Goal: Task Accomplishment & Management: Manage account settings

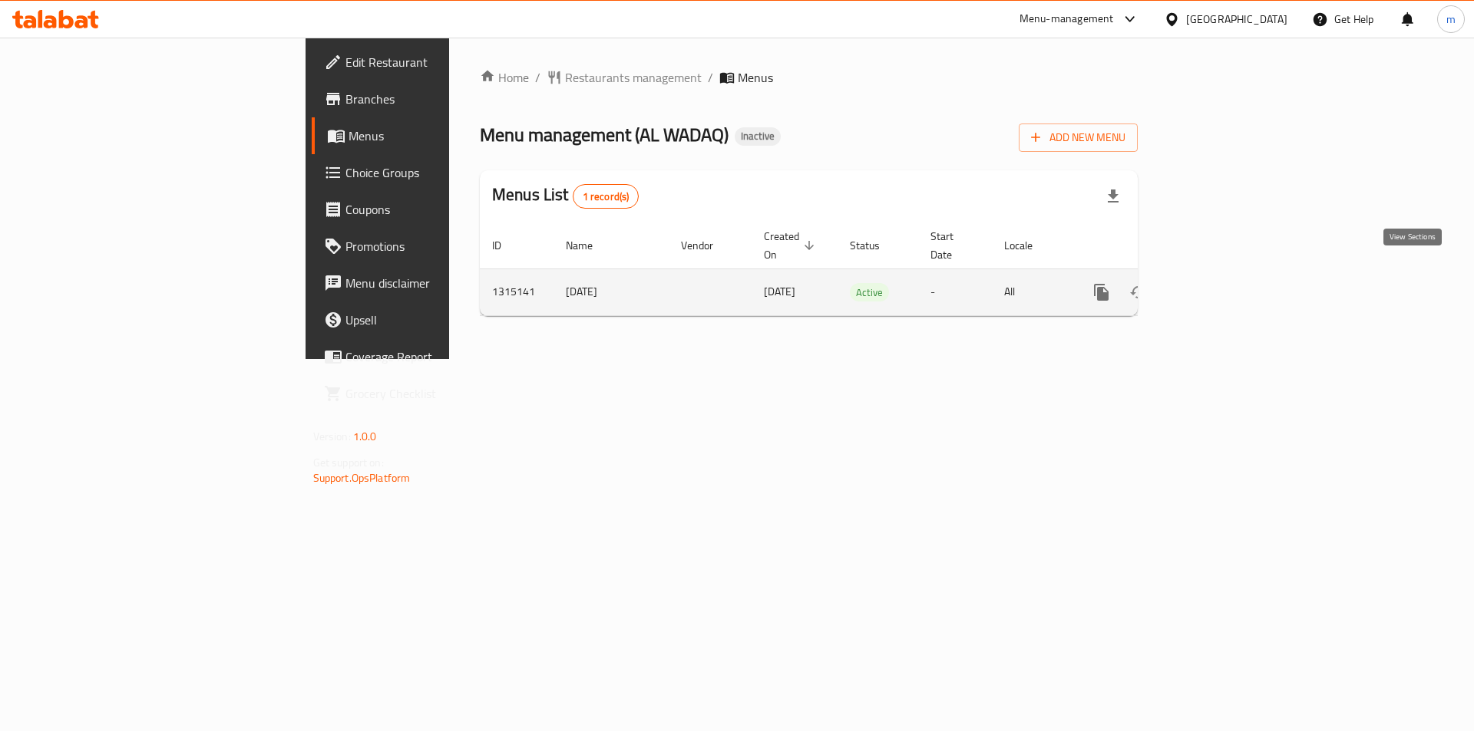
click at [1230, 274] on link "enhanced table" at bounding box center [1211, 292] width 37 height 37
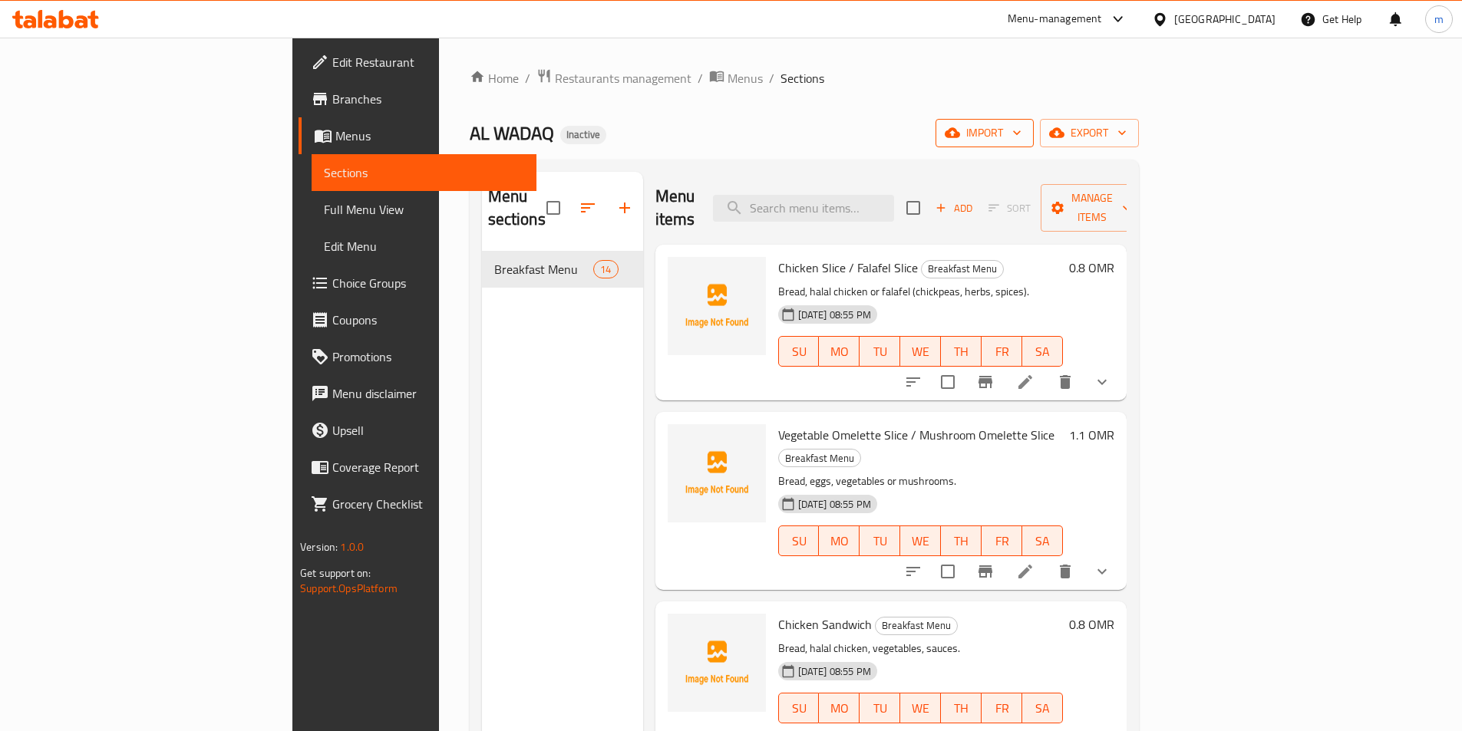
click at [1022, 133] on span "import" at bounding box center [985, 133] width 74 height 19
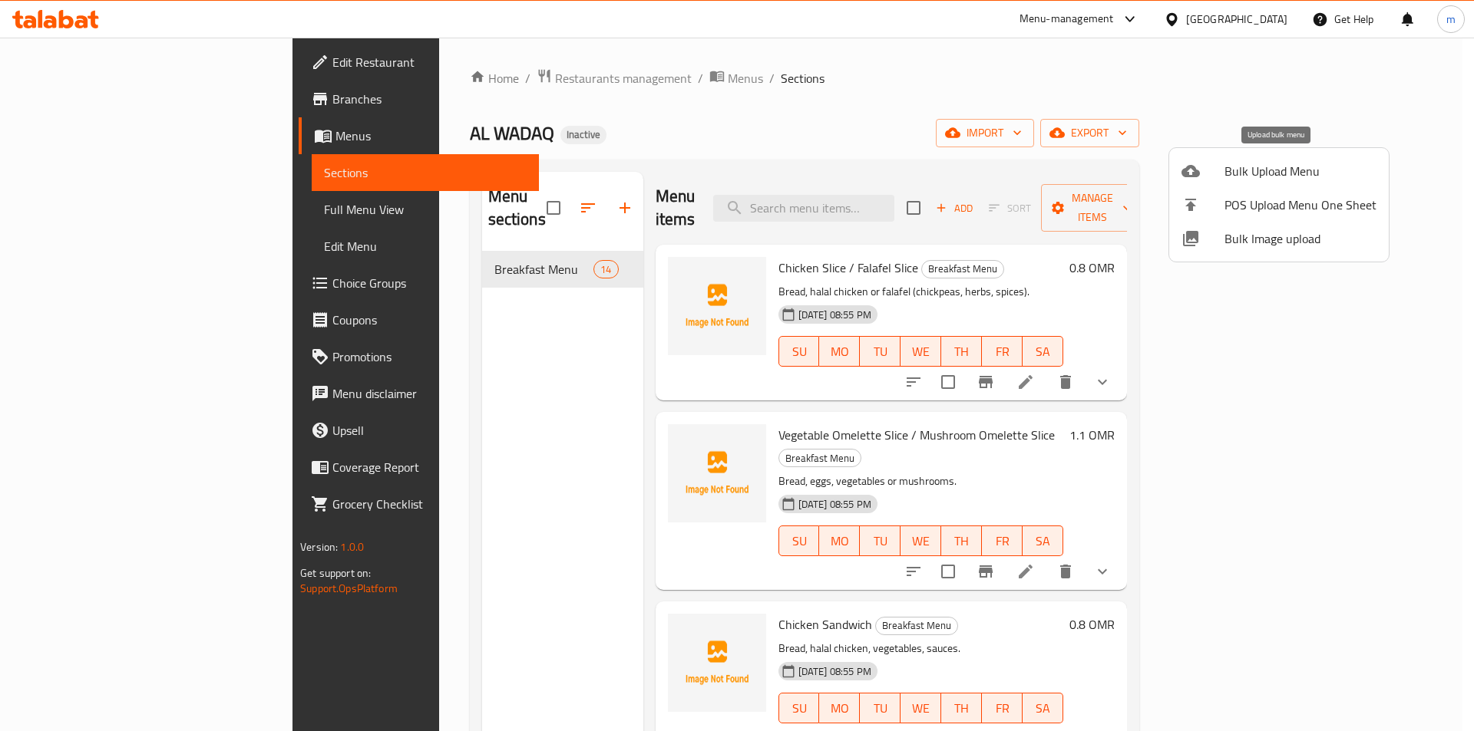
click at [1290, 176] on span "Bulk Upload Menu" at bounding box center [1300, 171] width 152 height 18
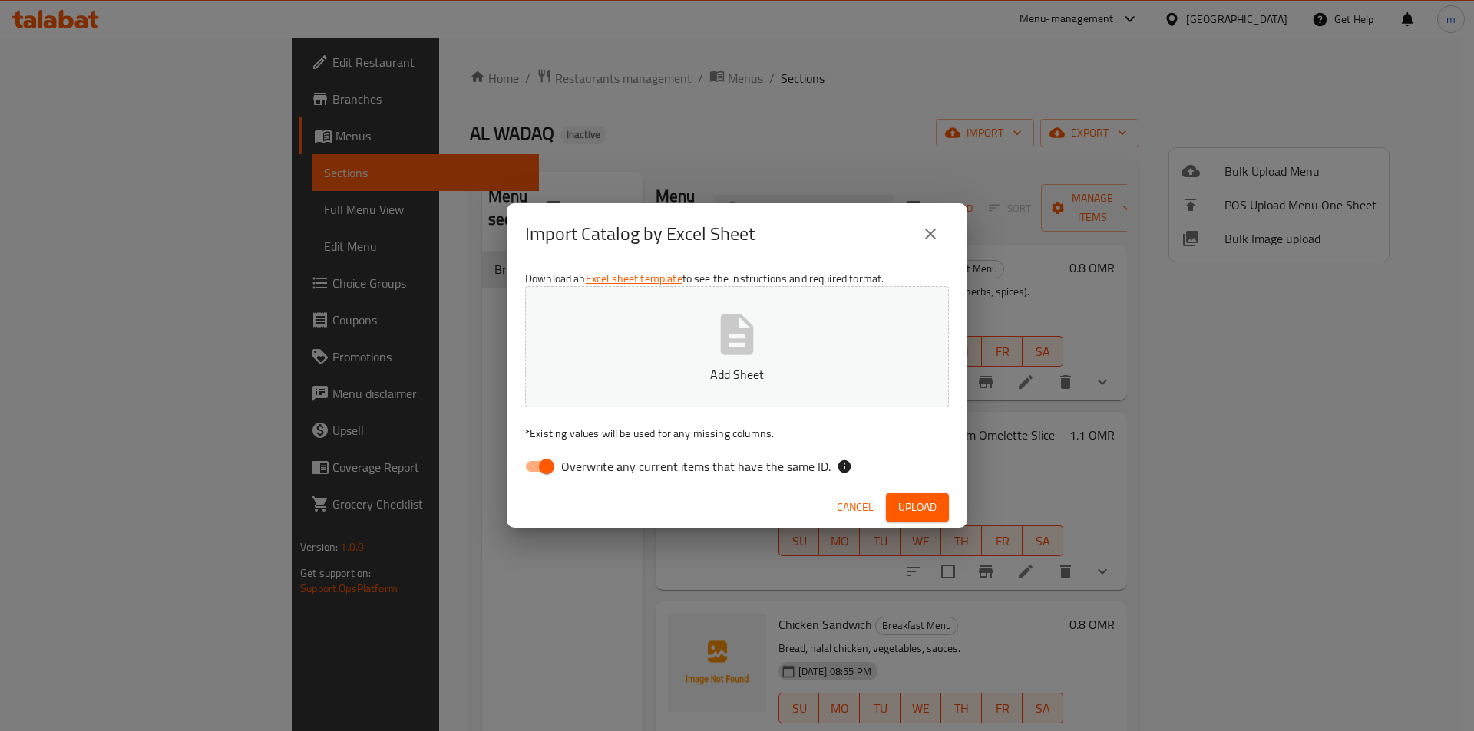
click at [535, 467] on input "Overwrite any current items that have the same ID." at bounding box center [546, 466] width 87 height 29
checkbox input "false"
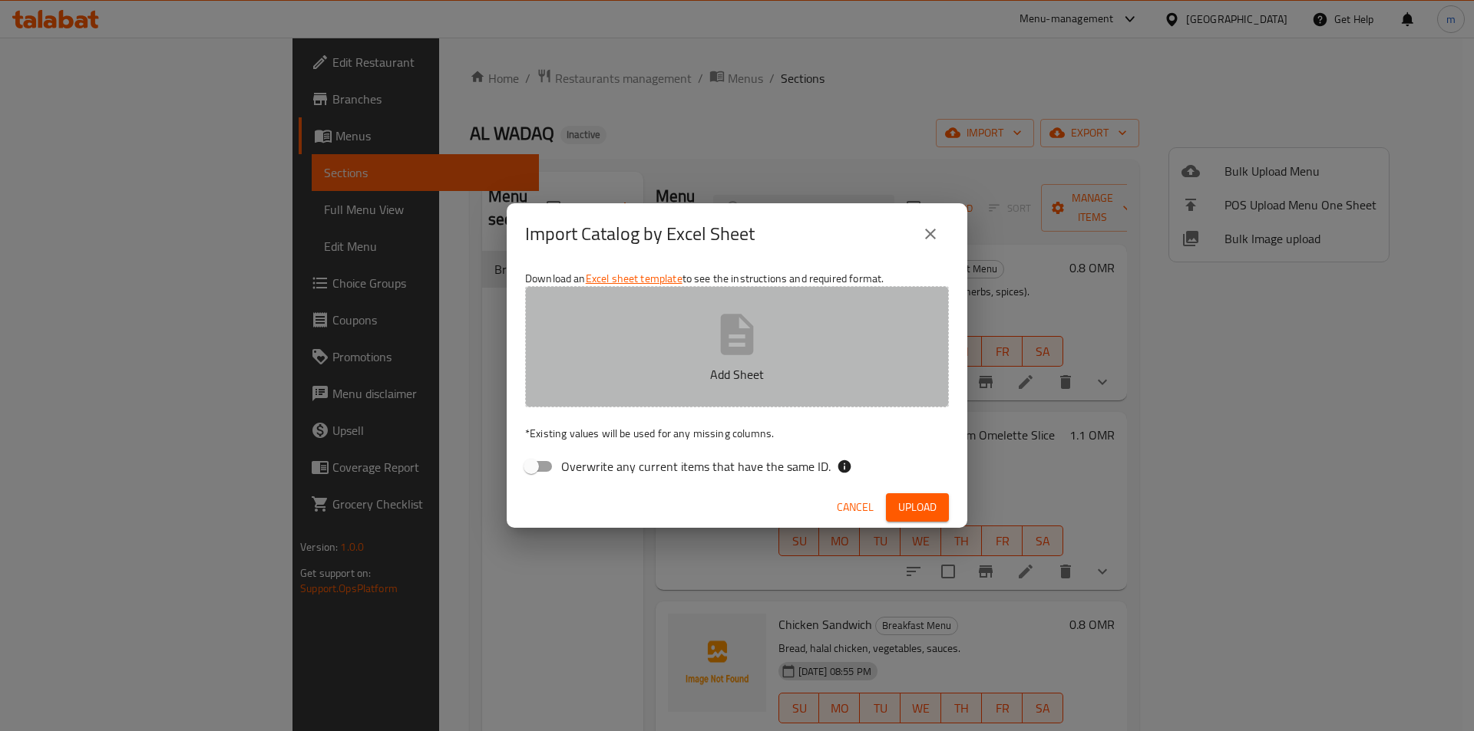
click at [635, 378] on p "Add Sheet" at bounding box center [737, 374] width 376 height 18
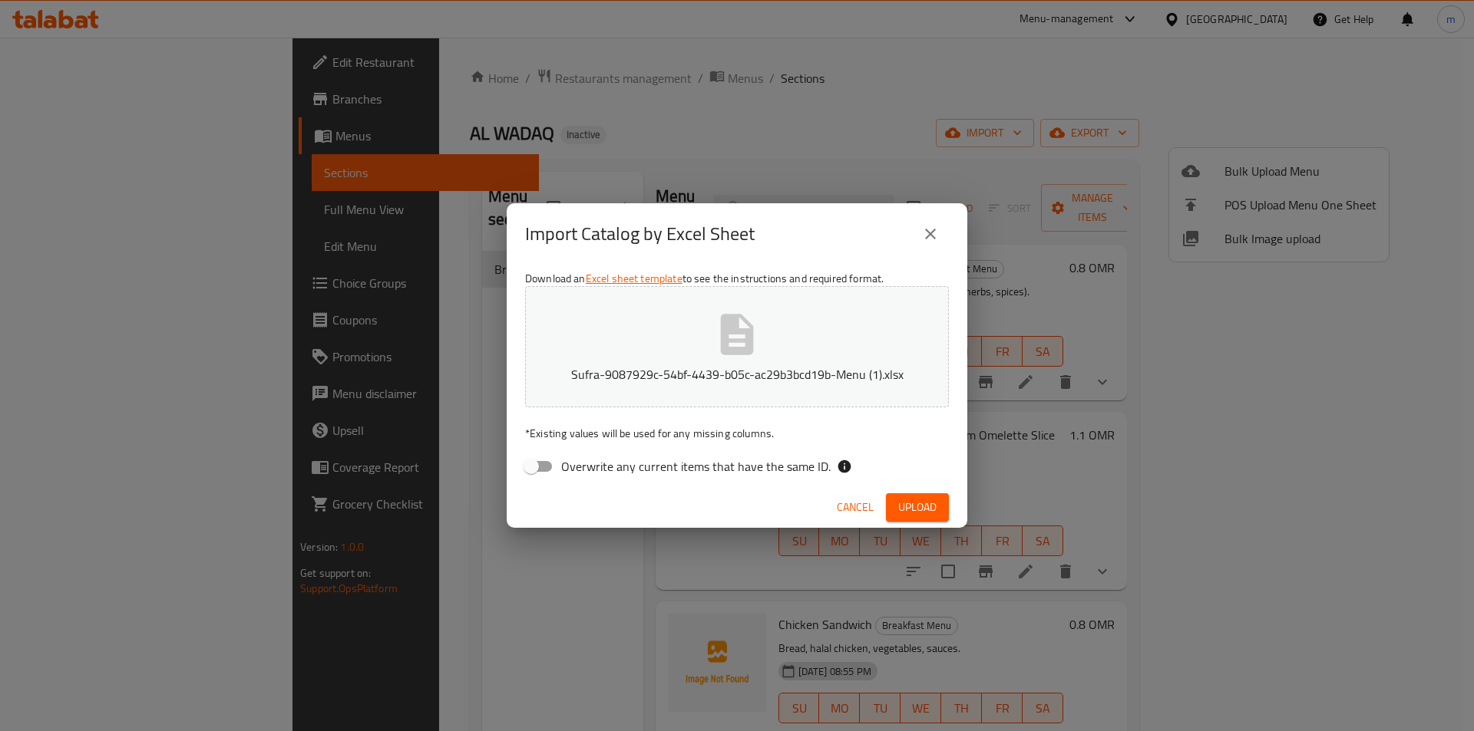
click at [913, 500] on span "Upload" at bounding box center [917, 507] width 38 height 19
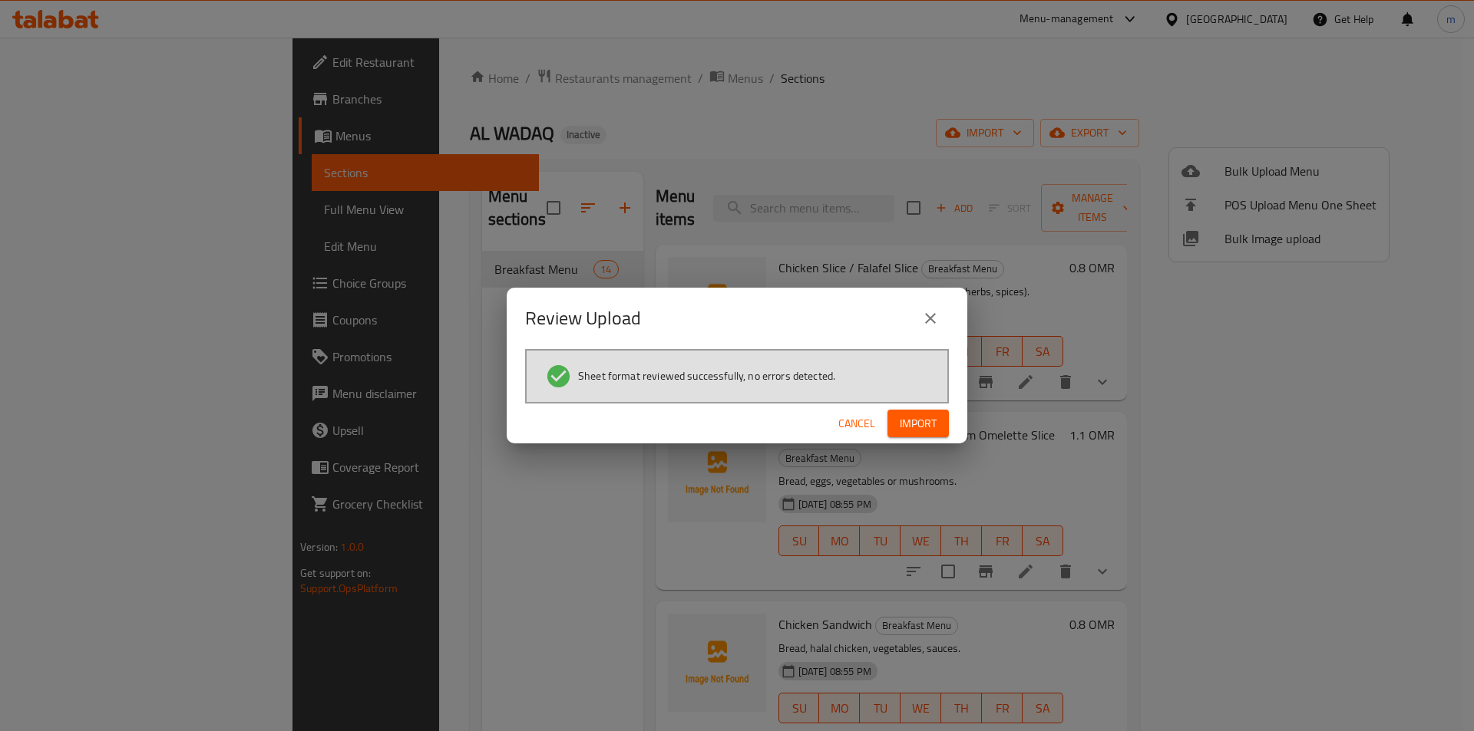
click at [915, 430] on span "Import" at bounding box center [918, 423] width 37 height 19
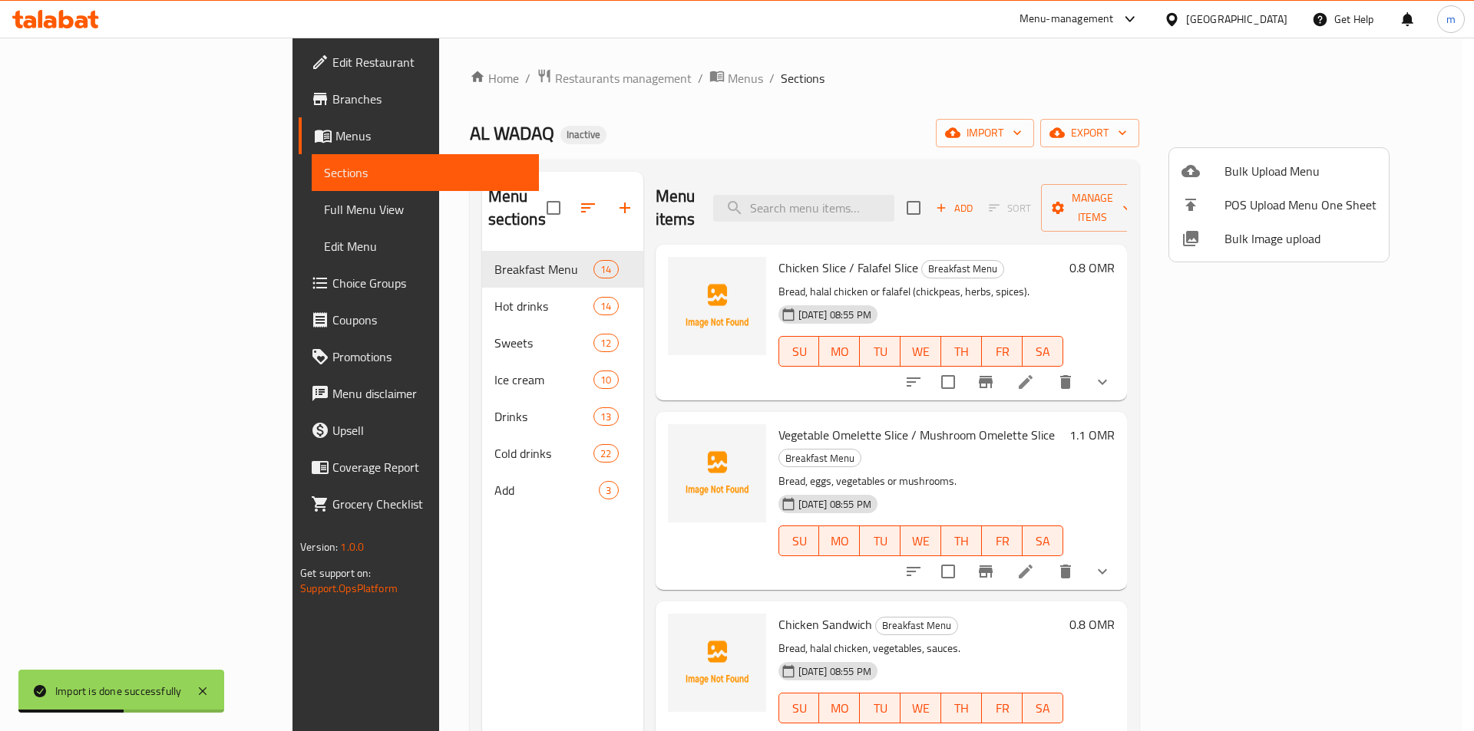
click at [84, 213] on div at bounding box center [737, 365] width 1474 height 731
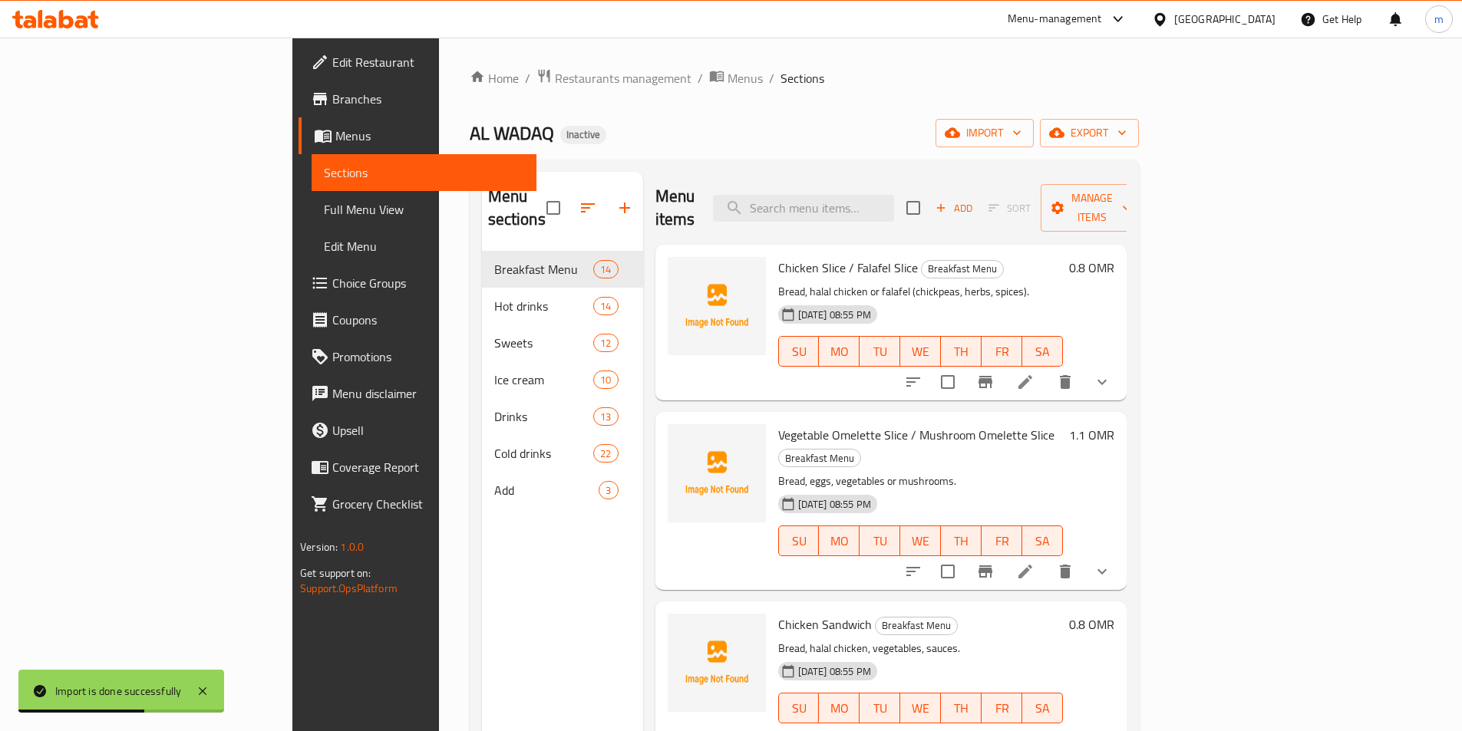
click at [324, 213] on span "Full Menu View" at bounding box center [424, 209] width 200 height 18
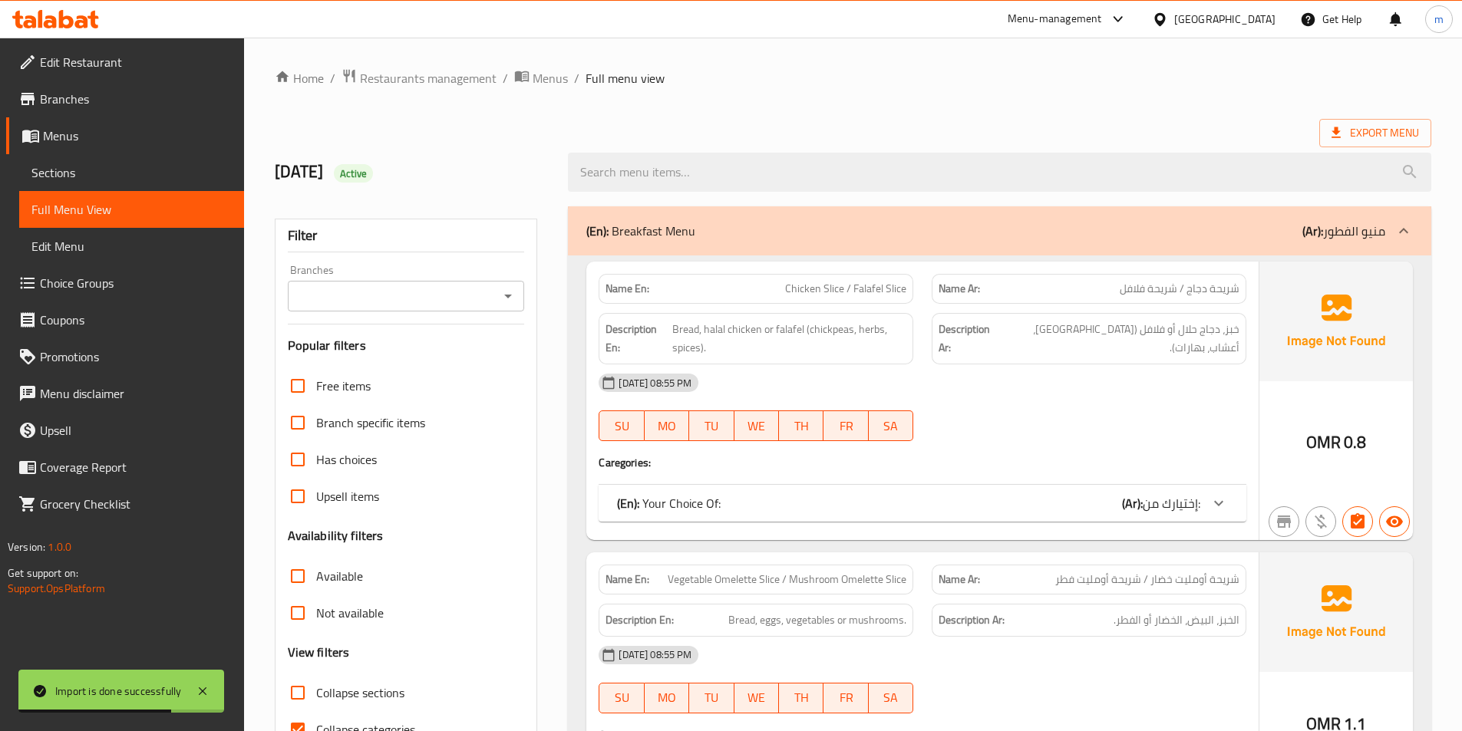
scroll to position [77, 0]
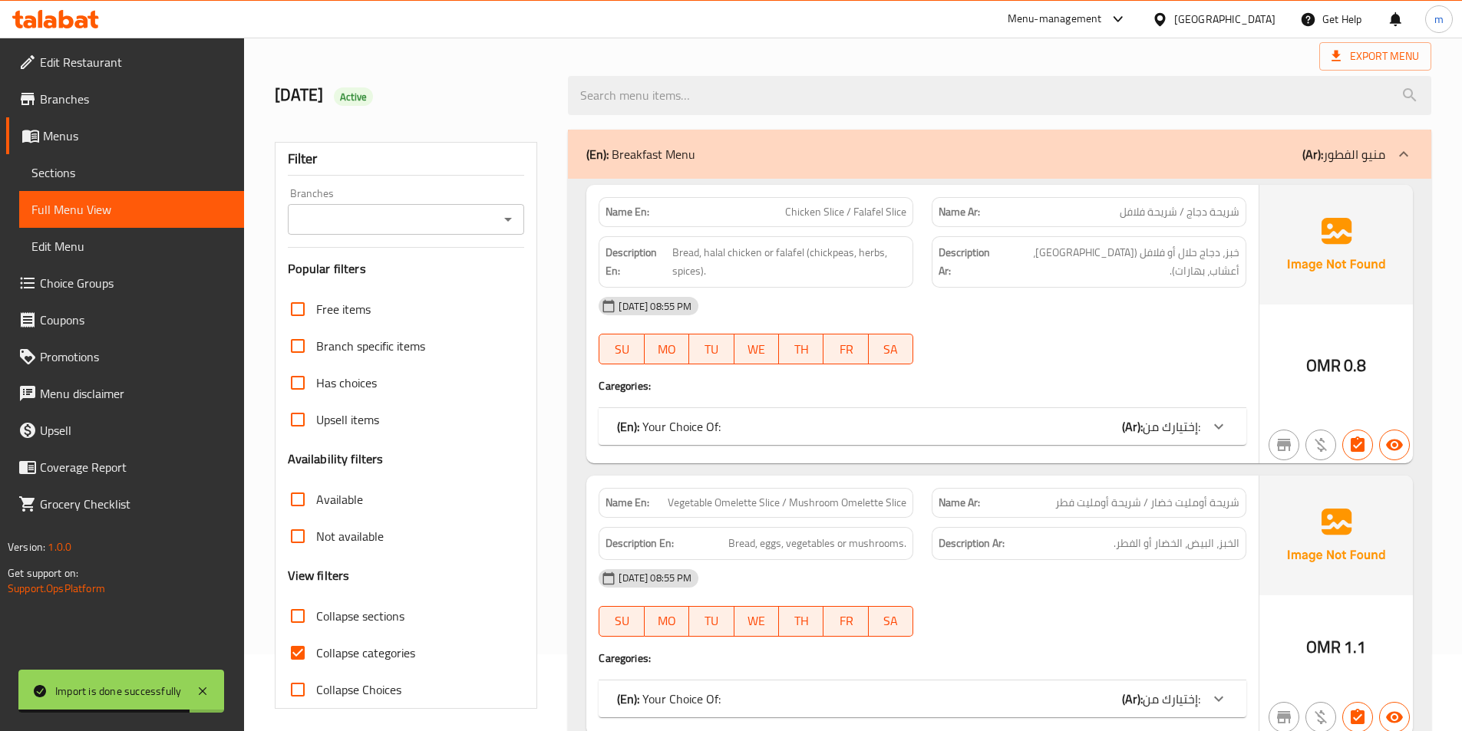
click at [347, 608] on span "Collapse sections" at bounding box center [360, 616] width 88 height 18
click at [316, 608] on input "Collapse sections" at bounding box center [297, 616] width 37 height 37
checkbox input "true"
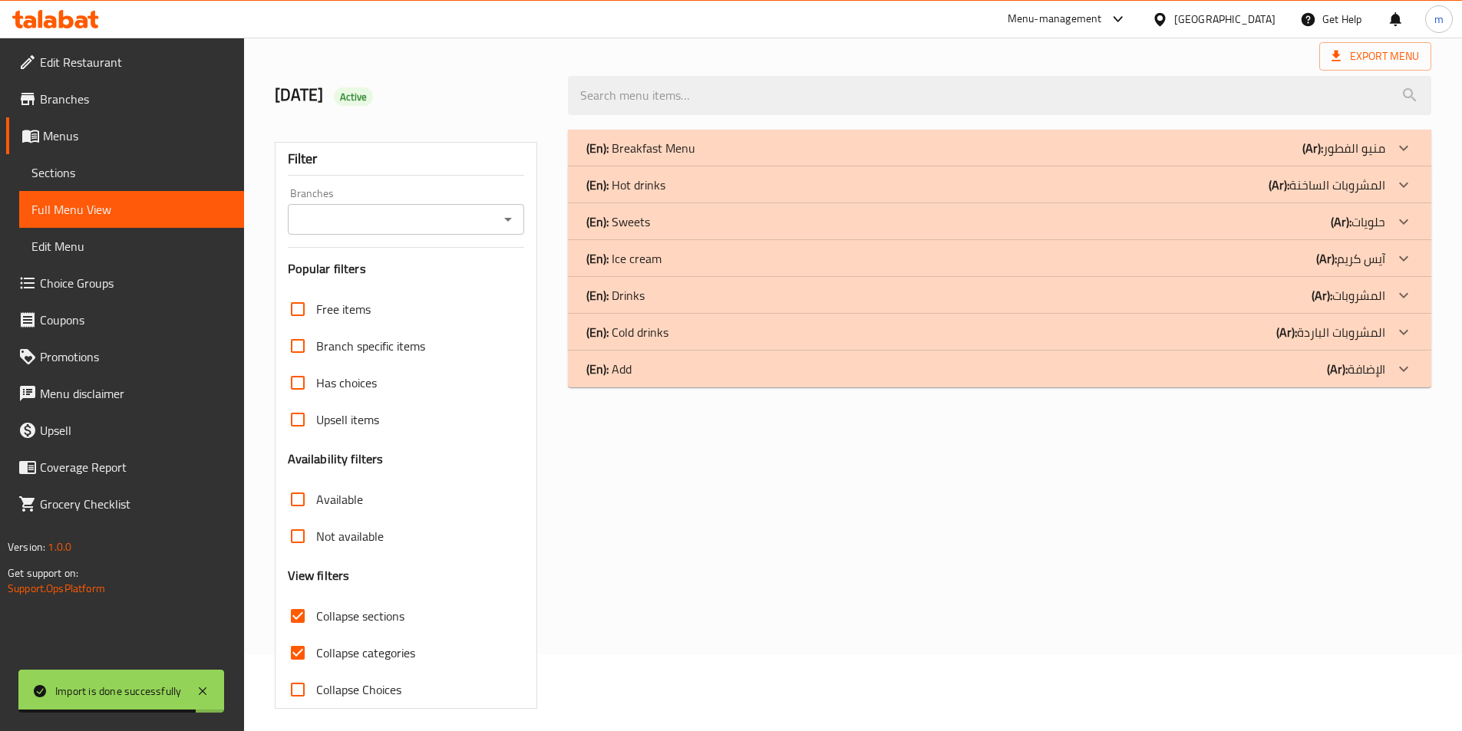
click at [352, 655] on span "Collapse categories" at bounding box center [365, 653] width 99 height 18
click at [316, 655] on input "Collapse categories" at bounding box center [297, 653] width 37 height 37
checkbox input "false"
click at [708, 191] on div "(En): Hot drinks (Ar): المشروبات الساخنة" at bounding box center [985, 185] width 799 height 18
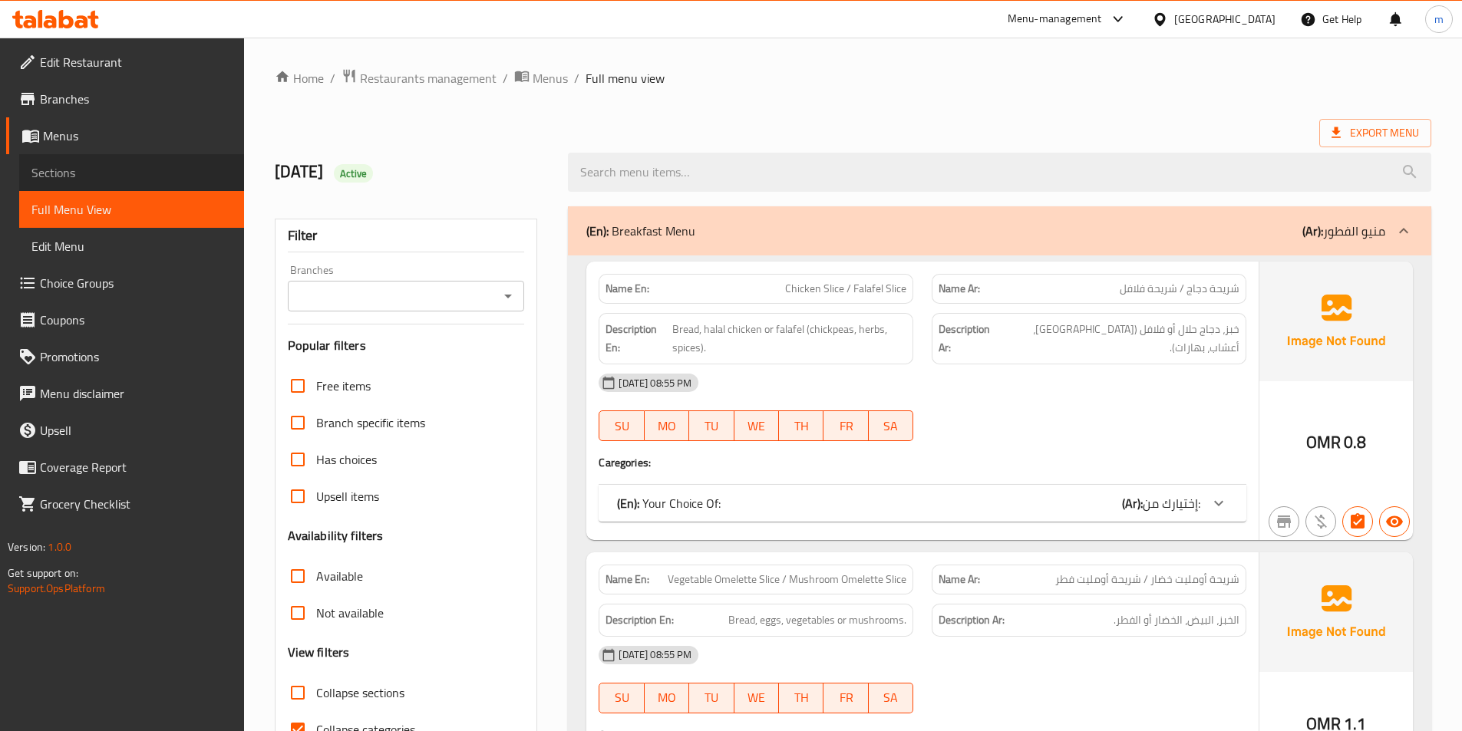
click at [71, 182] on span "Sections" at bounding box center [131, 172] width 200 height 18
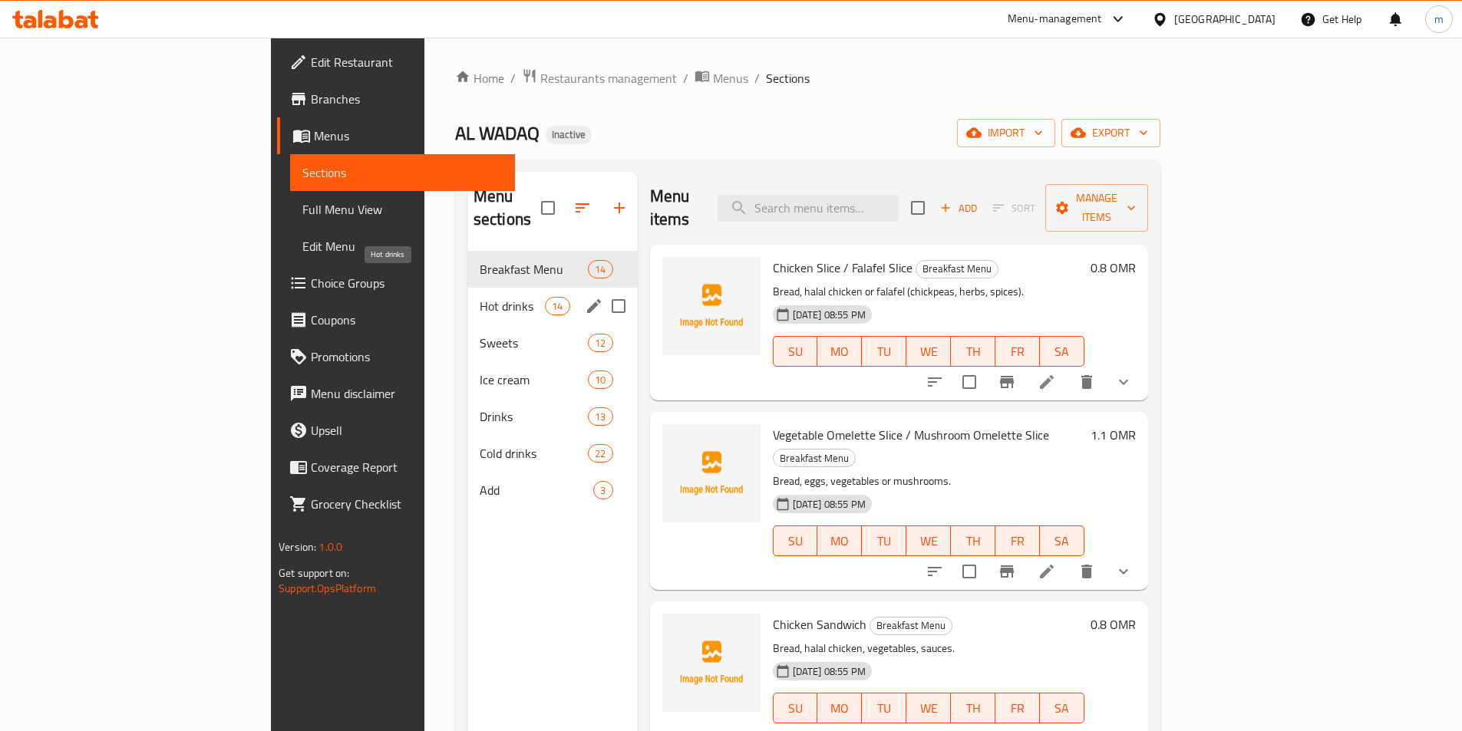
click at [480, 297] on span "Hot drinks" at bounding box center [512, 306] width 65 height 18
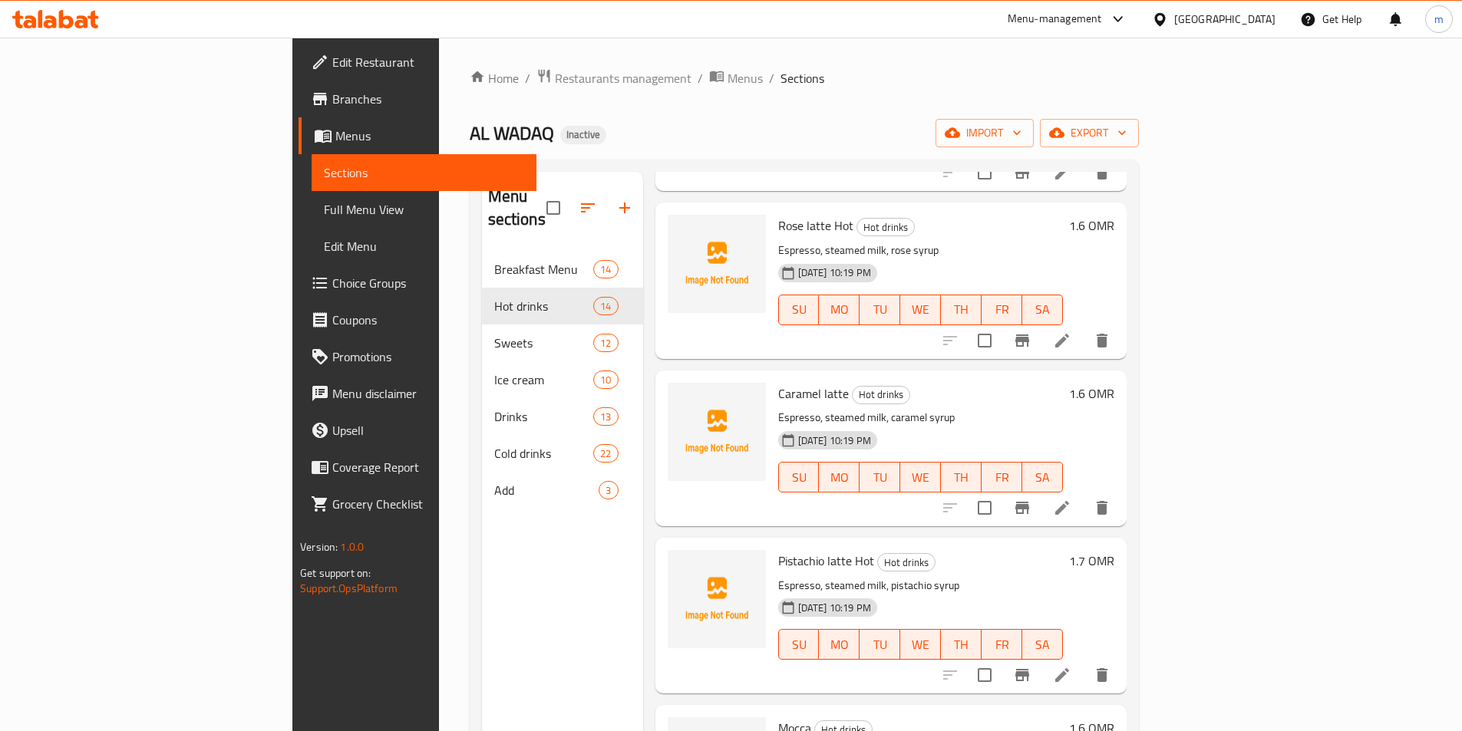
scroll to position [1424, 0]
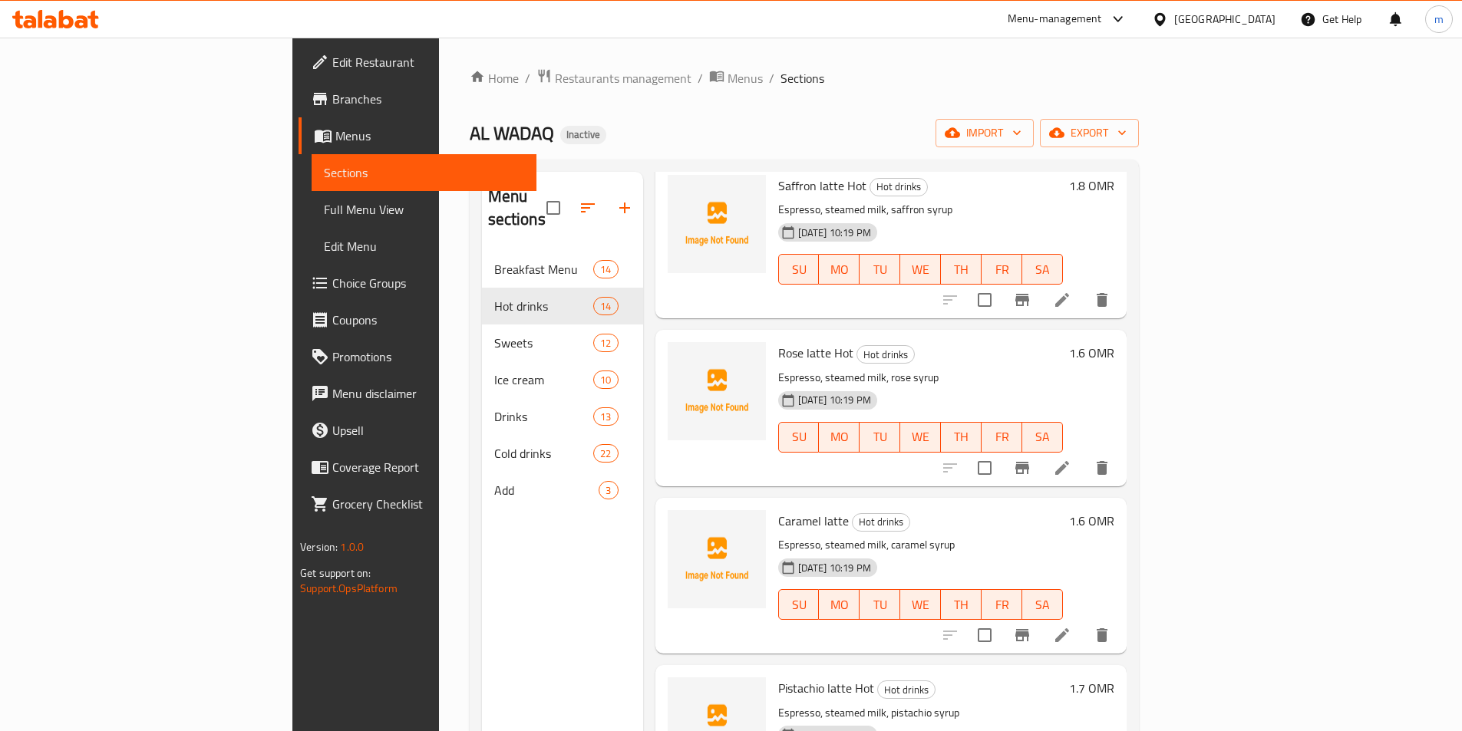
click at [1040, 510] on h6 "Caramel latte Hot drinks" at bounding box center [920, 520] width 285 height 21
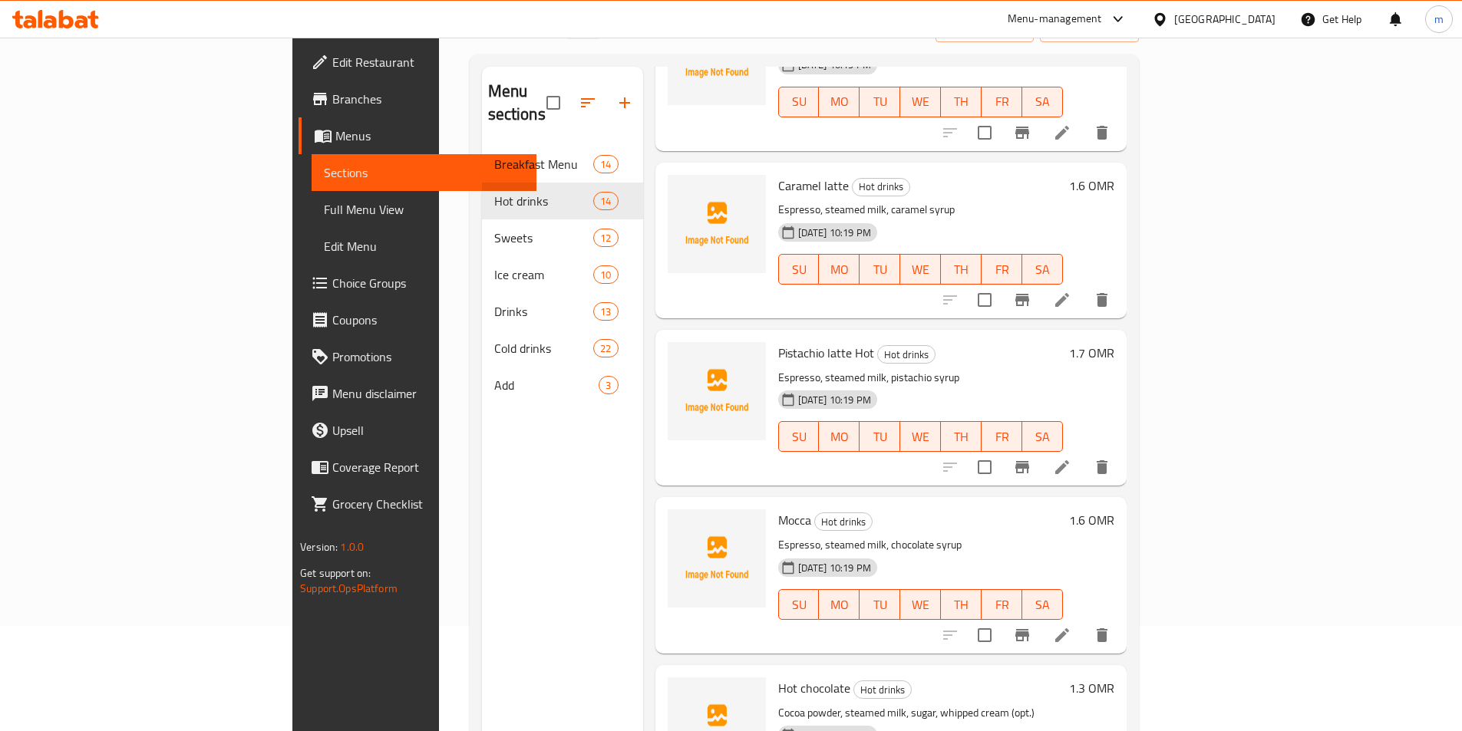
scroll to position [215, 0]
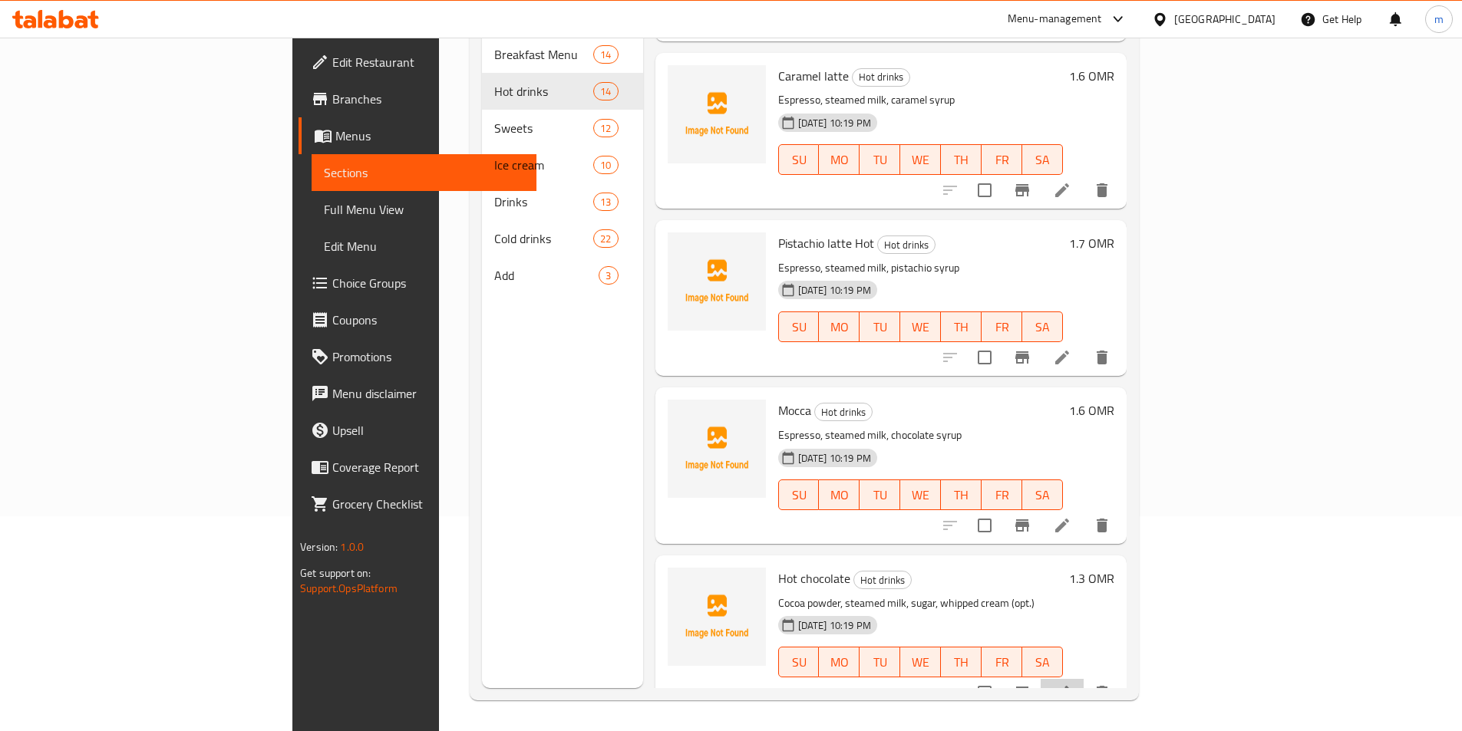
click at [1084, 679] on li at bounding box center [1062, 693] width 43 height 28
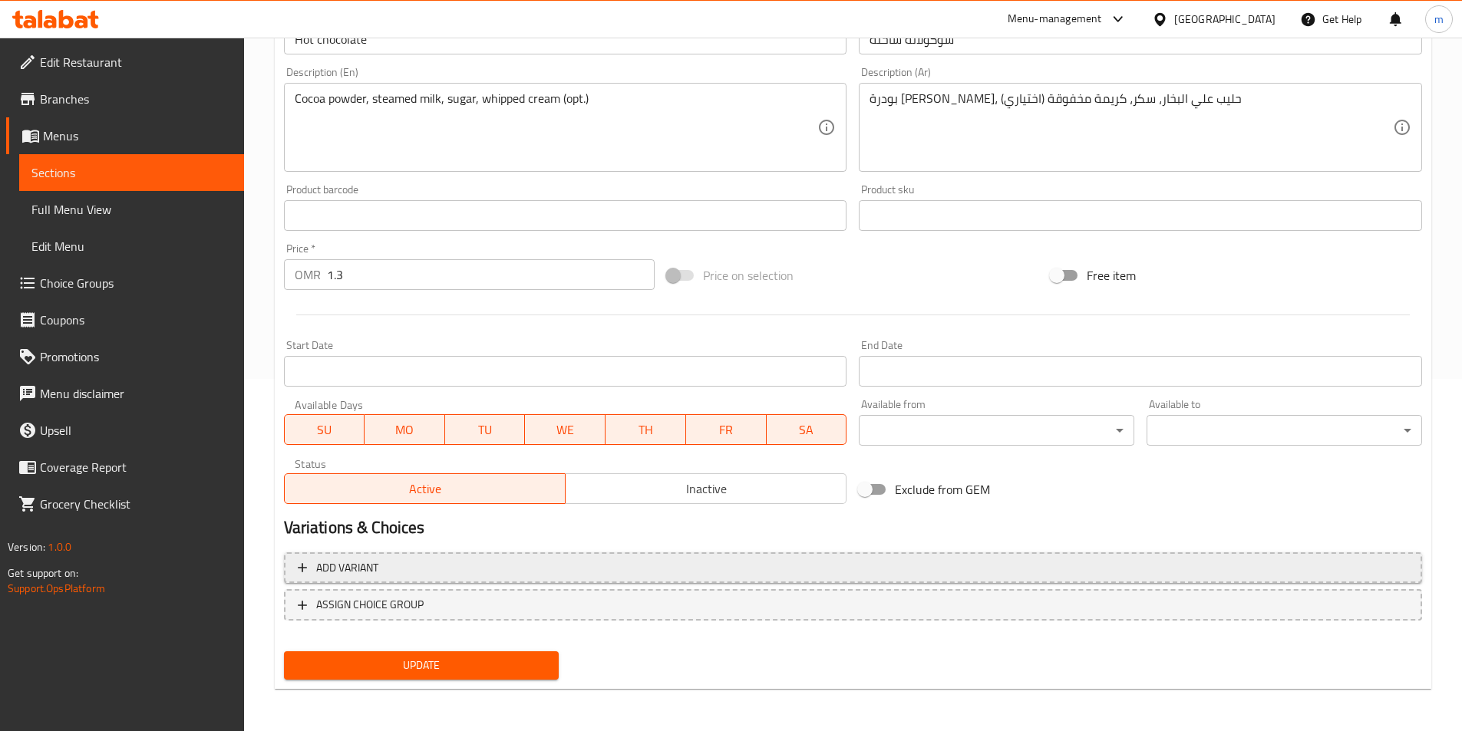
scroll to position [353, 0]
click at [511, 566] on span "Add variant" at bounding box center [853, 567] width 1111 height 19
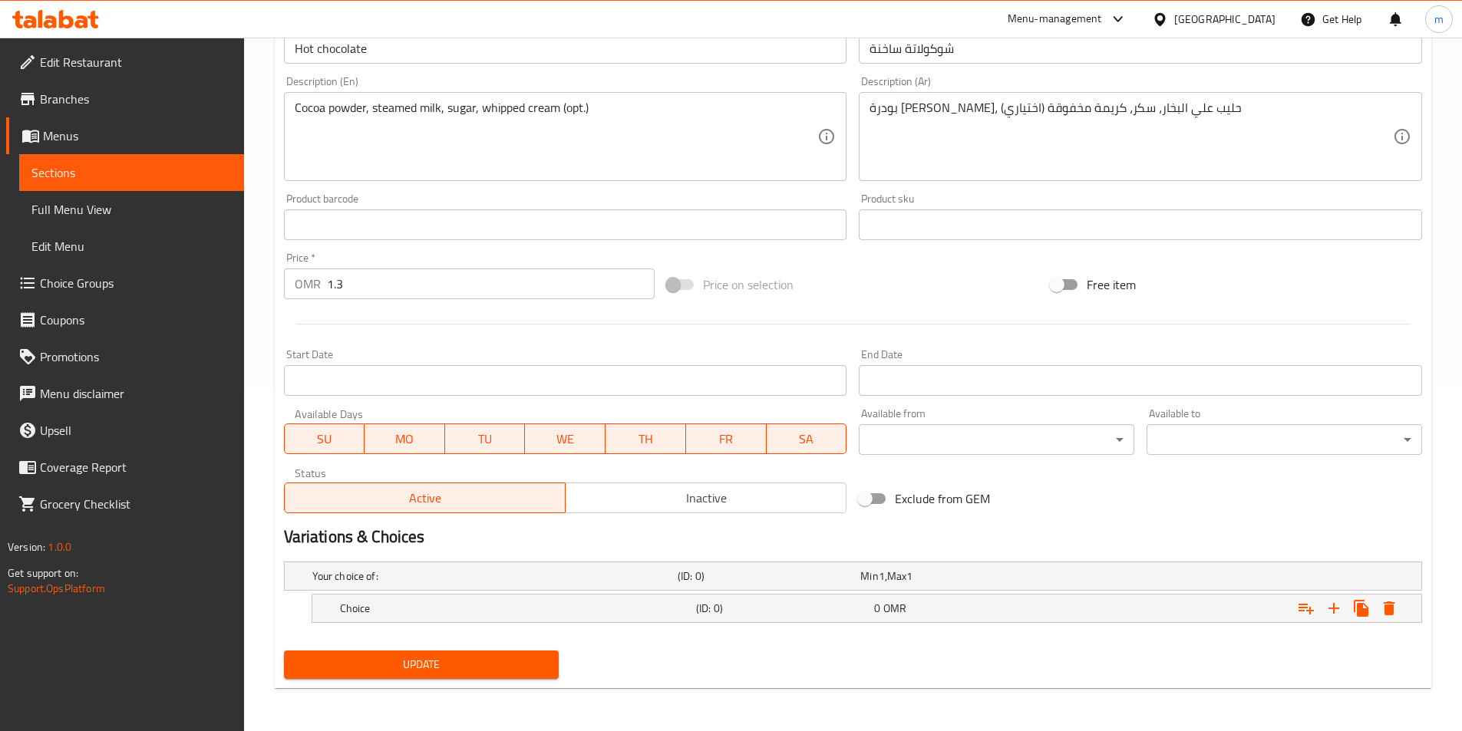
scroll to position [343, 0]
click at [501, 612] on h5 "Choice" at bounding box center [515, 608] width 350 height 15
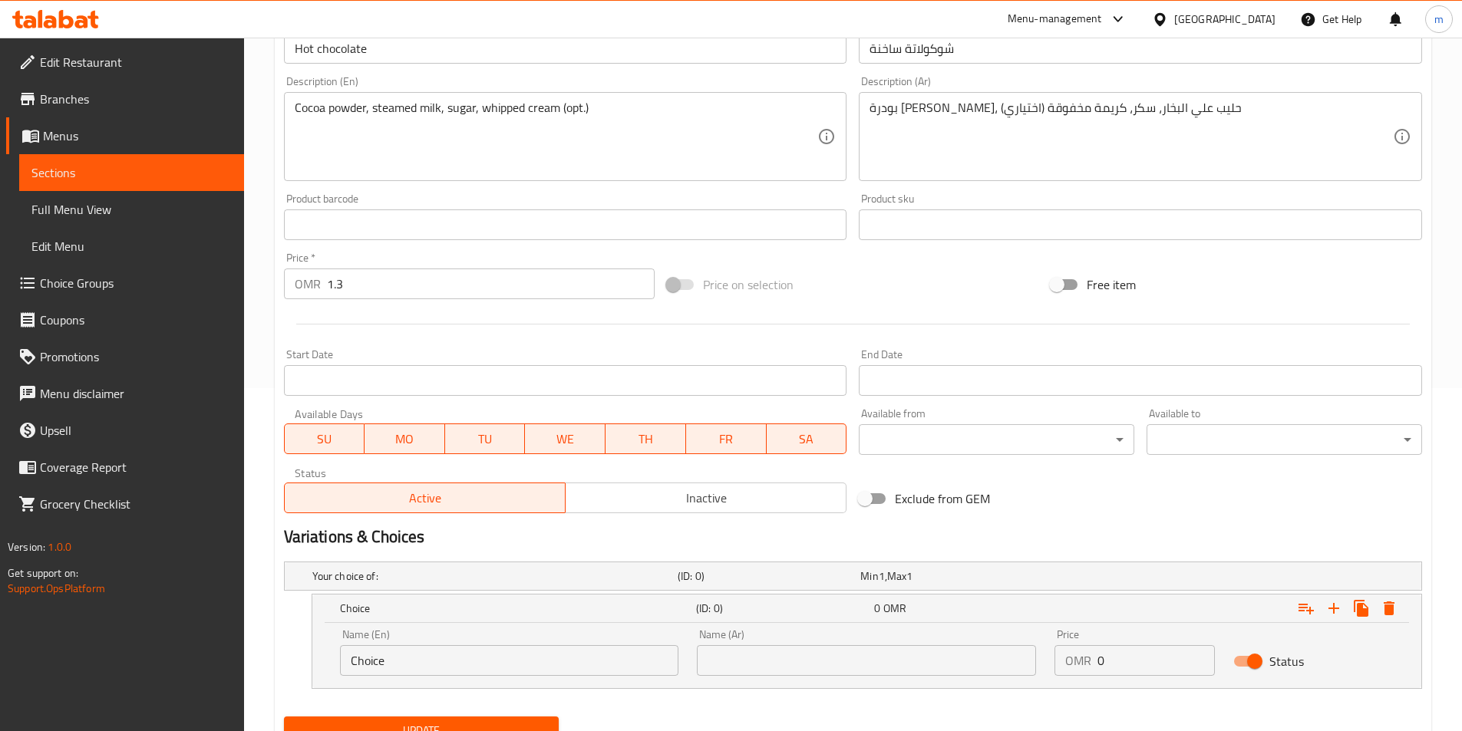
click at [460, 659] on input "Choice" at bounding box center [509, 660] width 339 height 31
click at [467, 668] on input "Choice" at bounding box center [509, 660] width 339 height 31
type input "Whipped Cream"
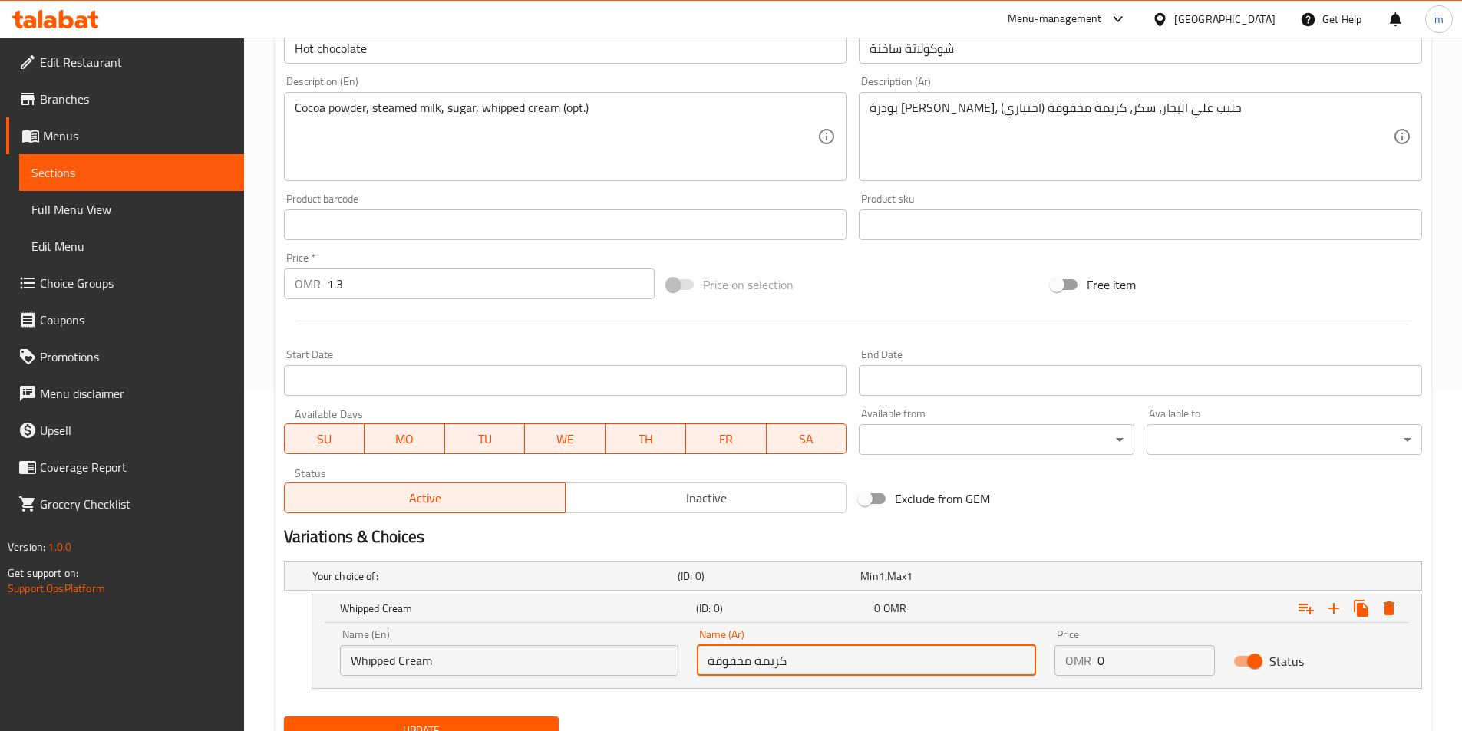
type input "كريمة مخفوقة"
click at [1109, 662] on input "0" at bounding box center [1156, 660] width 117 height 31
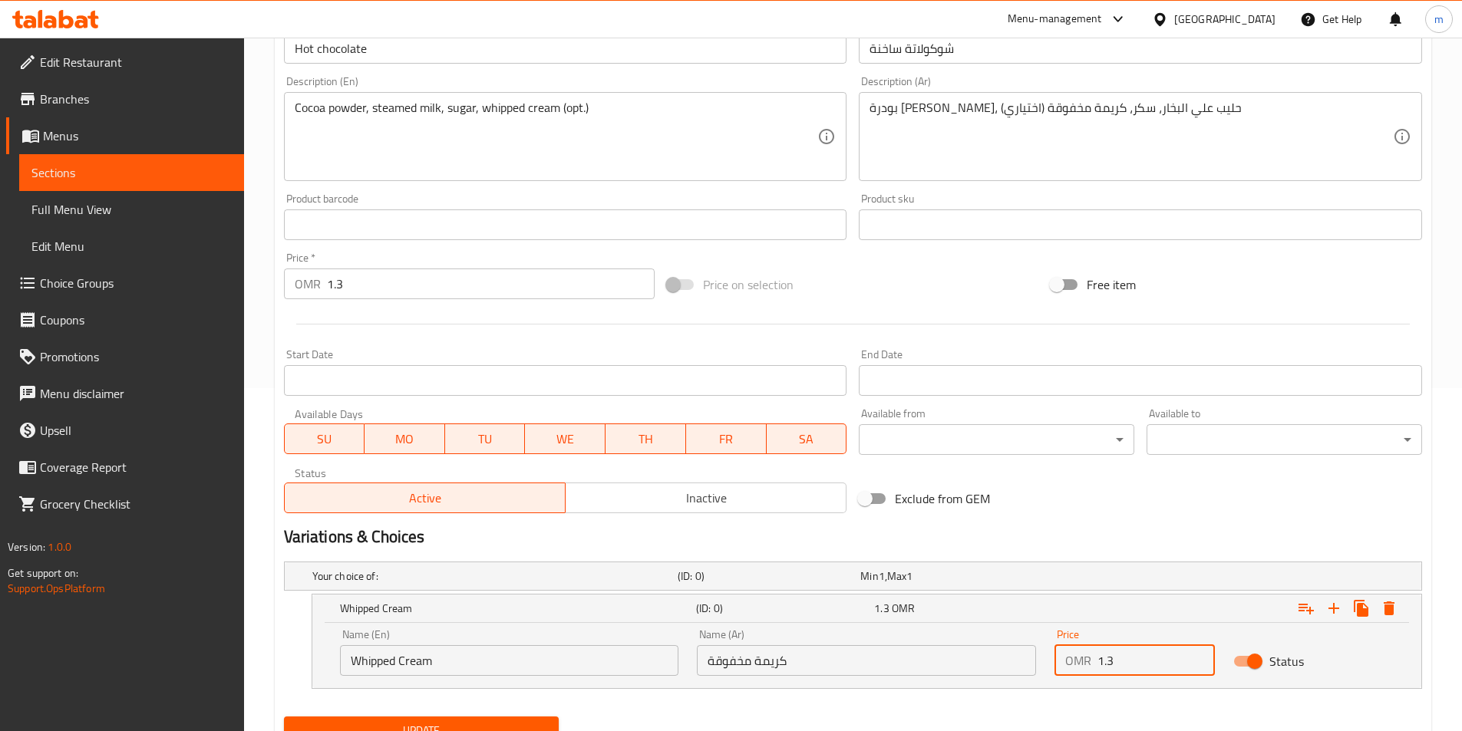
type input "1.3"
drag, startPoint x: 289, startPoint y: 267, endPoint x: 72, endPoint y: 258, distance: 217.4
click at [72, 258] on div "Edit Restaurant Branches Menus Sections Full Menu View Edit Menu Choice Groups …" at bounding box center [731, 246] width 1462 height 1103
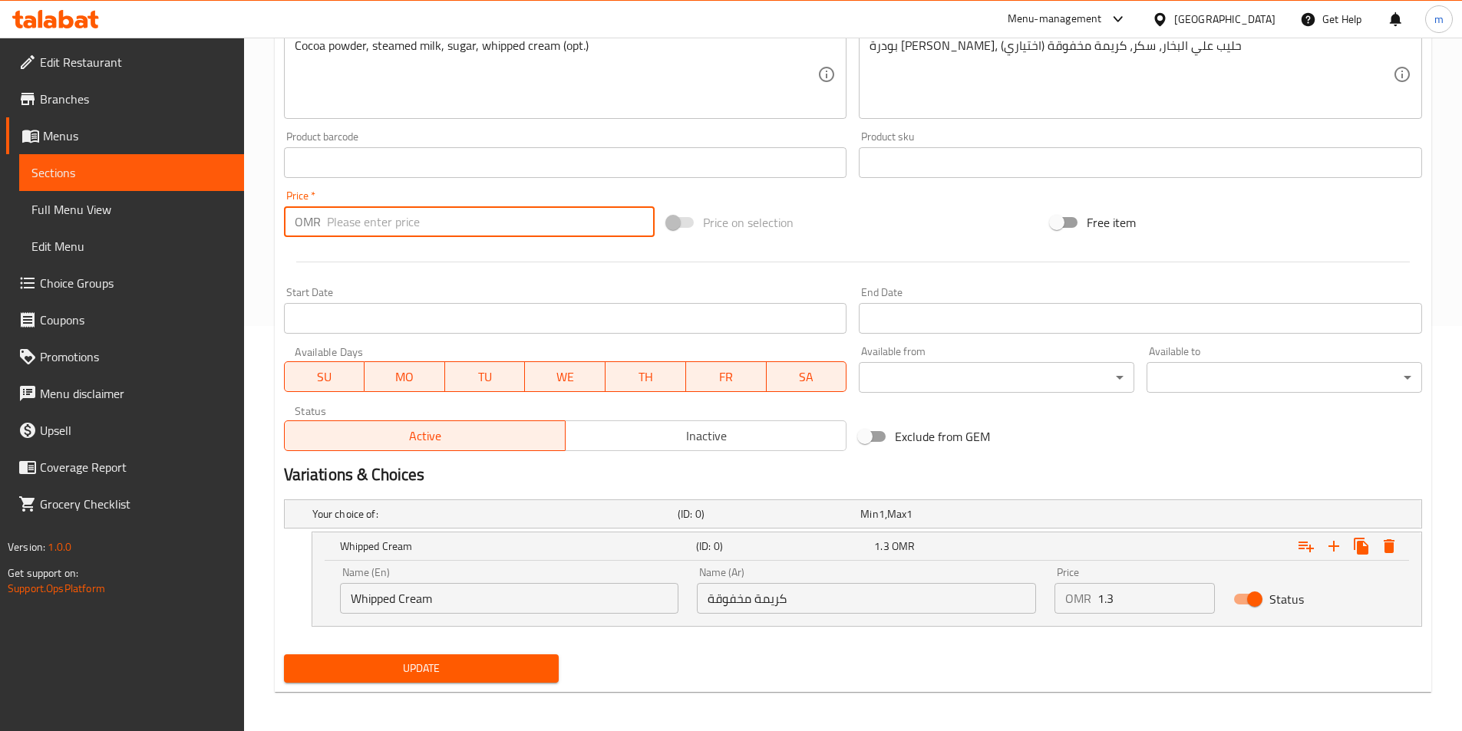
scroll to position [409, 0]
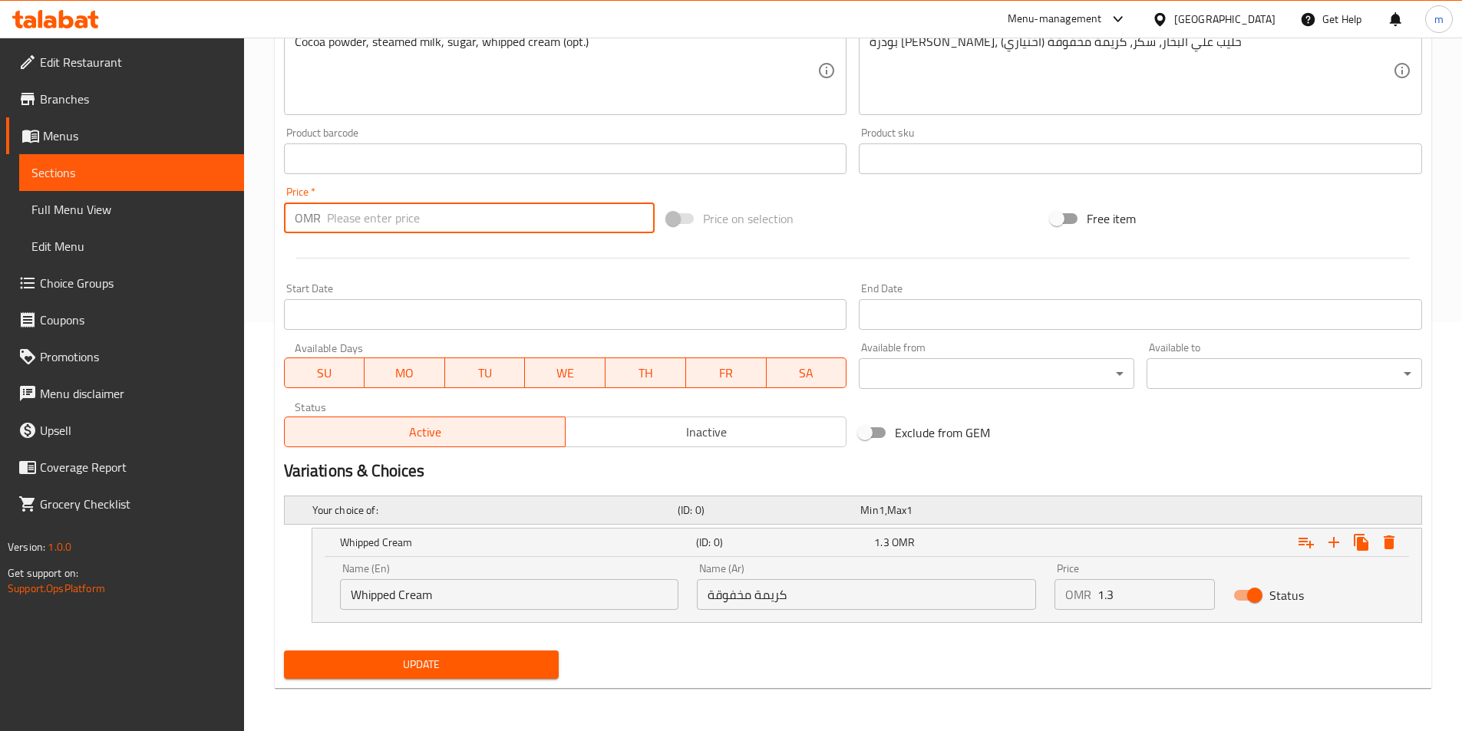
click at [837, 507] on div "Your choice of: (ID: 0) Min 1 , Max 1 Name (En) Your choice of: Name (En) Name …" at bounding box center [853, 567] width 1150 height 155
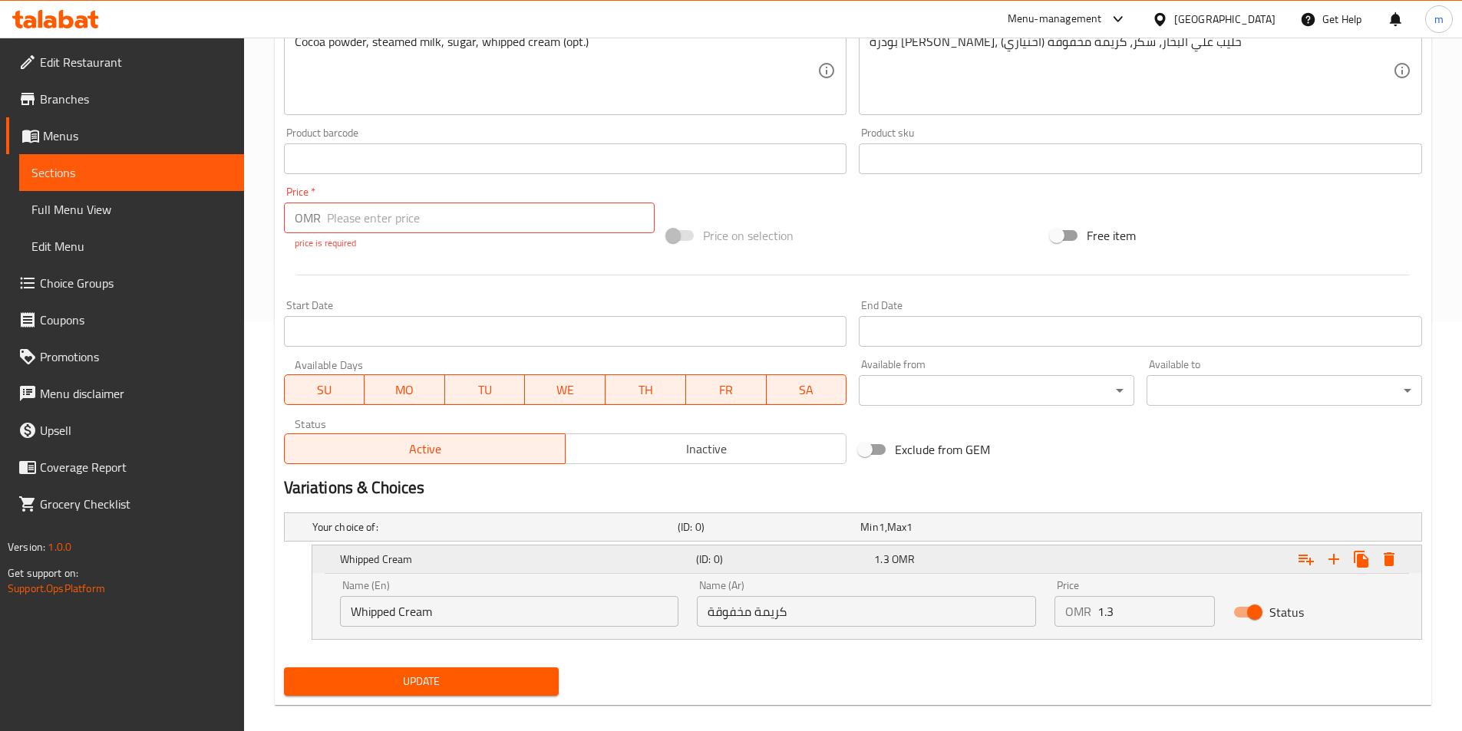
click at [877, 554] on span "1.3" at bounding box center [881, 560] width 15 height 20
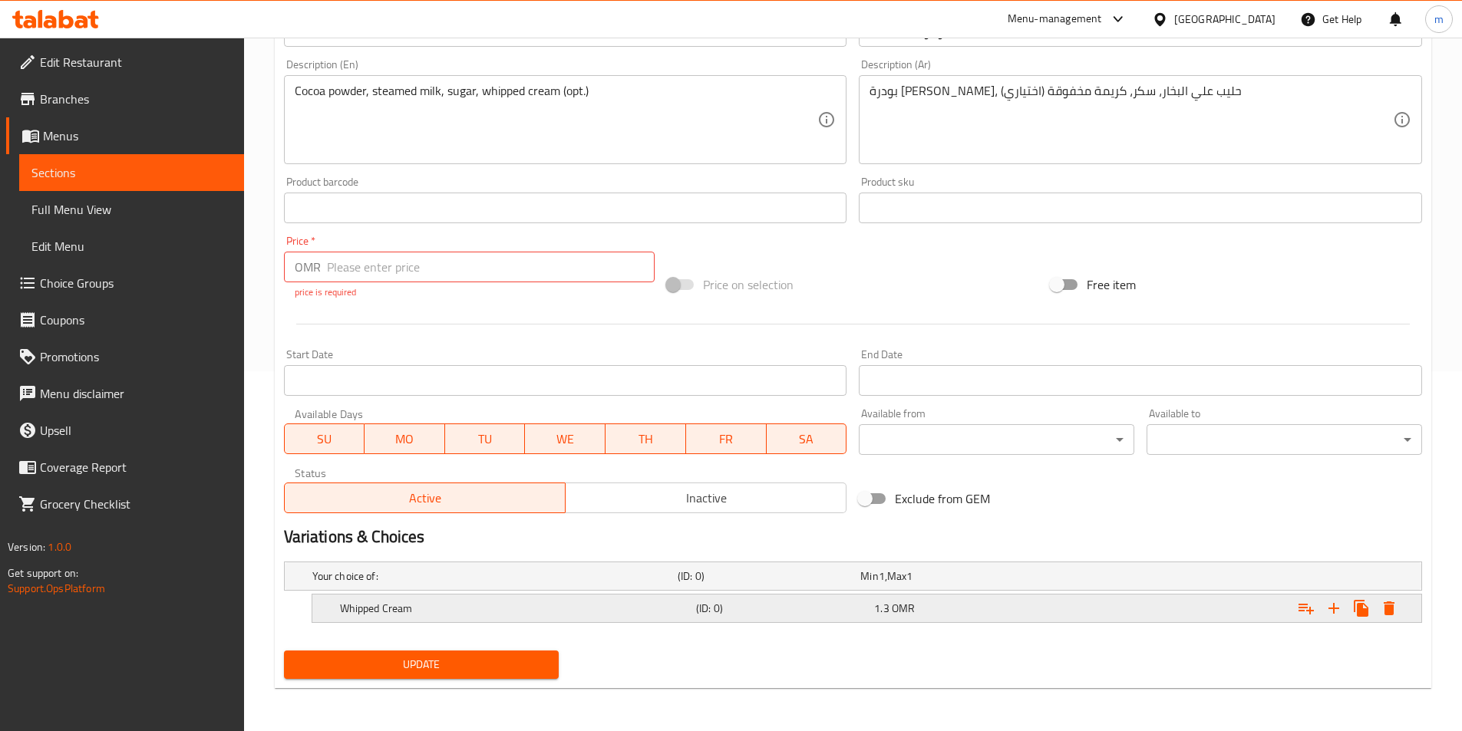
scroll to position [360, 0]
click at [896, 613] on span "OMR" at bounding box center [903, 609] width 23 height 20
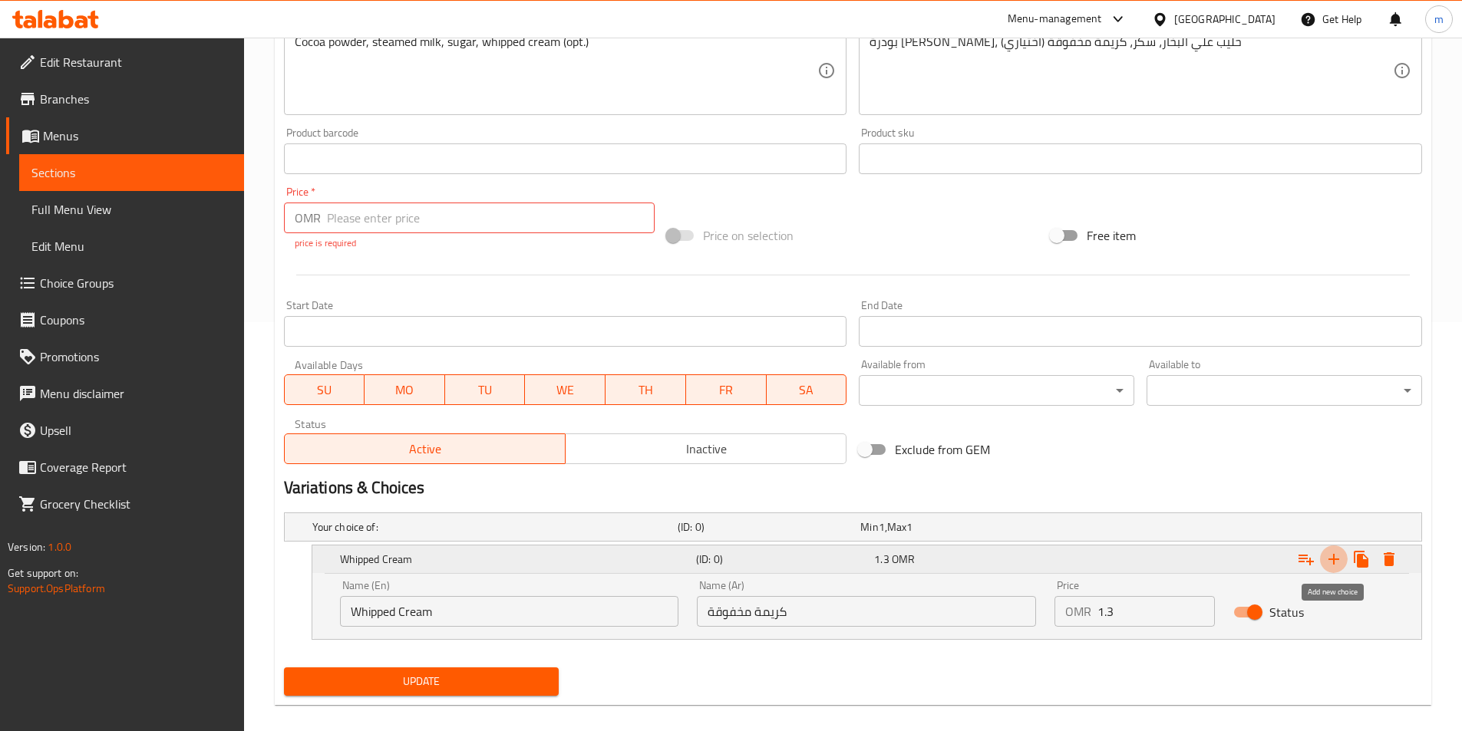
click at [1332, 558] on icon "Expand" at bounding box center [1334, 559] width 18 height 18
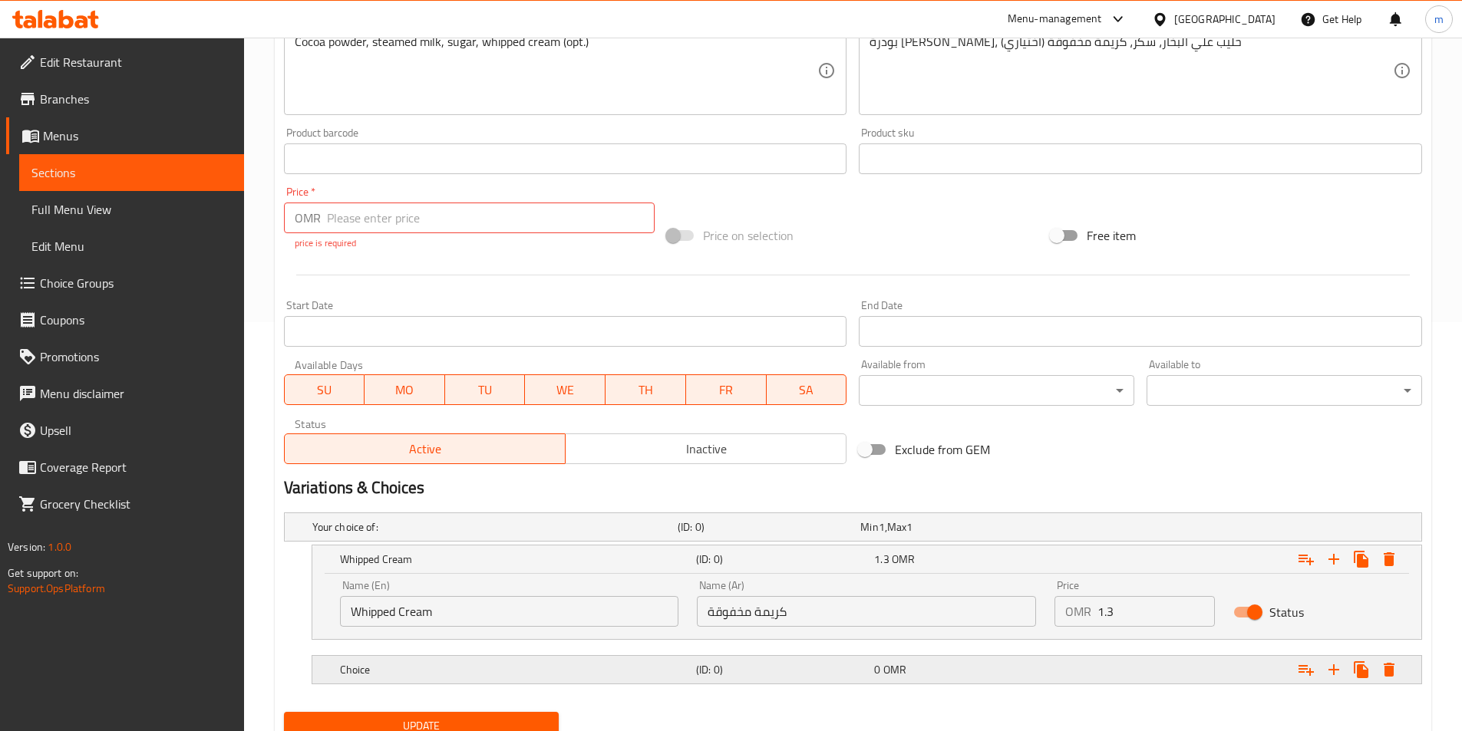
click at [781, 682] on div "Choice (ID: 0) 0 OMR" at bounding box center [871, 670] width 1069 height 34
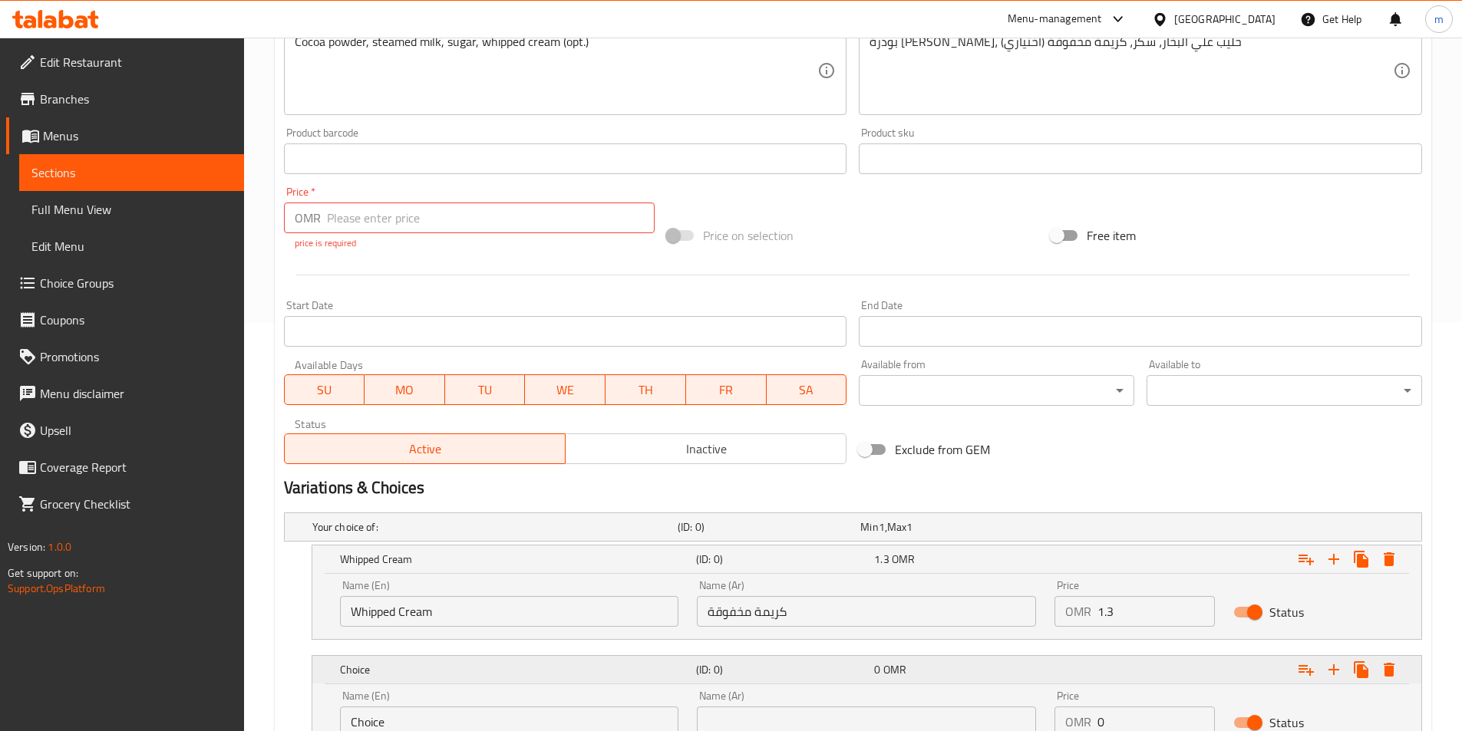
click at [768, 671] on h5 "(ID: 0)" at bounding box center [782, 669] width 172 height 15
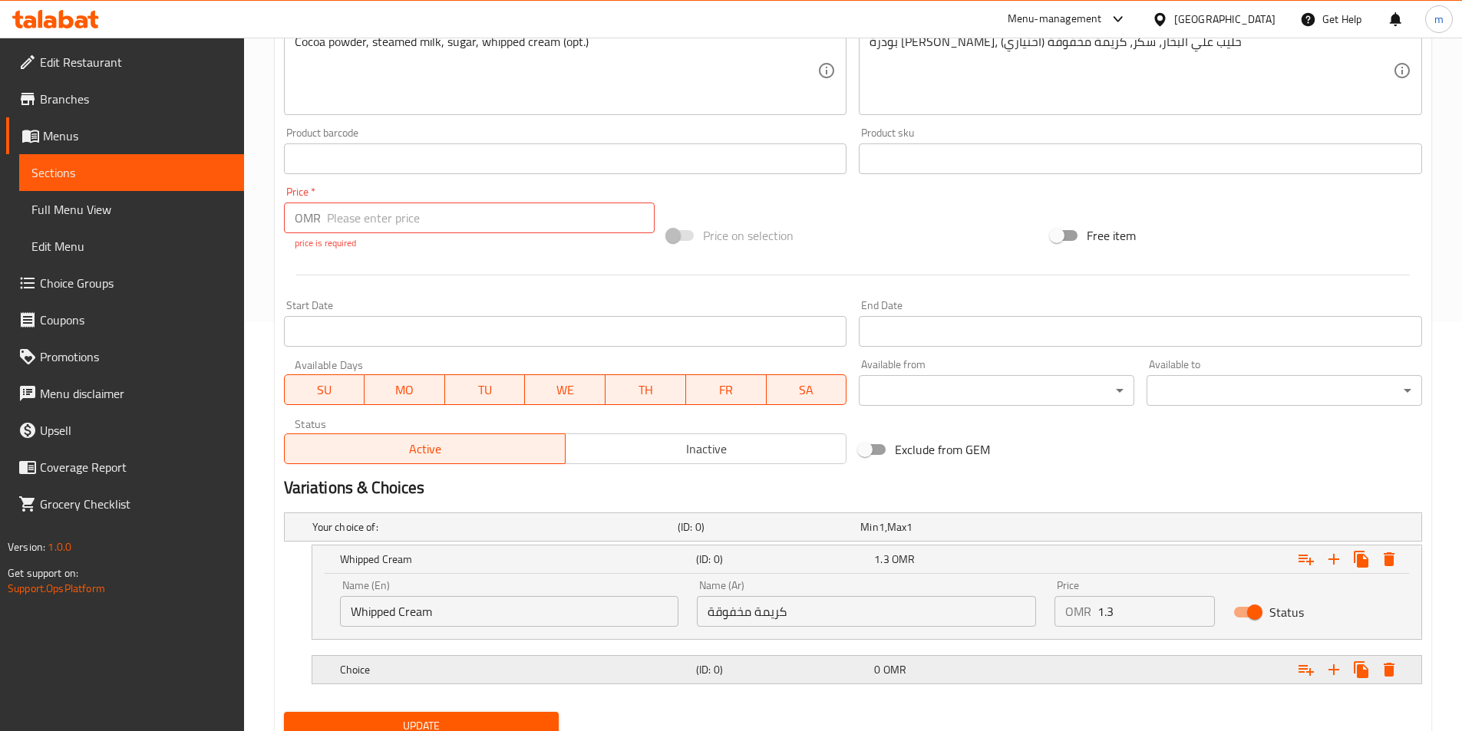
click at [741, 665] on h5 "(ID: 0)" at bounding box center [782, 669] width 172 height 15
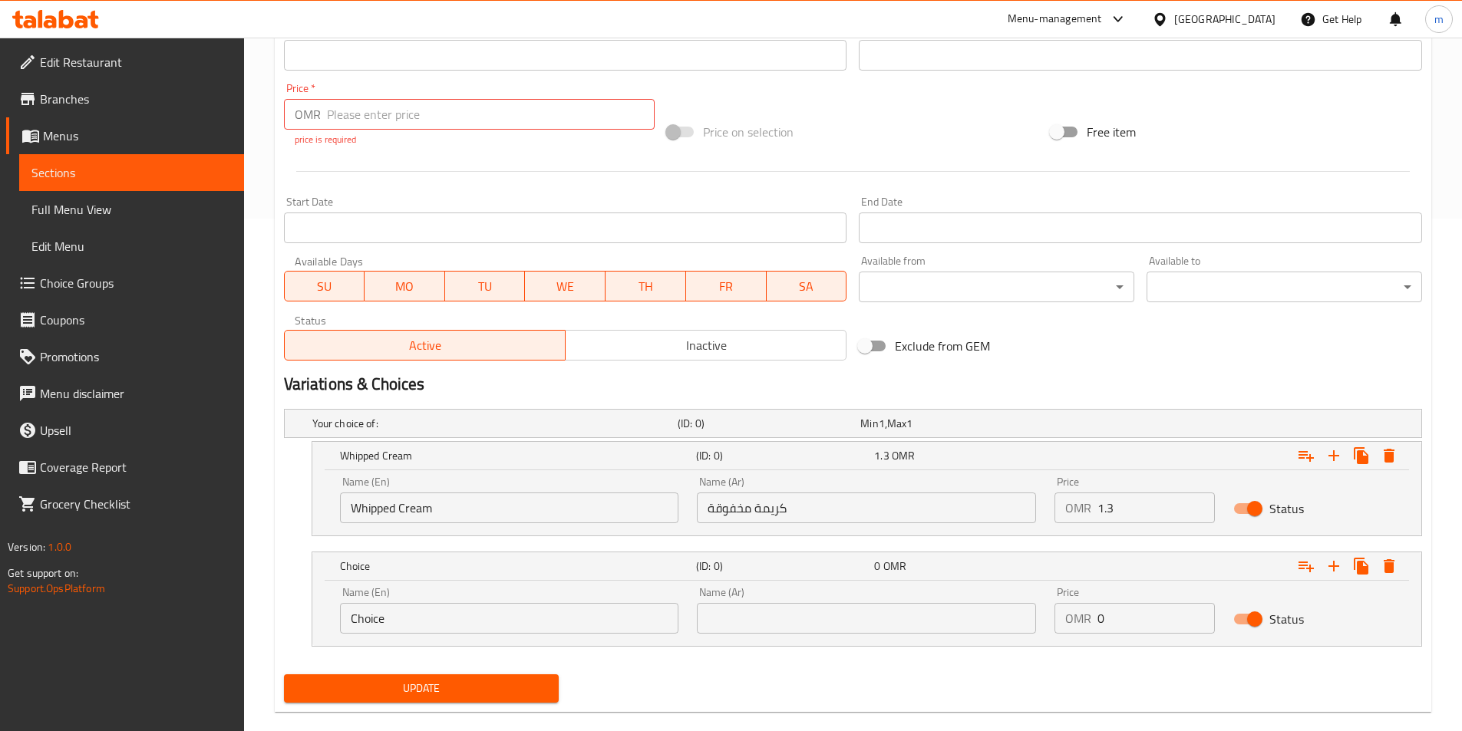
scroll to position [536, 0]
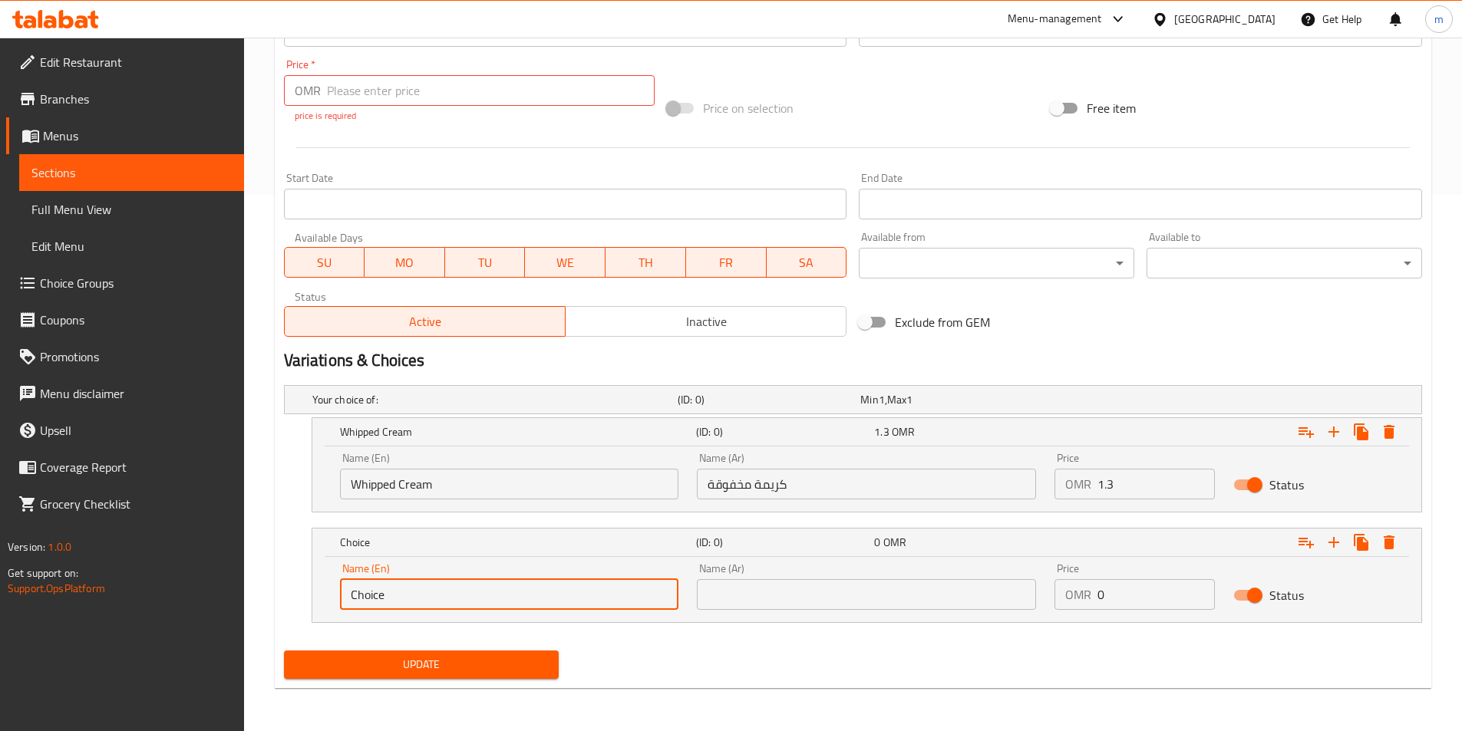
click at [449, 594] on input "Choice" at bounding box center [509, 594] width 339 height 31
type input "ص"
type input "Without Whipped Cream"
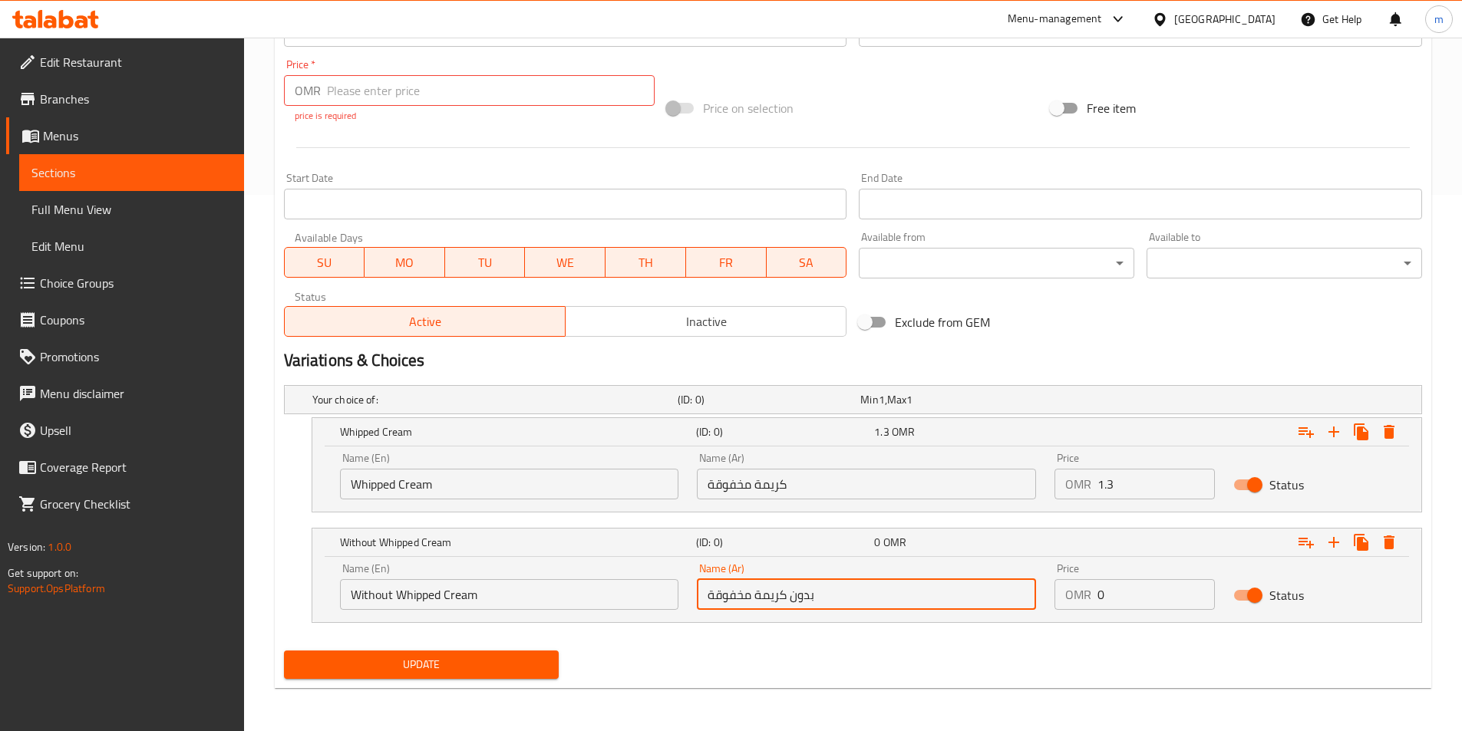
type input "بدون كريمة مخفوقة"
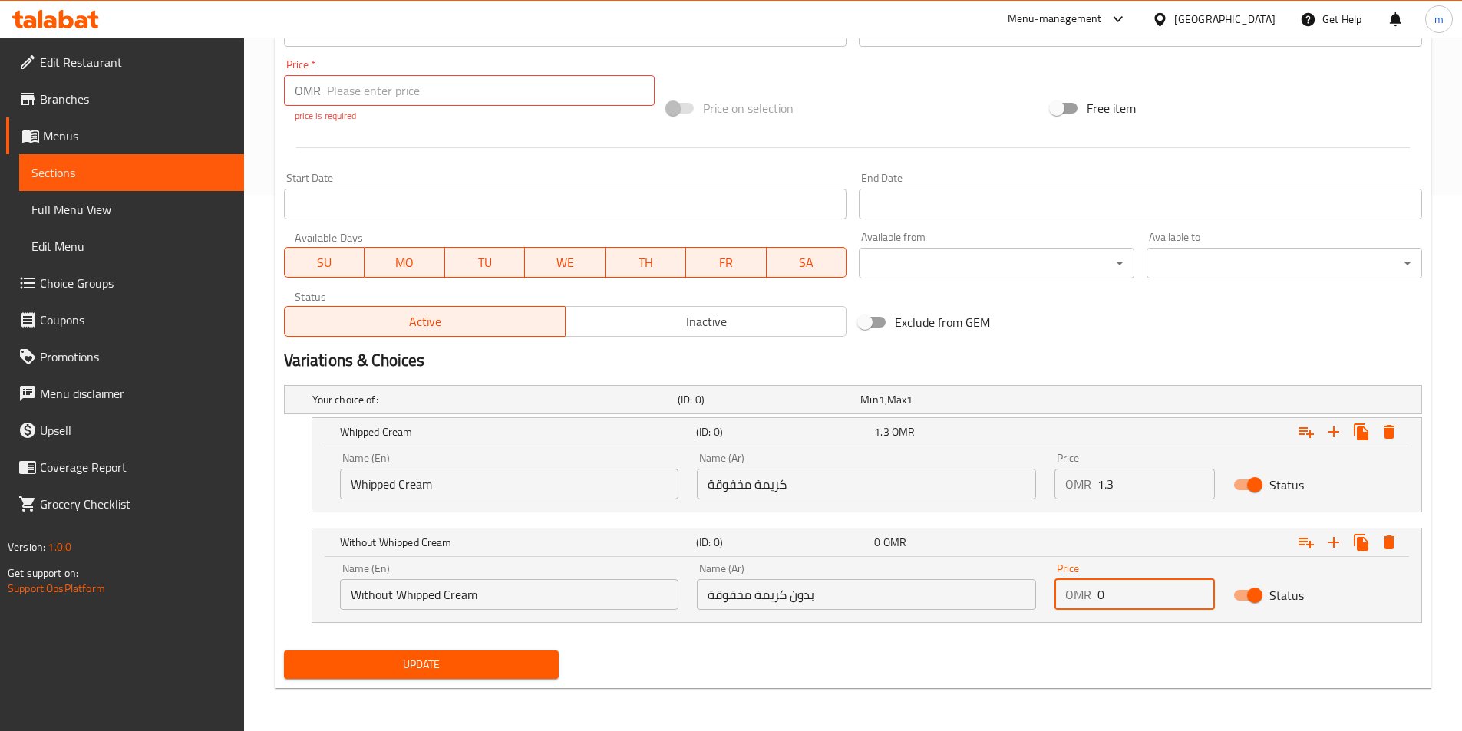
click at [1175, 597] on input "0" at bounding box center [1156, 594] width 117 height 31
type input "1.3"
click at [1041, 373] on div "Variations & Choices" at bounding box center [853, 360] width 1150 height 35
click at [437, 675] on button "Update" at bounding box center [422, 665] width 276 height 28
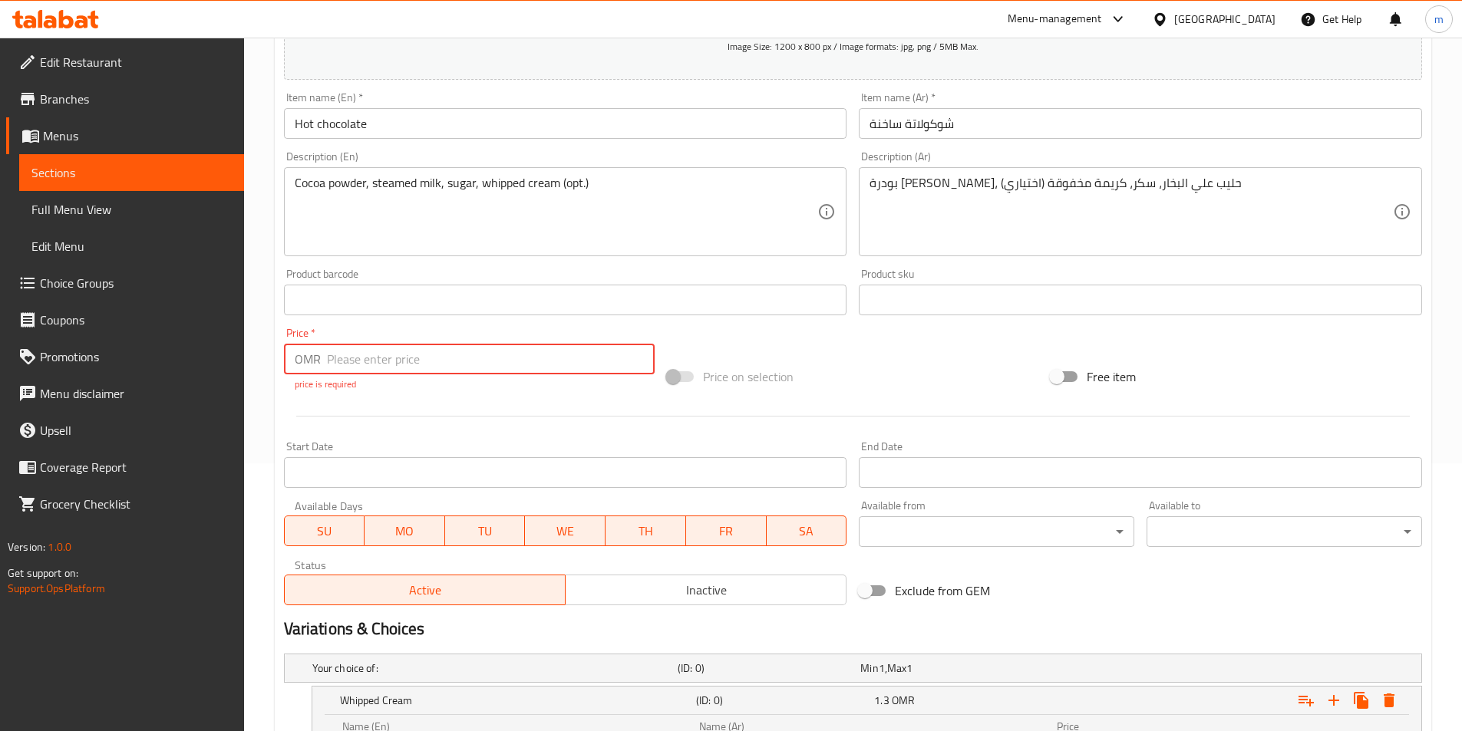
scroll to position [229, 0]
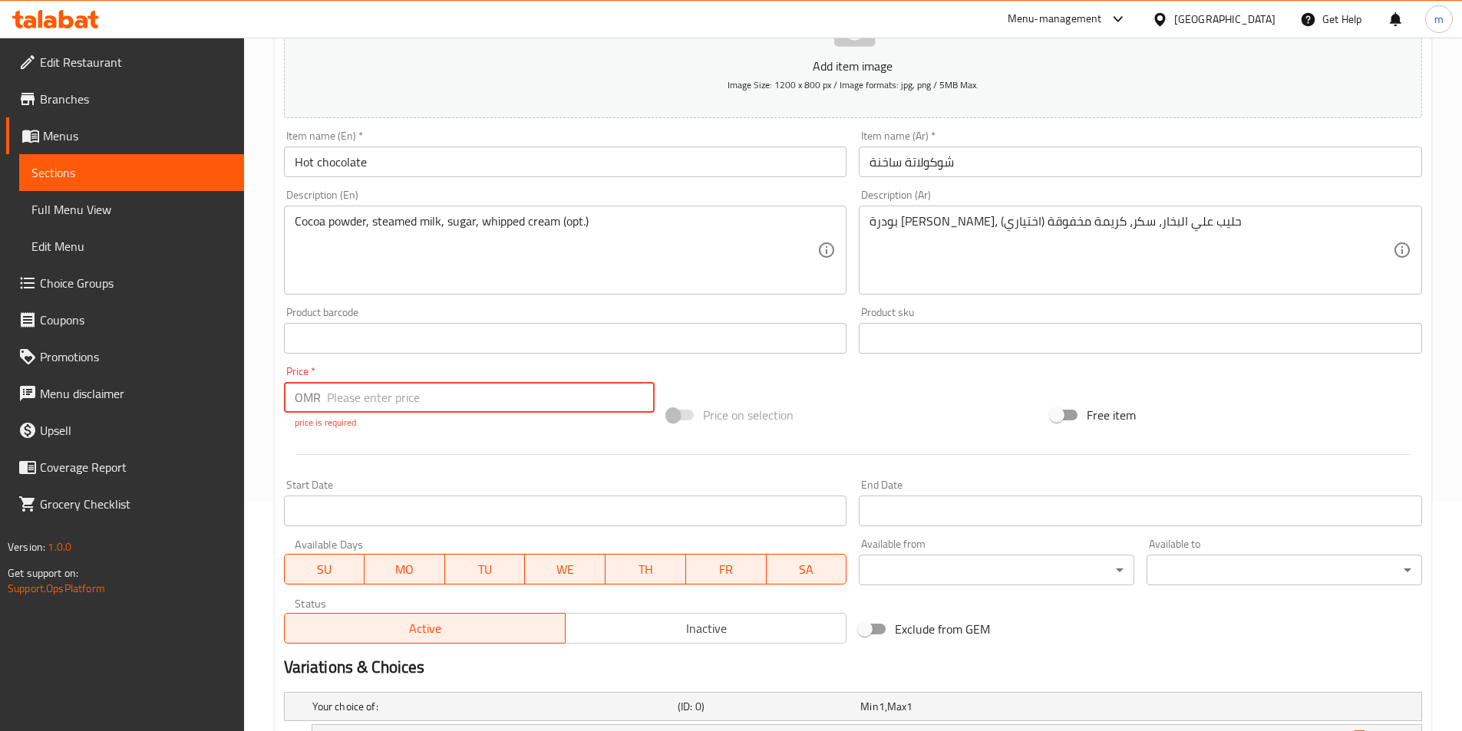
click at [457, 424] on p "price is required" at bounding box center [470, 423] width 350 height 14
click at [453, 407] on input "number" at bounding box center [491, 397] width 328 height 31
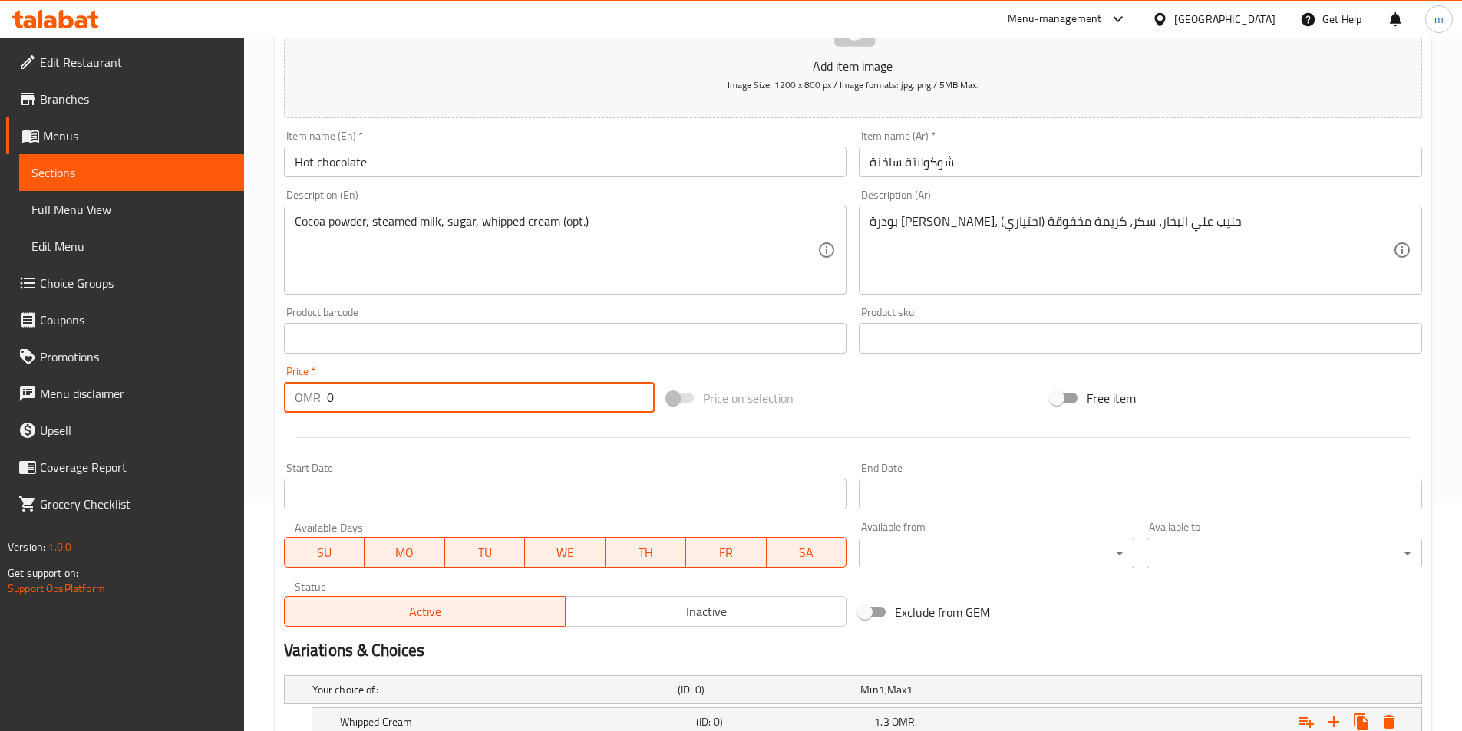
type input "0"
click at [470, 448] on div at bounding box center [853, 438] width 1150 height 38
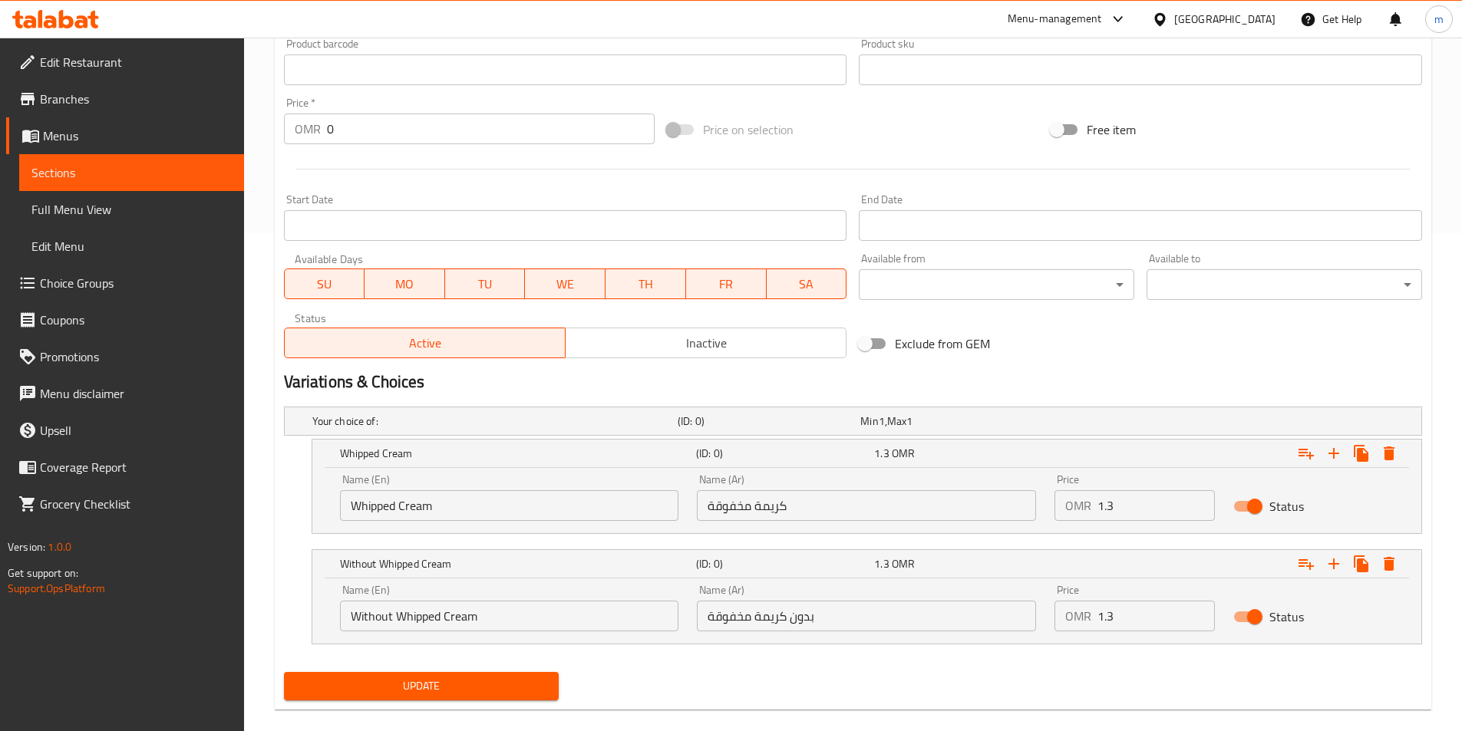
scroll to position [520, 0]
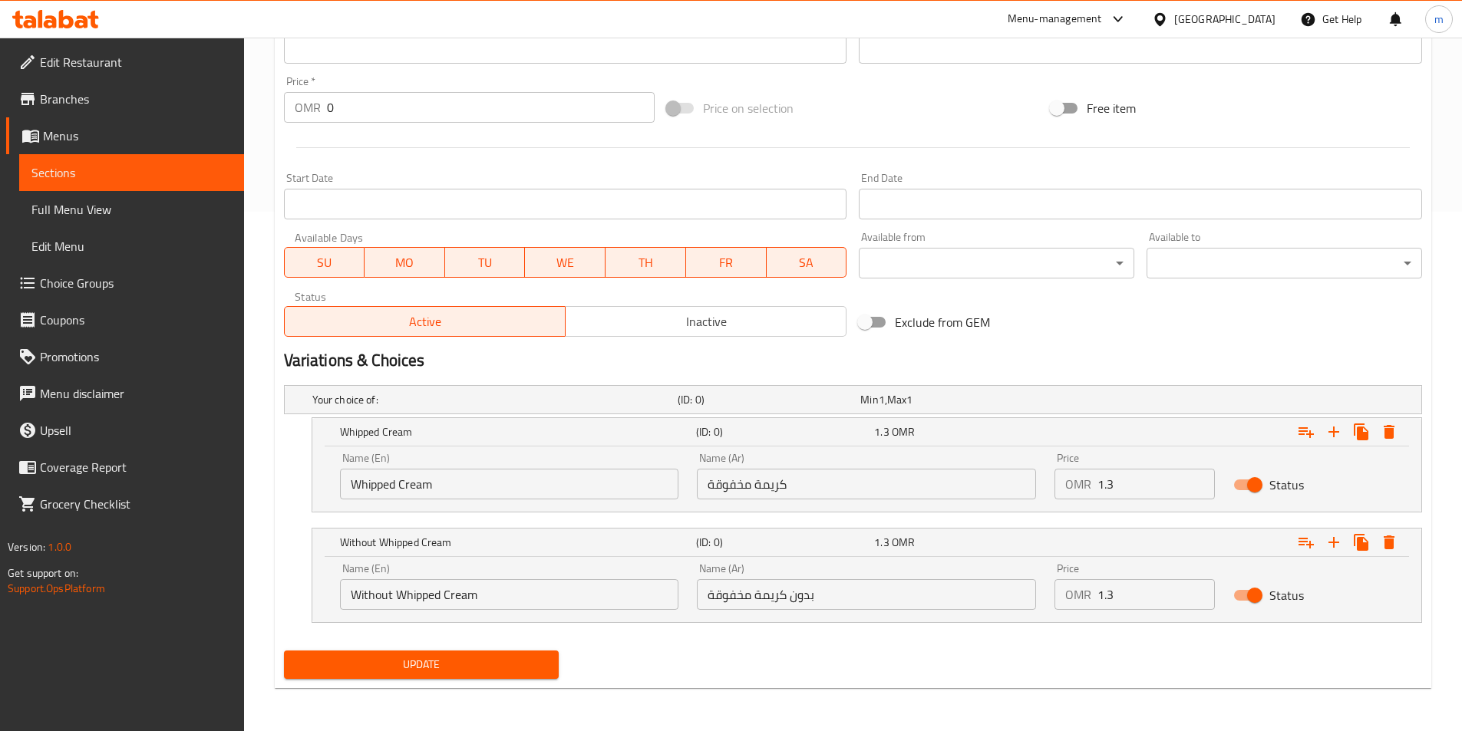
click at [500, 665] on span "Update" at bounding box center [421, 664] width 251 height 19
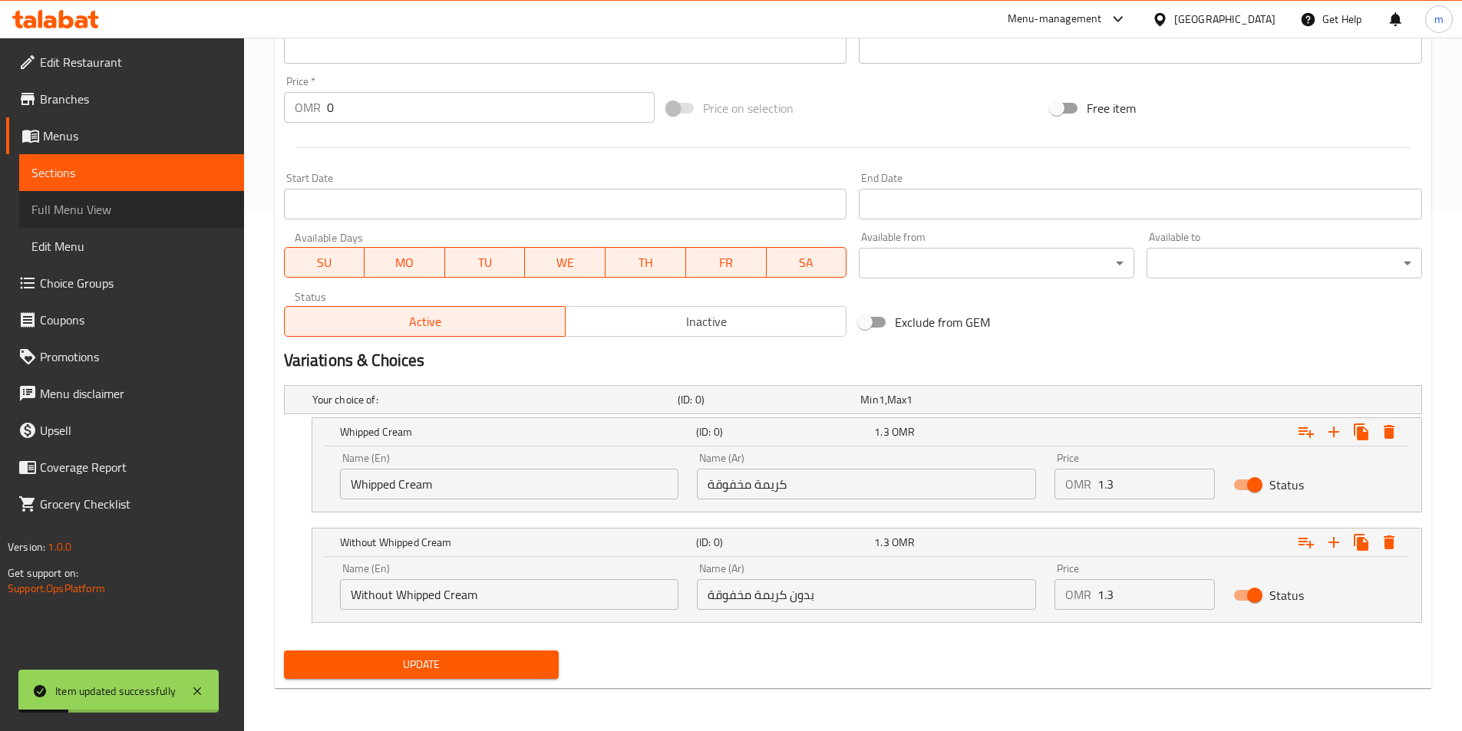
click at [138, 216] on span "Full Menu View" at bounding box center [131, 209] width 200 height 18
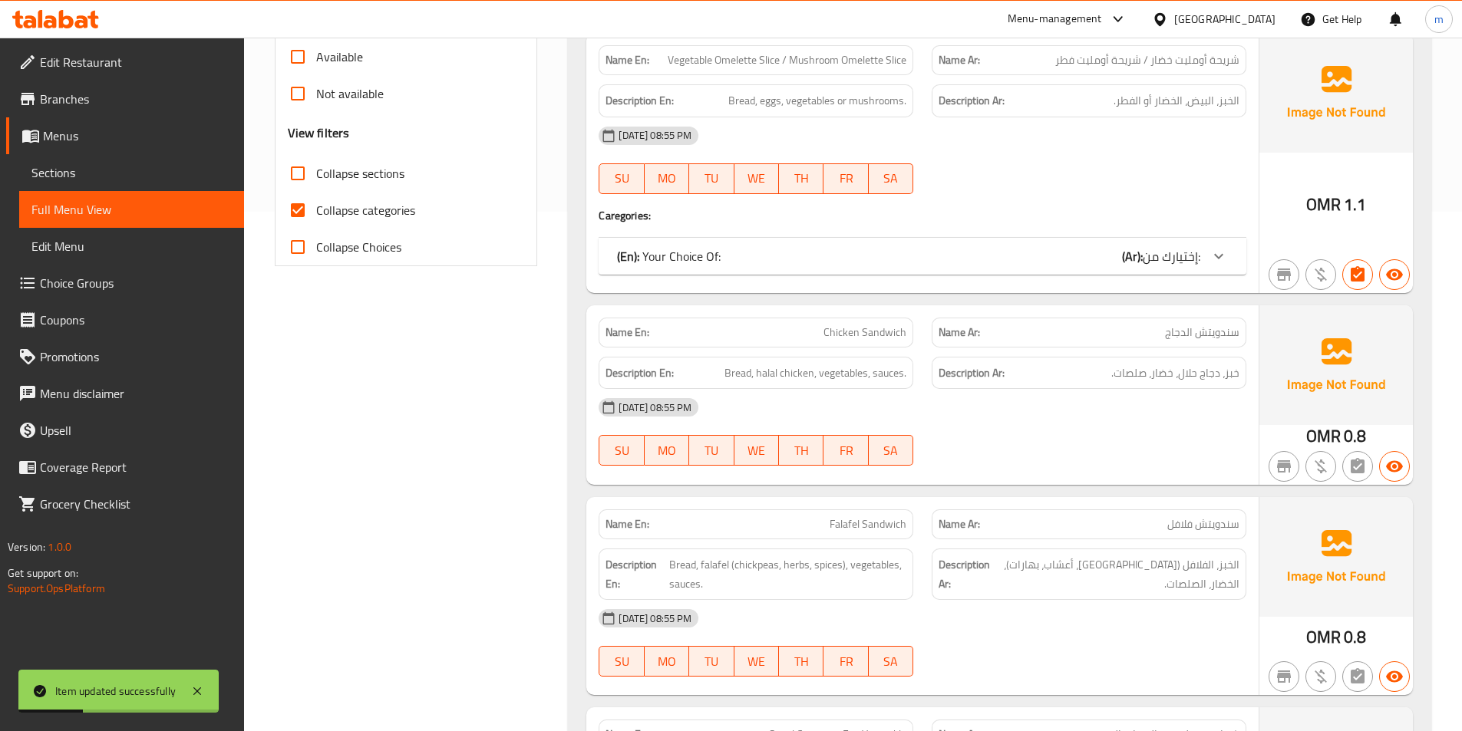
click at [388, 185] on label "Collapse sections" at bounding box center [341, 173] width 125 height 37
click at [316, 185] on input "Collapse sections" at bounding box center [297, 173] width 37 height 37
checkbox input "true"
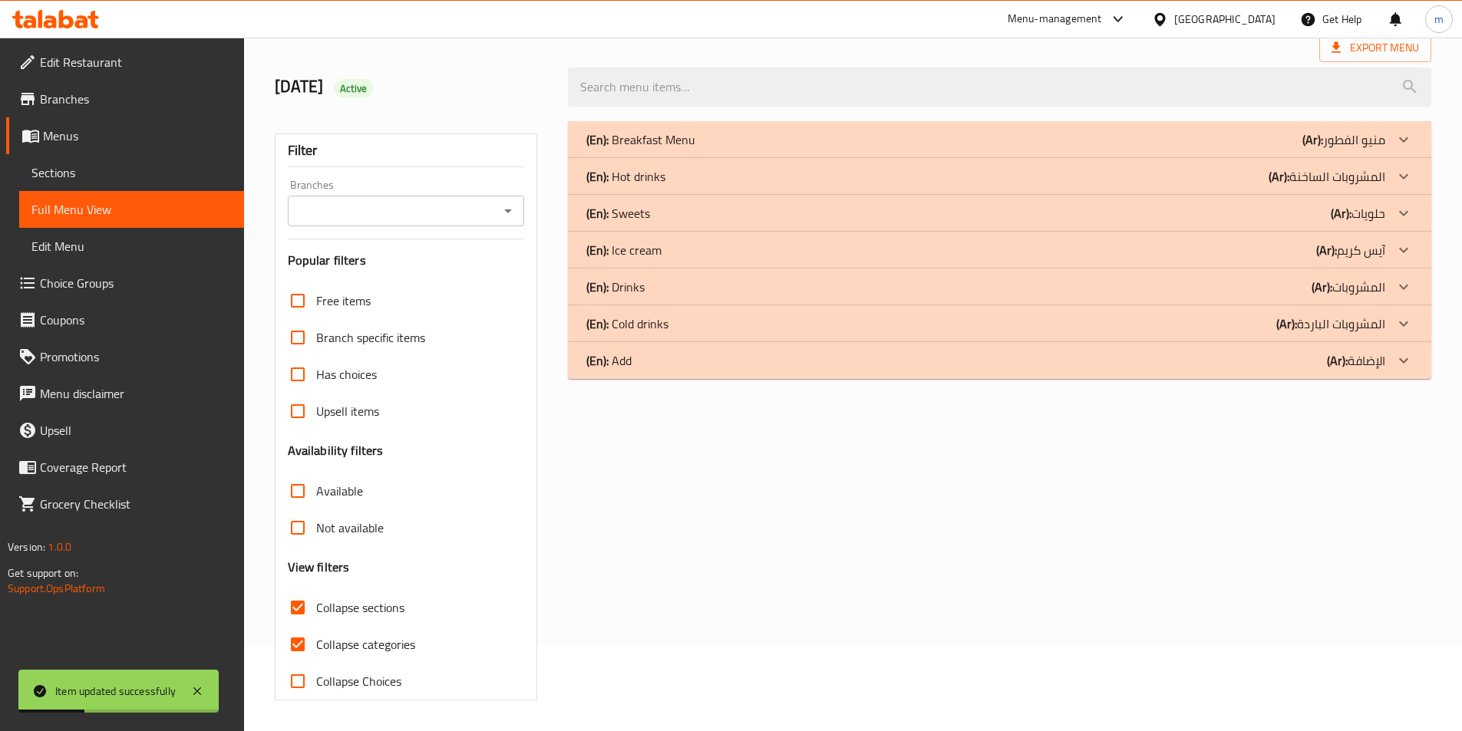
click at [394, 635] on span "Collapse categories" at bounding box center [365, 644] width 99 height 18
click at [316, 626] on input "Collapse categories" at bounding box center [297, 644] width 37 height 37
checkbox input "false"
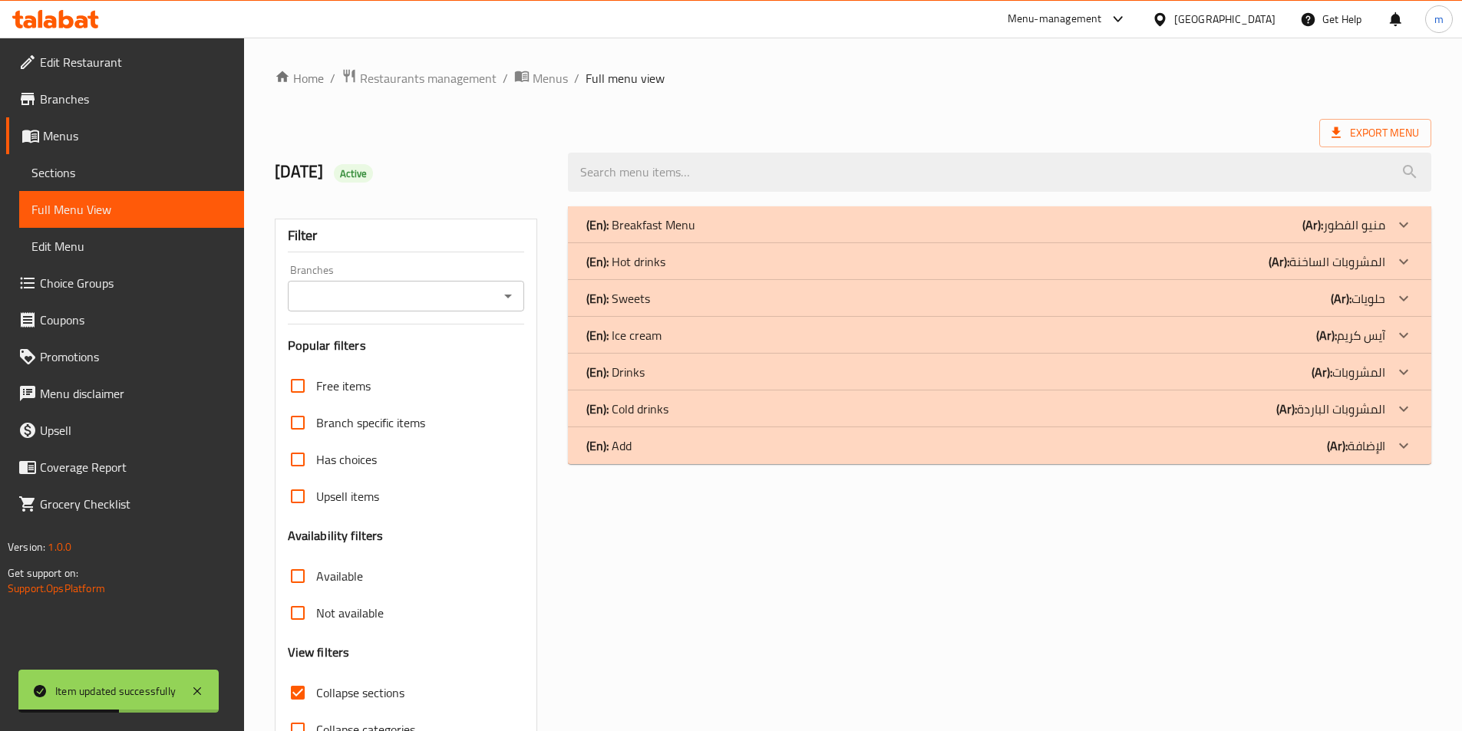
click at [912, 262] on div "(En): Hot drinks (Ar): المشروبات الساخنة" at bounding box center [985, 262] width 799 height 18
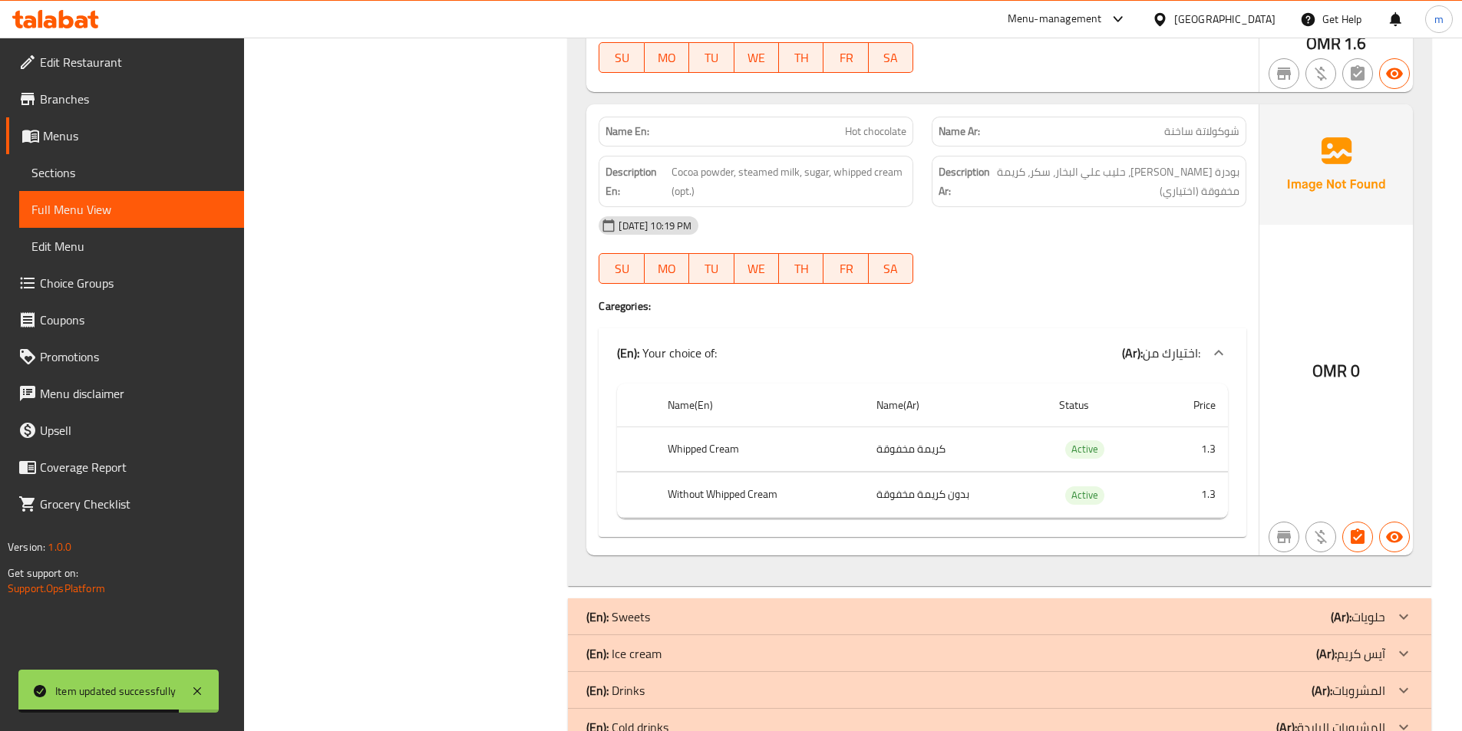
scroll to position [2686, 0]
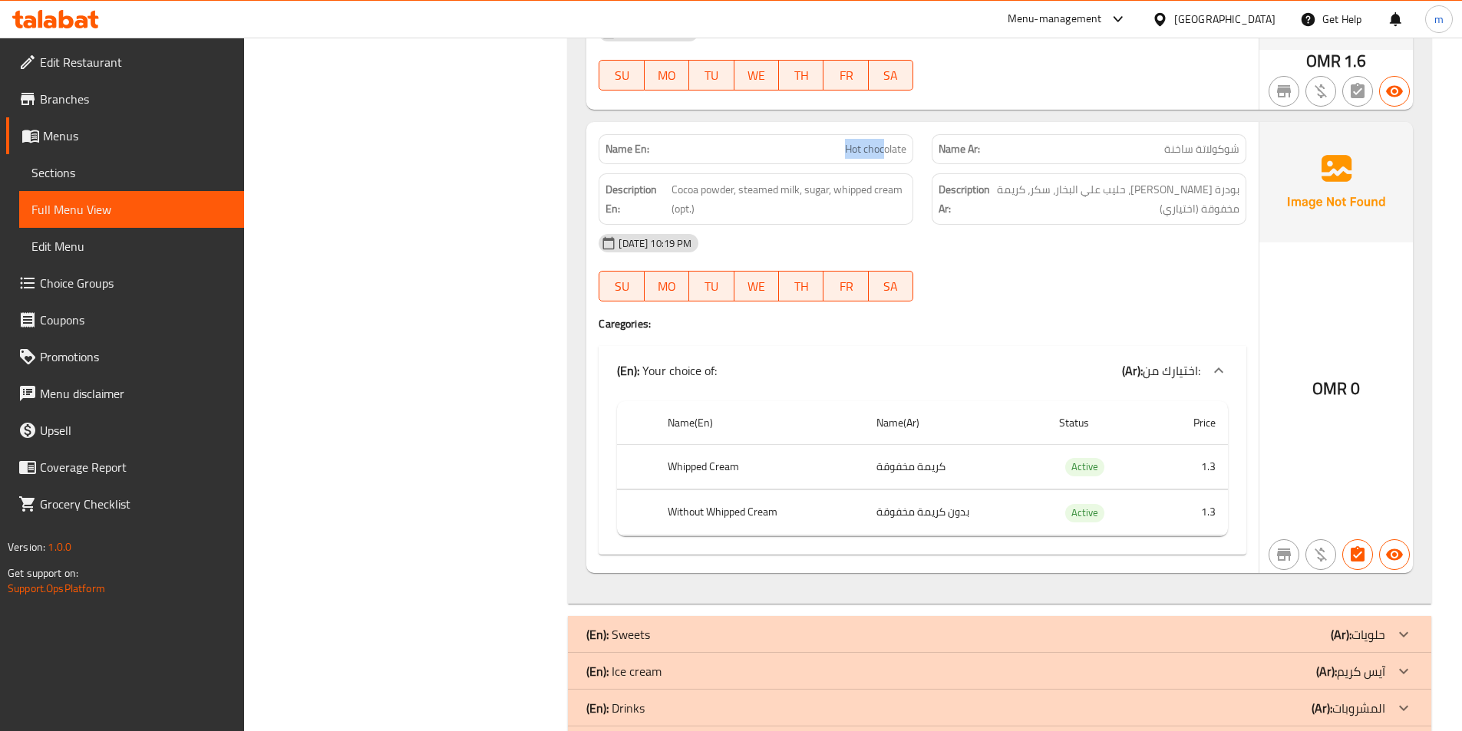
drag, startPoint x: 833, startPoint y: 149, endPoint x: 884, endPoint y: 146, distance: 51.5
click at [884, 146] on p "Name En: Hot chocolate" at bounding box center [756, 149] width 301 height 16
click at [869, 164] on div "Description En: Cocoa powder, steamed milk, sugar, whipped cream (opt.)" at bounding box center [755, 199] width 333 height 70
click at [70, 175] on span "Sections" at bounding box center [131, 172] width 200 height 18
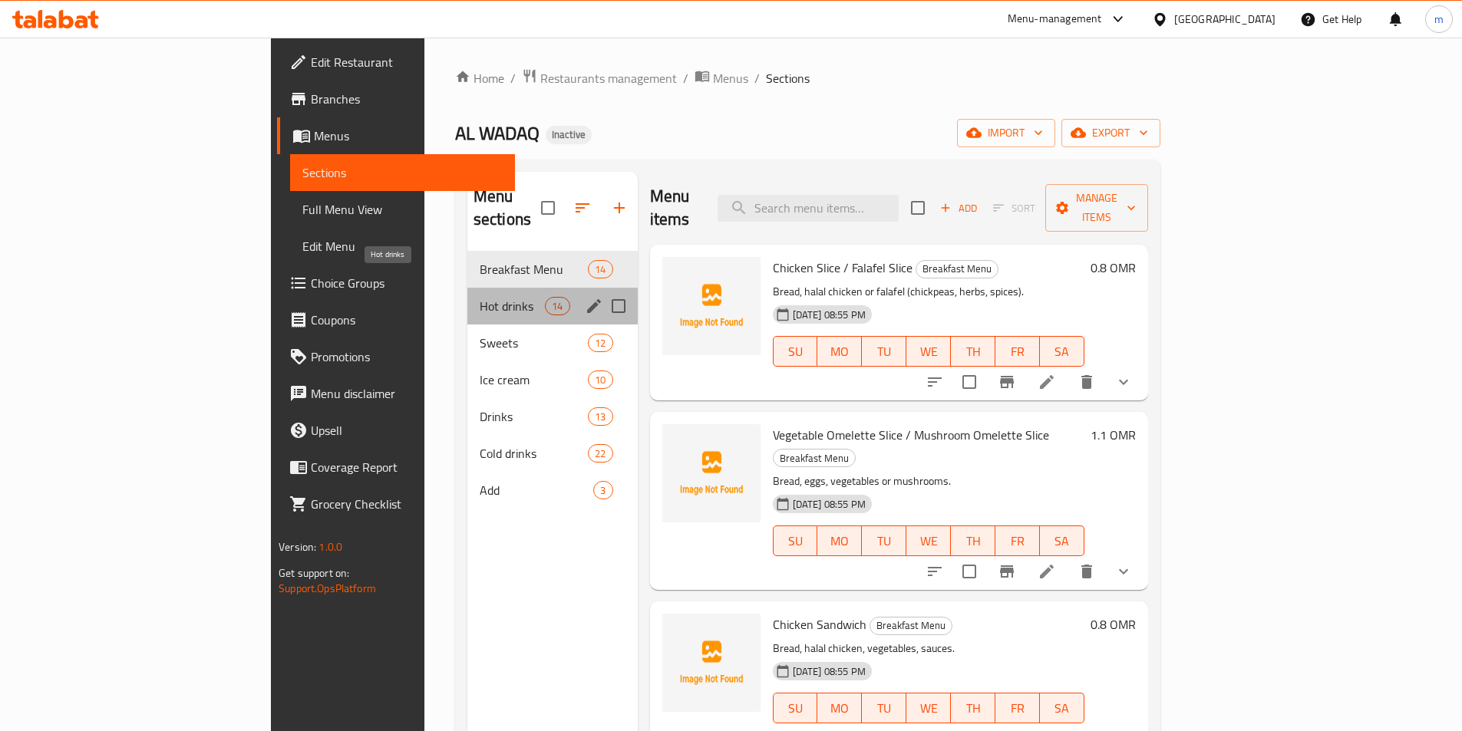
click at [480, 297] on span "Hot drinks" at bounding box center [512, 306] width 65 height 18
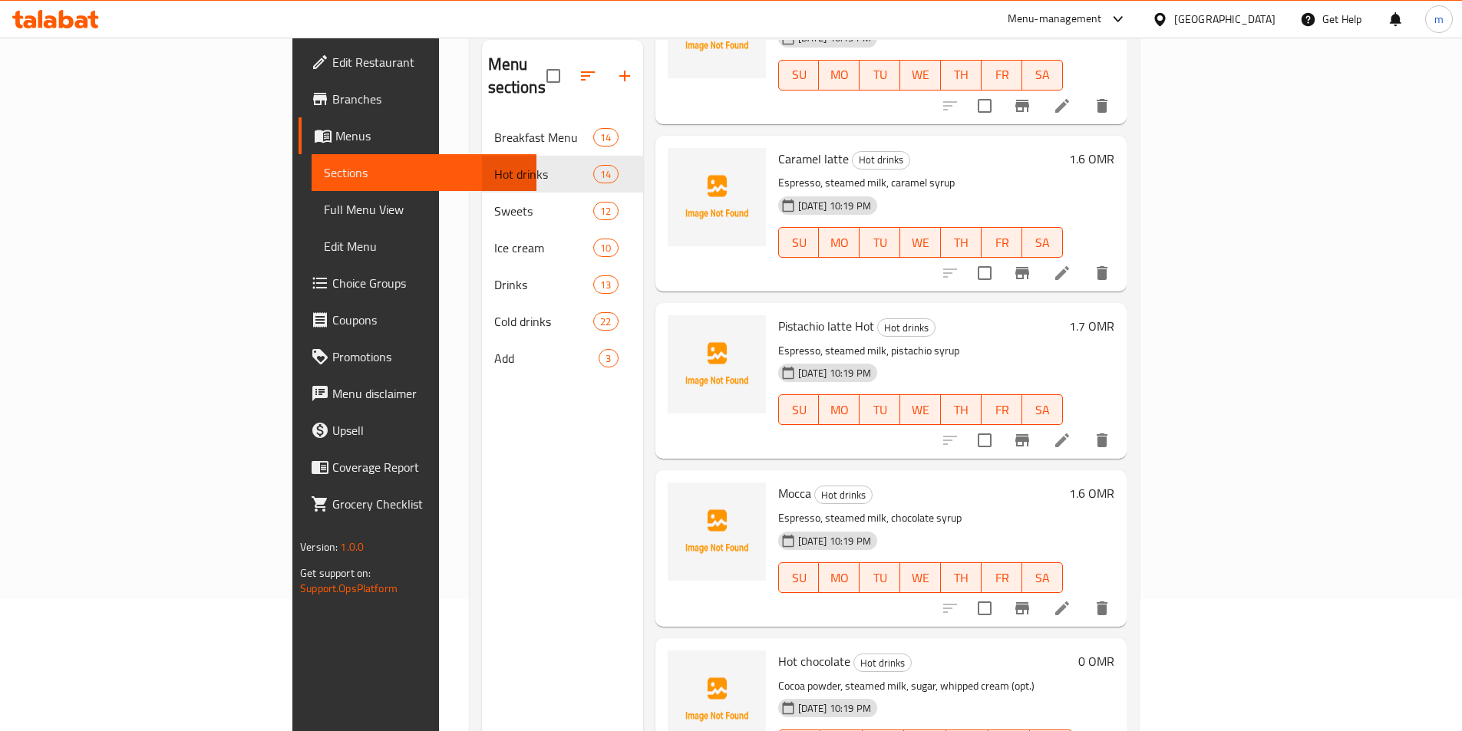
scroll to position [215, 0]
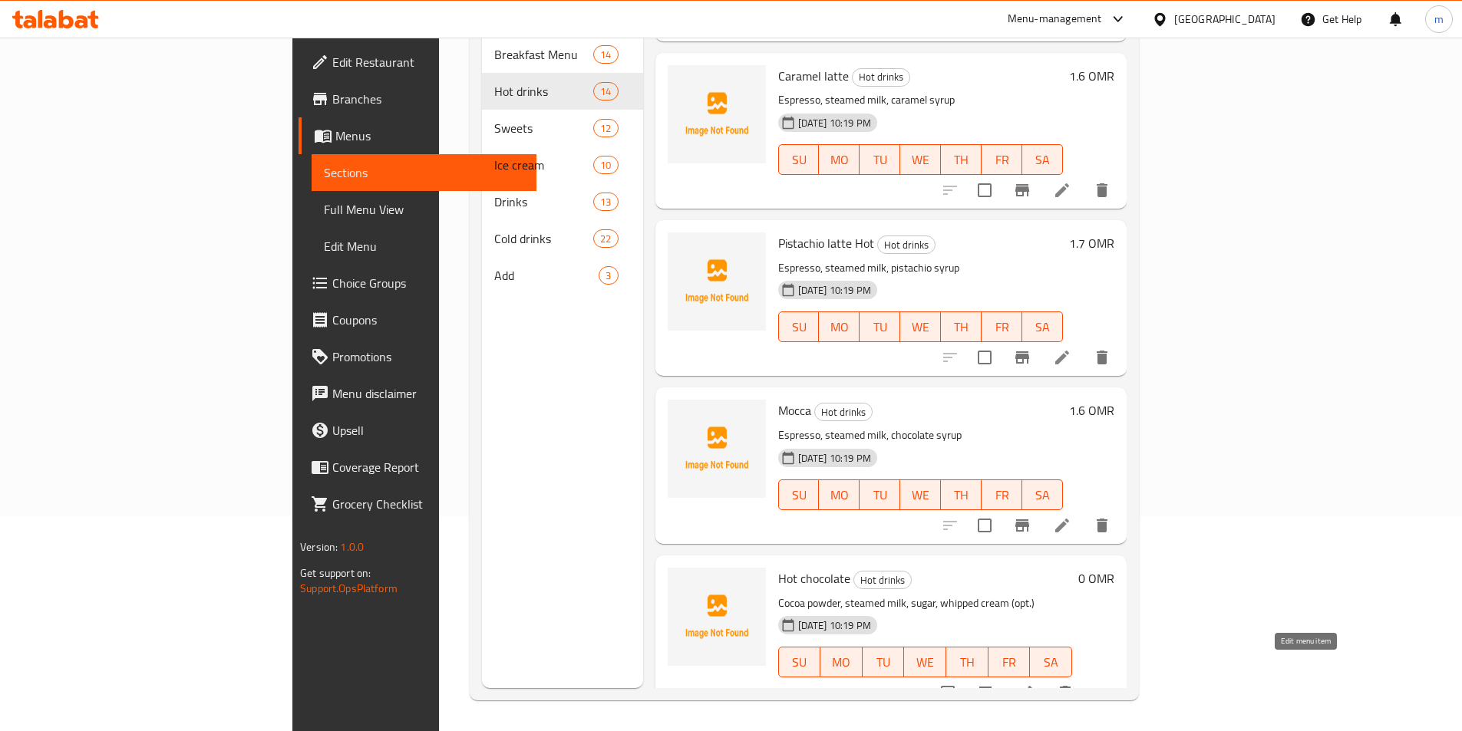
click at [1035, 684] on icon at bounding box center [1025, 693] width 18 height 18
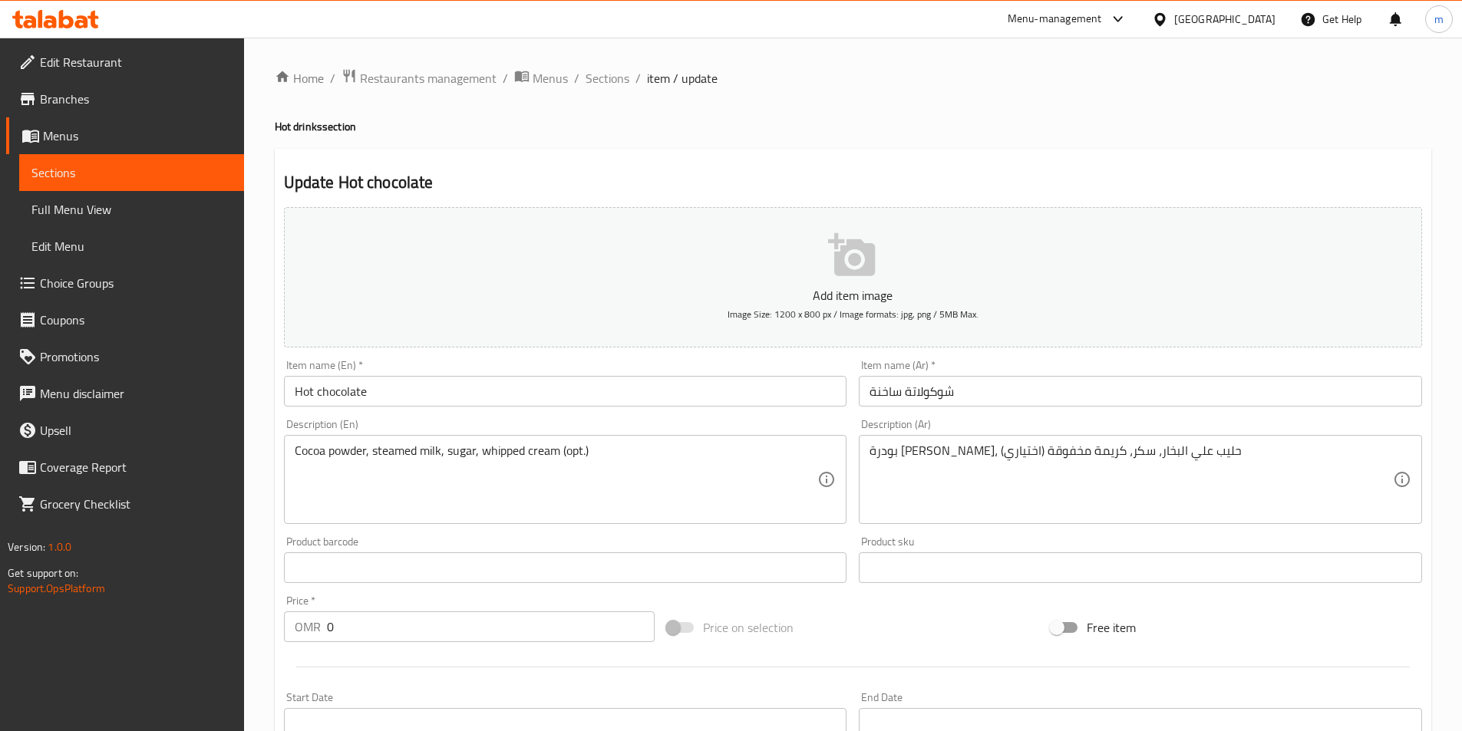
scroll to position [388, 0]
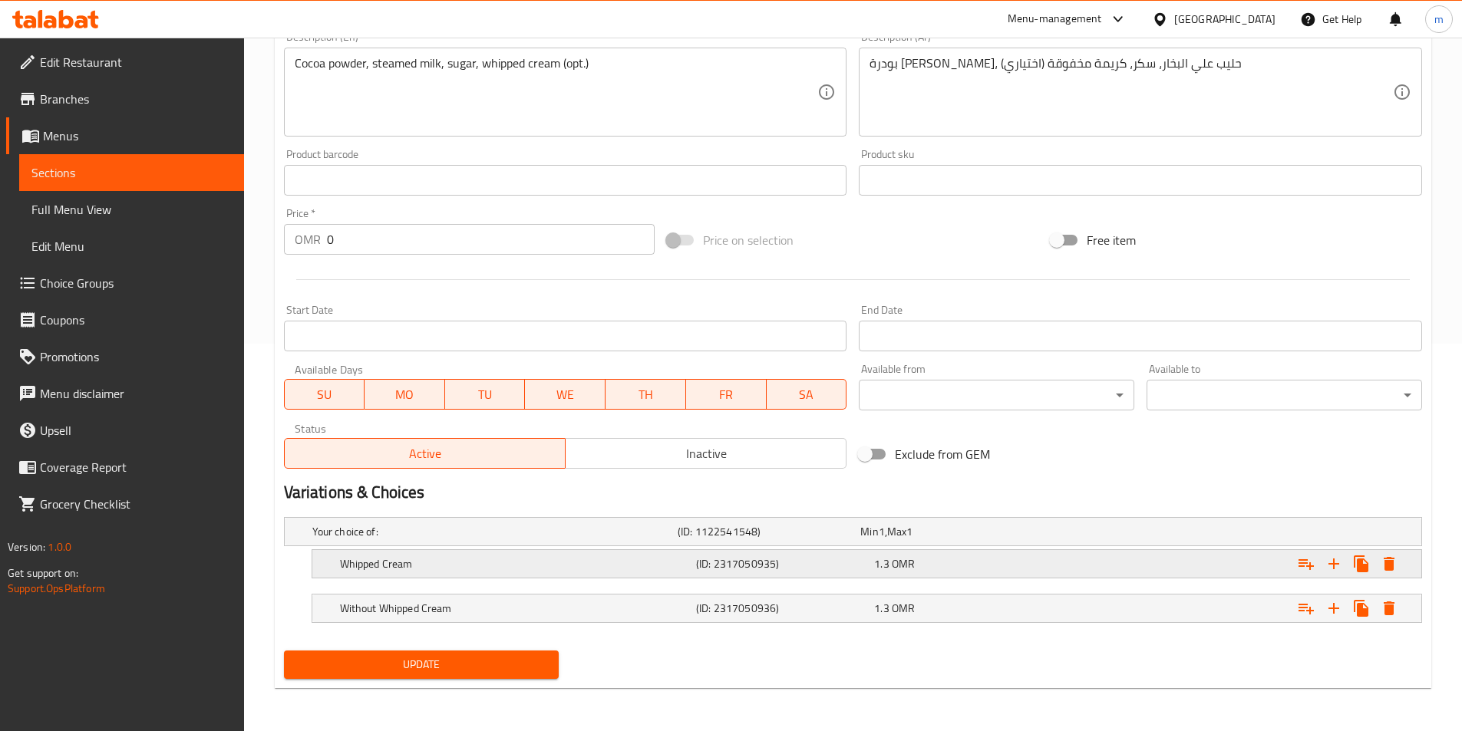
click at [748, 561] on h5 "(ID: 2317050935)" at bounding box center [782, 563] width 172 height 15
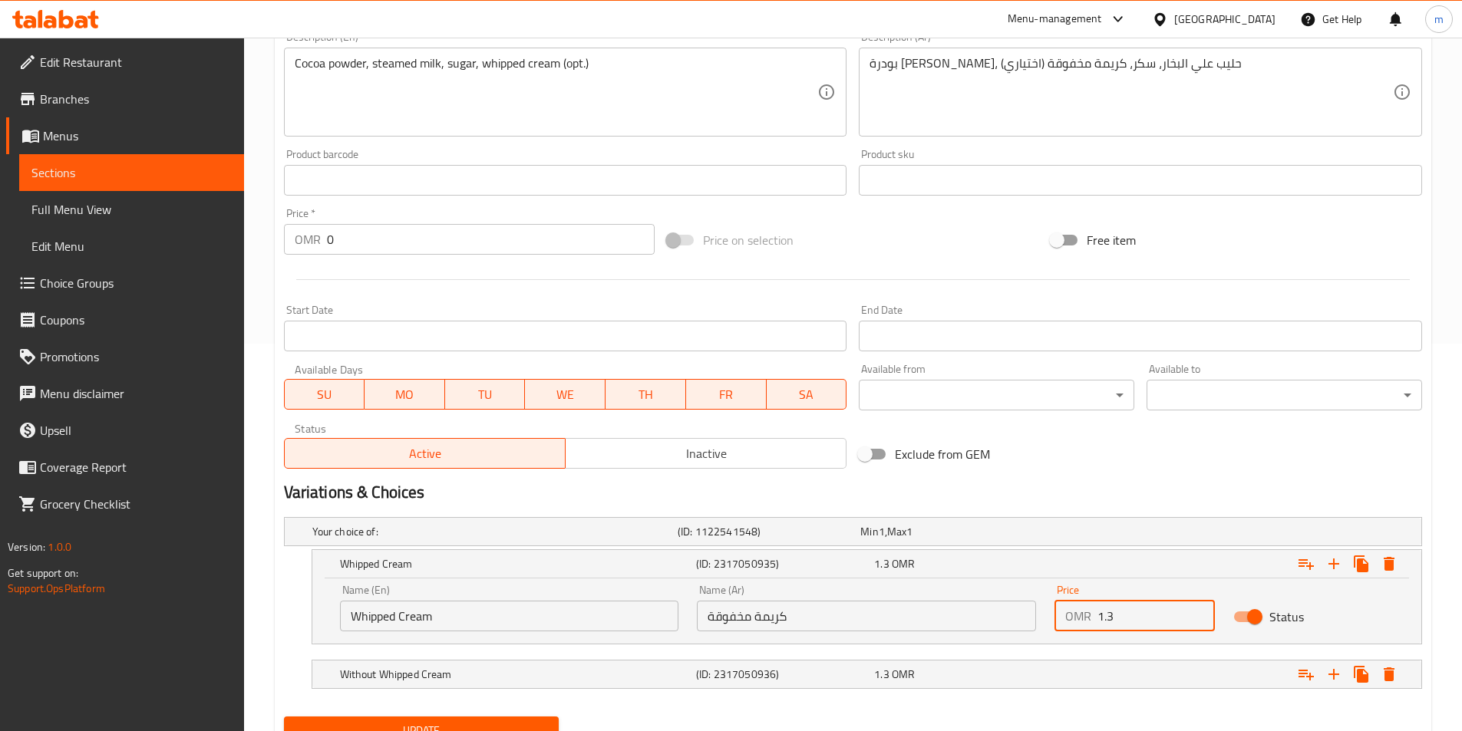
drag, startPoint x: 1119, startPoint y: 622, endPoint x: 1058, endPoint y: 617, distance: 60.9
click at [1058, 617] on div "OMR 1.3 Price" at bounding box center [1135, 616] width 160 height 31
type input "0"
click at [1039, 674] on div "1.3 OMR" at bounding box center [960, 674] width 172 height 15
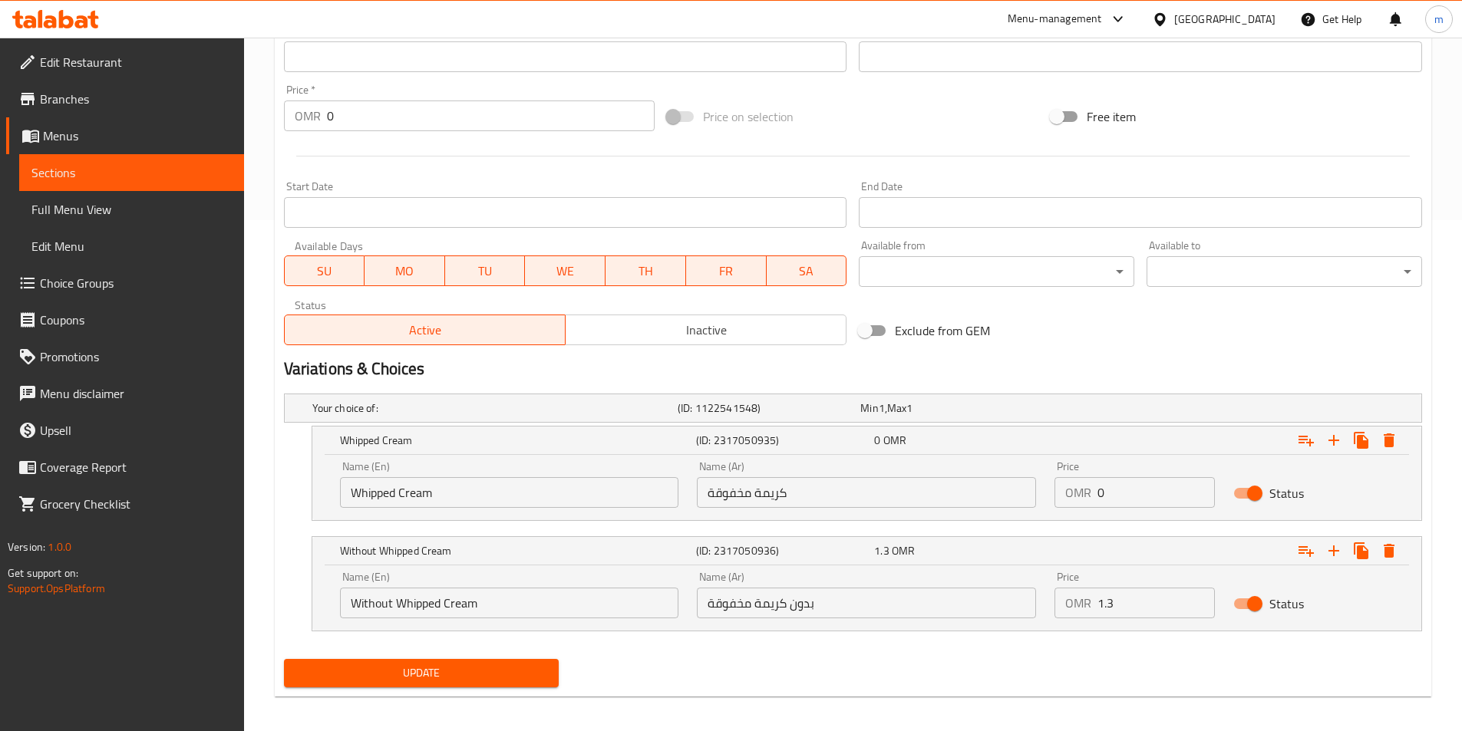
scroll to position [520, 0]
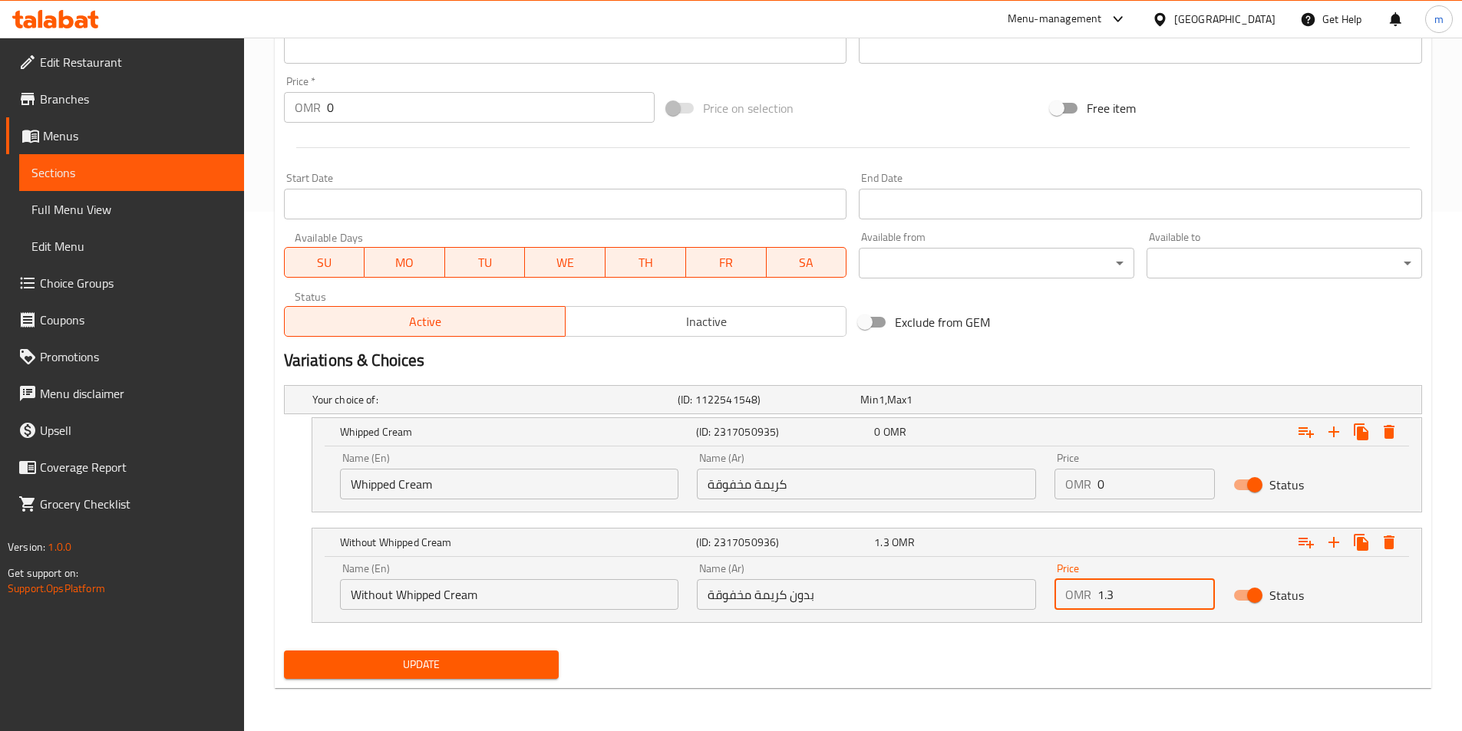
drag, startPoint x: 1135, startPoint y: 589, endPoint x: 873, endPoint y: 605, distance: 263.0
click at [867, 612] on div "Name (En) Without Whipped Cream Name (En) Name (Ar) بدون كريمة مخفوقة Name (Ar)…" at bounding box center [867, 586] width 1072 height 65
type input "0"
click at [401, 118] on input "0" at bounding box center [491, 107] width 328 height 31
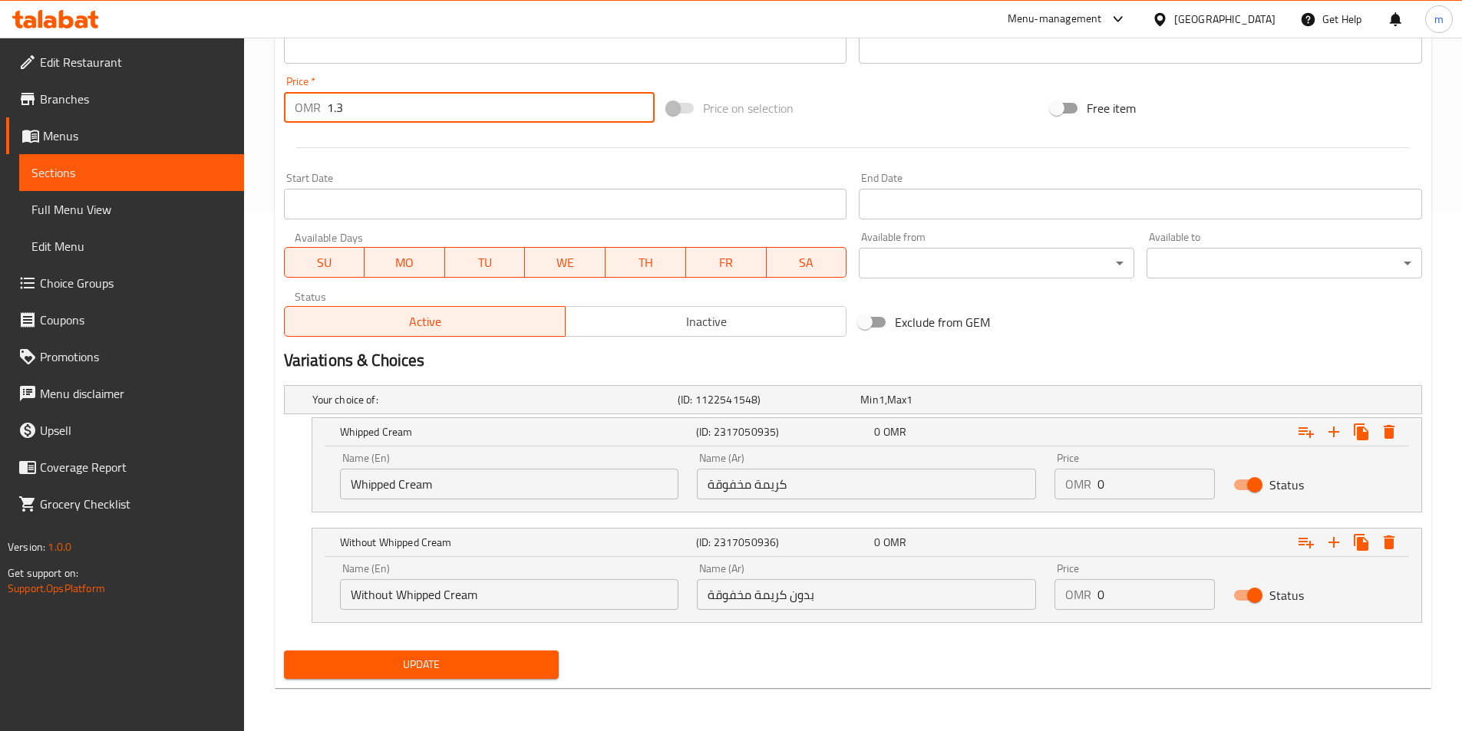
type input "1.3"
click at [426, 670] on span "Update" at bounding box center [421, 664] width 251 height 19
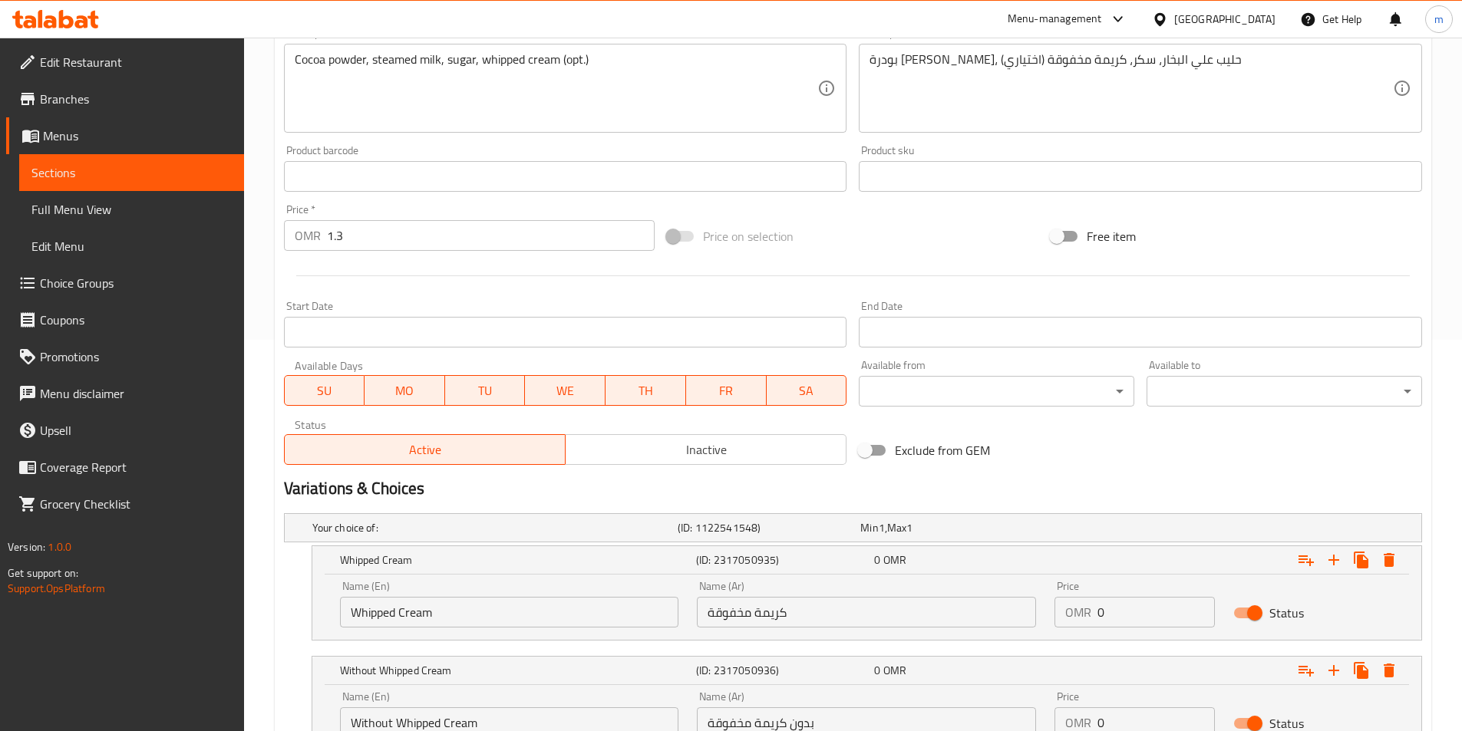
scroll to position [213, 0]
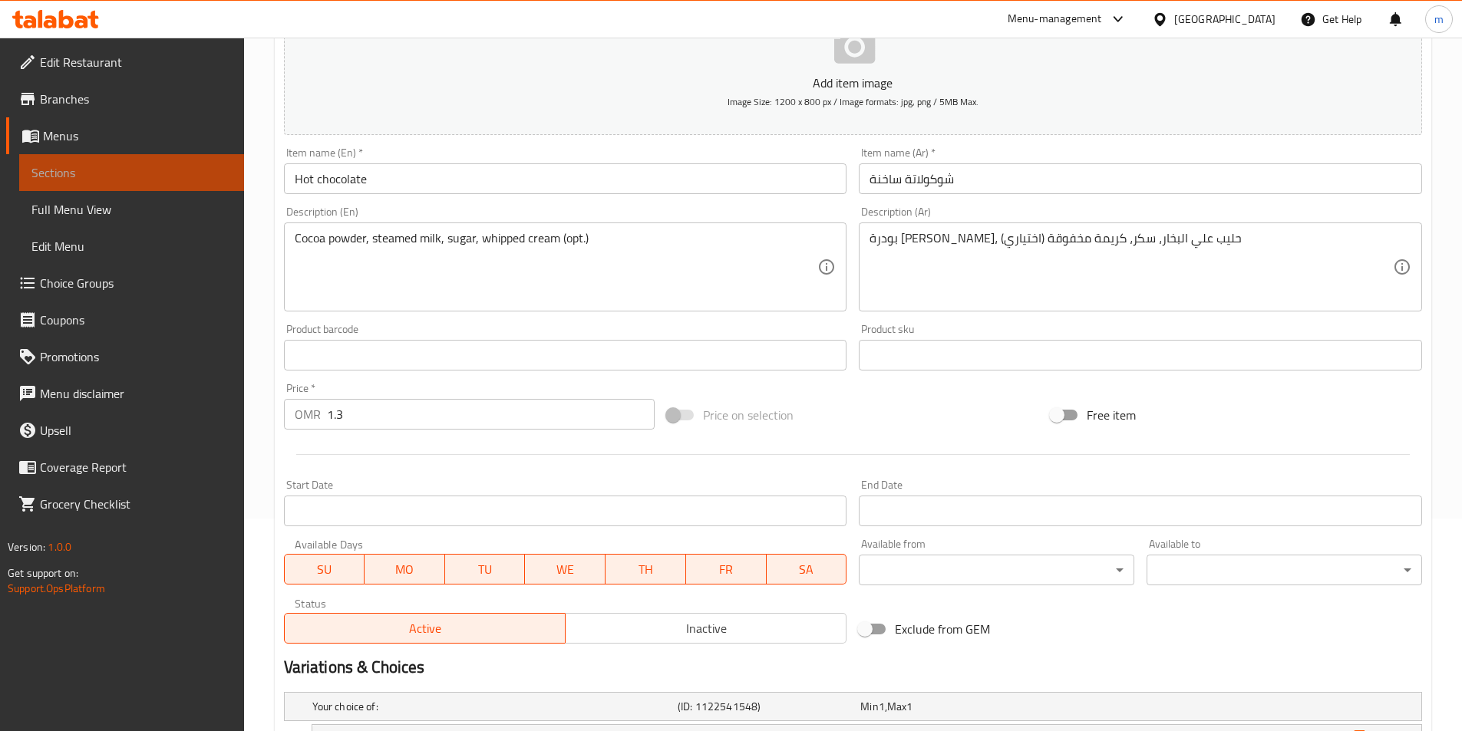
click at [115, 177] on span "Sections" at bounding box center [131, 172] width 200 height 18
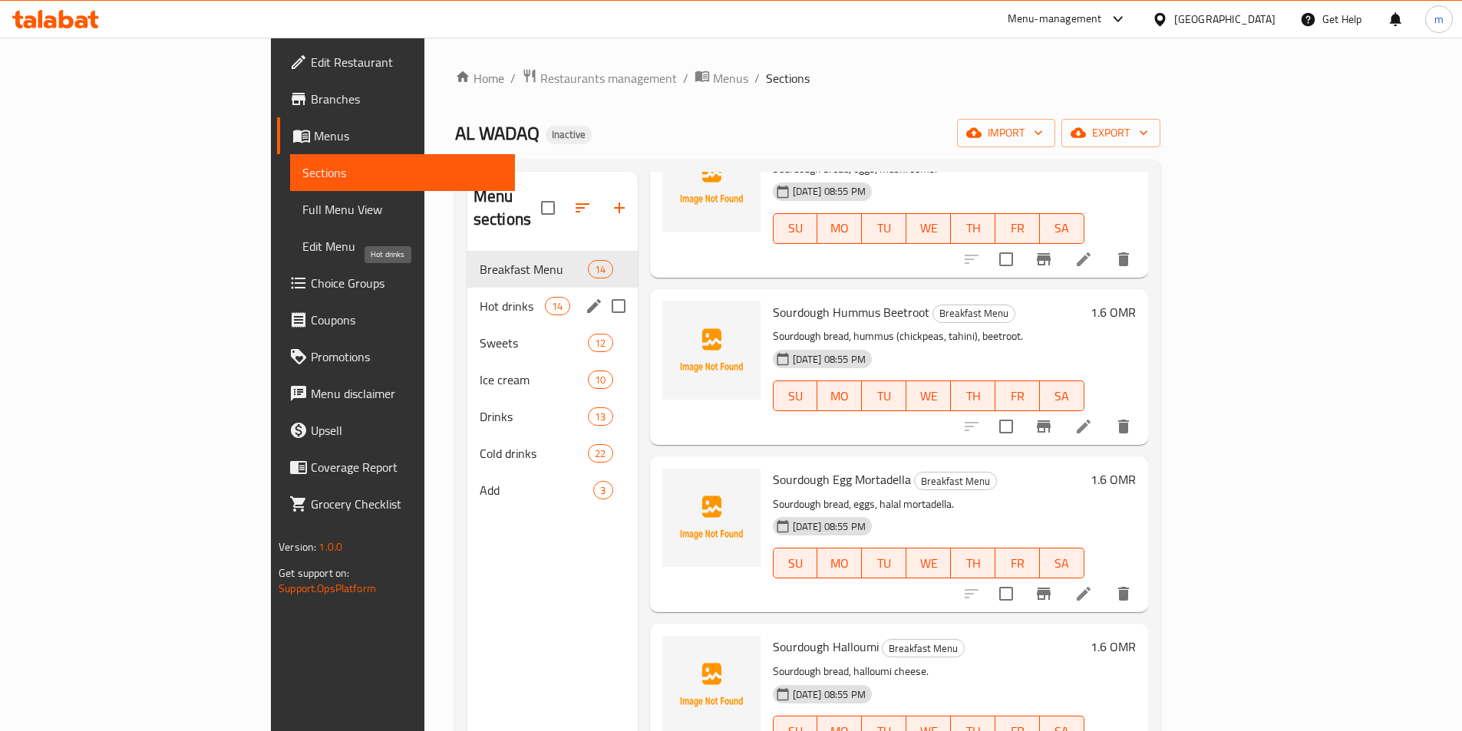
click at [480, 297] on span "Hot drinks" at bounding box center [512, 306] width 65 height 18
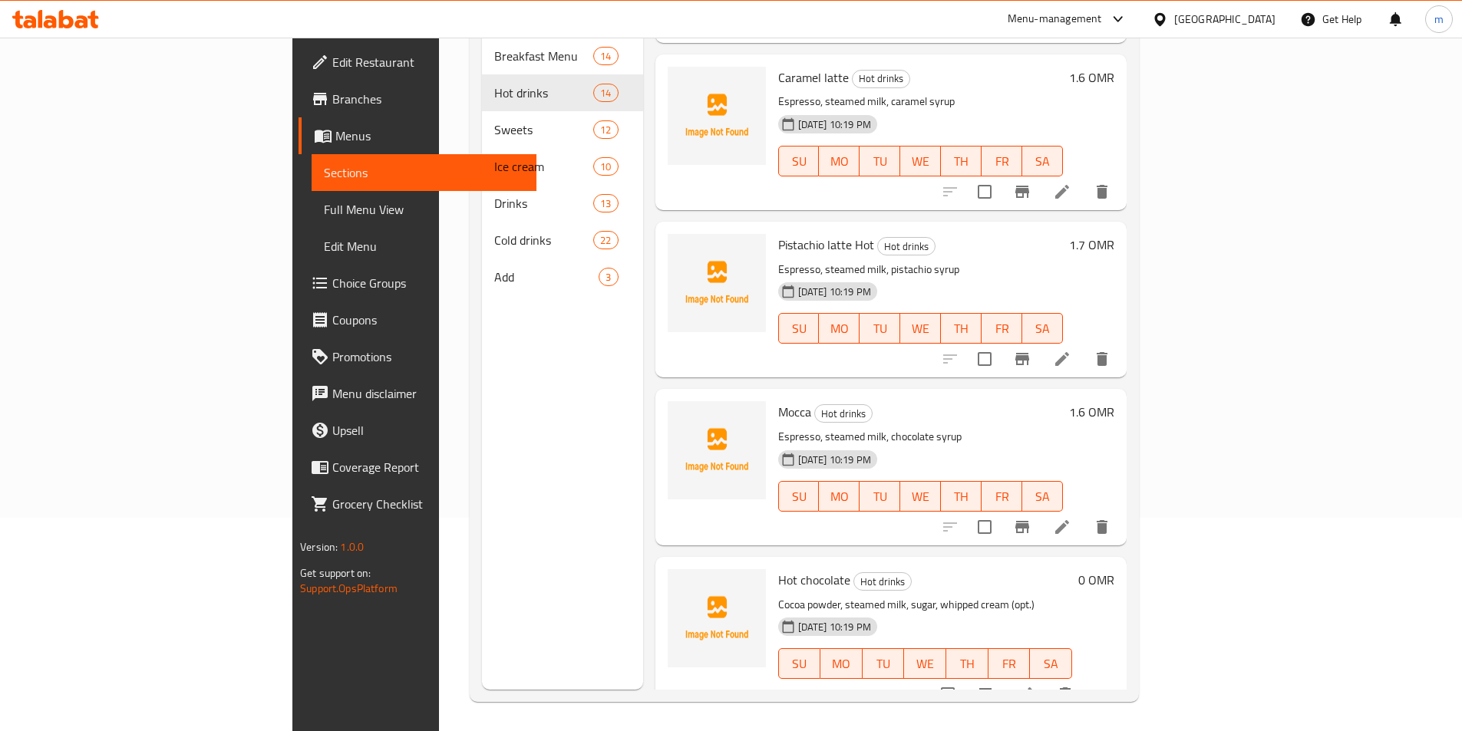
scroll to position [215, 0]
click at [1035, 684] on icon at bounding box center [1025, 693] width 18 height 18
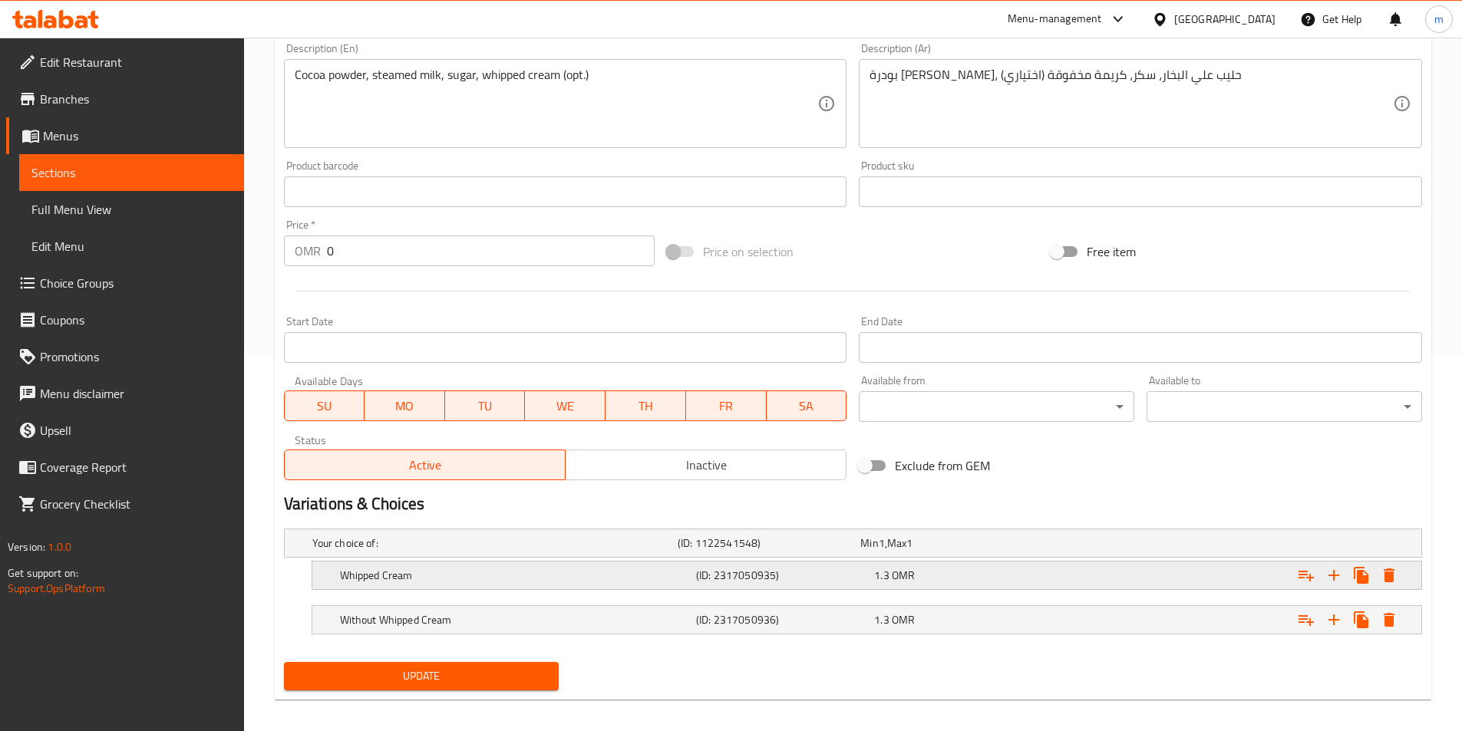
scroll to position [388, 0]
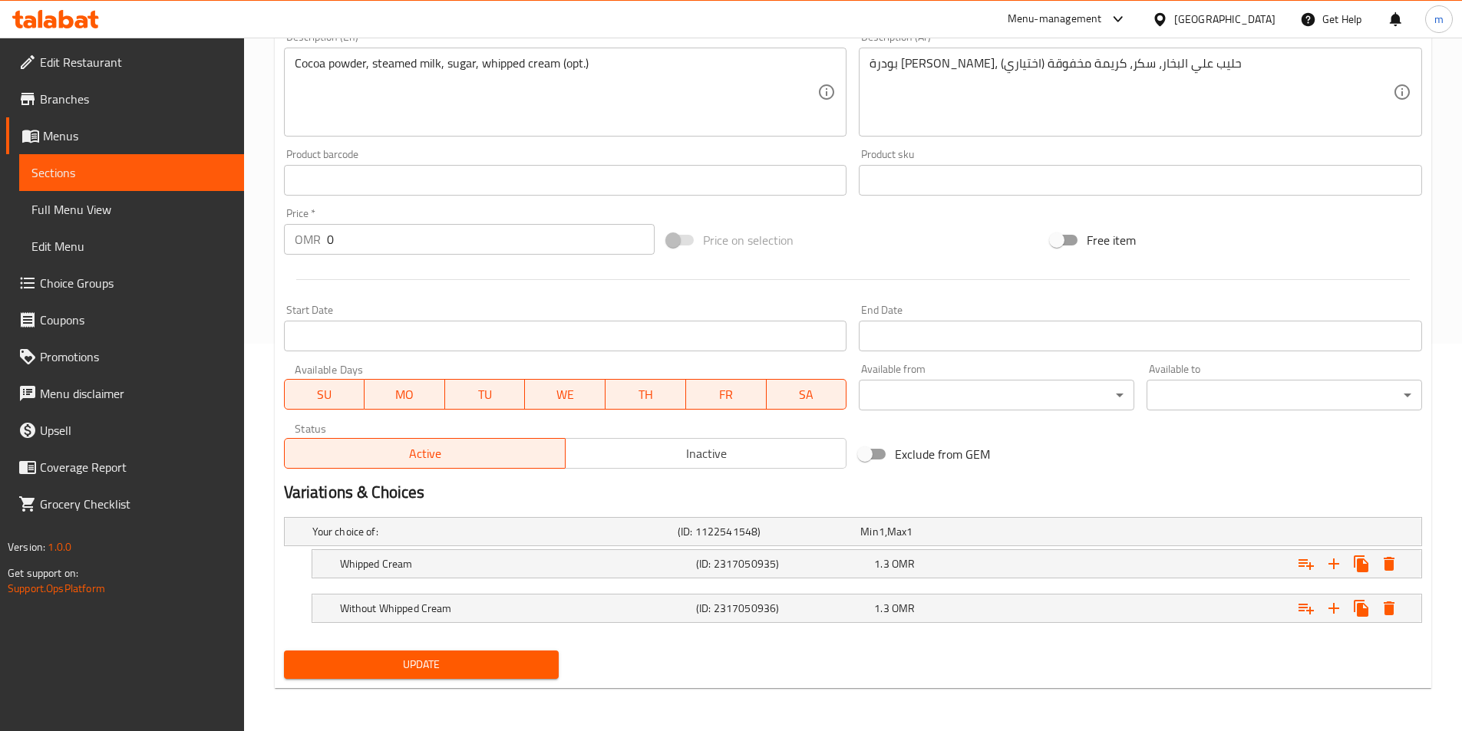
drag, startPoint x: 128, startPoint y: 216, endPoint x: 223, endPoint y: 383, distance: 191.4
click at [128, 216] on span "Full Menu View" at bounding box center [131, 209] width 200 height 18
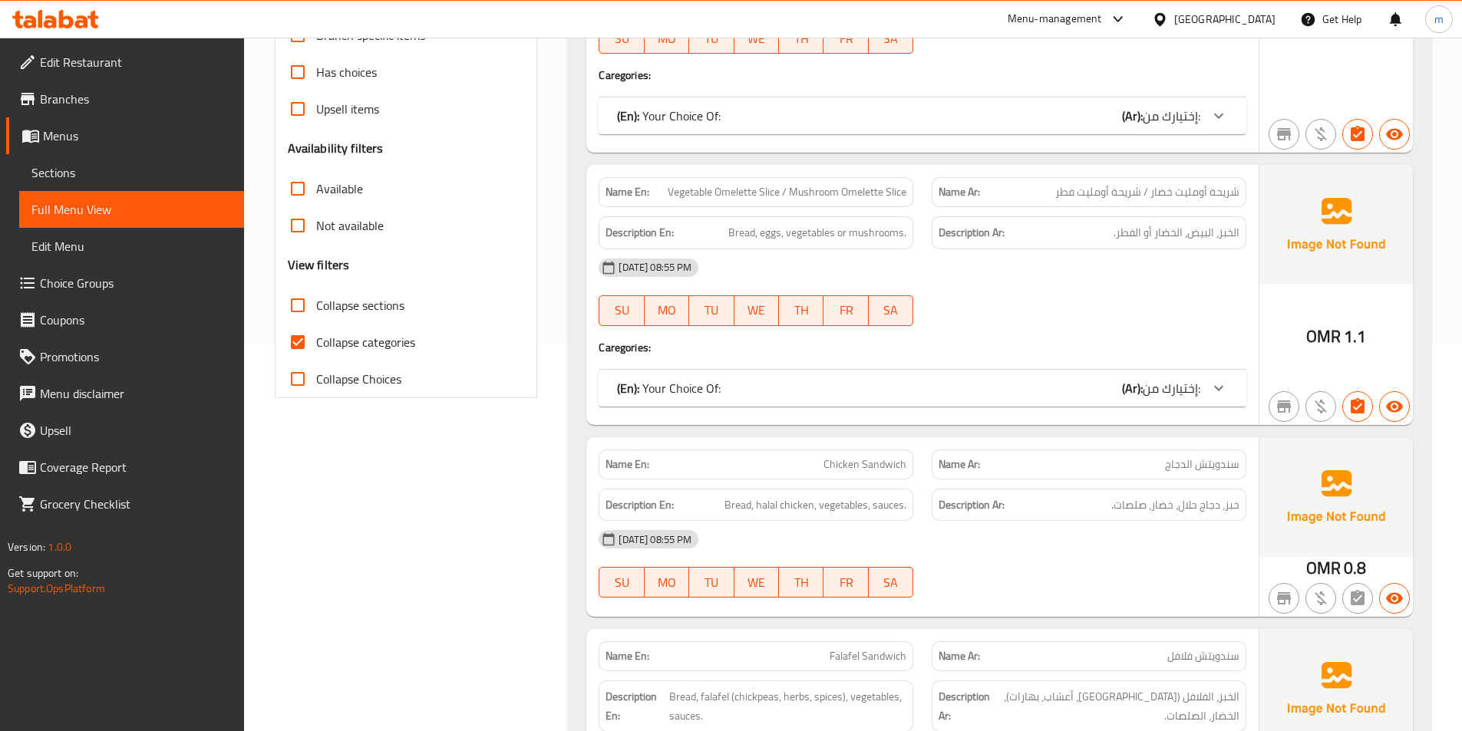
click at [367, 340] on span "Collapse categories" at bounding box center [365, 342] width 99 height 18
click at [316, 340] on input "Collapse categories" at bounding box center [297, 342] width 37 height 37
checkbox input "false"
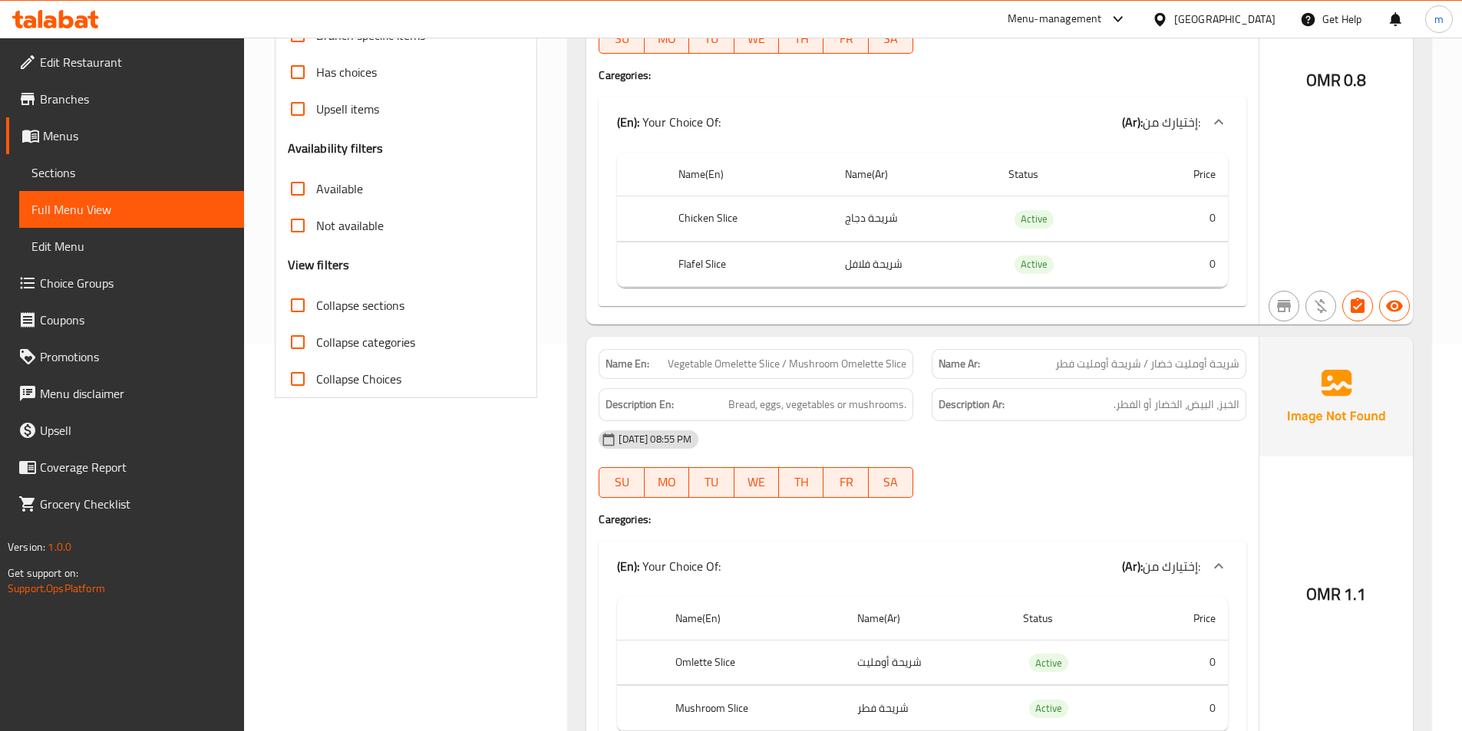
click at [367, 309] on span "Collapse sections" at bounding box center [360, 305] width 88 height 18
click at [316, 309] on input "Collapse sections" at bounding box center [297, 305] width 37 height 37
checkbox input "true"
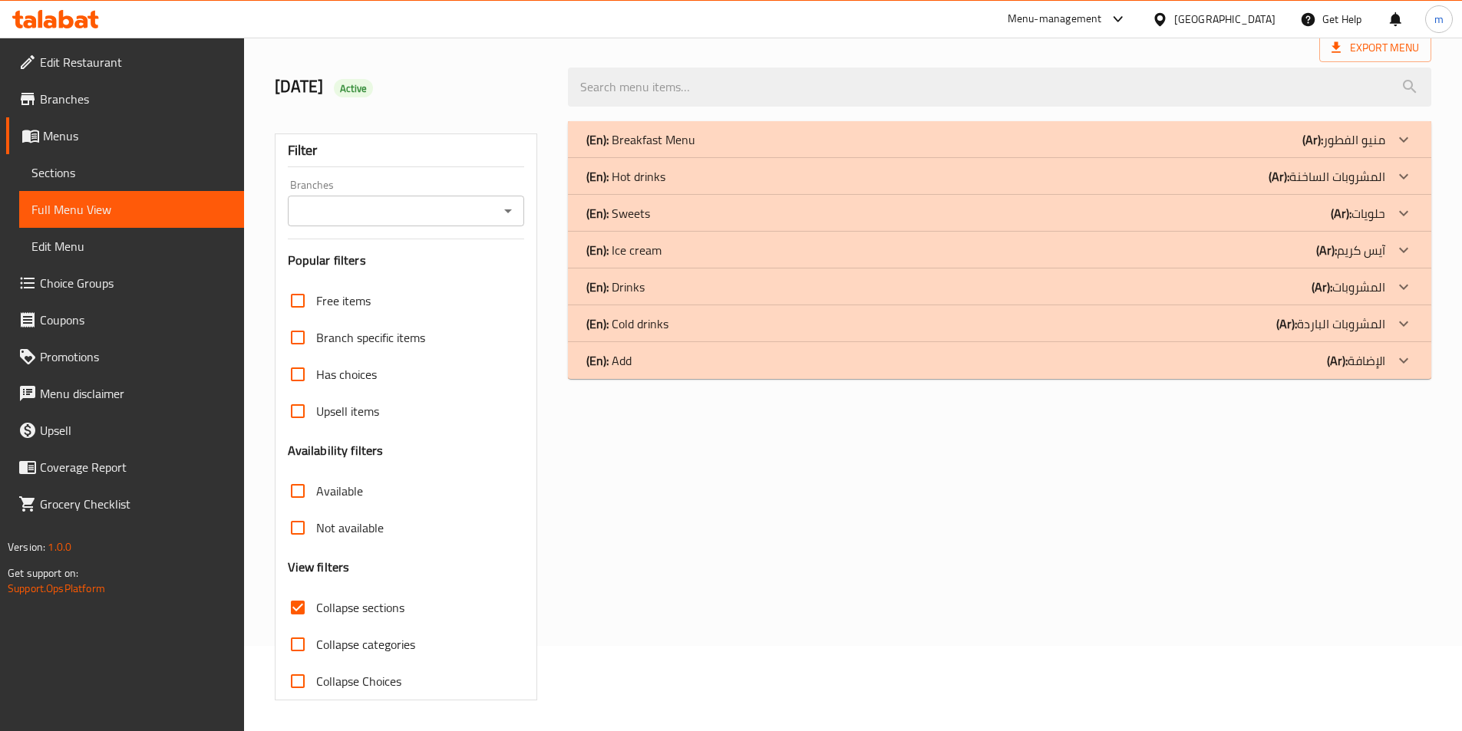
scroll to position [85, 0]
click at [681, 177] on div "(En): Hot drinks (Ar): المشروبات الساخنة" at bounding box center [985, 176] width 799 height 18
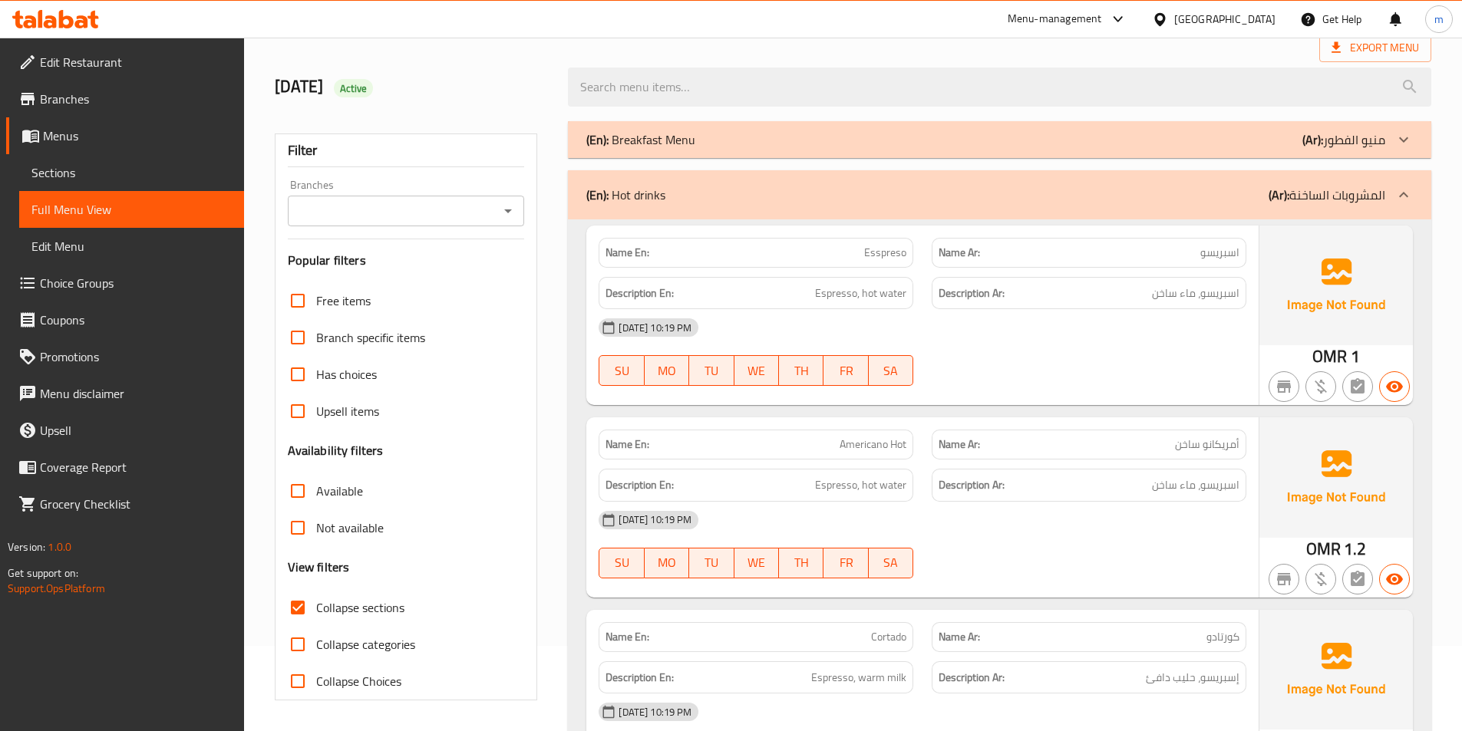
click at [941, 484] on strong "Description Ar:" at bounding box center [972, 485] width 66 height 19
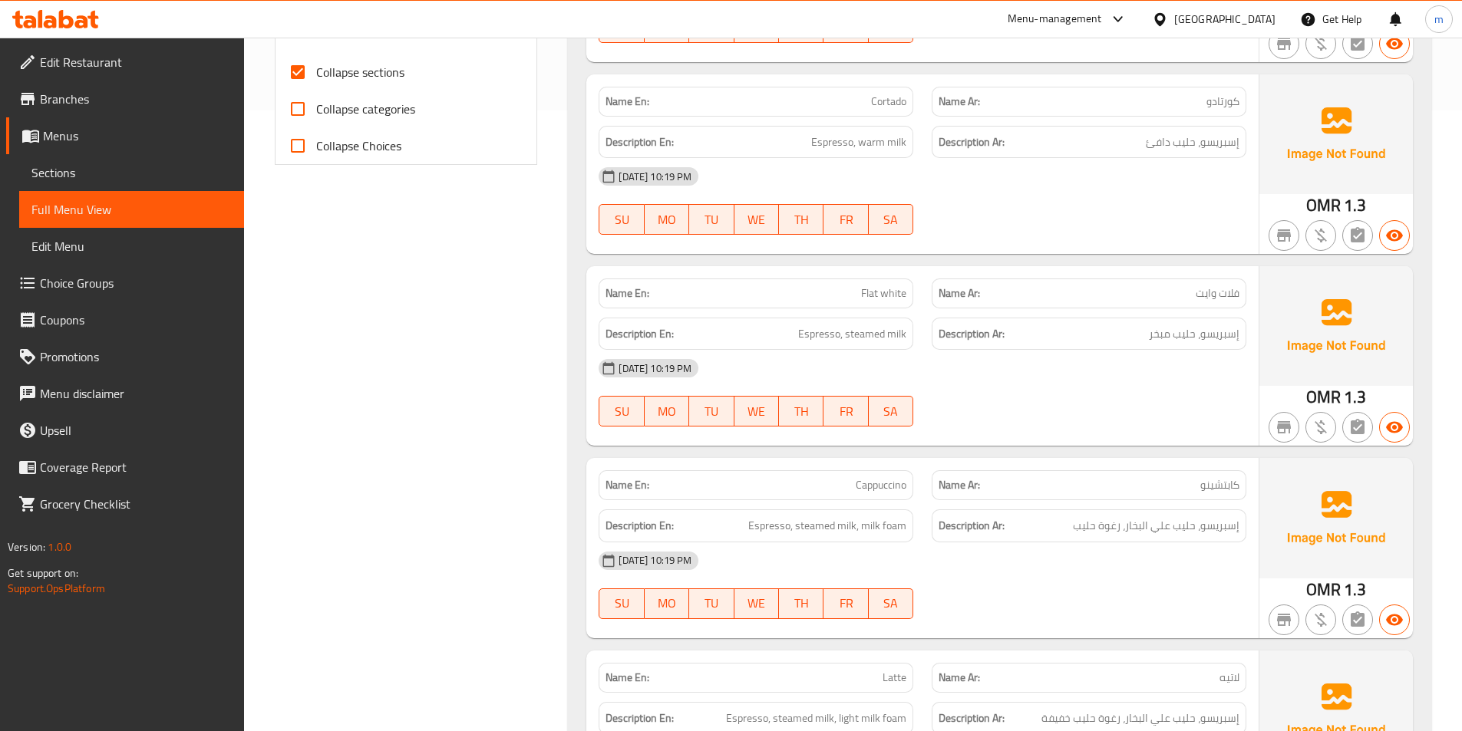
scroll to position [622, 0]
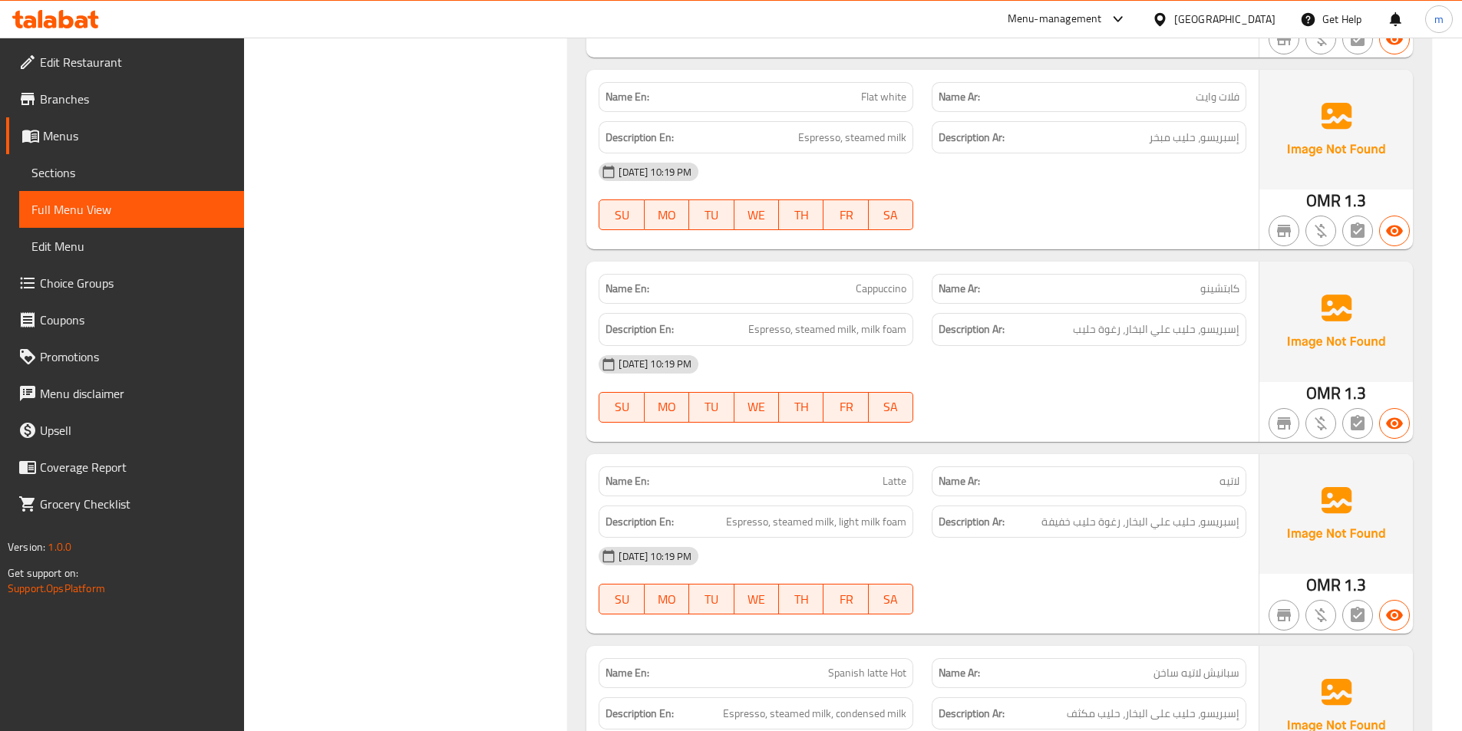
scroll to position [929, 0]
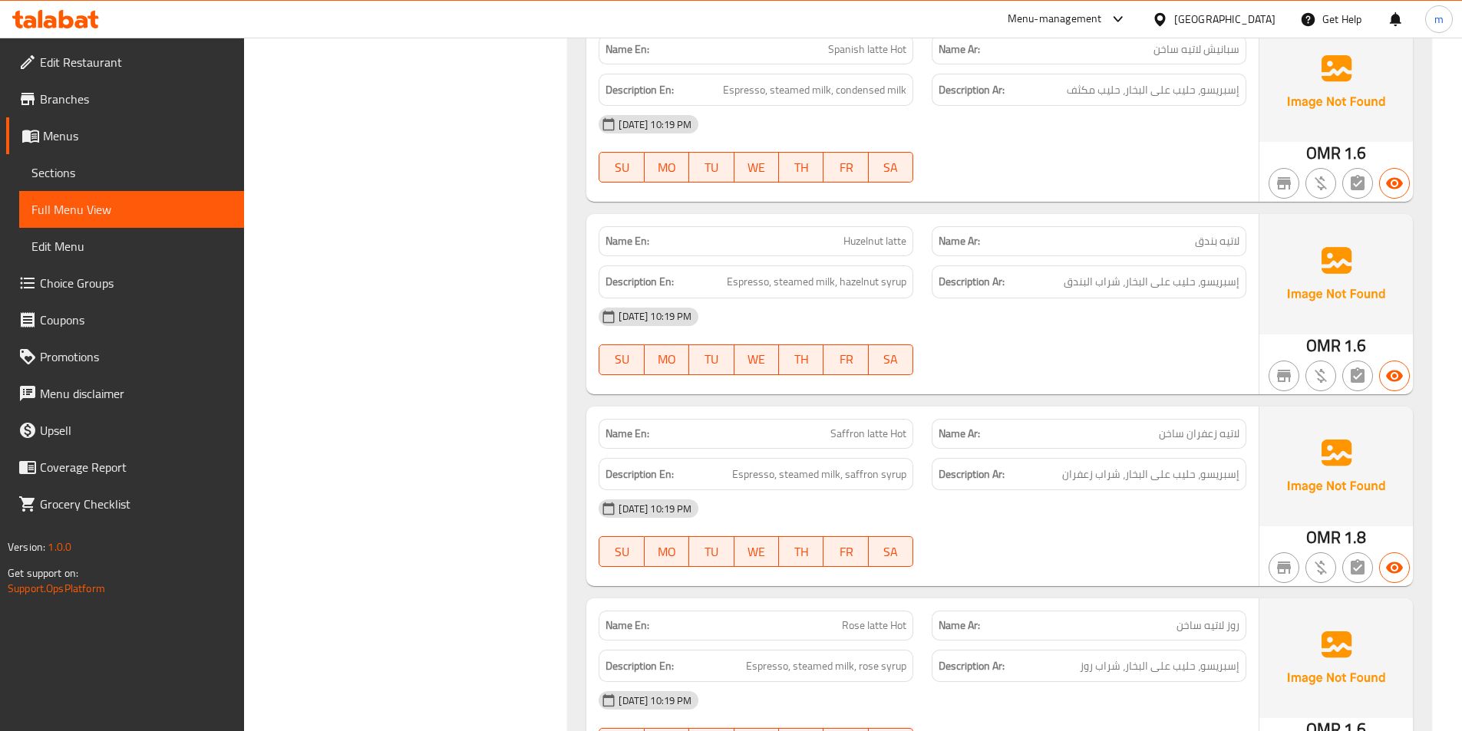
scroll to position [1467, 0]
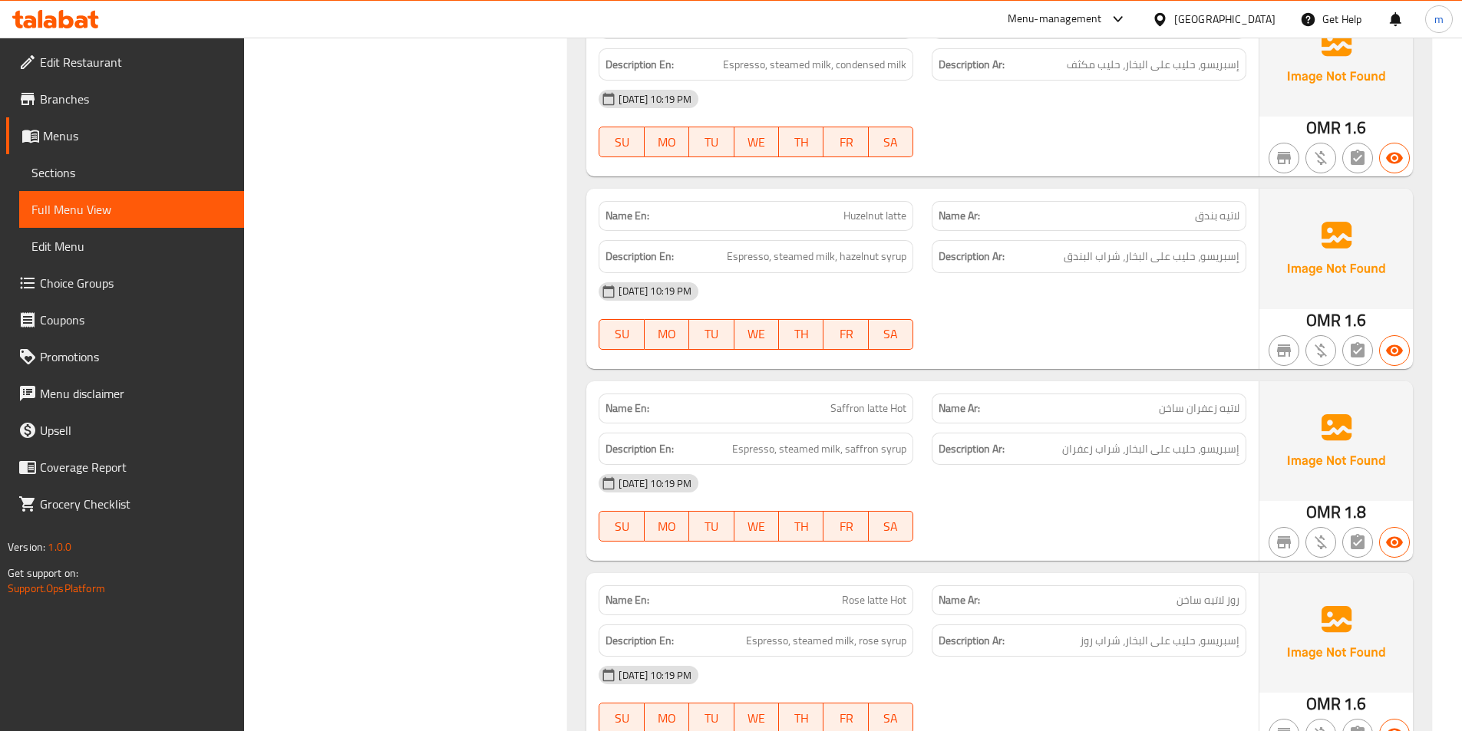
click at [451, 449] on div "Filter Branches Branches Popular filters Free items Branch specific items Has c…" at bounding box center [413, 379] width 294 height 3297
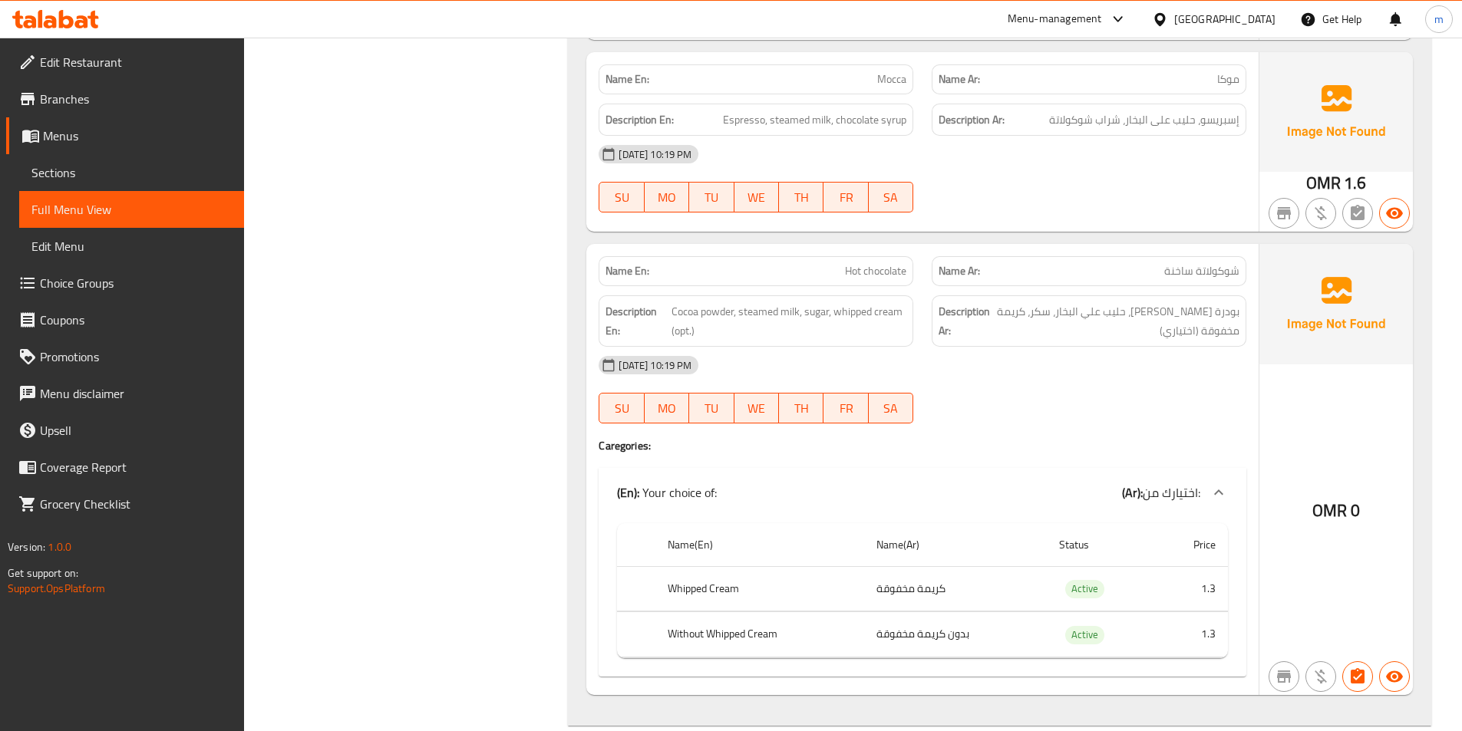
scroll to position [2618, 0]
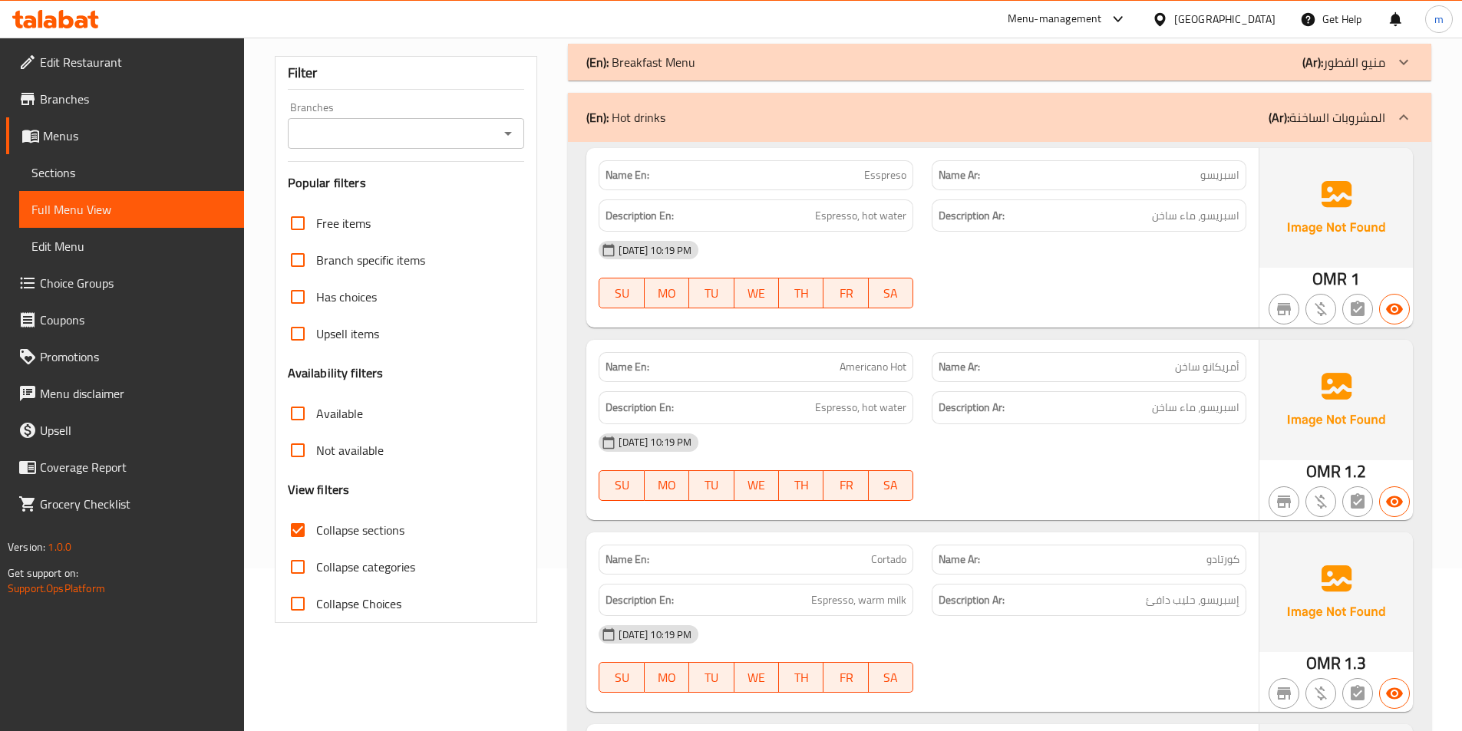
scroll to position [162, 0]
click at [746, 120] on div "(En): Hot drinks (Ar): المشروبات الساخنة" at bounding box center [985, 118] width 799 height 18
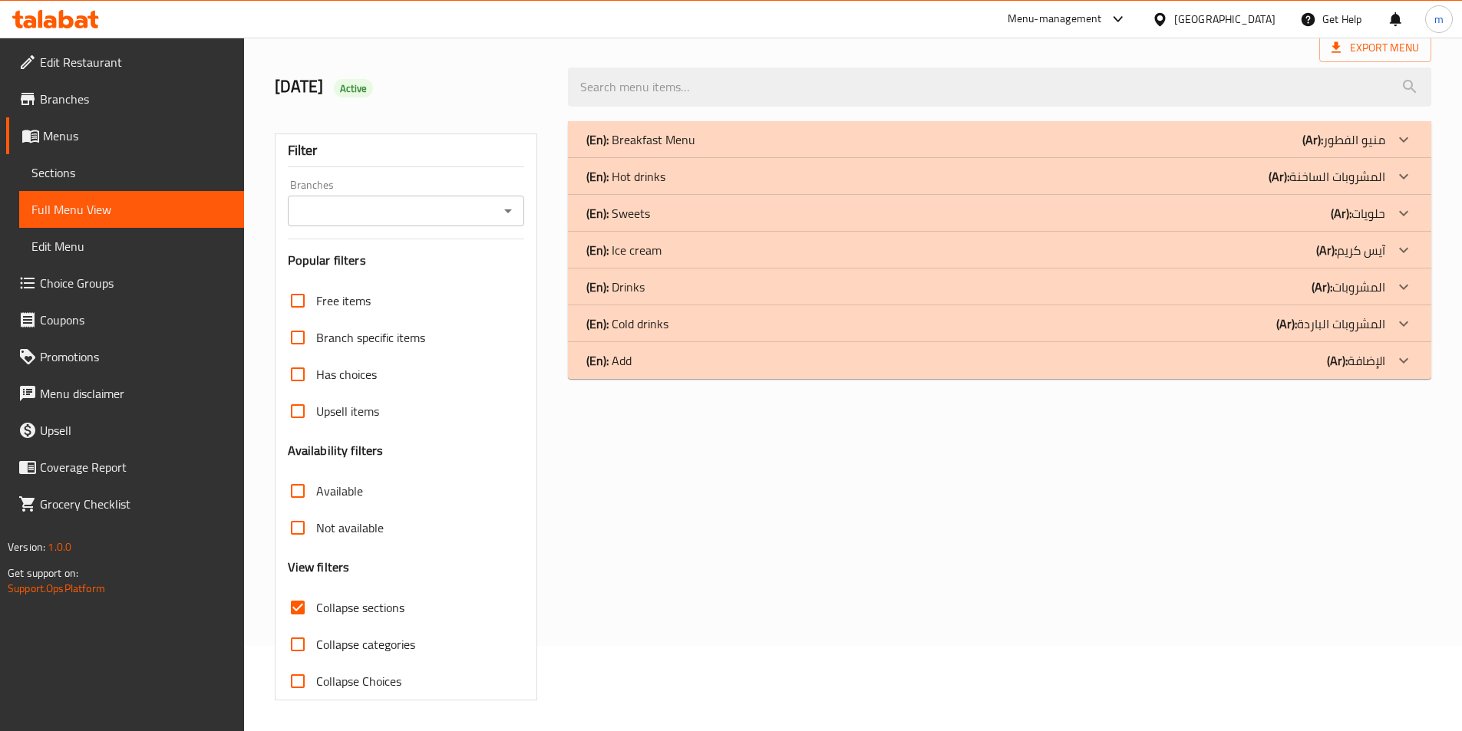
scroll to position [85, 0]
click at [650, 219] on p "(En): Sweets" at bounding box center [618, 213] width 64 height 18
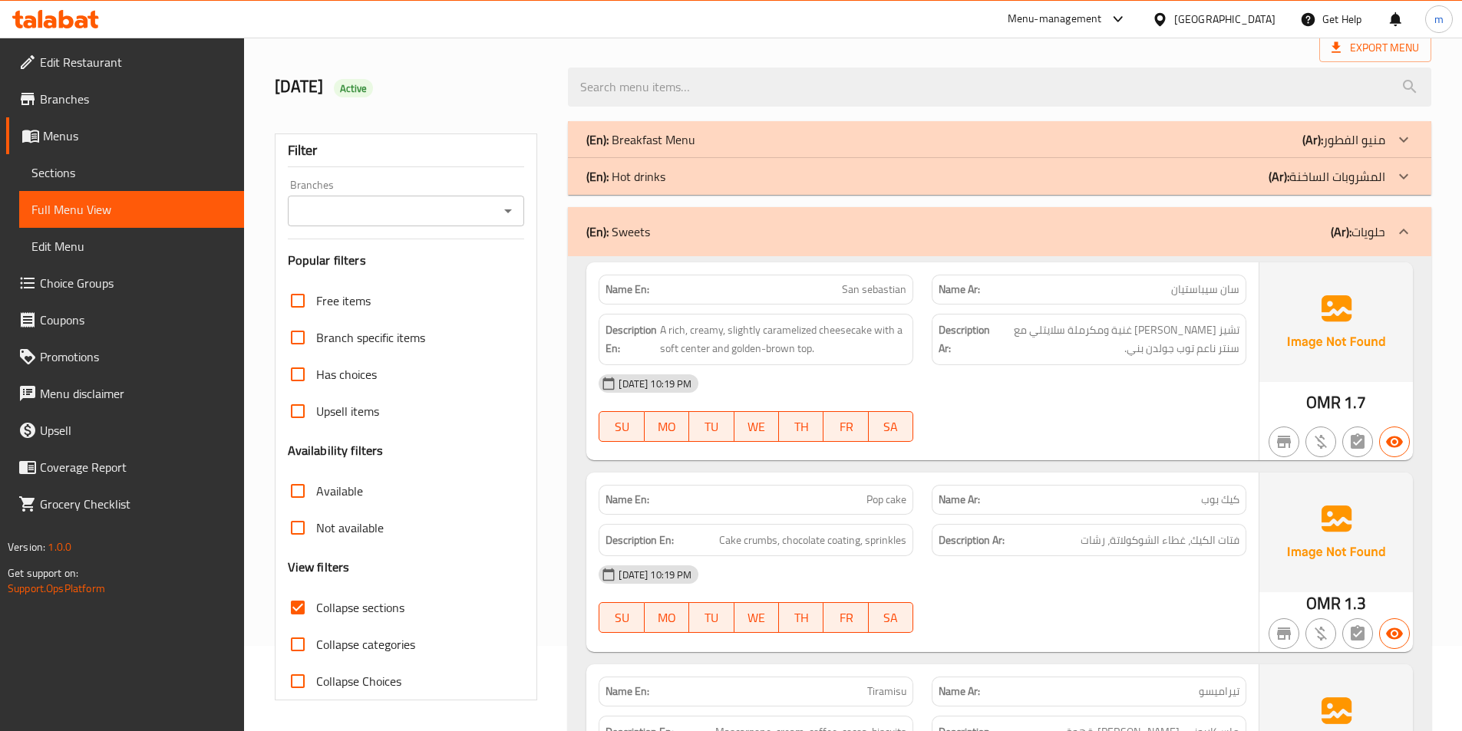
click at [101, 181] on span "Sections" at bounding box center [131, 172] width 200 height 18
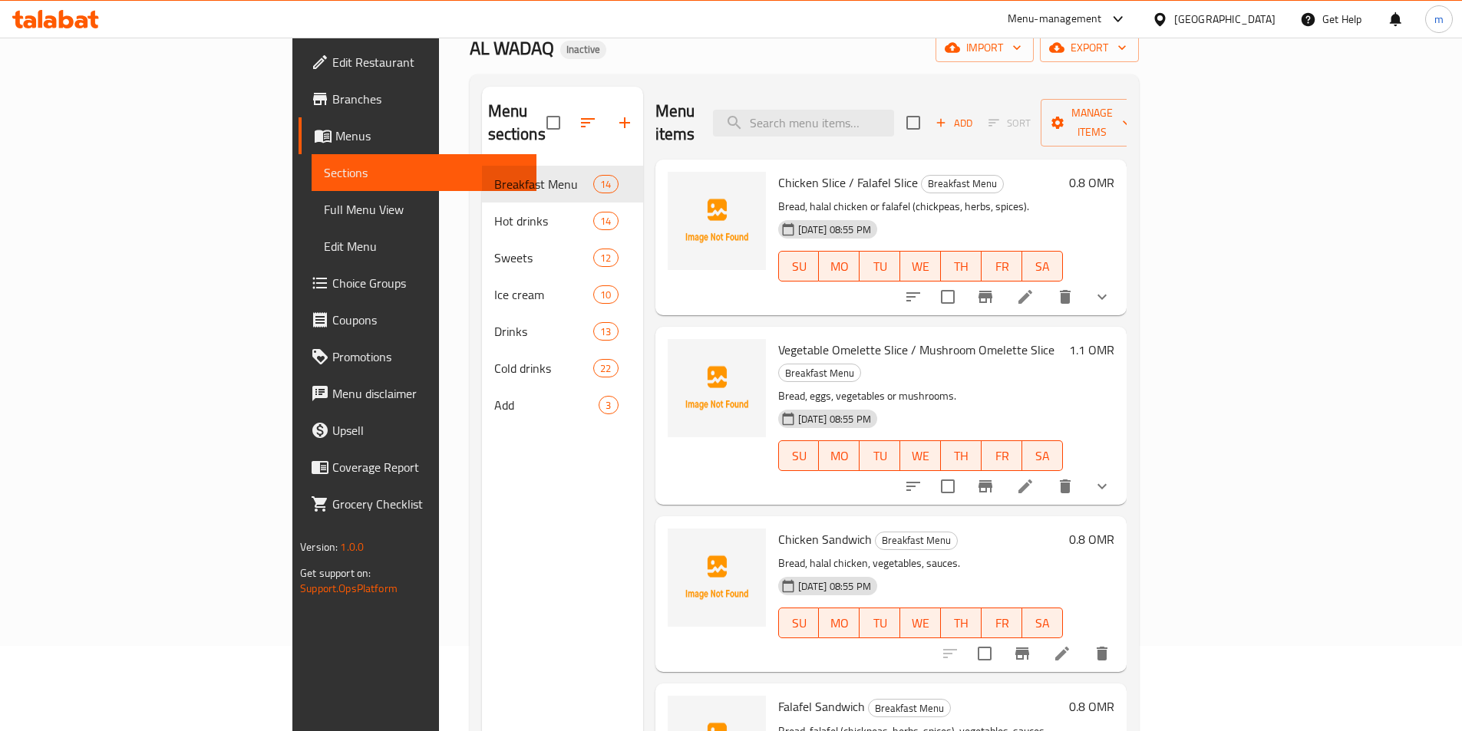
click at [482, 665] on div "Menu sections Breakfast Menu 14 Hot drinks 14 Sweets 12 Ice cream 10 Drinks 13 …" at bounding box center [562, 452] width 161 height 731
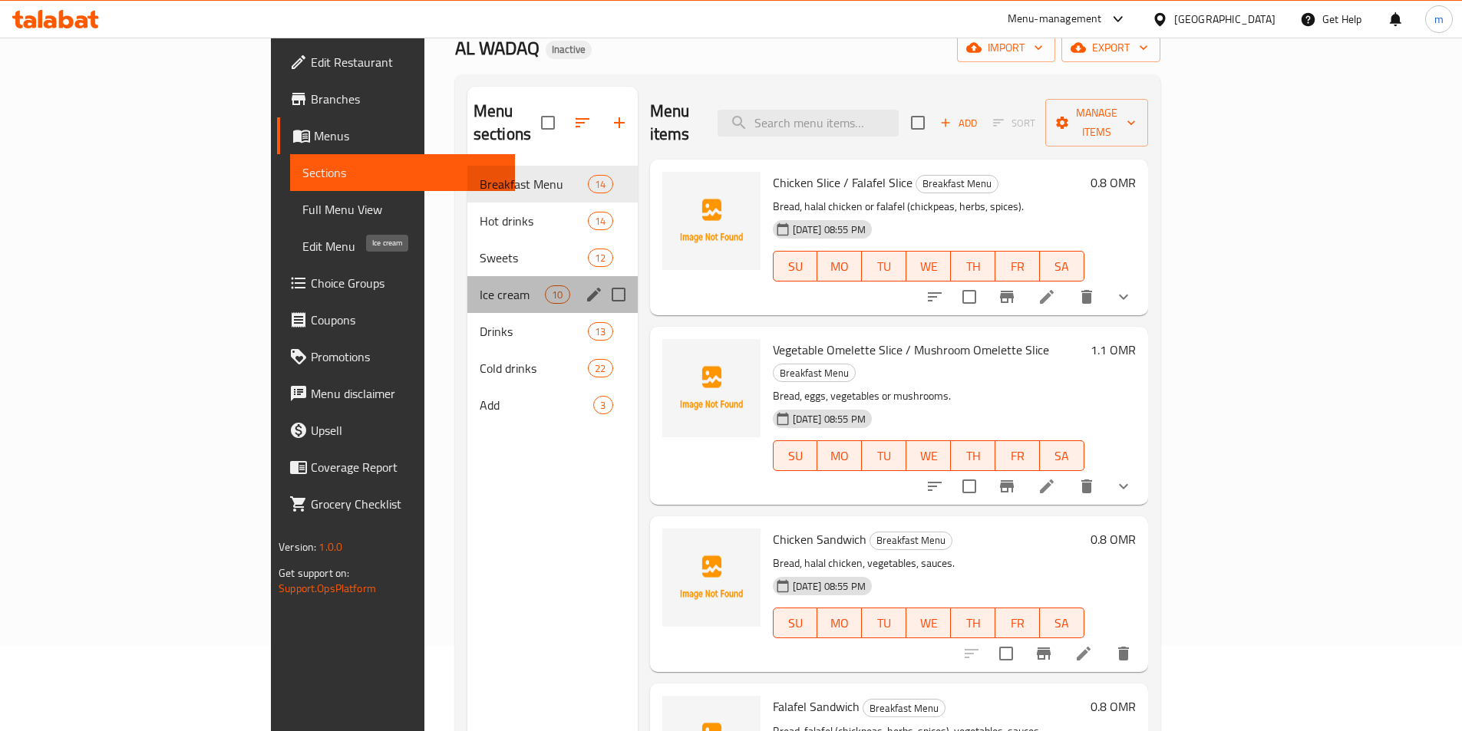
click at [480, 286] on span "Ice cream" at bounding box center [512, 295] width 65 height 18
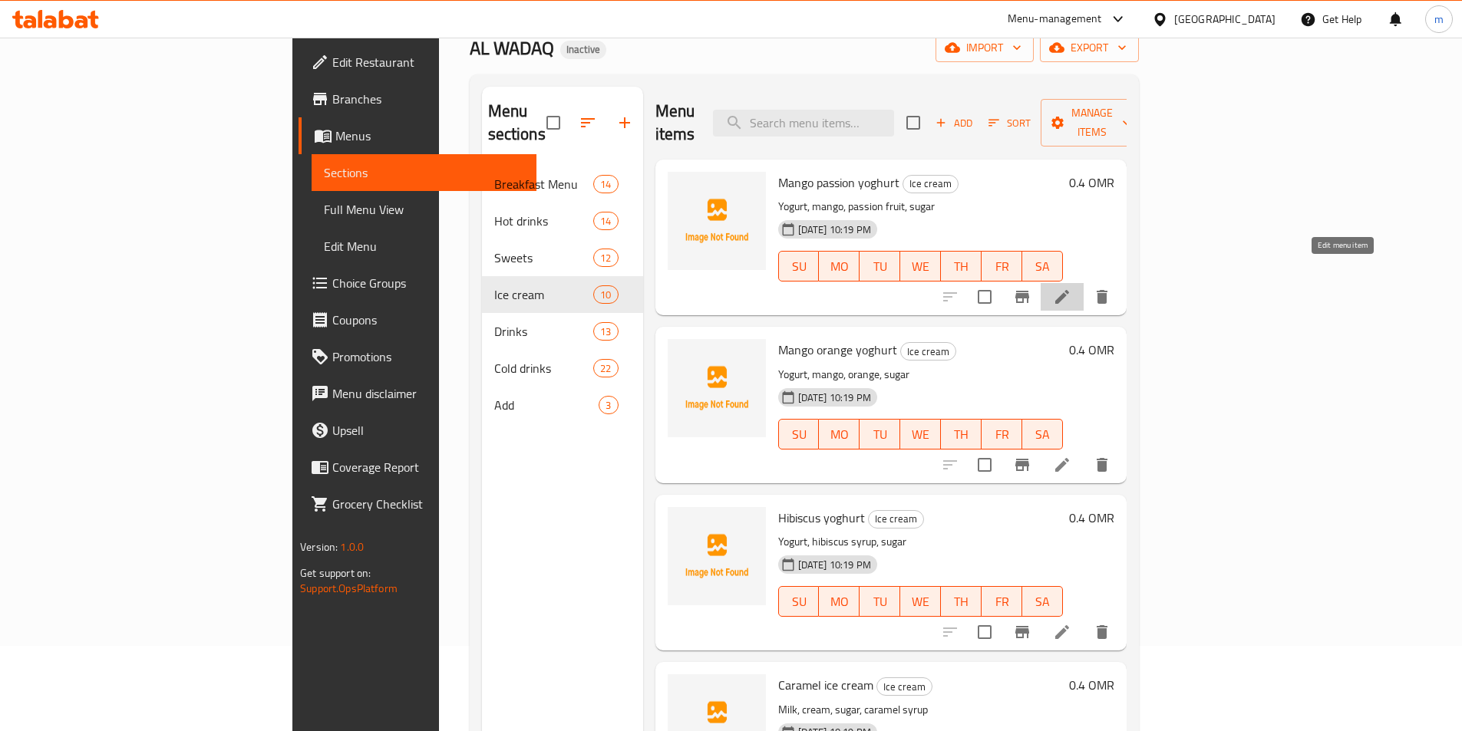
click at [1071, 288] on icon at bounding box center [1062, 297] width 18 height 18
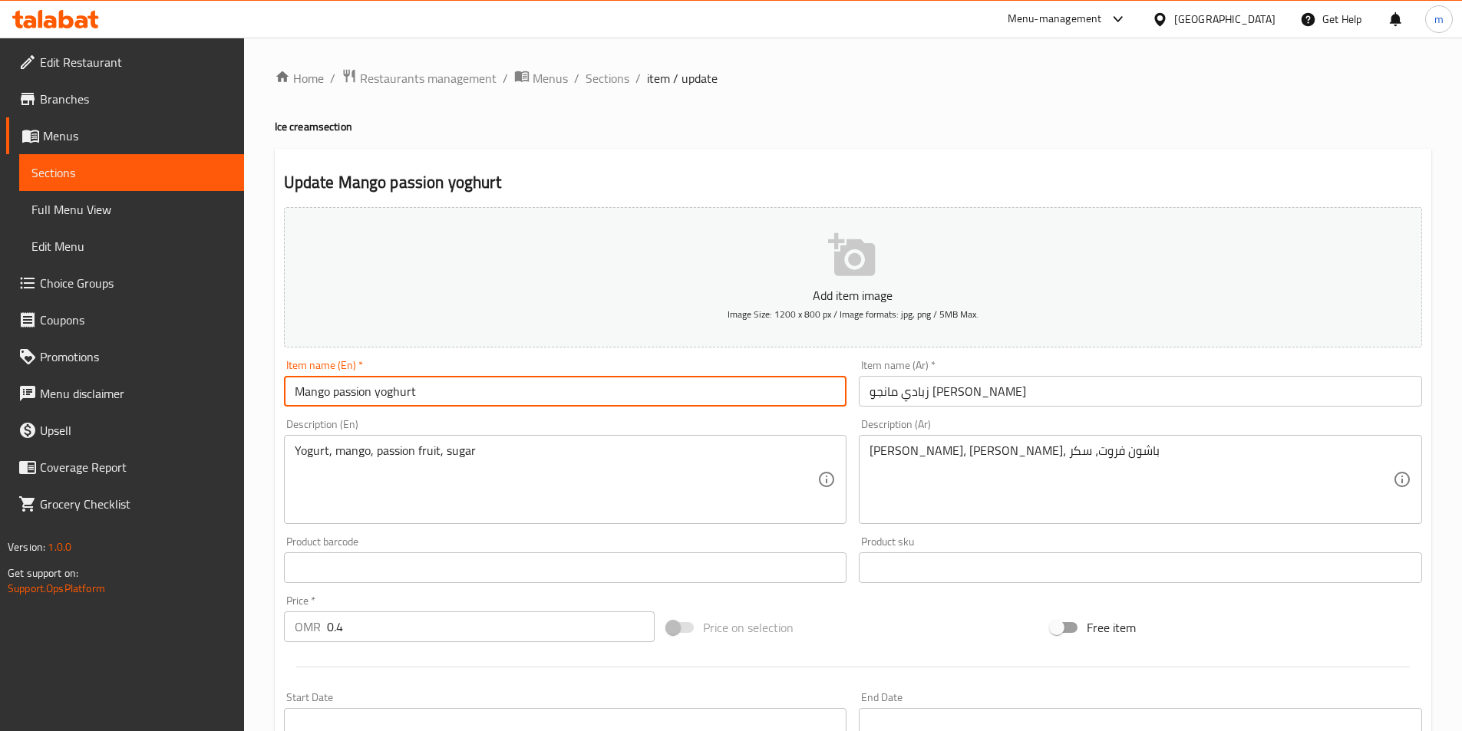
click at [462, 391] on input "Mango passion yoghurt" at bounding box center [565, 391] width 563 height 31
type input "Mango passion yoghurt Small"
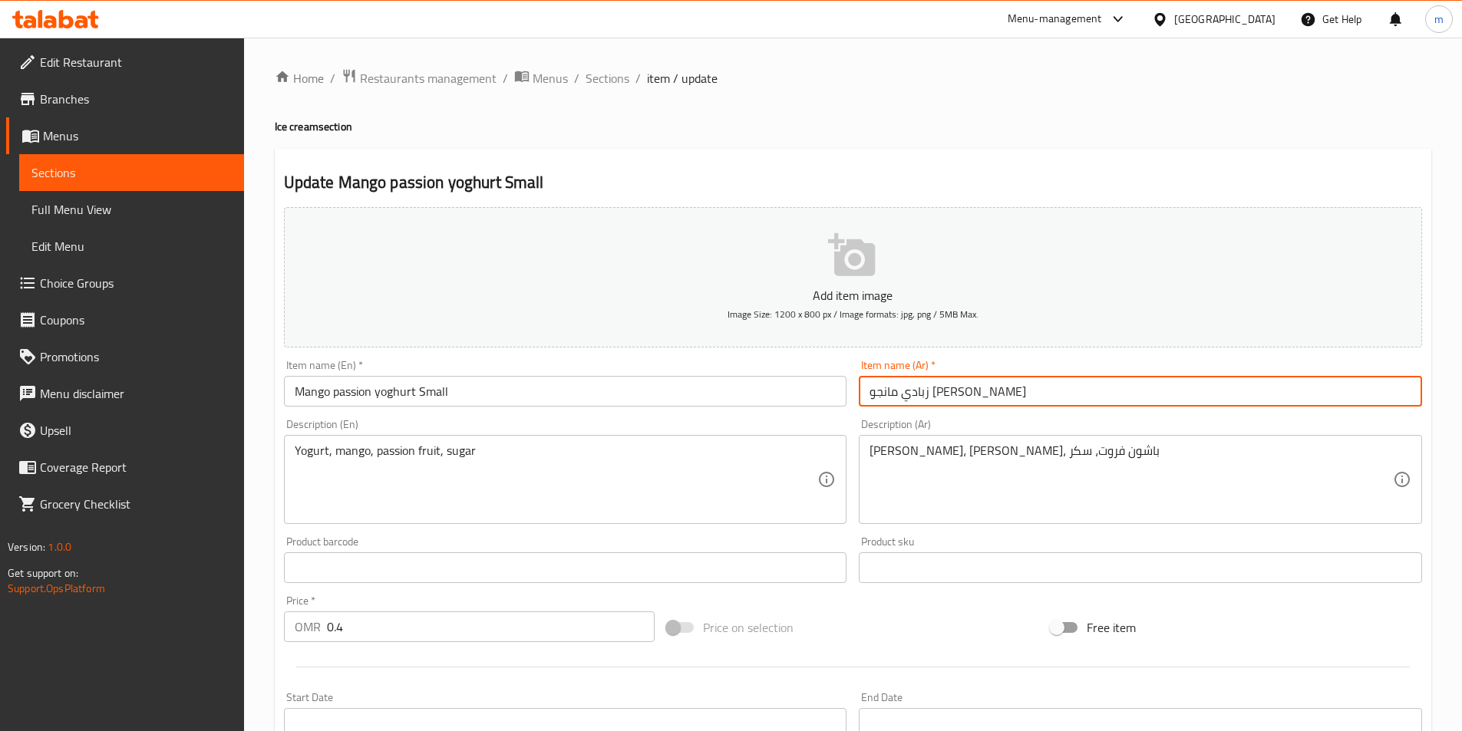
click at [1047, 390] on input "زبادي مانجو [PERSON_NAME]" at bounding box center [1140, 391] width 563 height 31
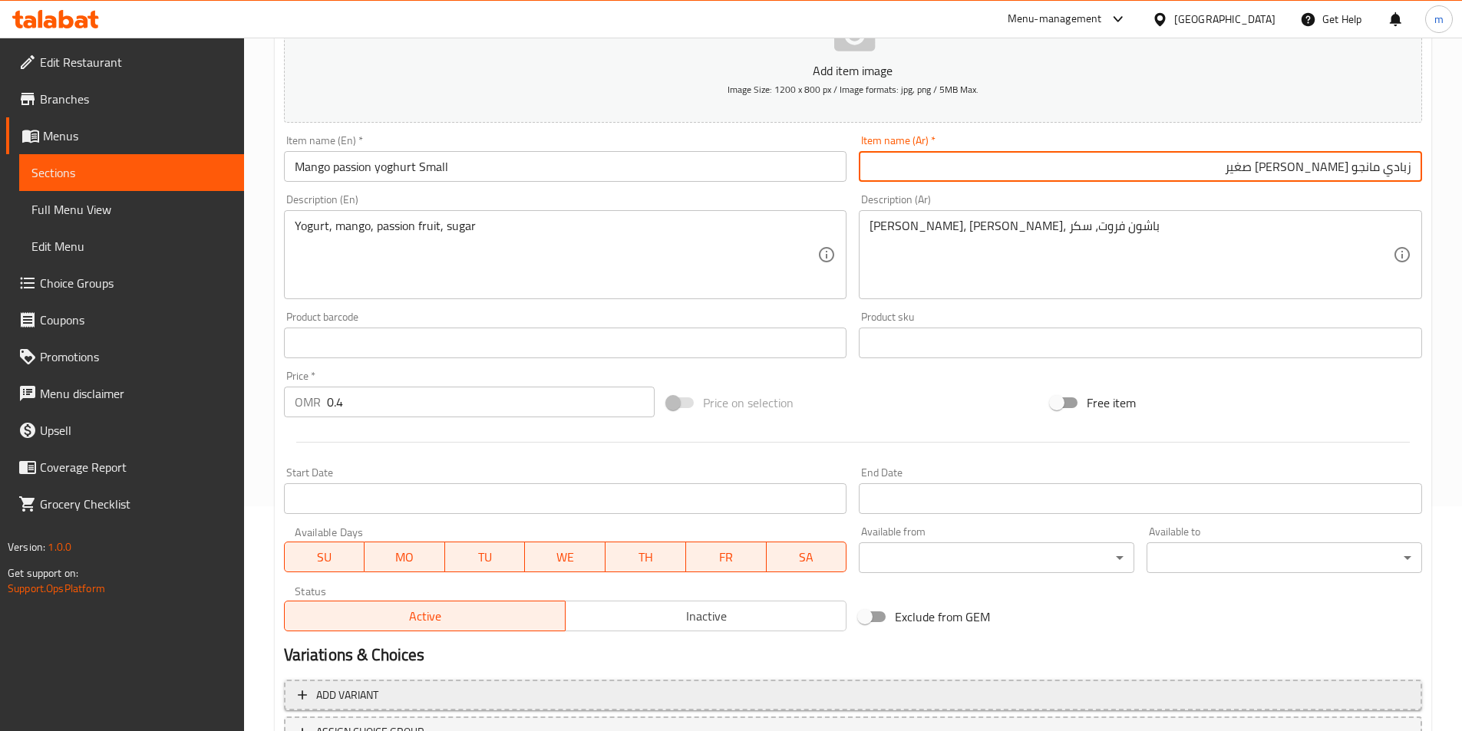
scroll to position [353, 0]
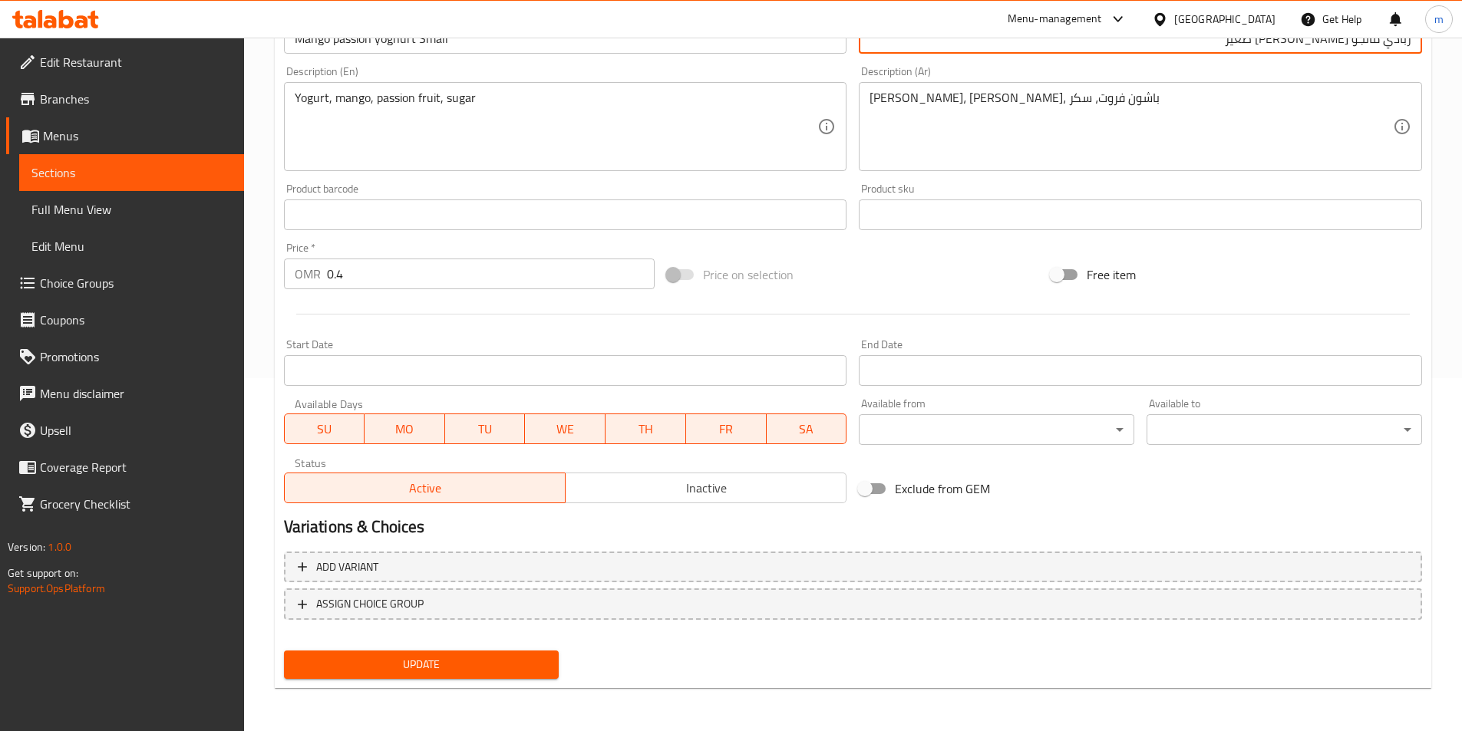
type input "زبادي مانجو باشن صغير"
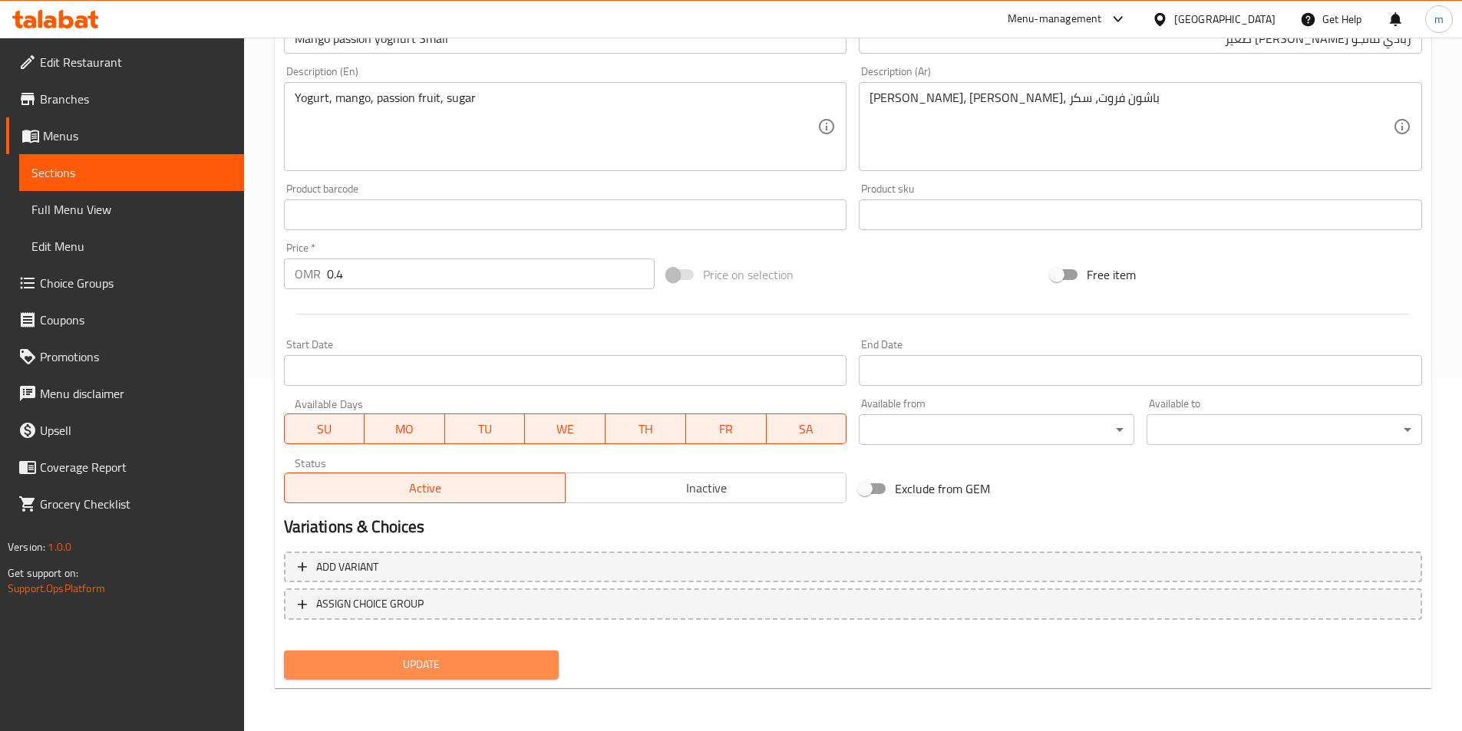
click at [458, 674] on span "Update" at bounding box center [421, 664] width 251 height 19
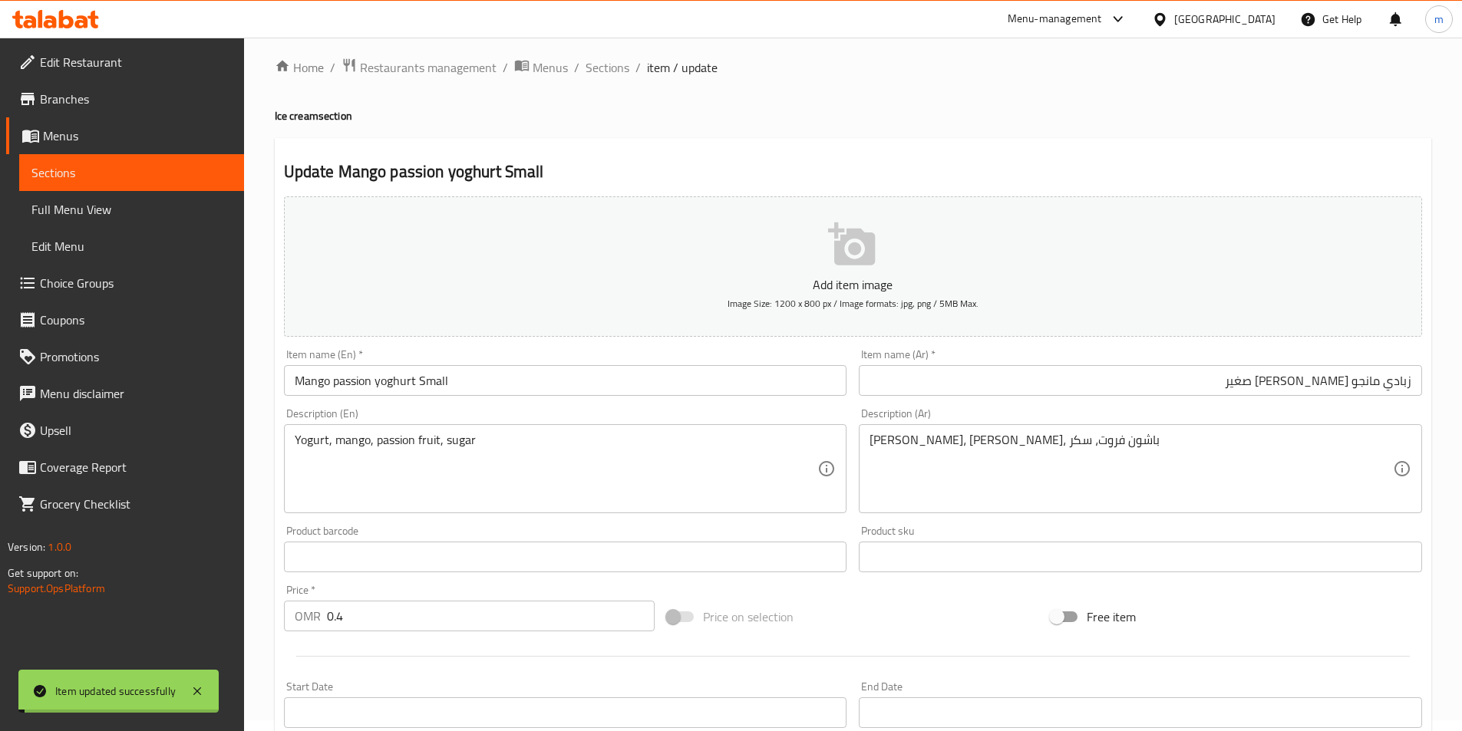
scroll to position [0, 0]
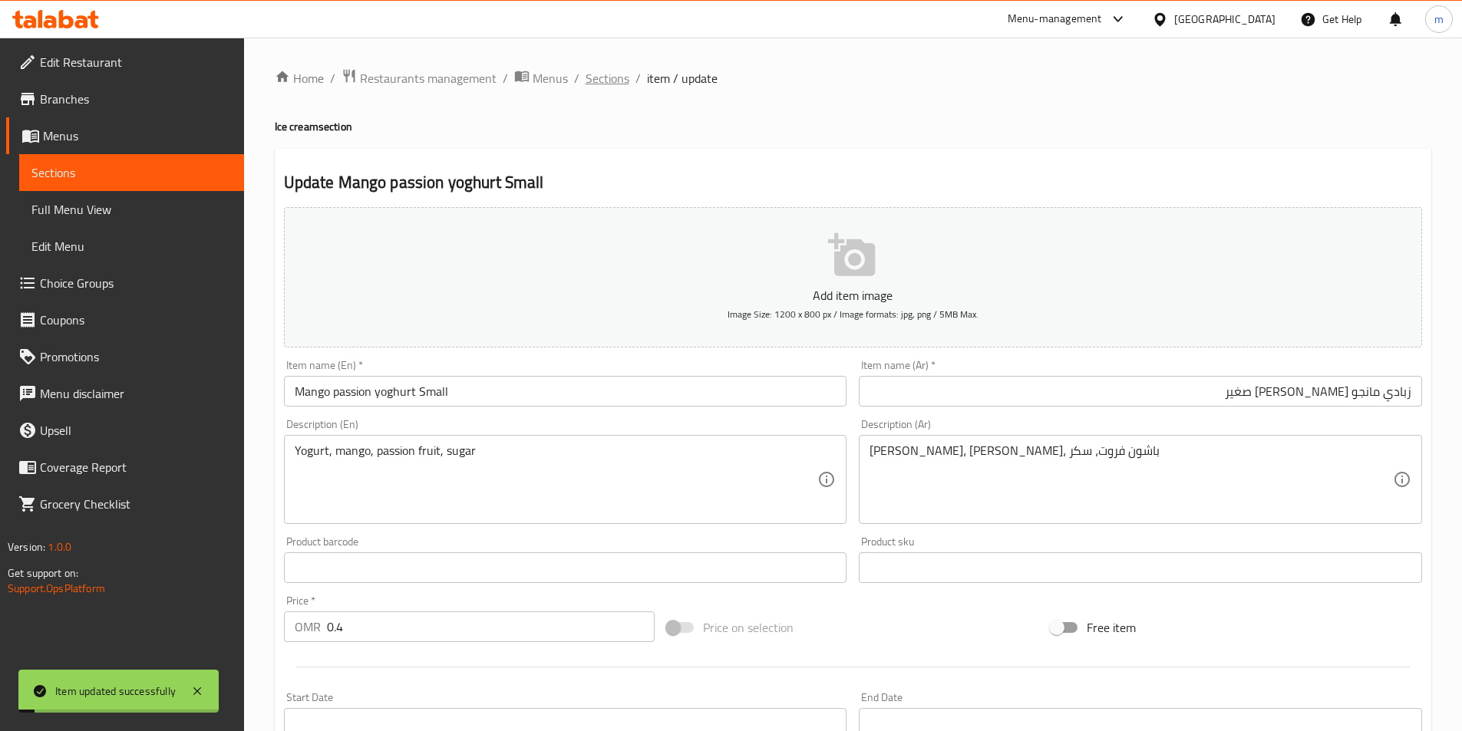
click at [617, 81] on span "Sections" at bounding box center [608, 78] width 44 height 18
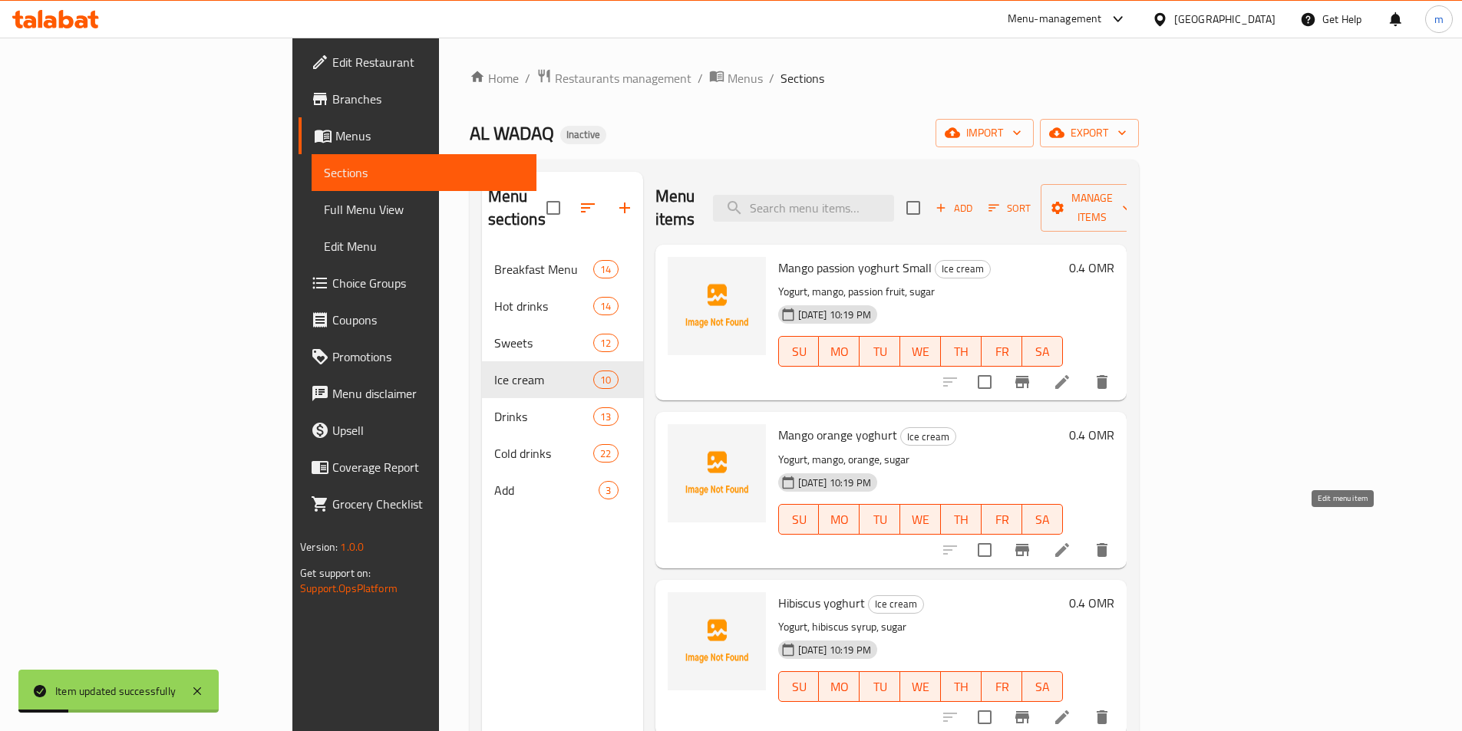
click at [1071, 541] on icon at bounding box center [1062, 550] width 18 height 18
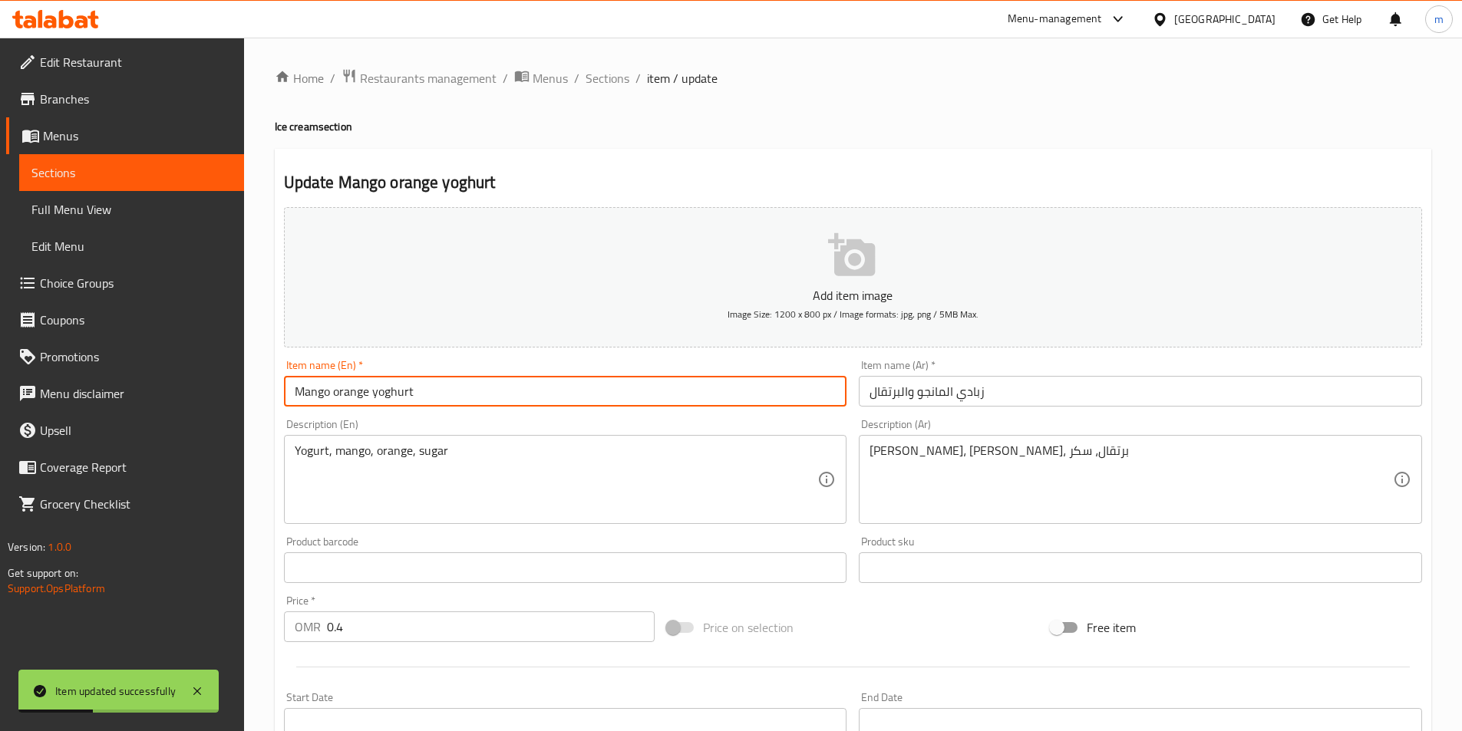
click at [492, 396] on input "Mango orange yoghurt" at bounding box center [565, 391] width 563 height 31
click at [510, 391] on input "Mango orange yoghurt" at bounding box center [565, 391] width 563 height 31
type input "Mango orange yoghurt Small"
click at [1081, 401] on input "زبادي المانجو والبرتقال" at bounding box center [1140, 391] width 563 height 31
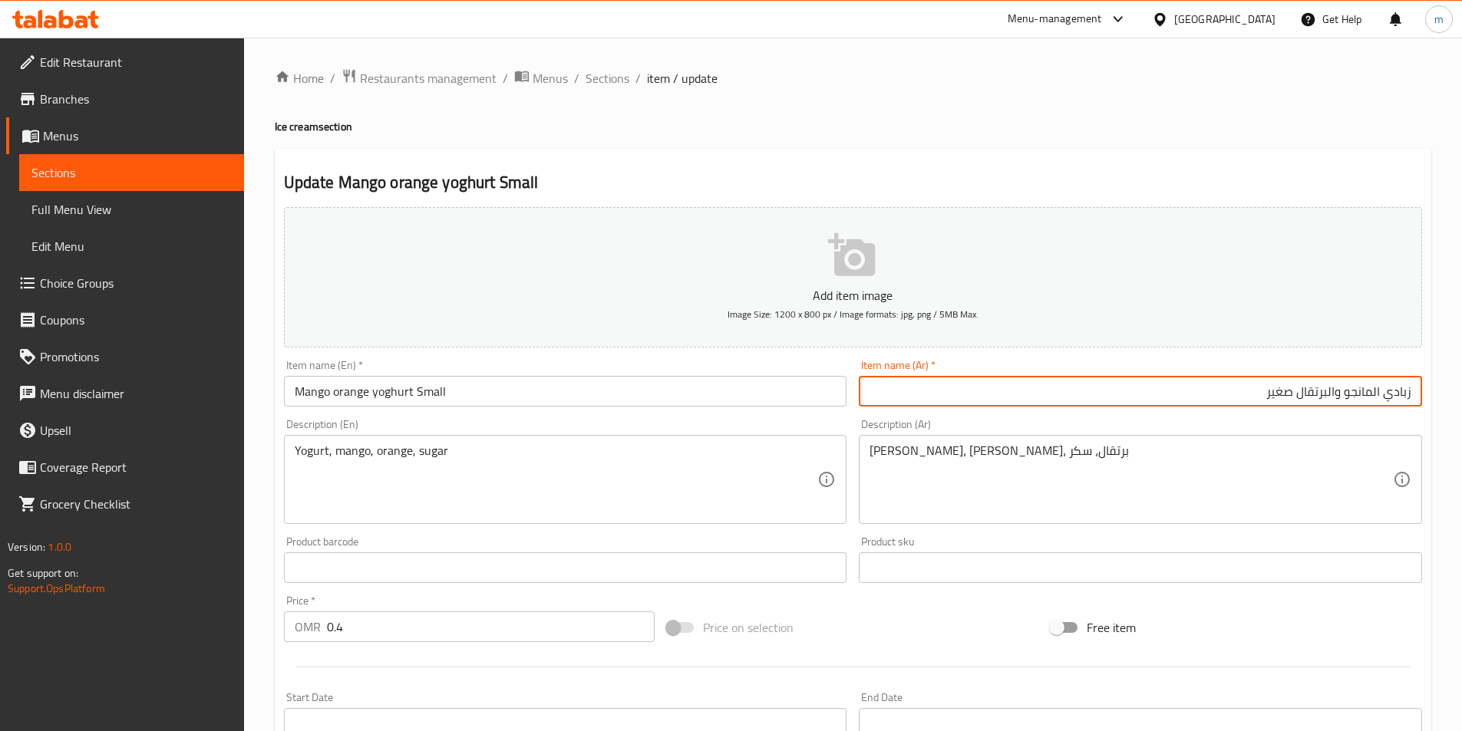
type input "زبادي المانجو والبرتقال صغير"
click at [711, 388] on input "Mango orange yoghurt Small" at bounding box center [565, 391] width 563 height 31
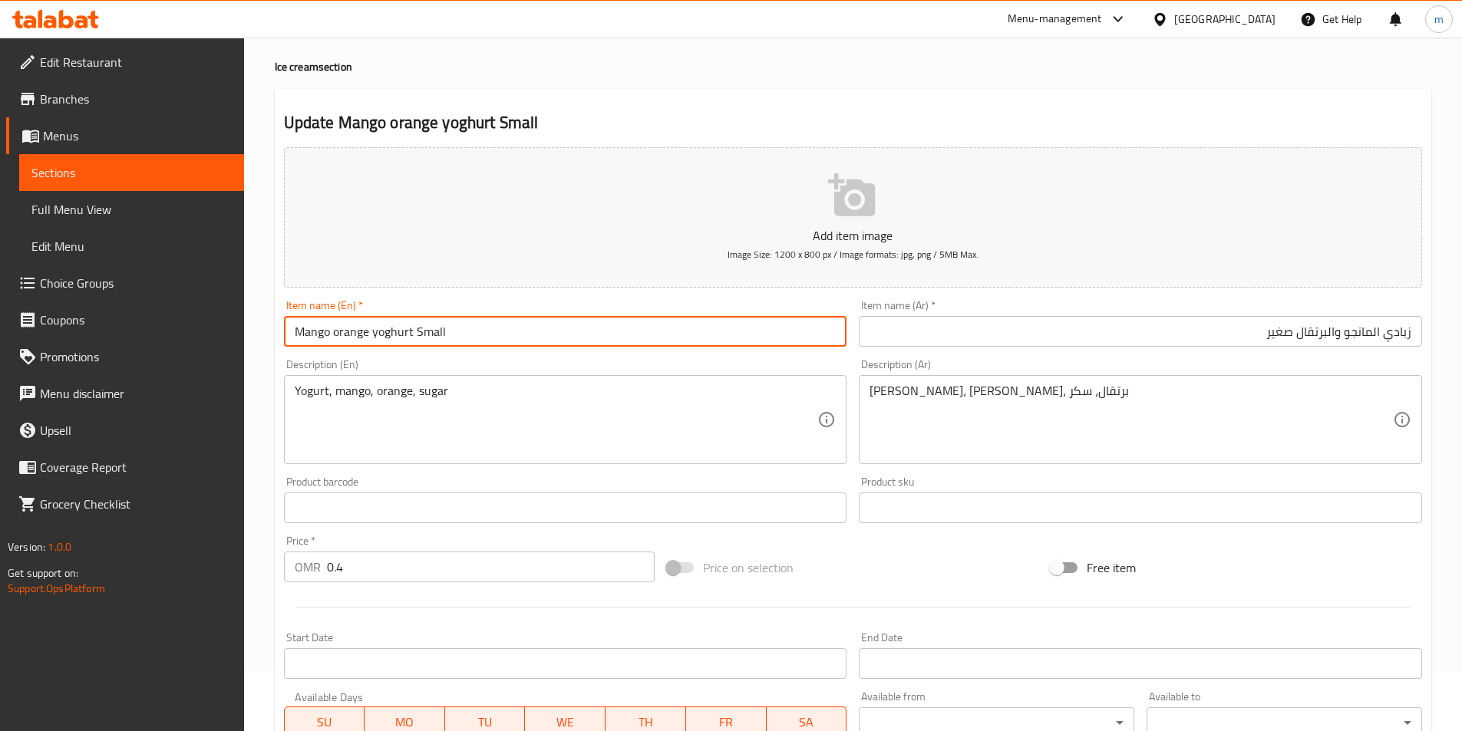
scroll to position [353, 0]
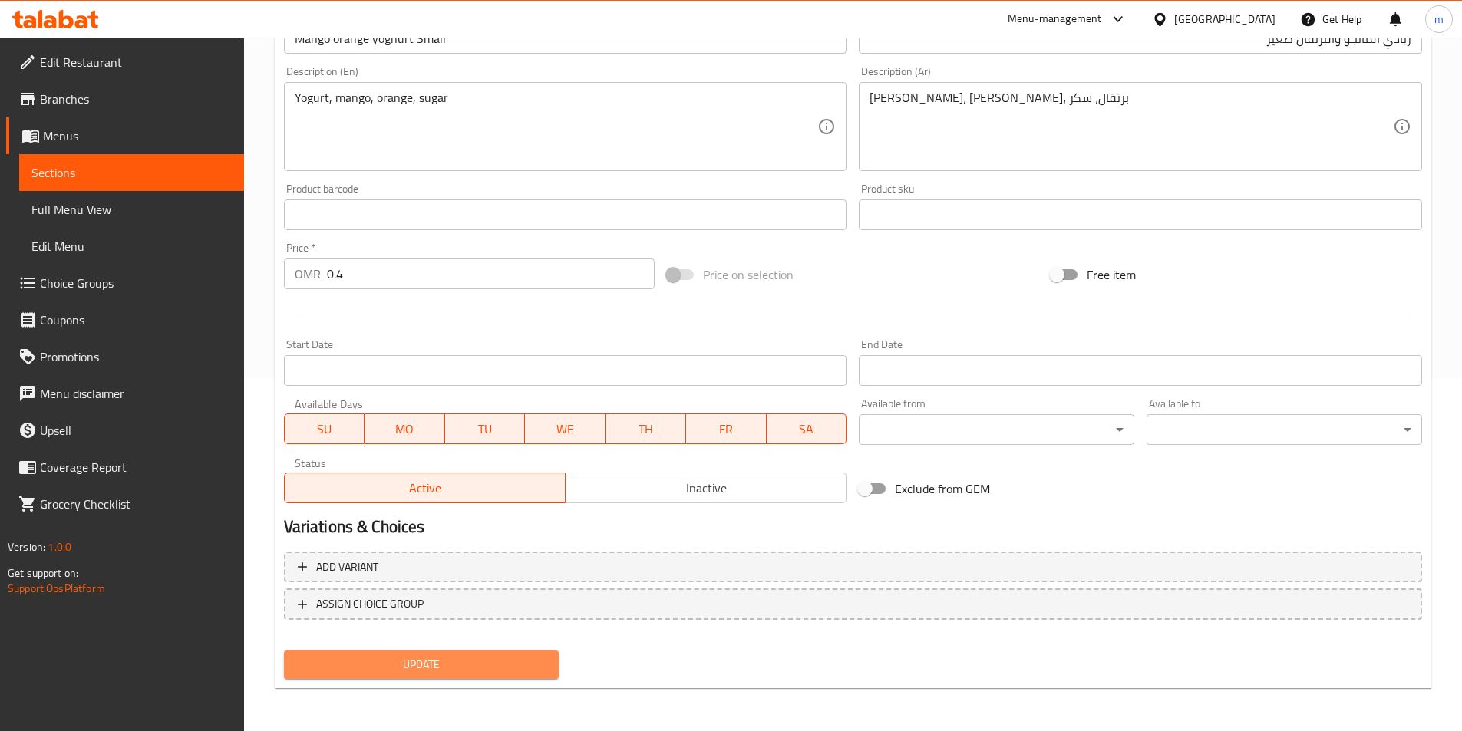
click at [455, 666] on span "Update" at bounding box center [421, 664] width 251 height 19
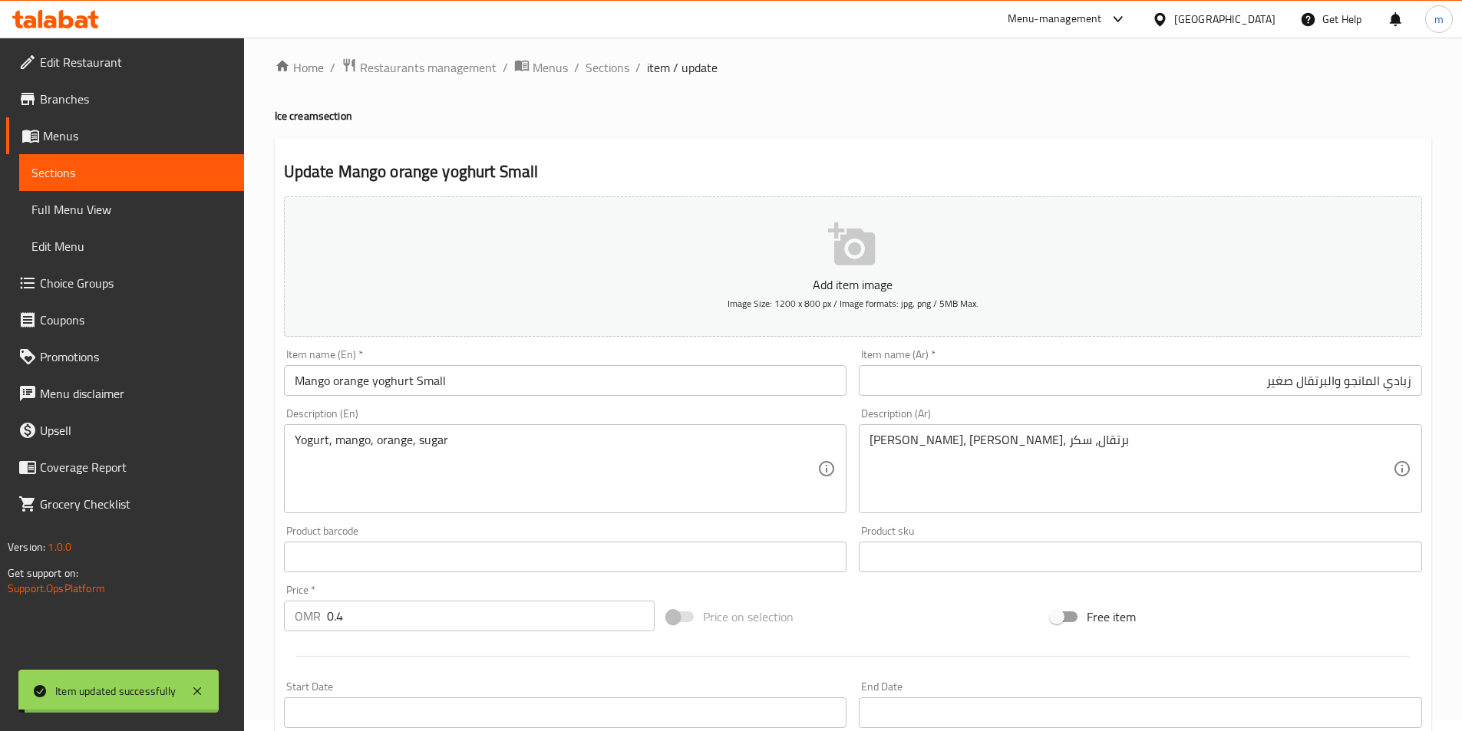
scroll to position [0, 0]
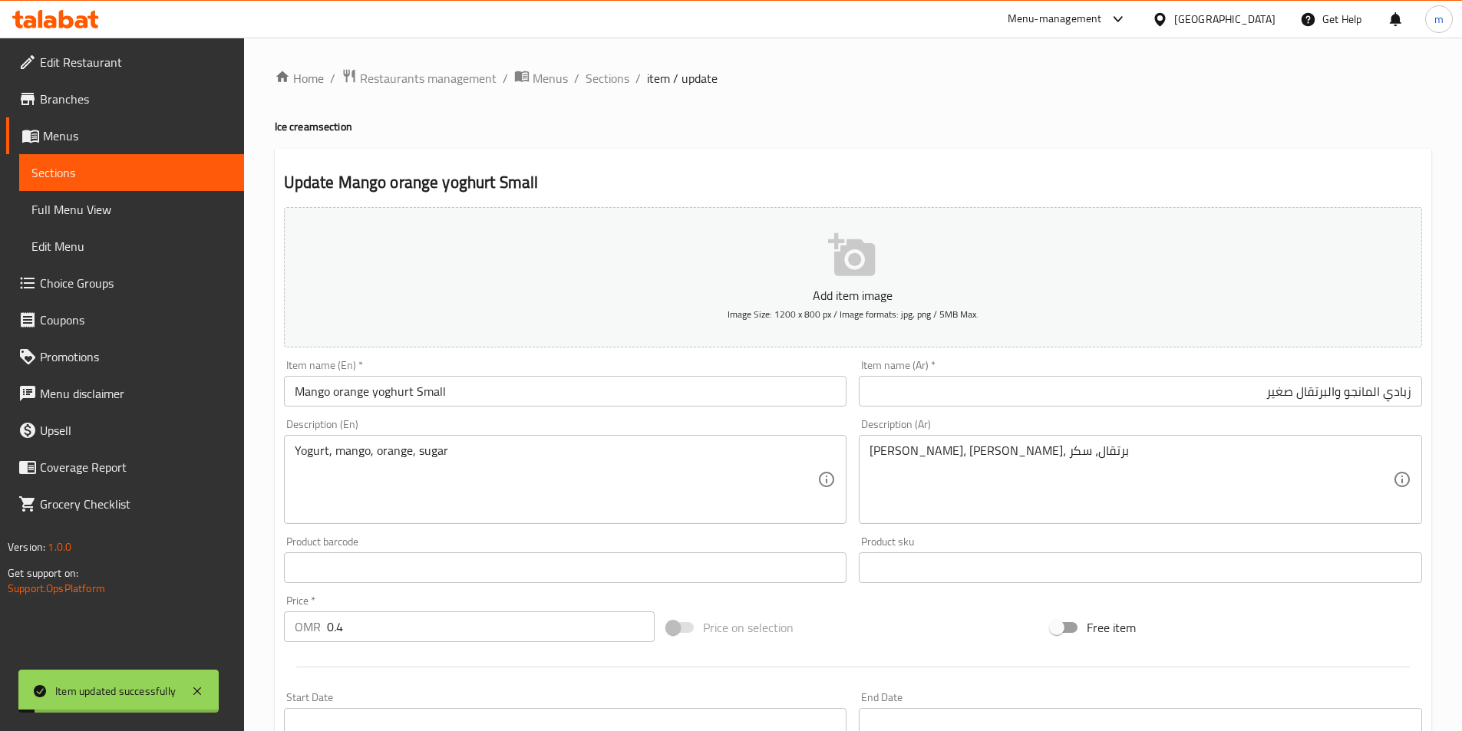
click at [620, 60] on div "Home / Restaurants management / Menus / Sections / item / update Ice cream sect…" at bounding box center [853, 561] width 1218 height 1047
click at [606, 91] on div "Home / Restaurants management / Menus / Sections / item / update Ice cream sect…" at bounding box center [853, 560] width 1157 height 985
click at [607, 85] on span "Sections" at bounding box center [608, 78] width 44 height 18
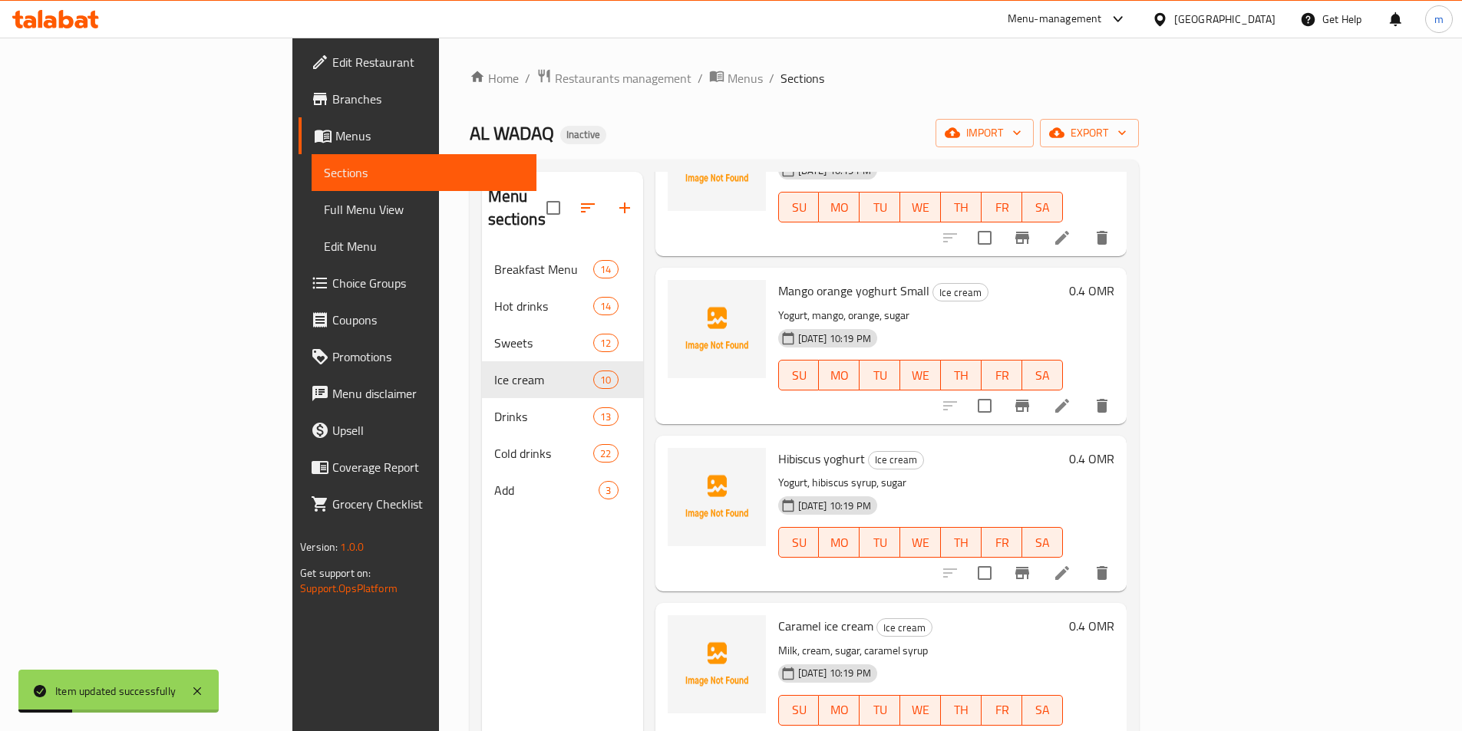
scroll to position [154, 0]
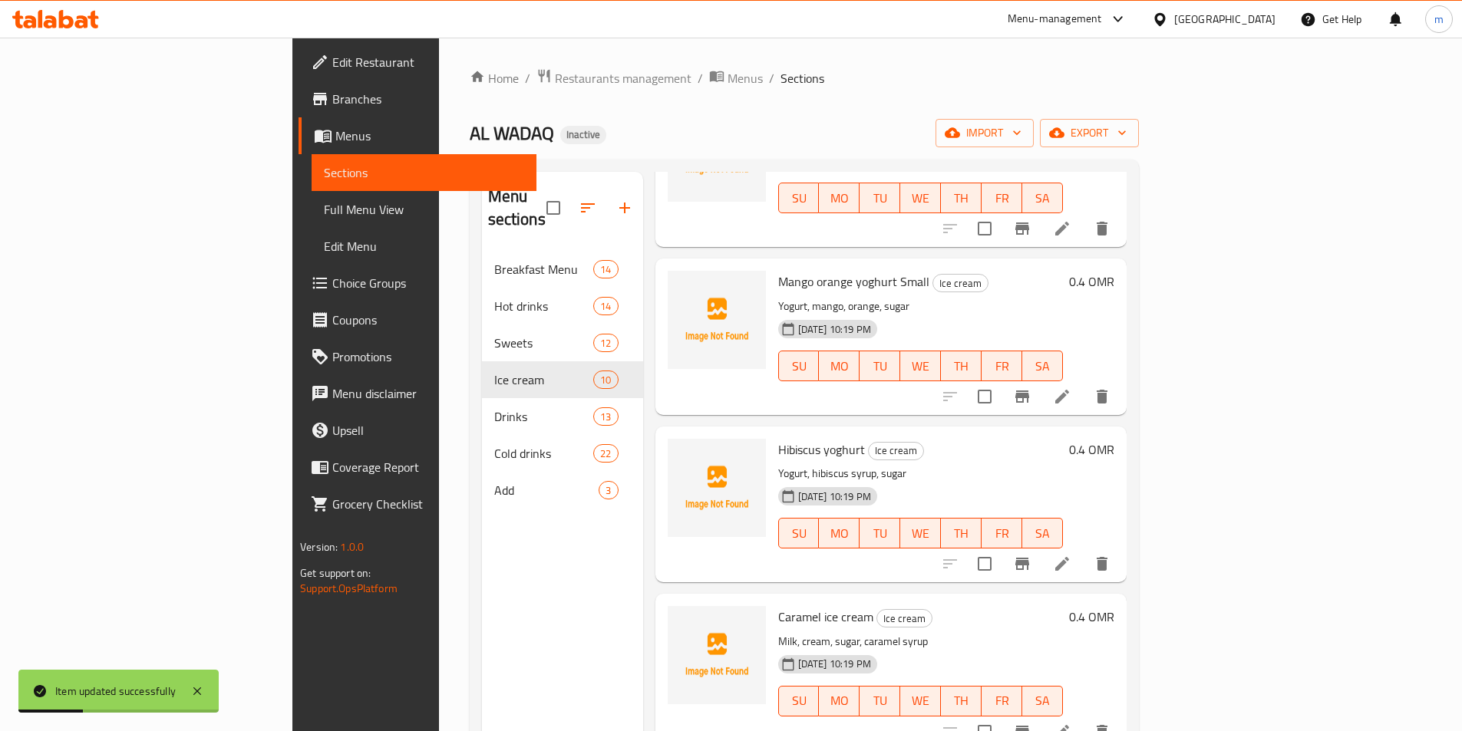
click at [1084, 550] on li at bounding box center [1062, 564] width 43 height 28
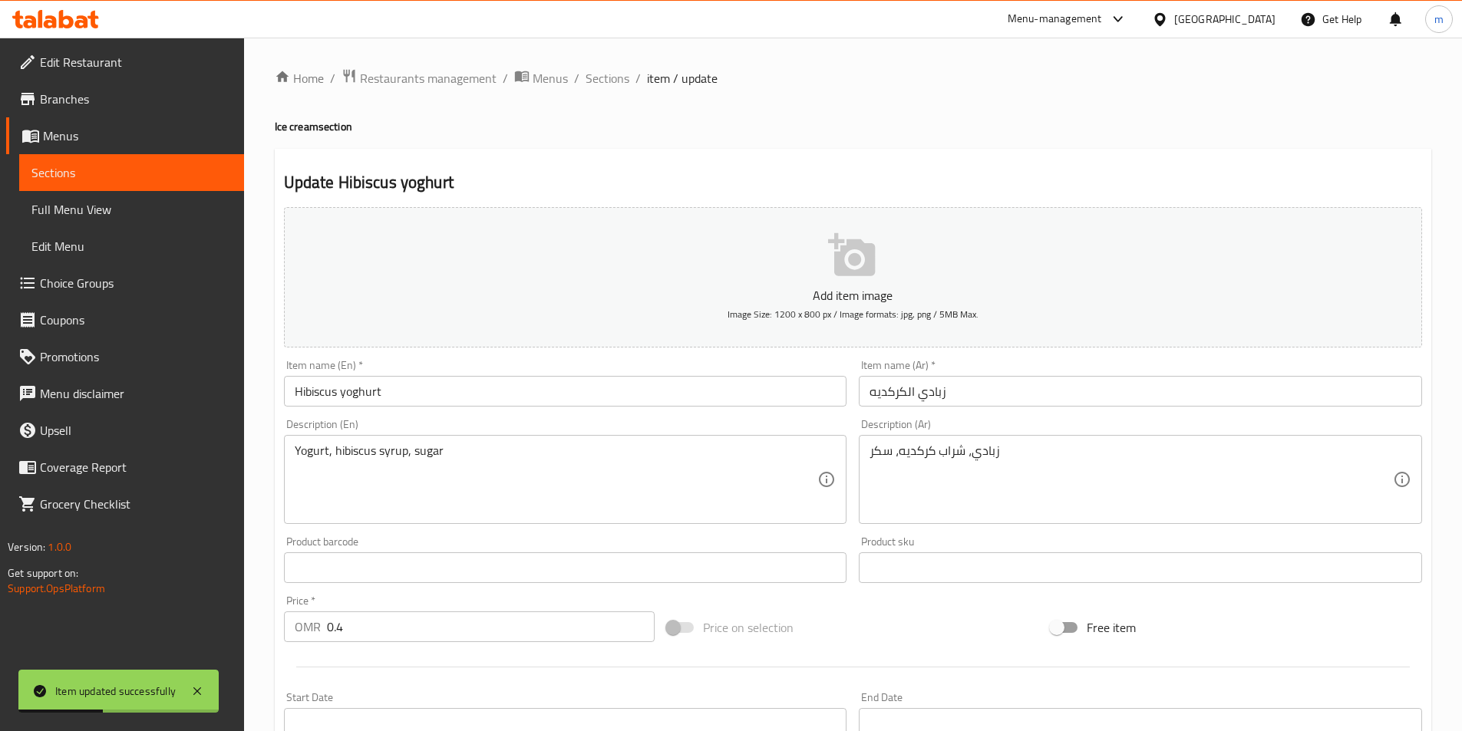
click at [577, 398] on input "Hibiscus yoghurt" at bounding box center [565, 391] width 563 height 31
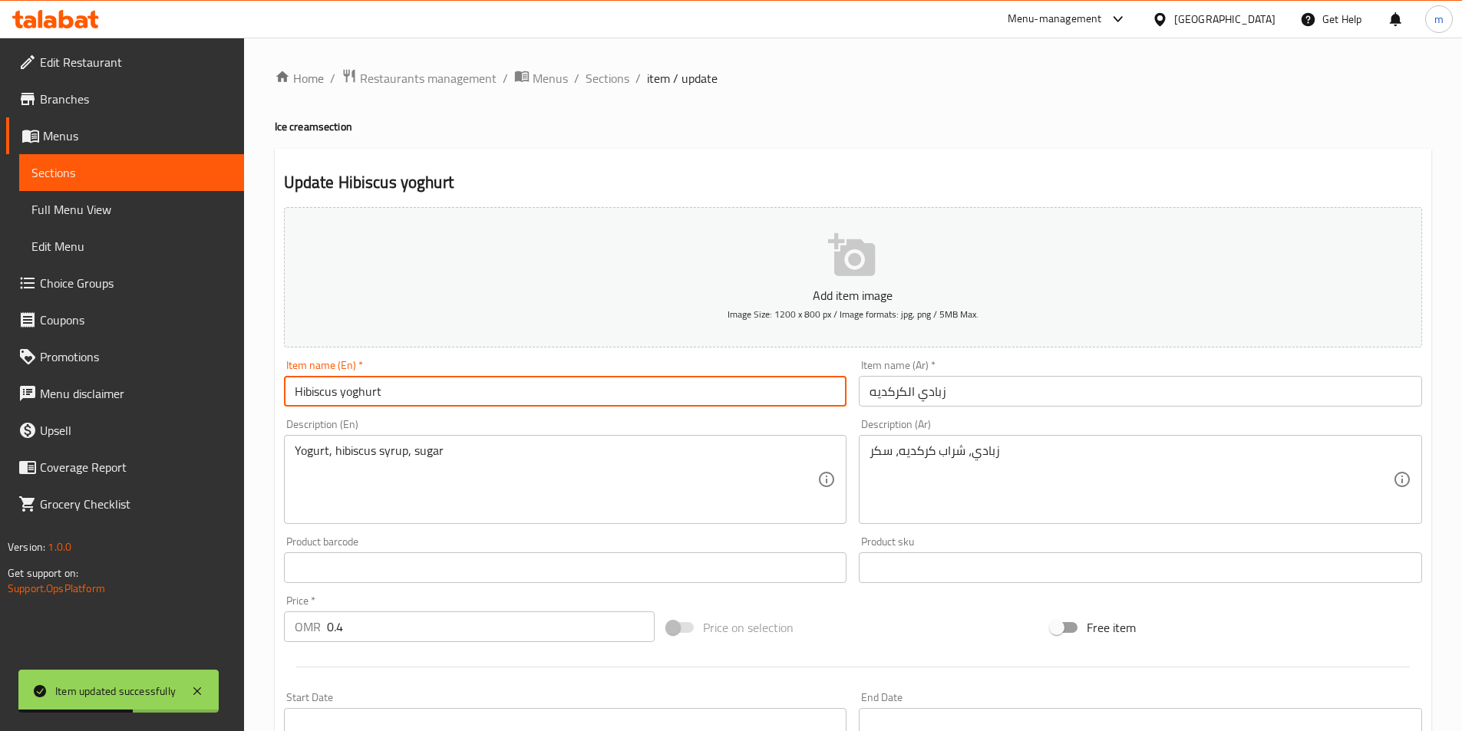
paste input "Small"
type input "Hibiscus yoghurt Small"
click at [1103, 387] on input "زبادي الكركديه" at bounding box center [1140, 391] width 563 height 31
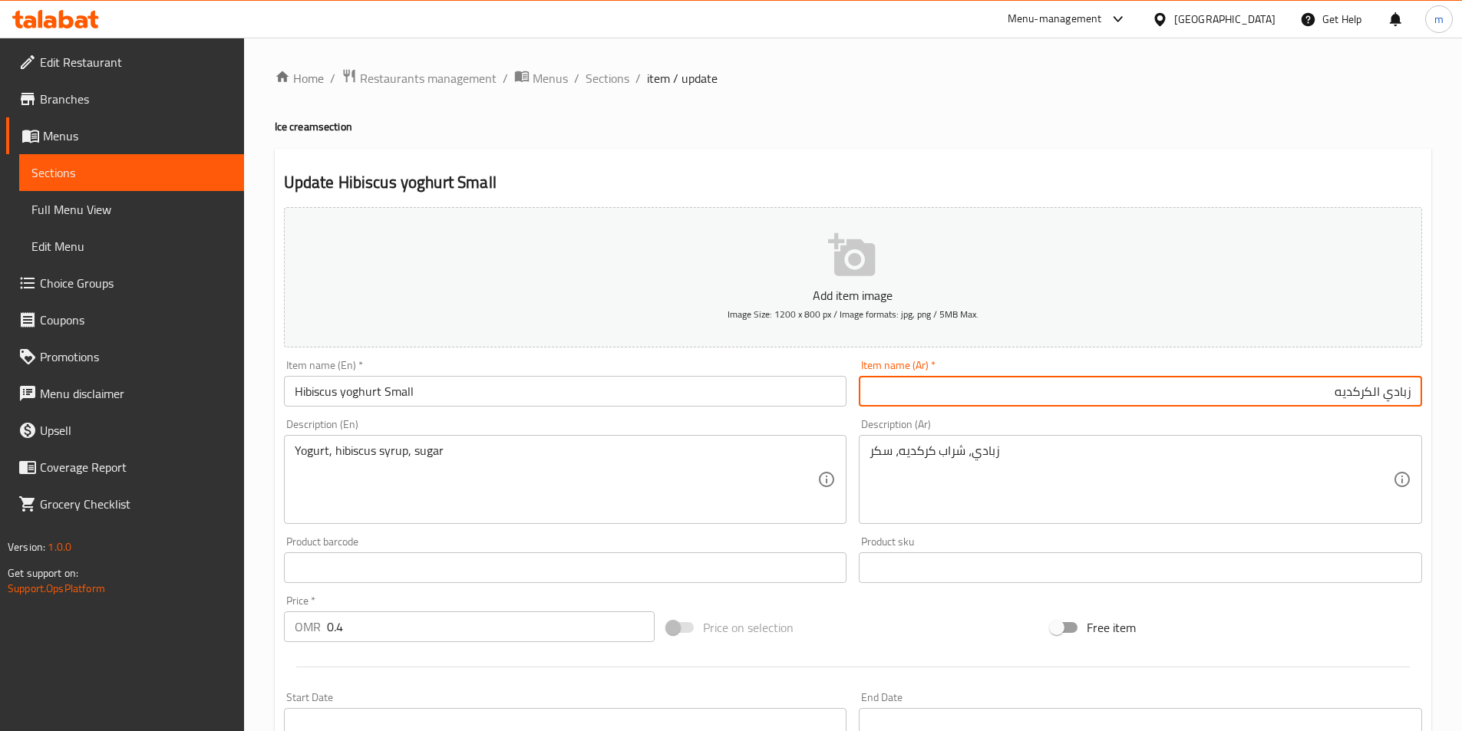
paste input "صغير"
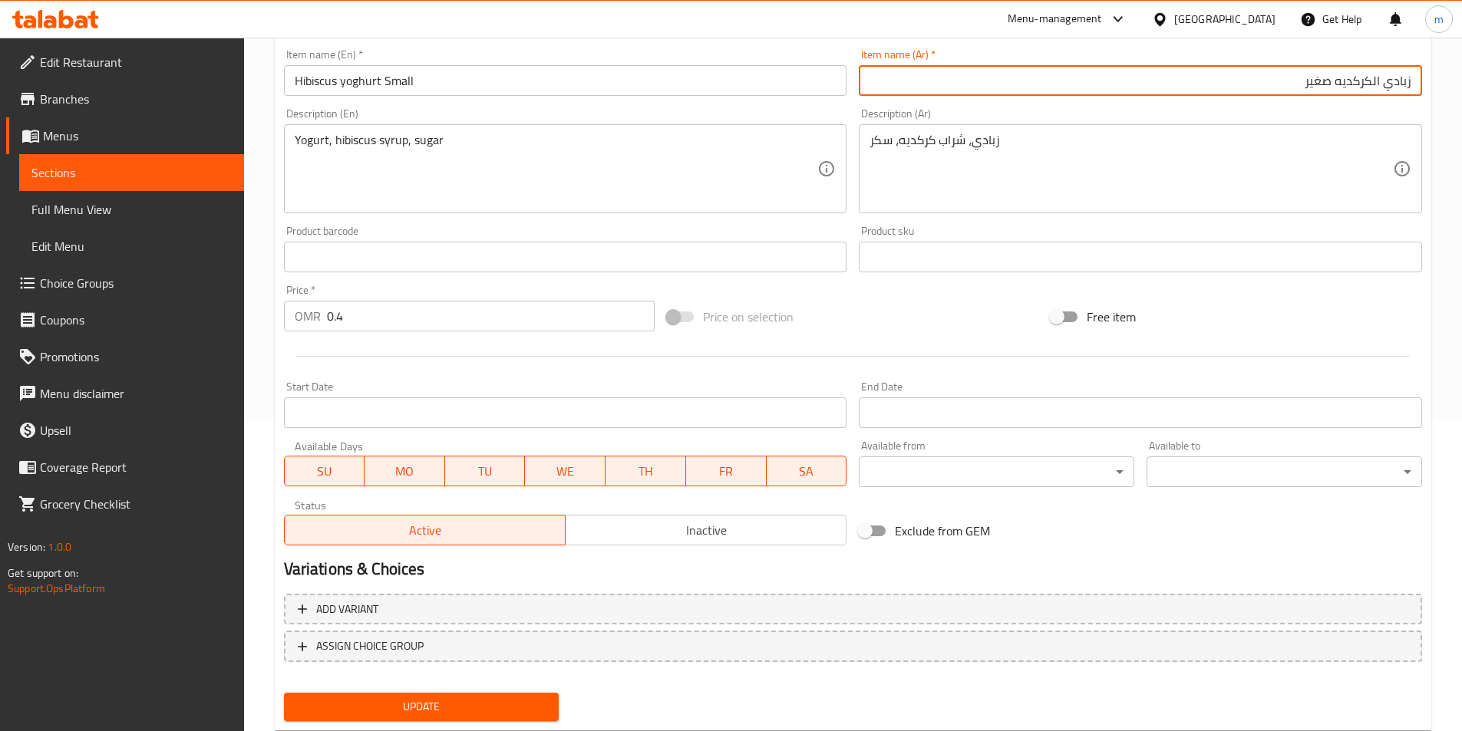
scroll to position [353, 0]
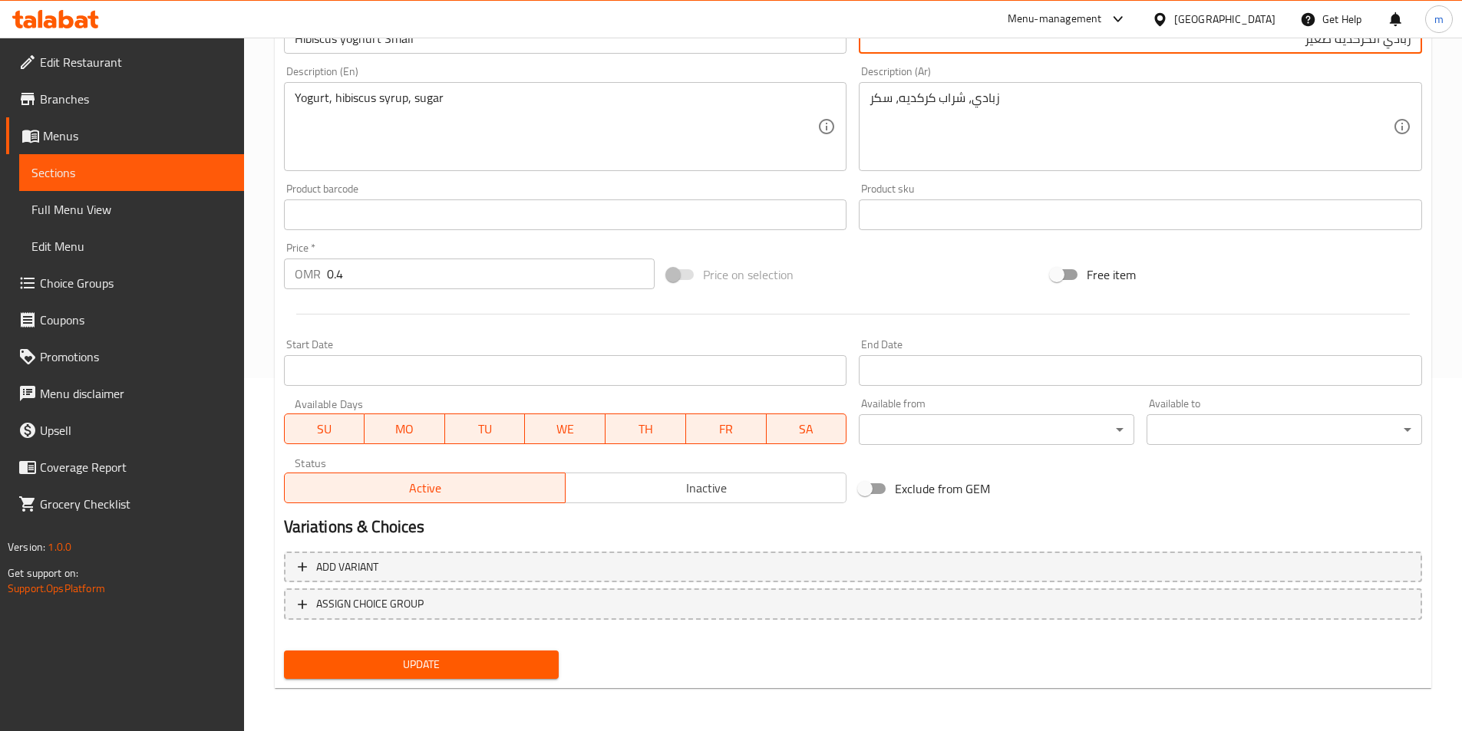
type input "زبادي الكركديه صغير"
click at [406, 672] on span "Update" at bounding box center [421, 664] width 251 height 19
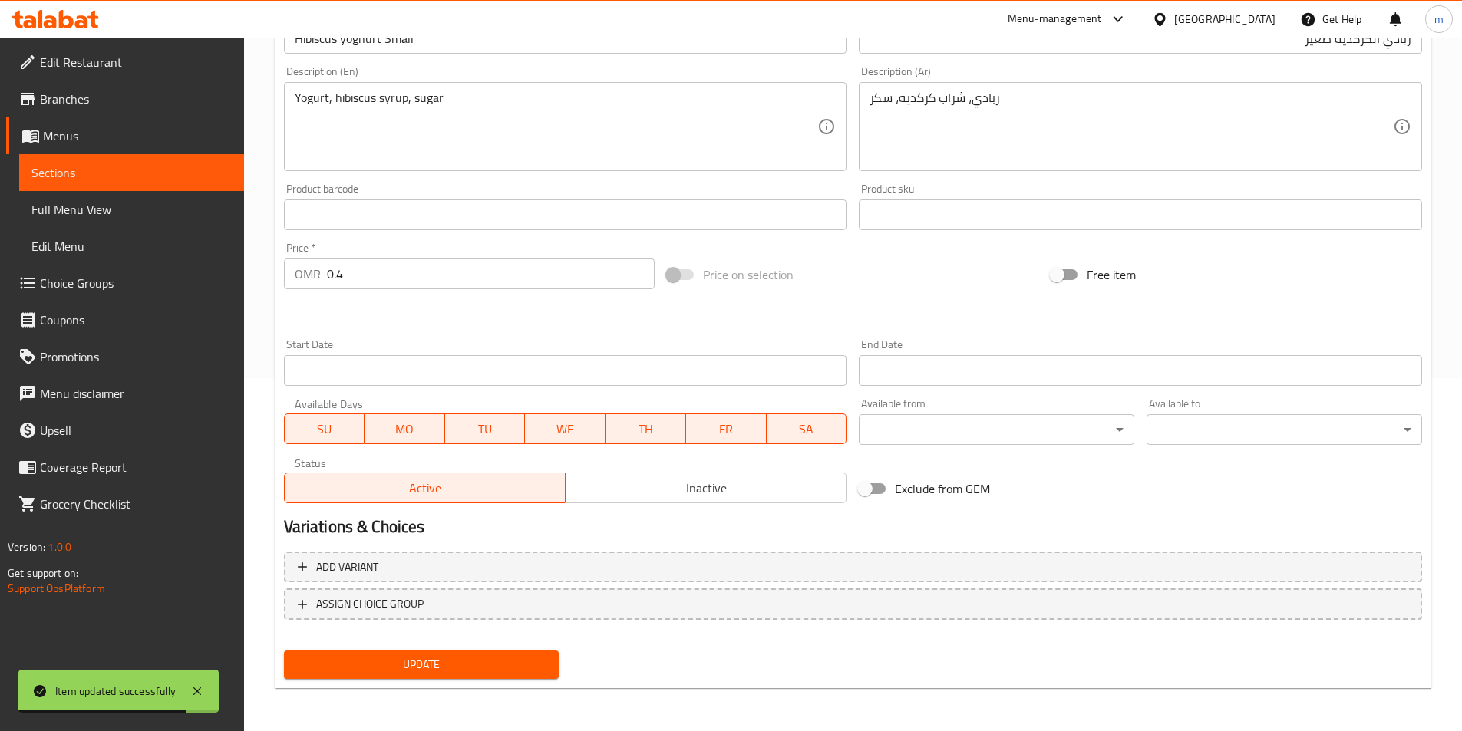
click at [467, 171] on div "Yogurt, hibiscus syrup, sugar Description (En)" at bounding box center [565, 126] width 563 height 89
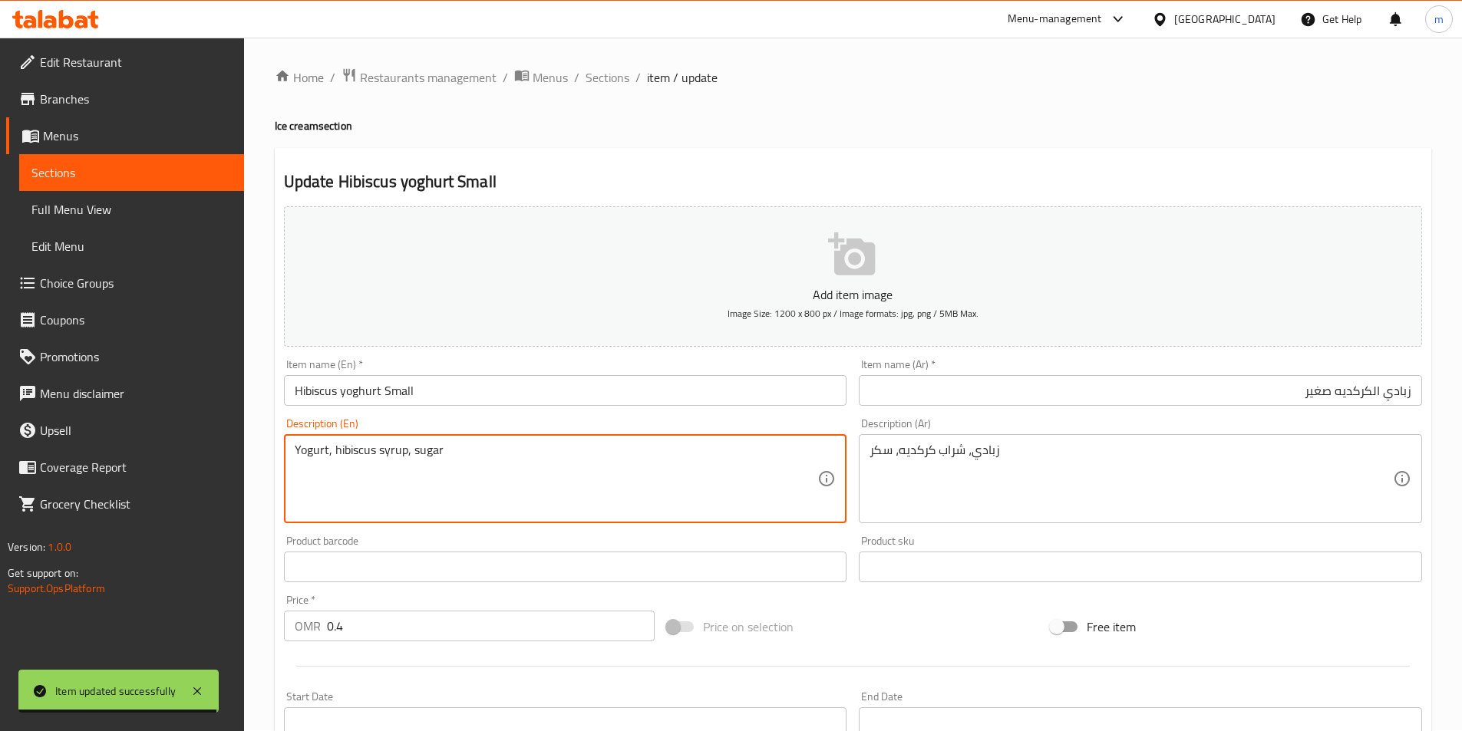
scroll to position [0, 0]
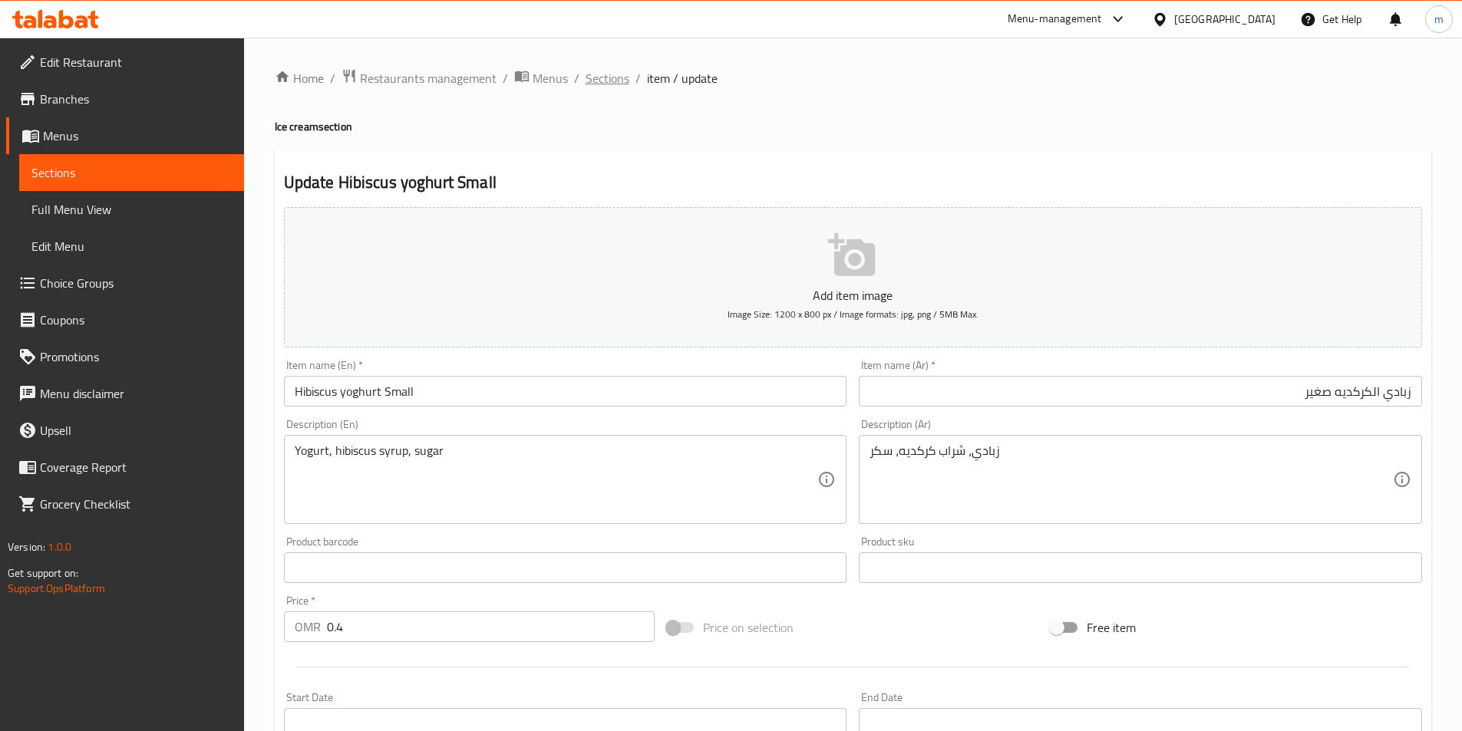
click at [616, 71] on span "Sections" at bounding box center [608, 78] width 44 height 18
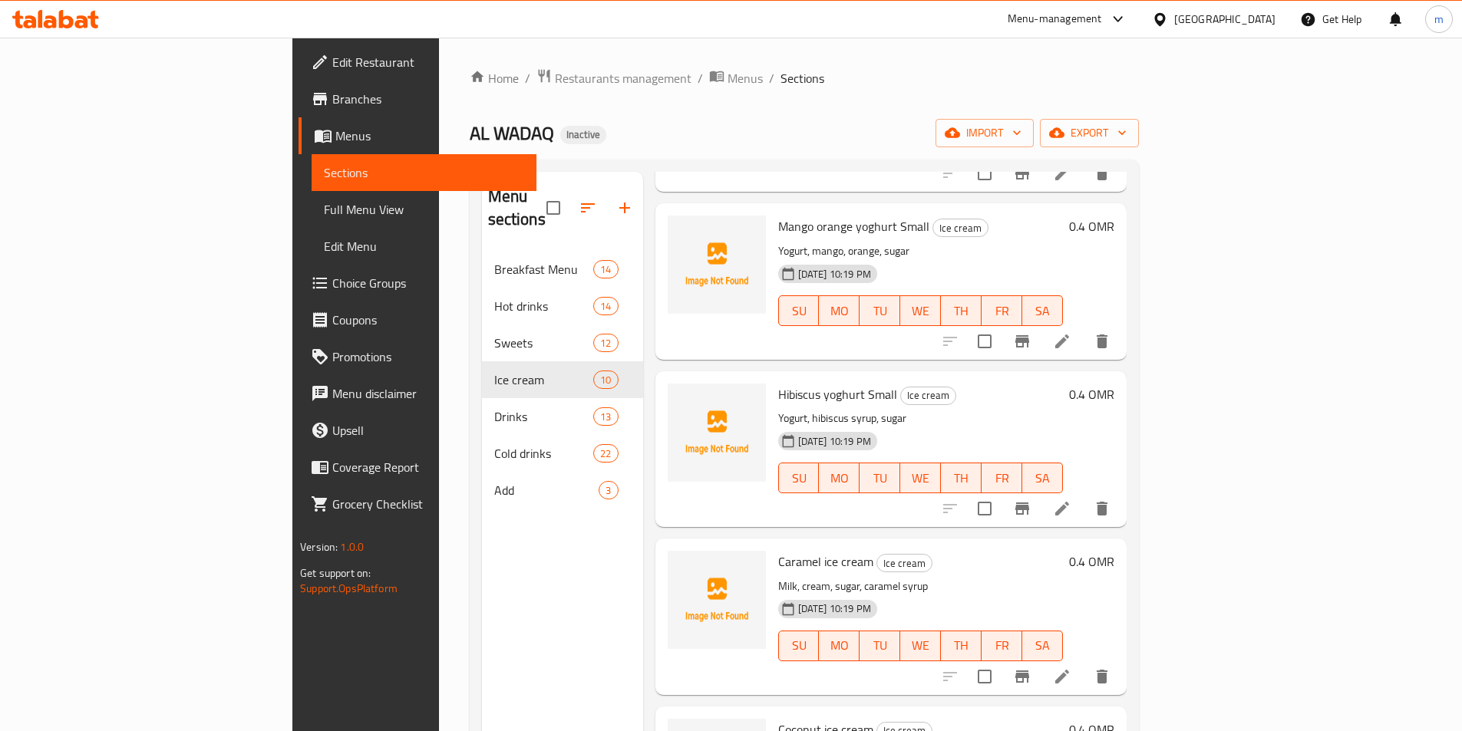
scroll to position [230, 0]
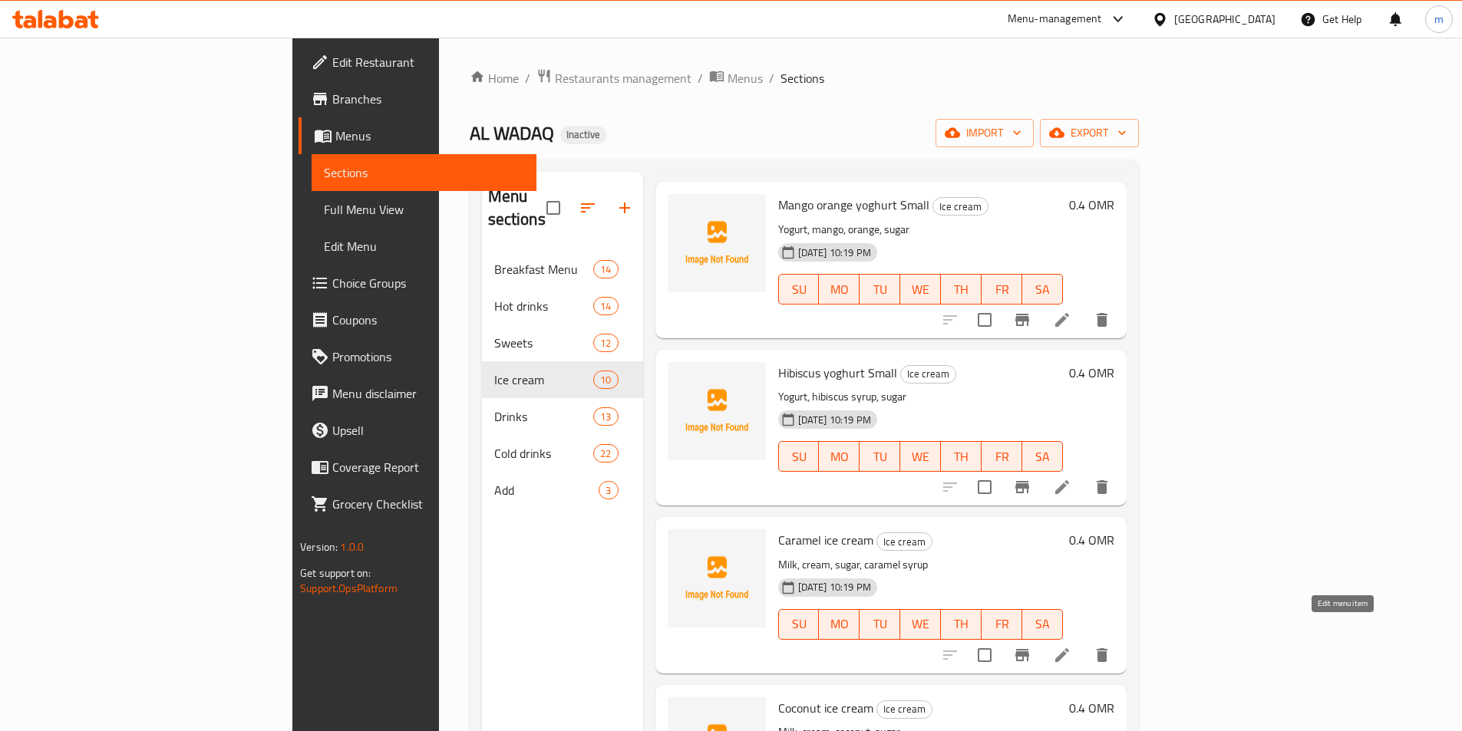
click at [1069, 649] on icon at bounding box center [1062, 656] width 14 height 14
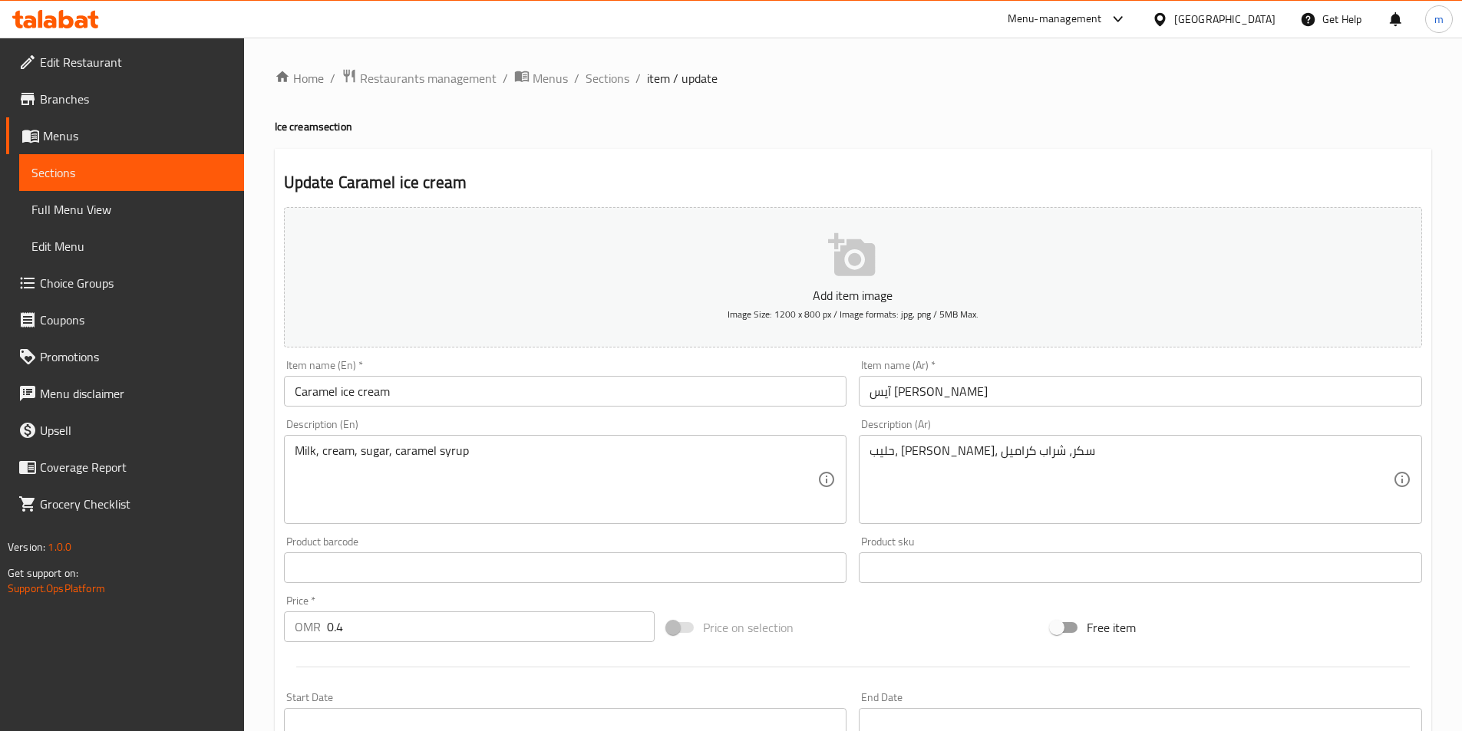
click at [490, 391] on input "Caramel ice cream" at bounding box center [565, 391] width 563 height 31
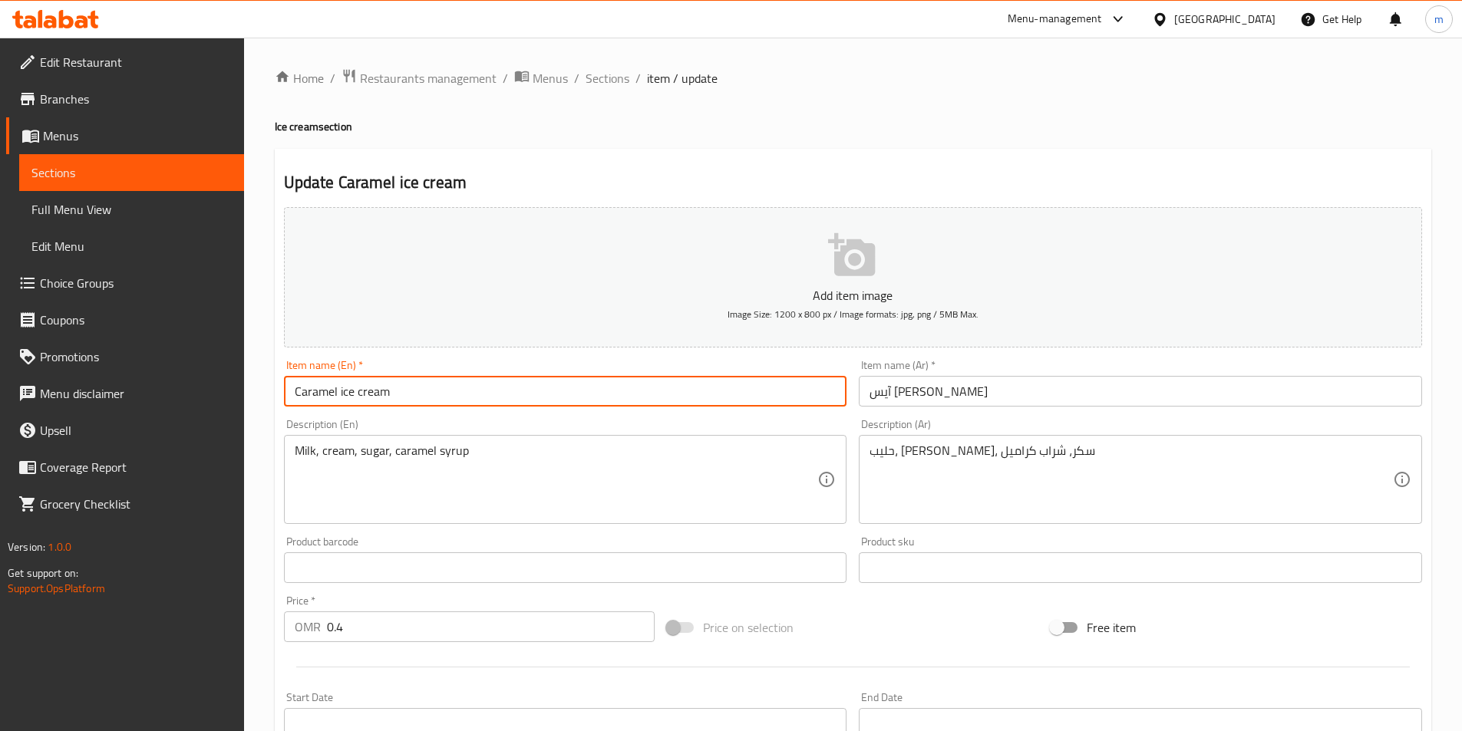
paste input "Small"
type input "Caramel ice cream Small"
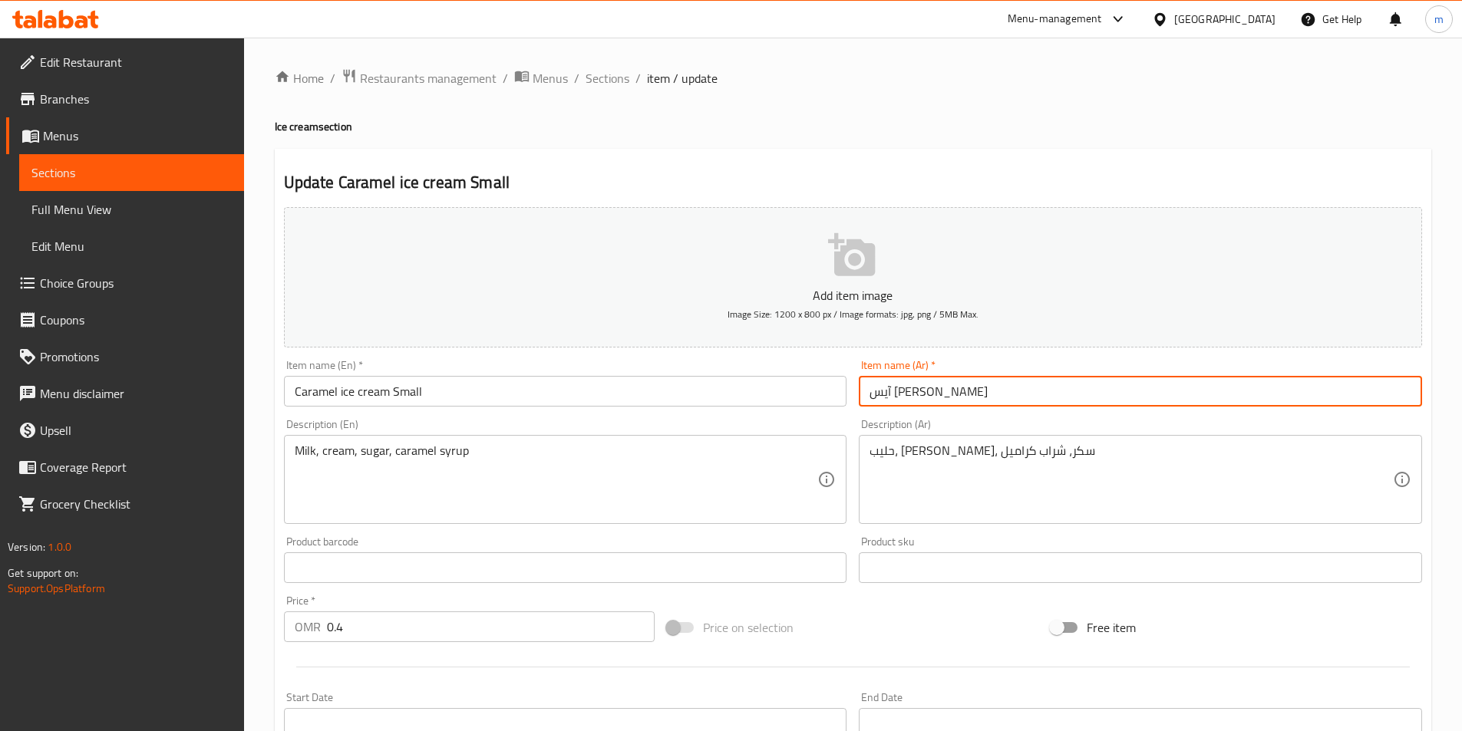
click at [1128, 381] on input "آيس [PERSON_NAME]" at bounding box center [1140, 391] width 563 height 31
paste input "صغير"
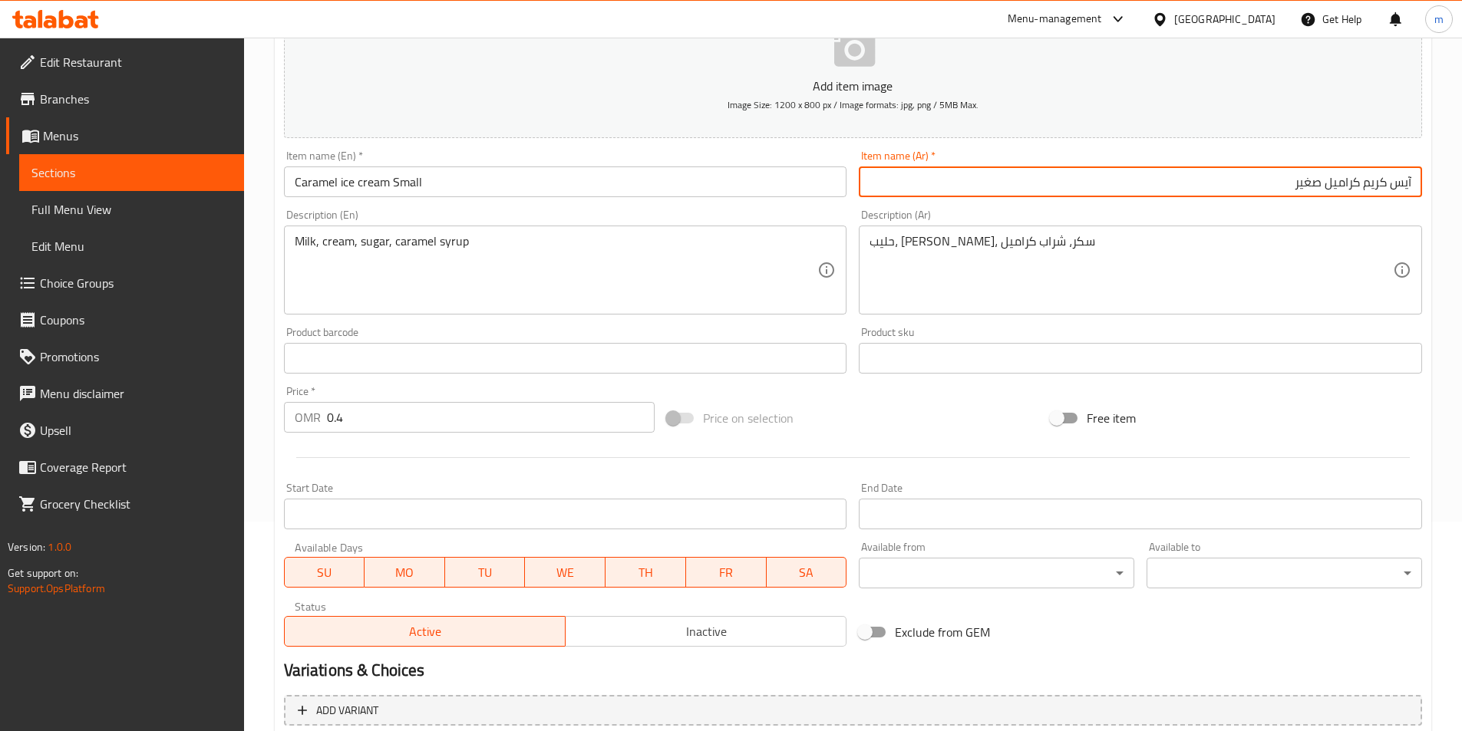
scroll to position [353, 0]
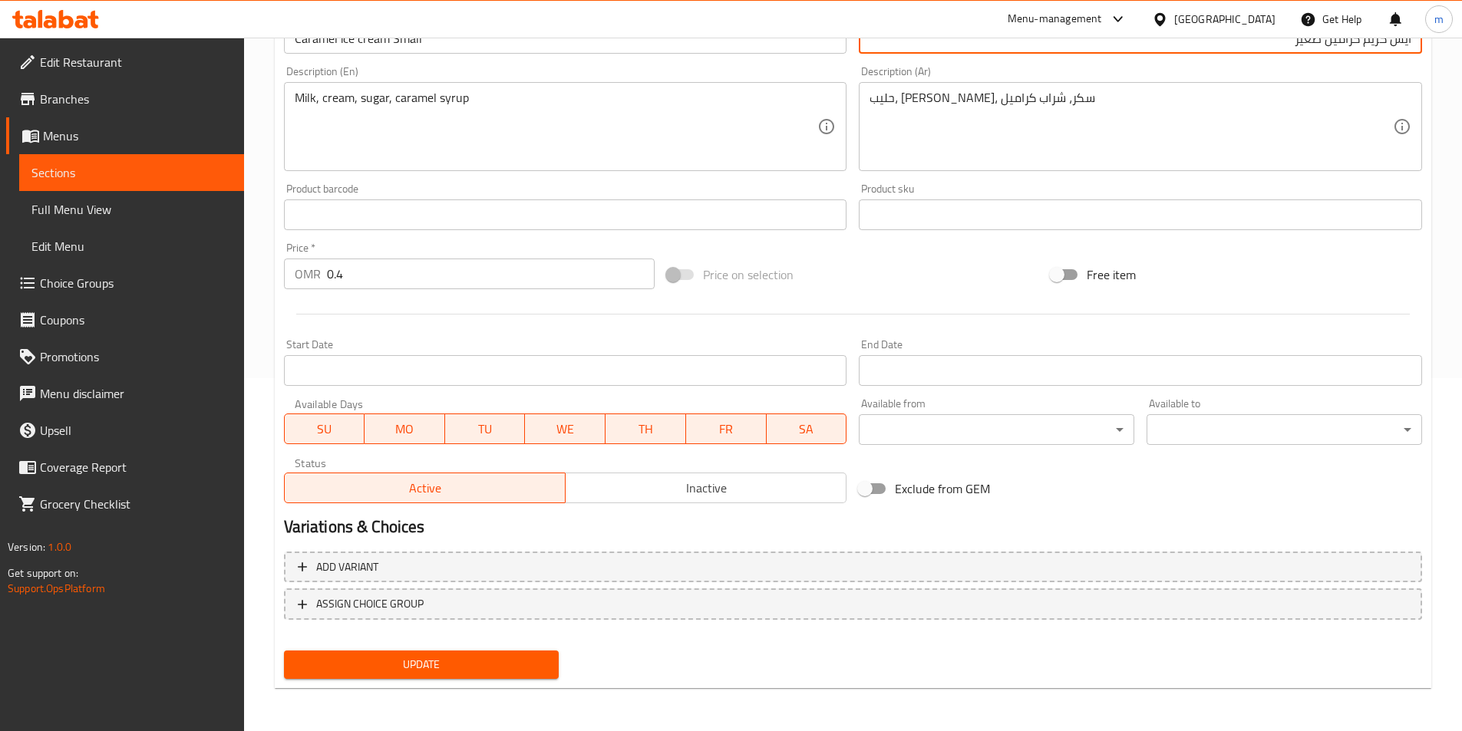
type input "آيس كريم كراميل صغير"
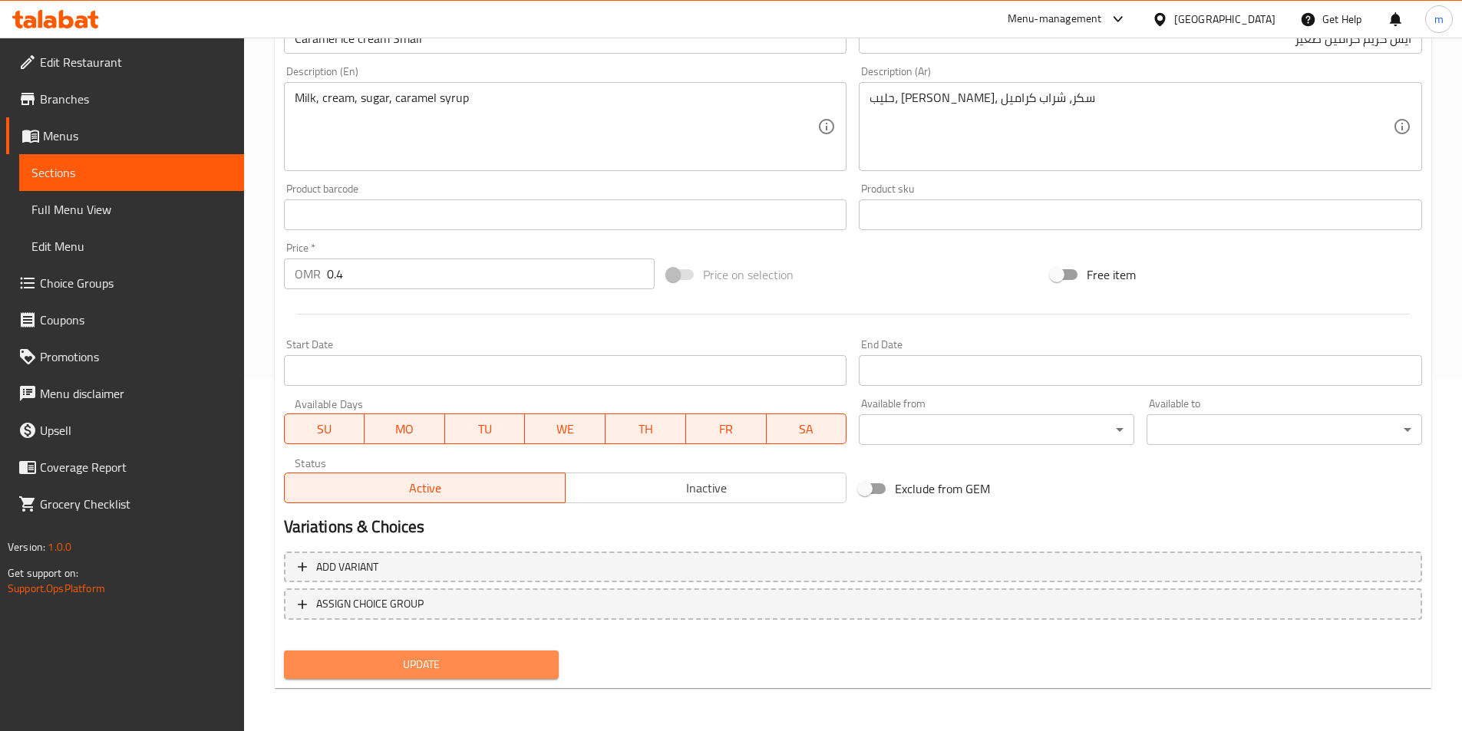
click at [393, 666] on span "Update" at bounding box center [421, 664] width 251 height 19
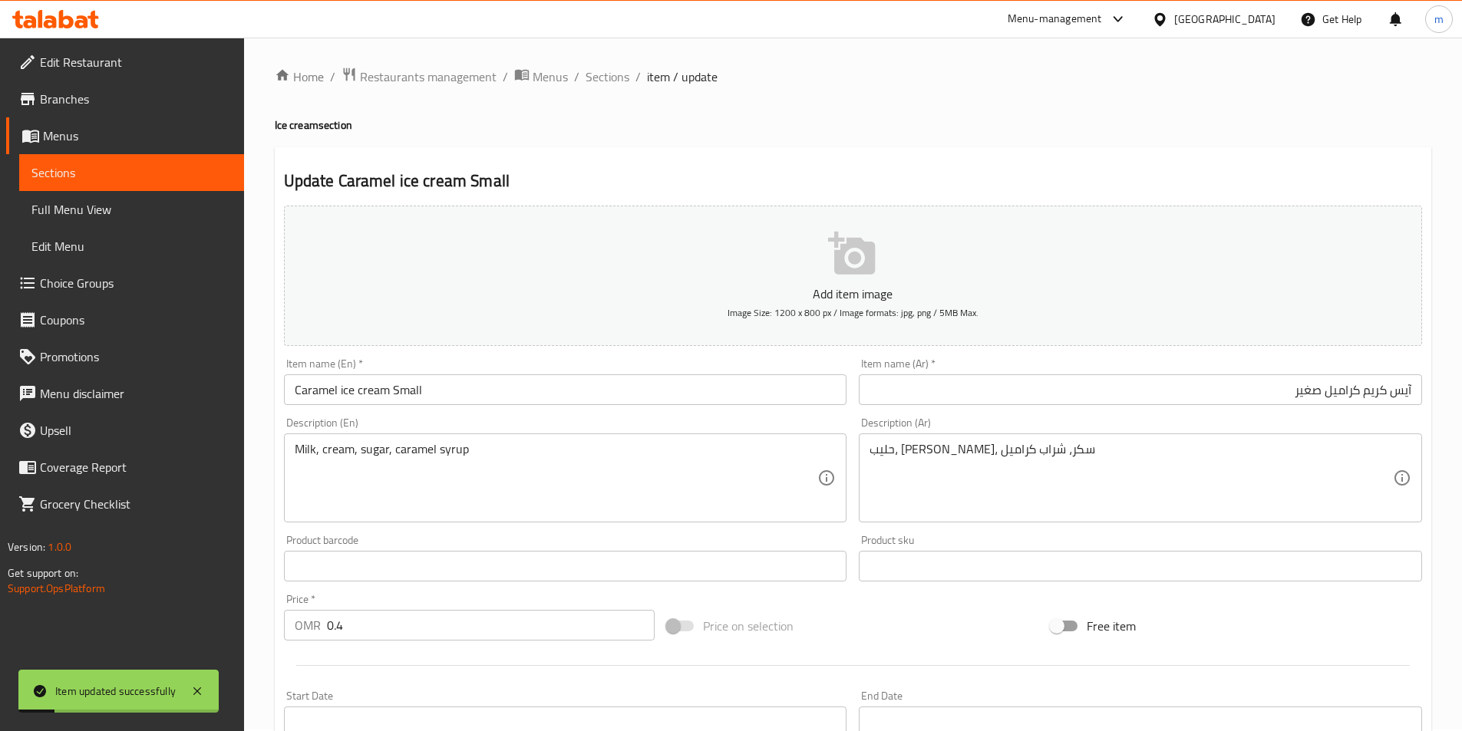
scroll to position [0, 0]
click at [622, 84] on span "Sections" at bounding box center [608, 78] width 44 height 18
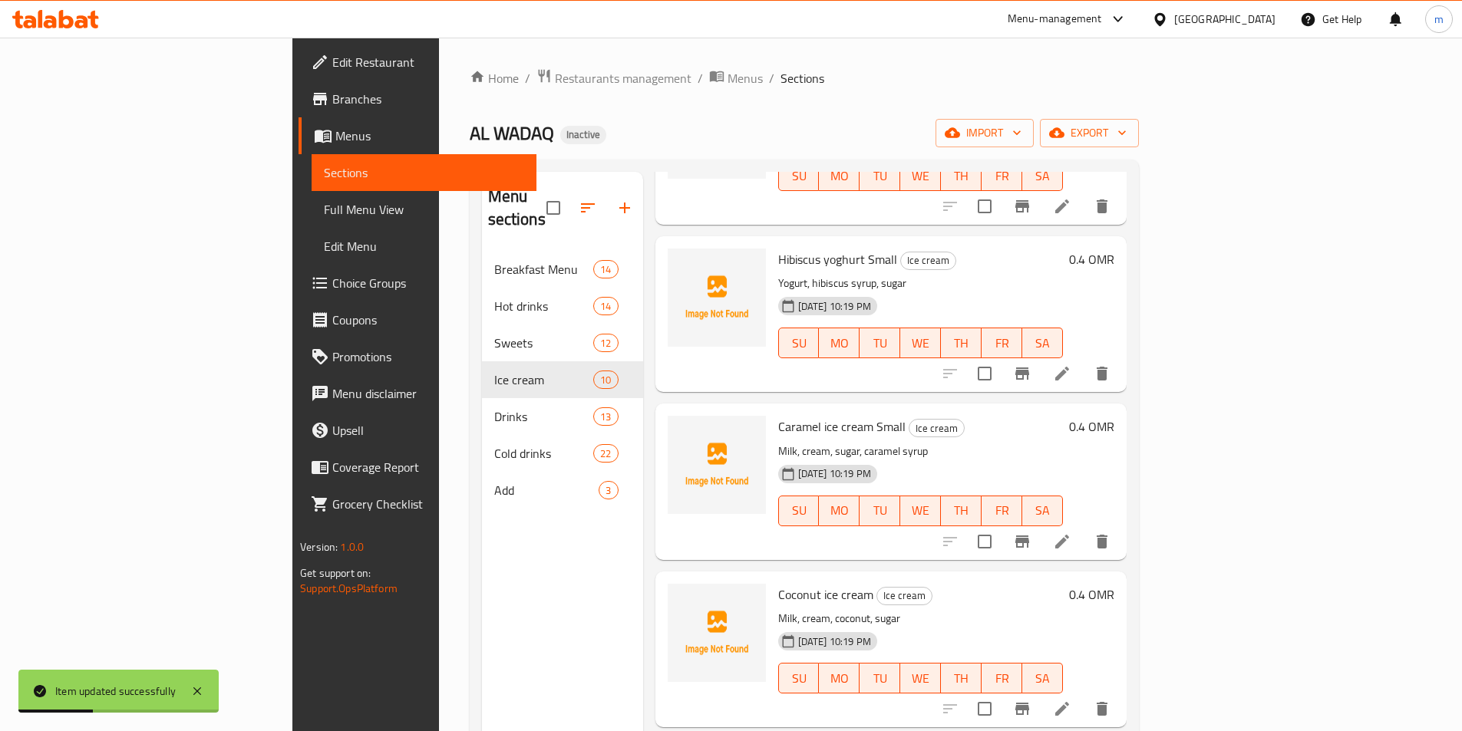
scroll to position [384, 0]
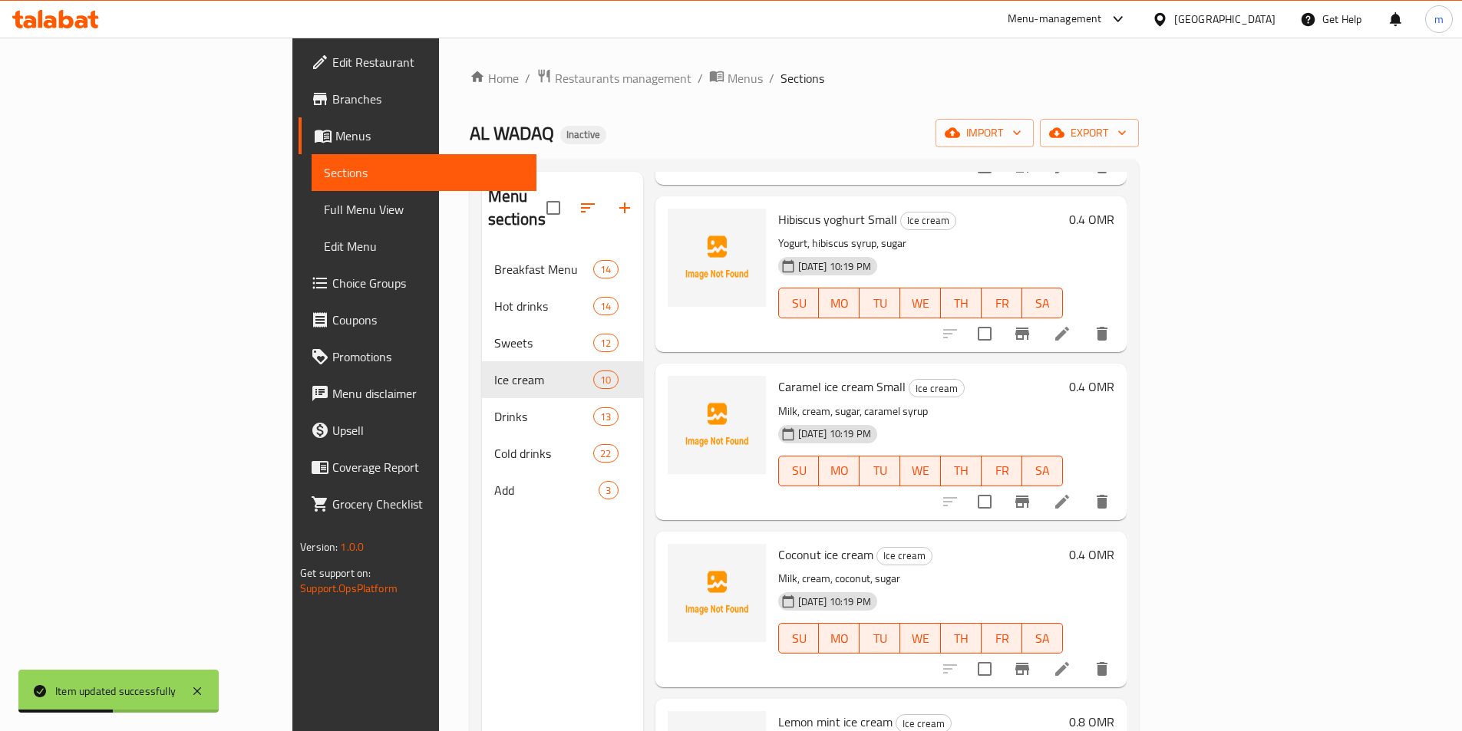
click at [1071, 660] on icon at bounding box center [1062, 669] width 18 height 18
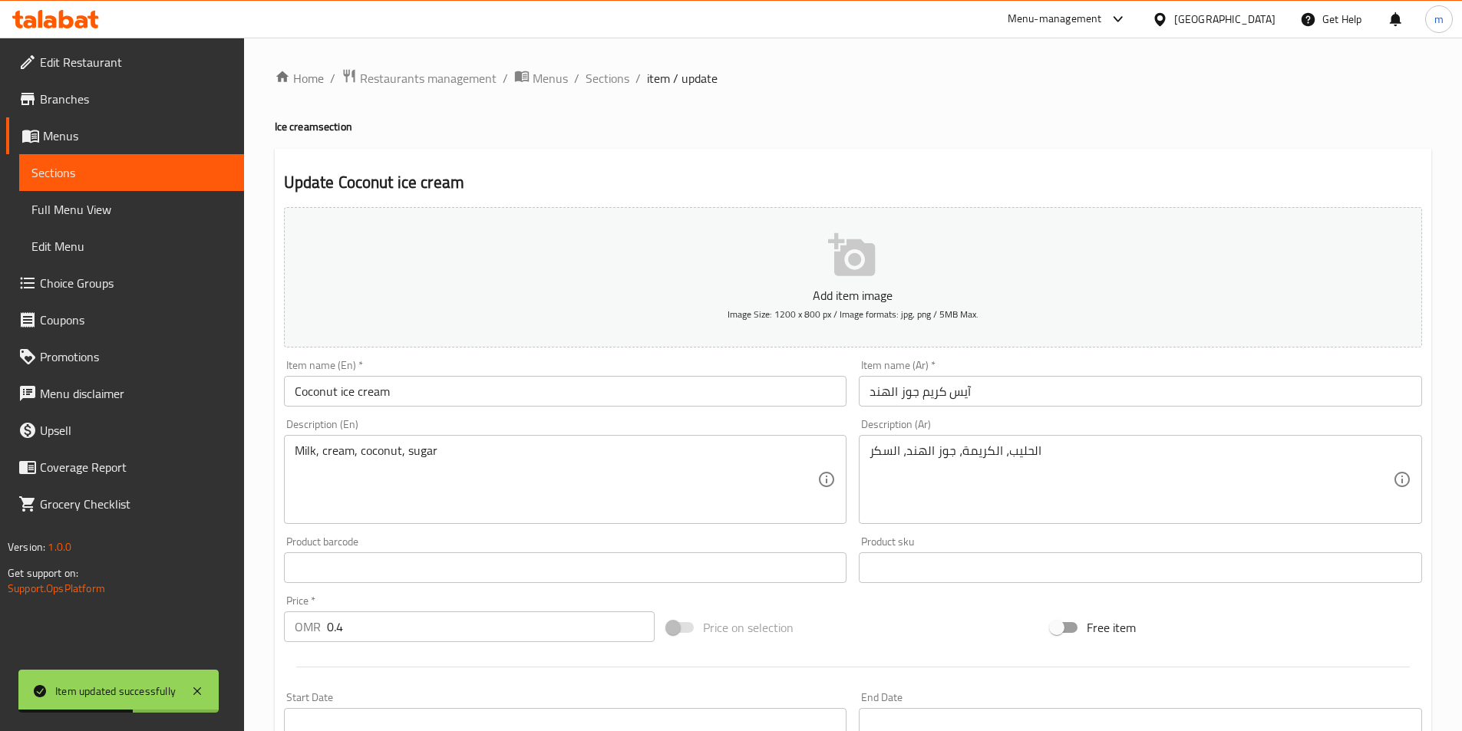
click at [496, 433] on div "Description (En) Milk, cream, coconut, sugar Description (En)" at bounding box center [565, 471] width 563 height 105
click at [503, 381] on input "Coconut ice cream" at bounding box center [565, 391] width 563 height 31
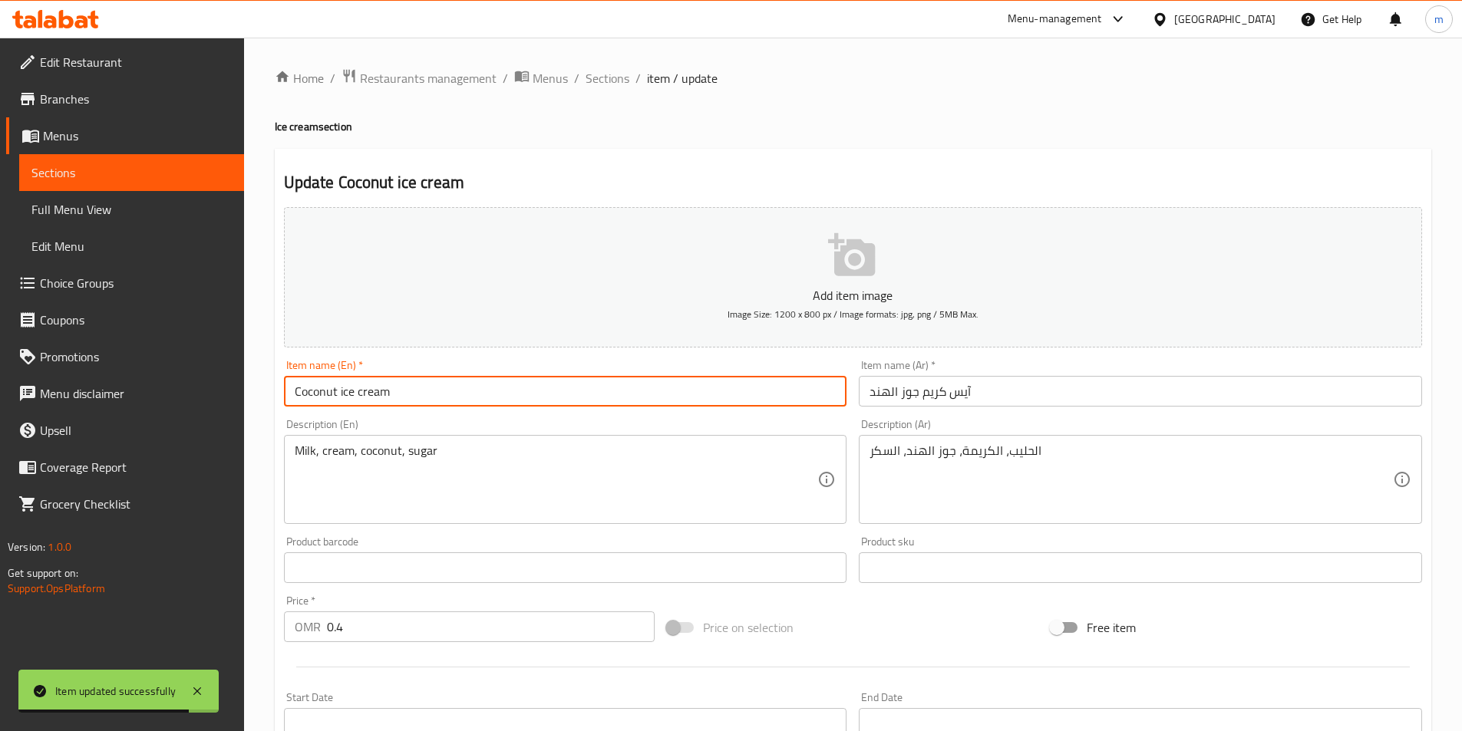
paste input "Small"
type input "Coconut ice cream Small"
click at [1125, 380] on input "آيس كريم جوز الهند" at bounding box center [1140, 391] width 563 height 31
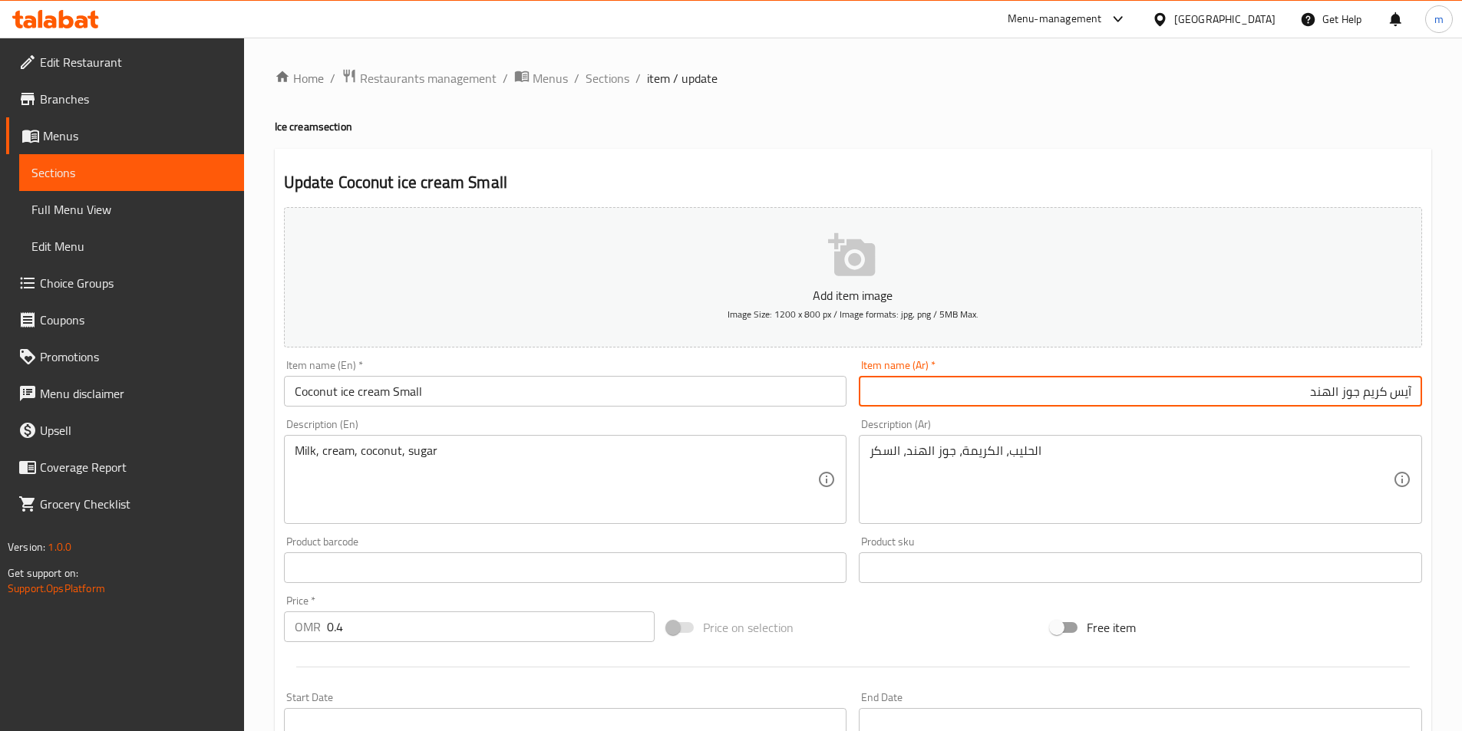
paste input "صغير"
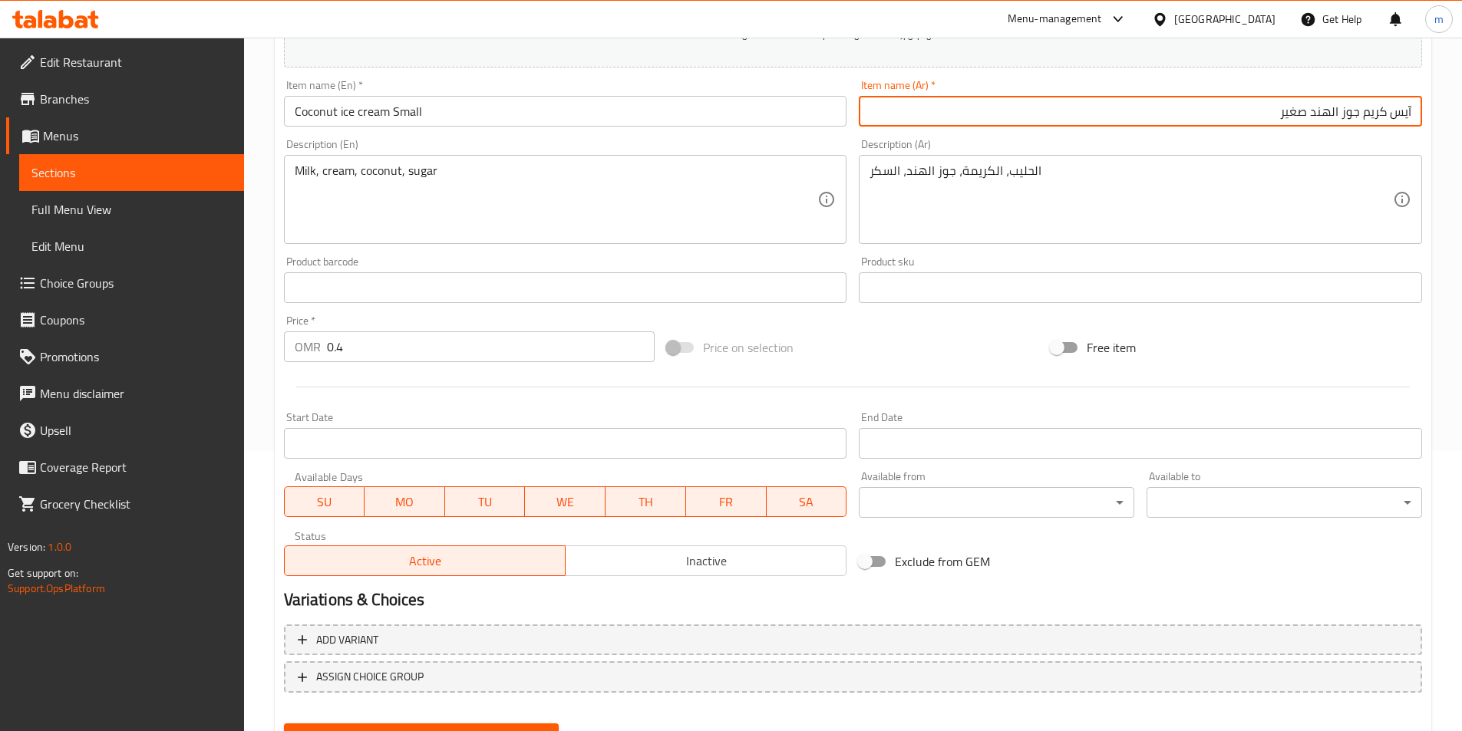
scroll to position [353, 0]
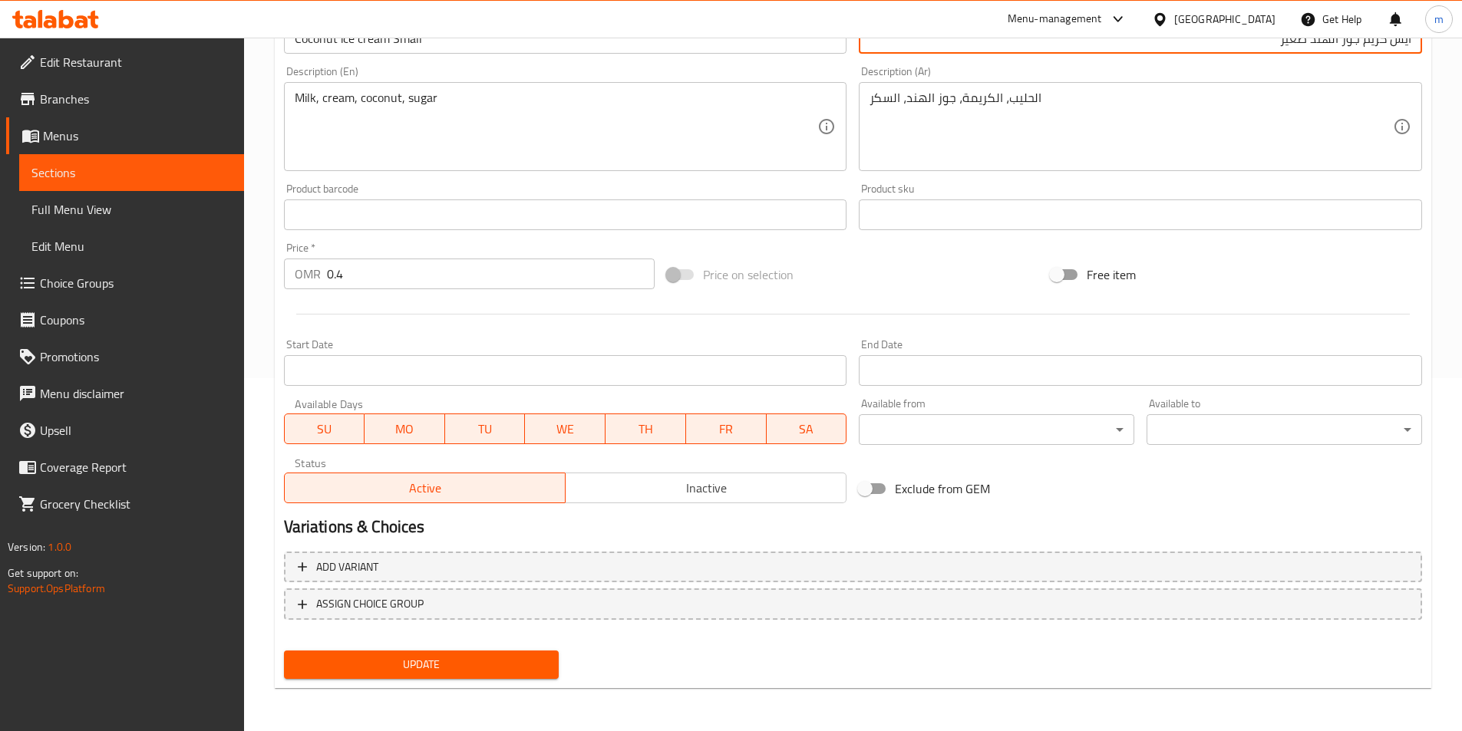
type input "آيس كريم جوز الهند صغير"
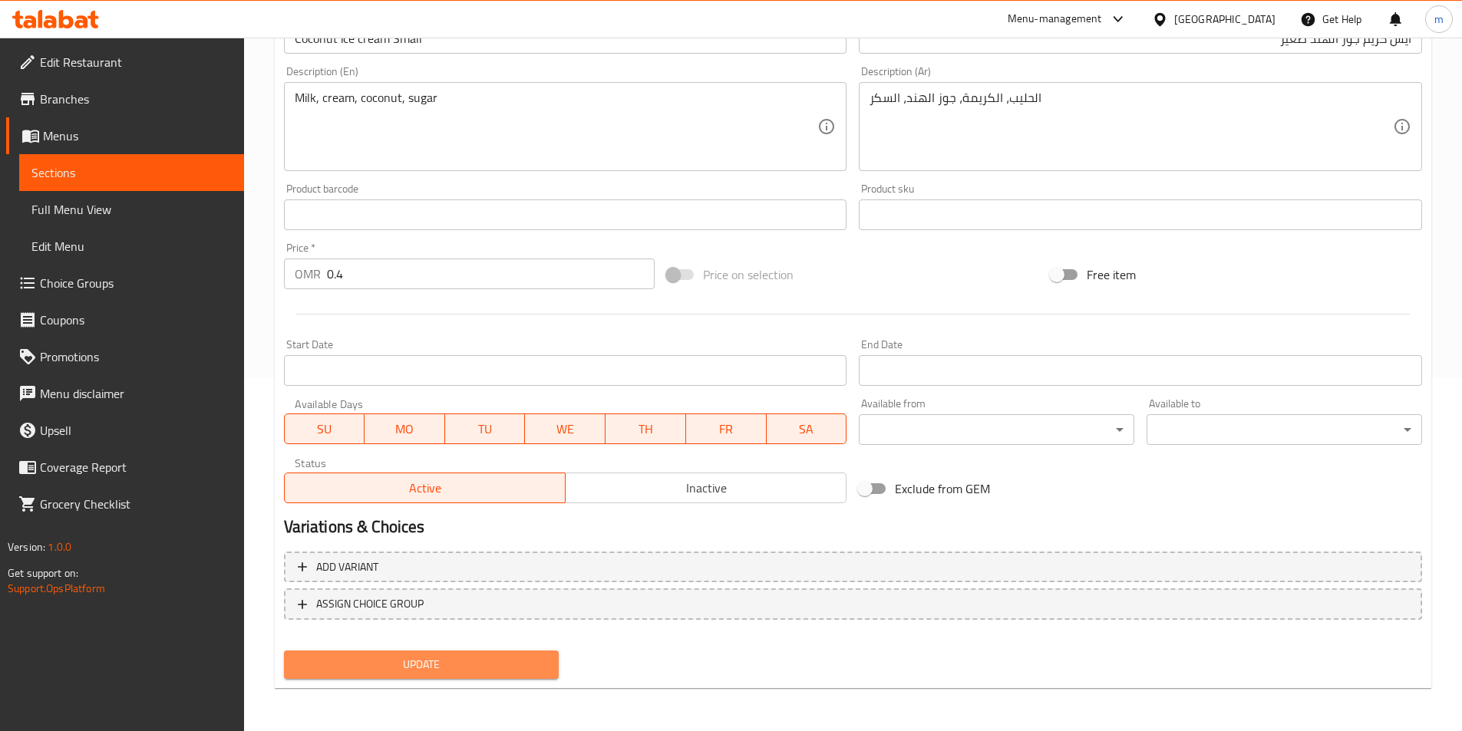
click at [467, 672] on span "Update" at bounding box center [421, 664] width 251 height 19
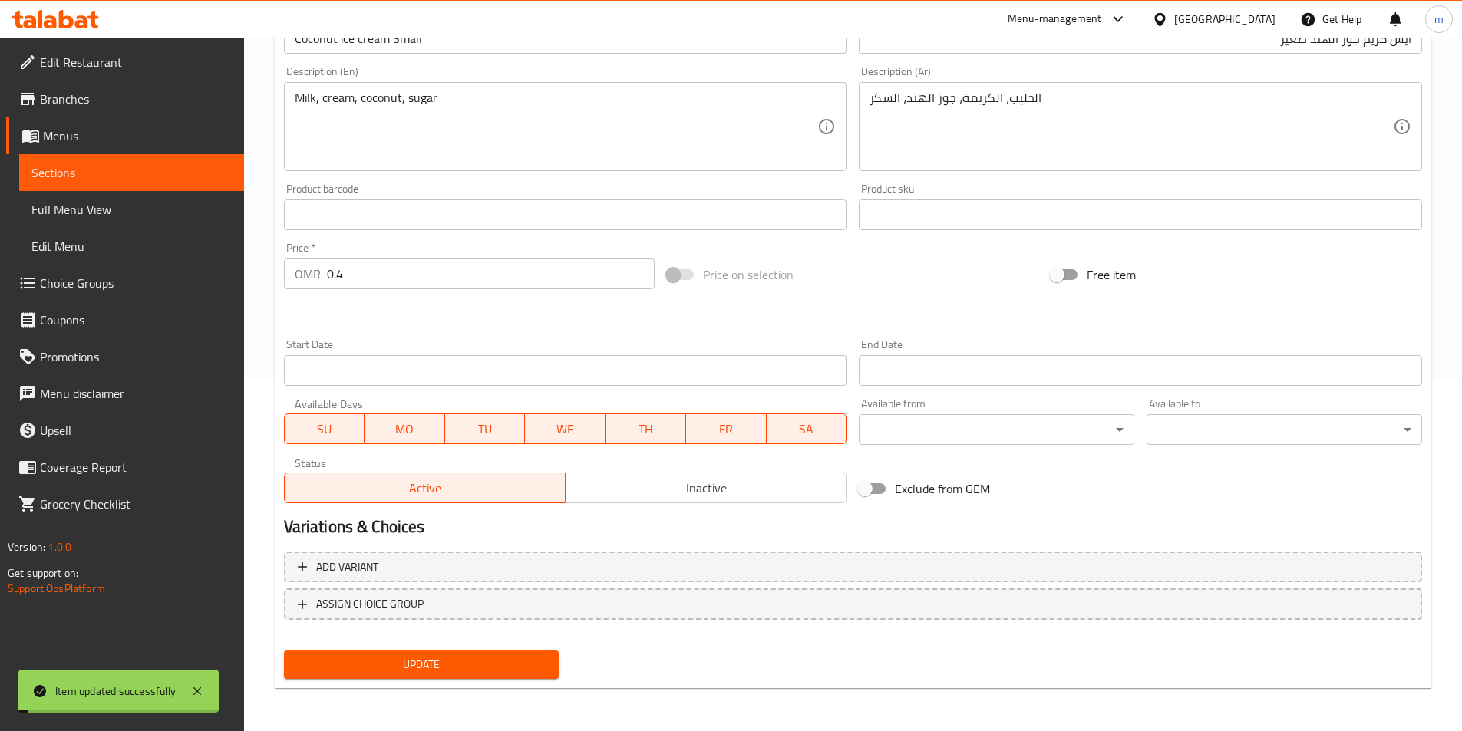
scroll to position [0, 0]
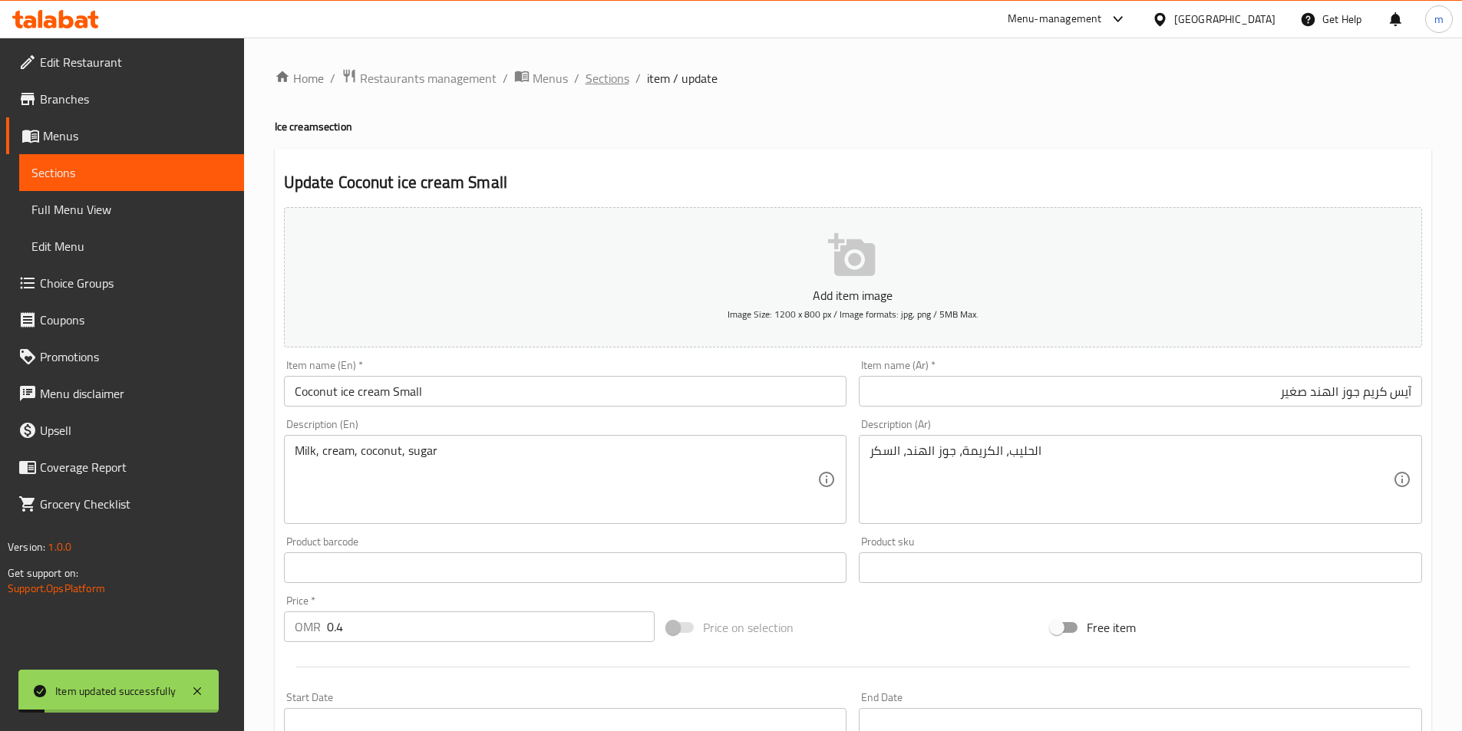
click at [620, 74] on span "Sections" at bounding box center [608, 78] width 44 height 18
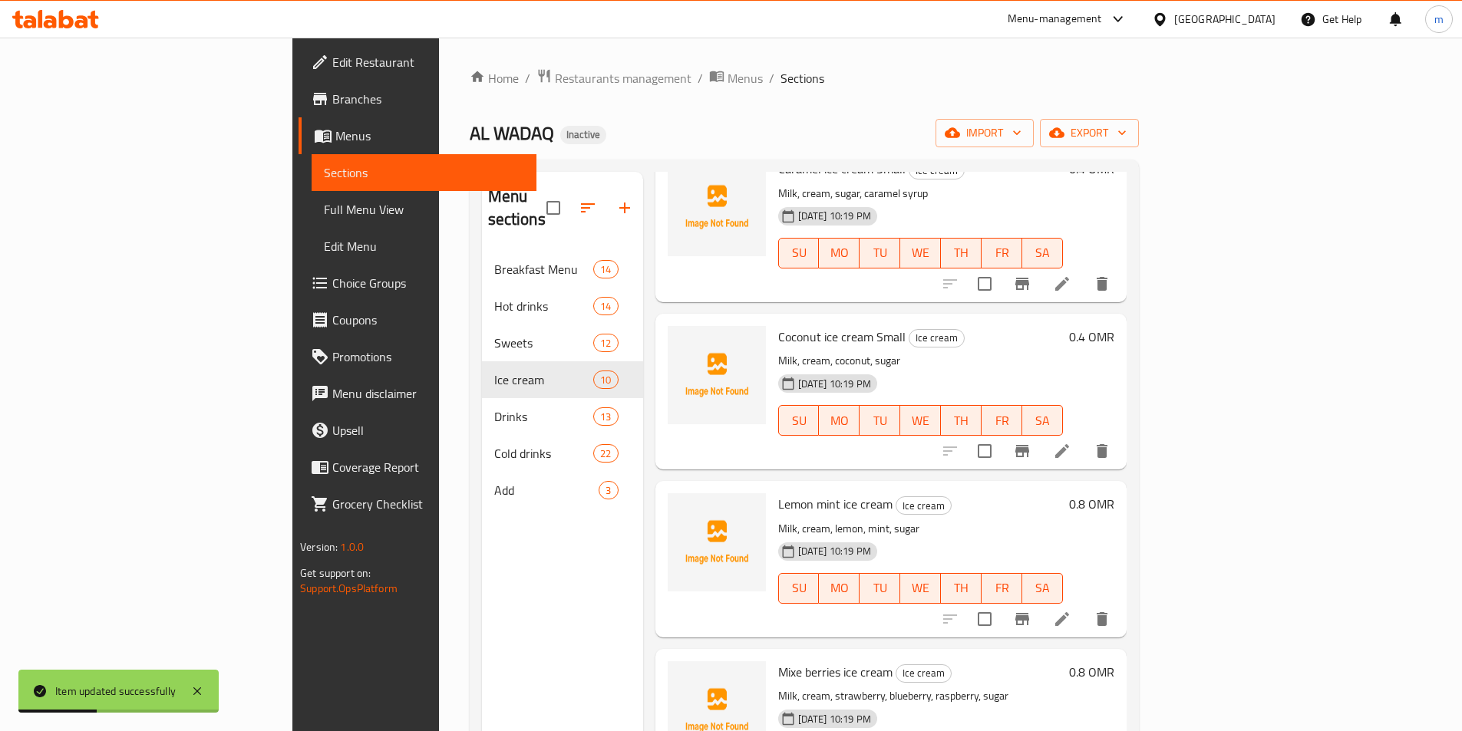
scroll to position [691, 0]
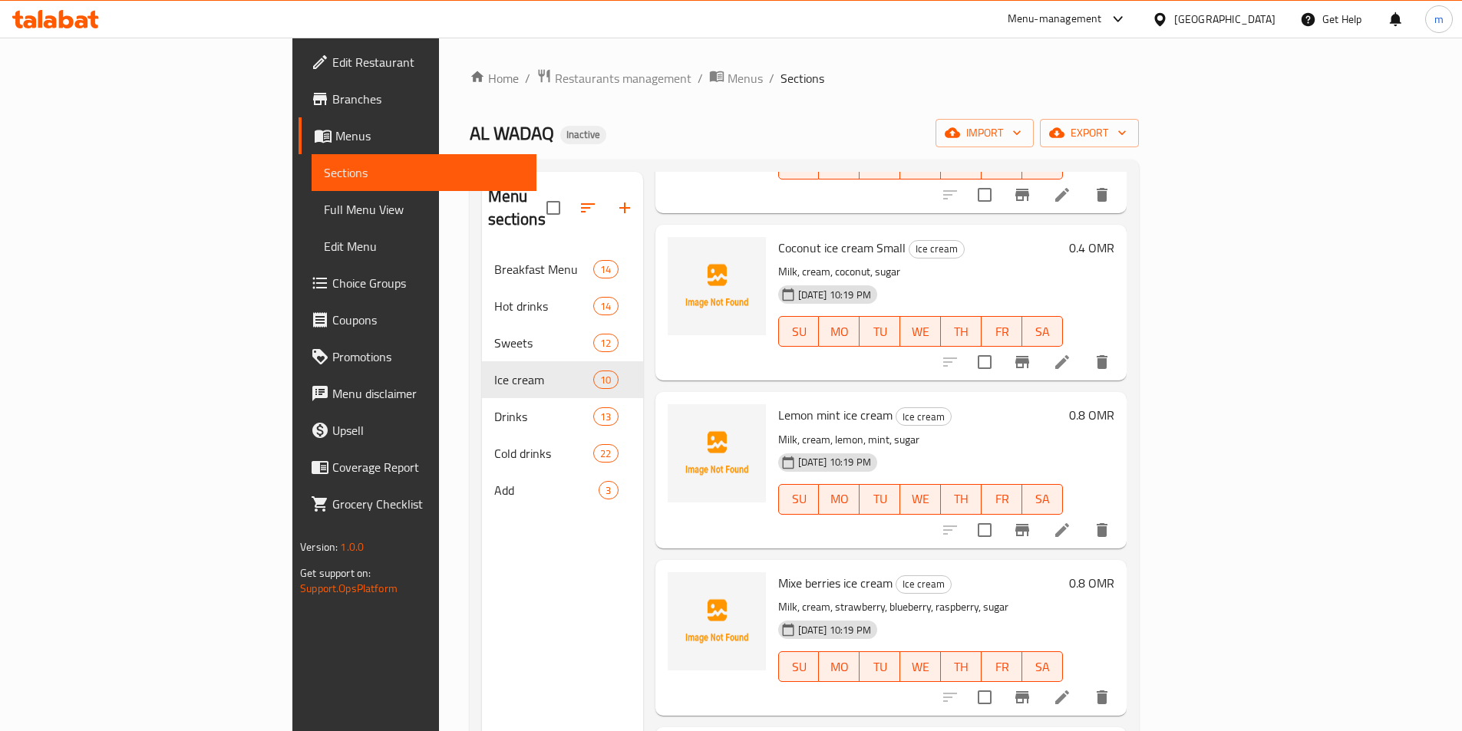
click at [1069, 523] on icon at bounding box center [1062, 530] width 14 height 14
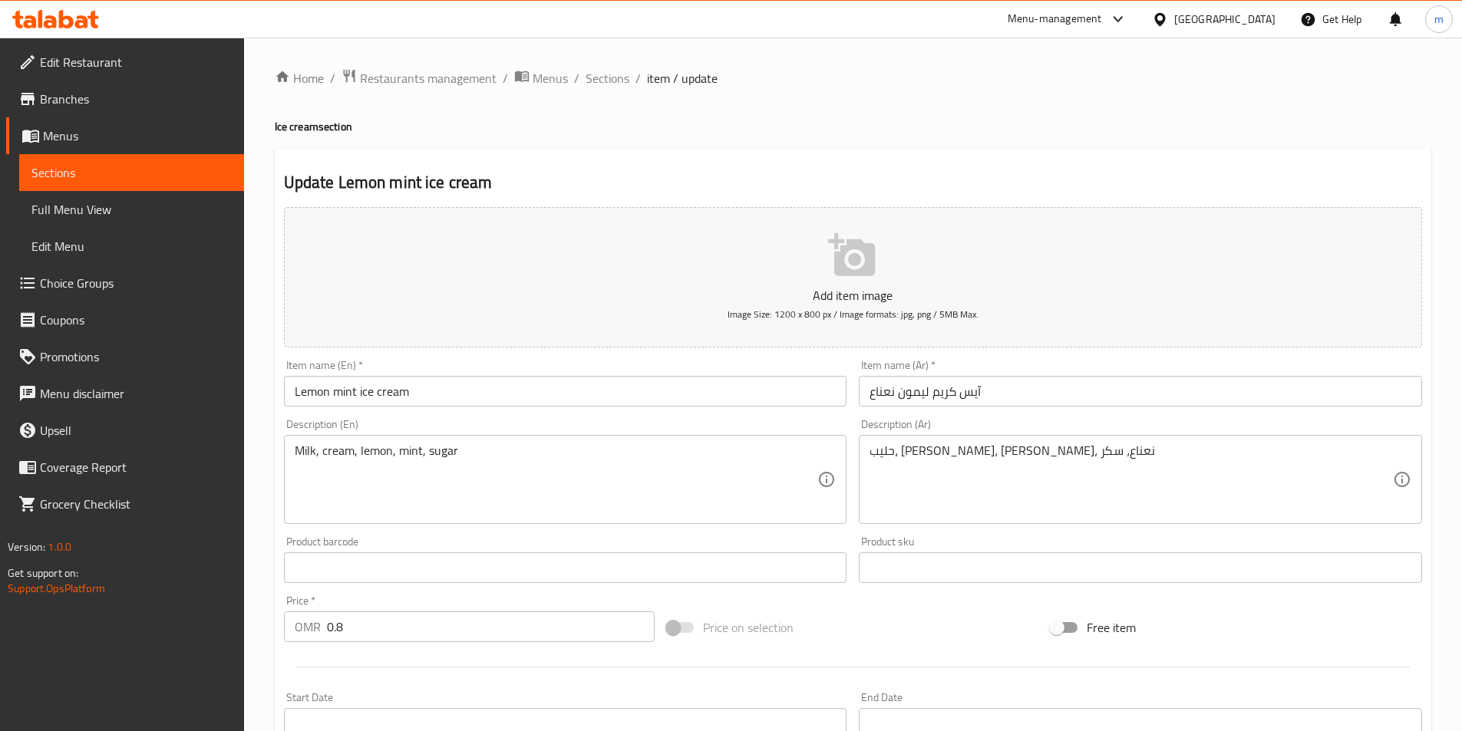
click at [541, 411] on div "Item name (En)   * Lemon mint ice cream Item name (En) *" at bounding box center [566, 383] width 576 height 59
click at [561, 394] on input "Lemon mint ice cream" at bounding box center [565, 391] width 563 height 31
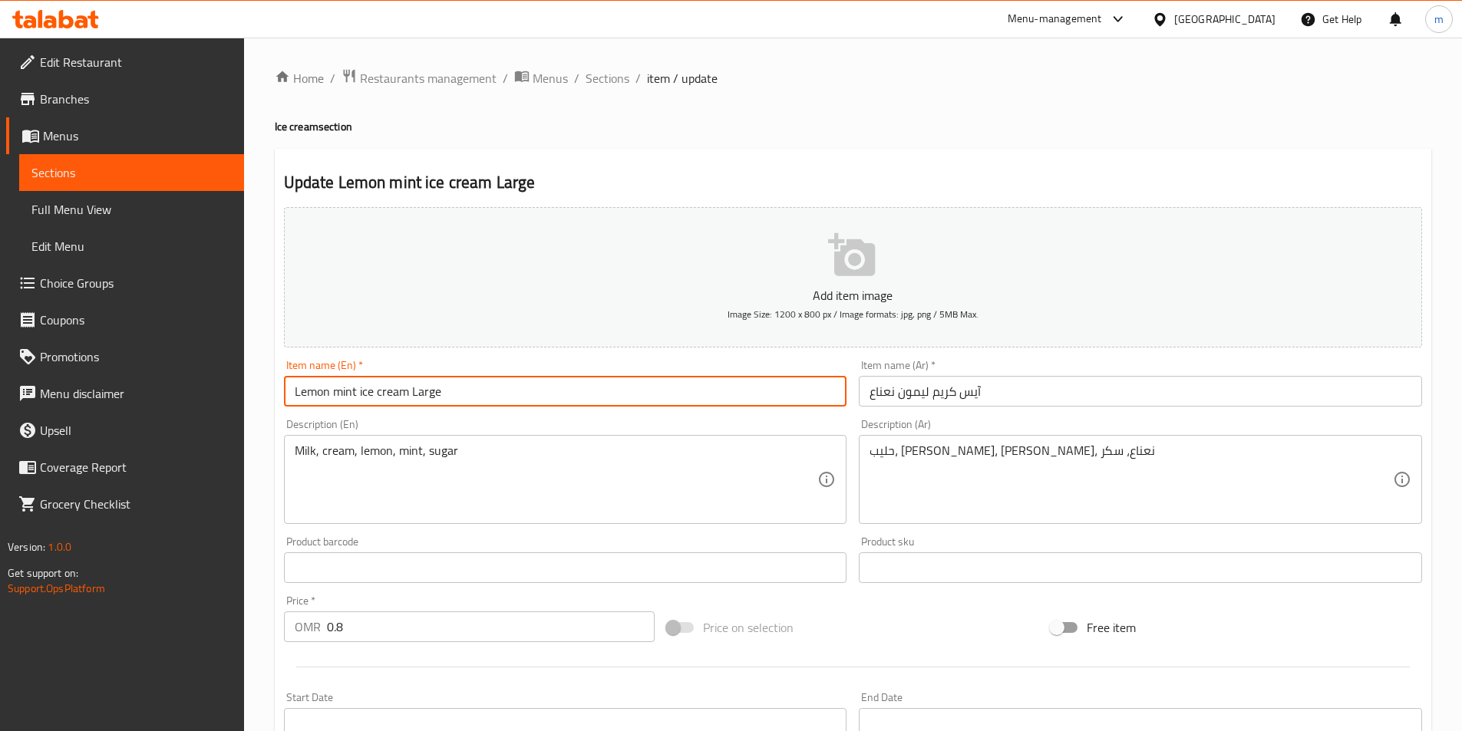
type input "Lemon mint ice cream Large"
click at [1006, 398] on input "آيس كريم ليمون نعناع" at bounding box center [1140, 391] width 563 height 31
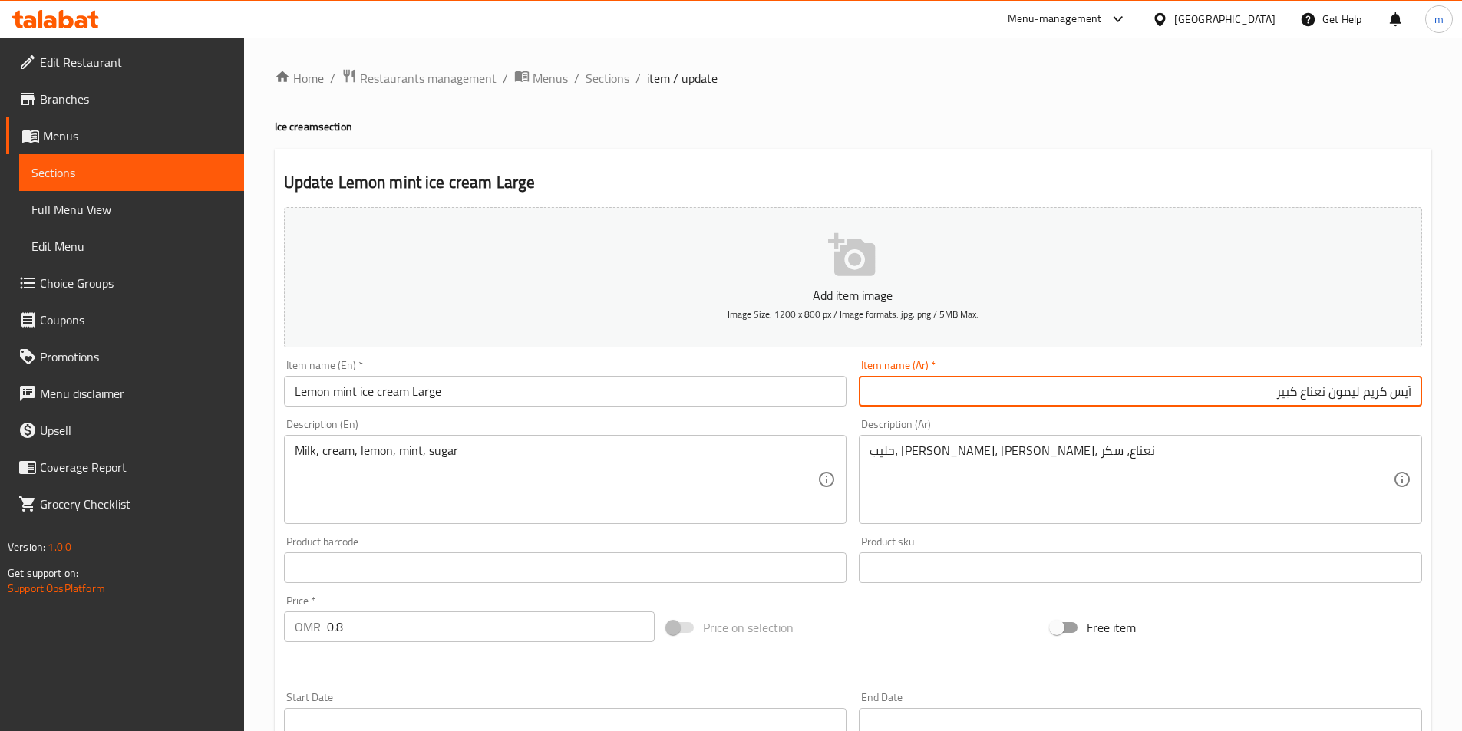
type input "آيس كريم ليمون نعناع كبير"
click at [691, 368] on div "Item name (En)   * Lemon mint ice cream Large Item name (En) *" at bounding box center [565, 383] width 563 height 47
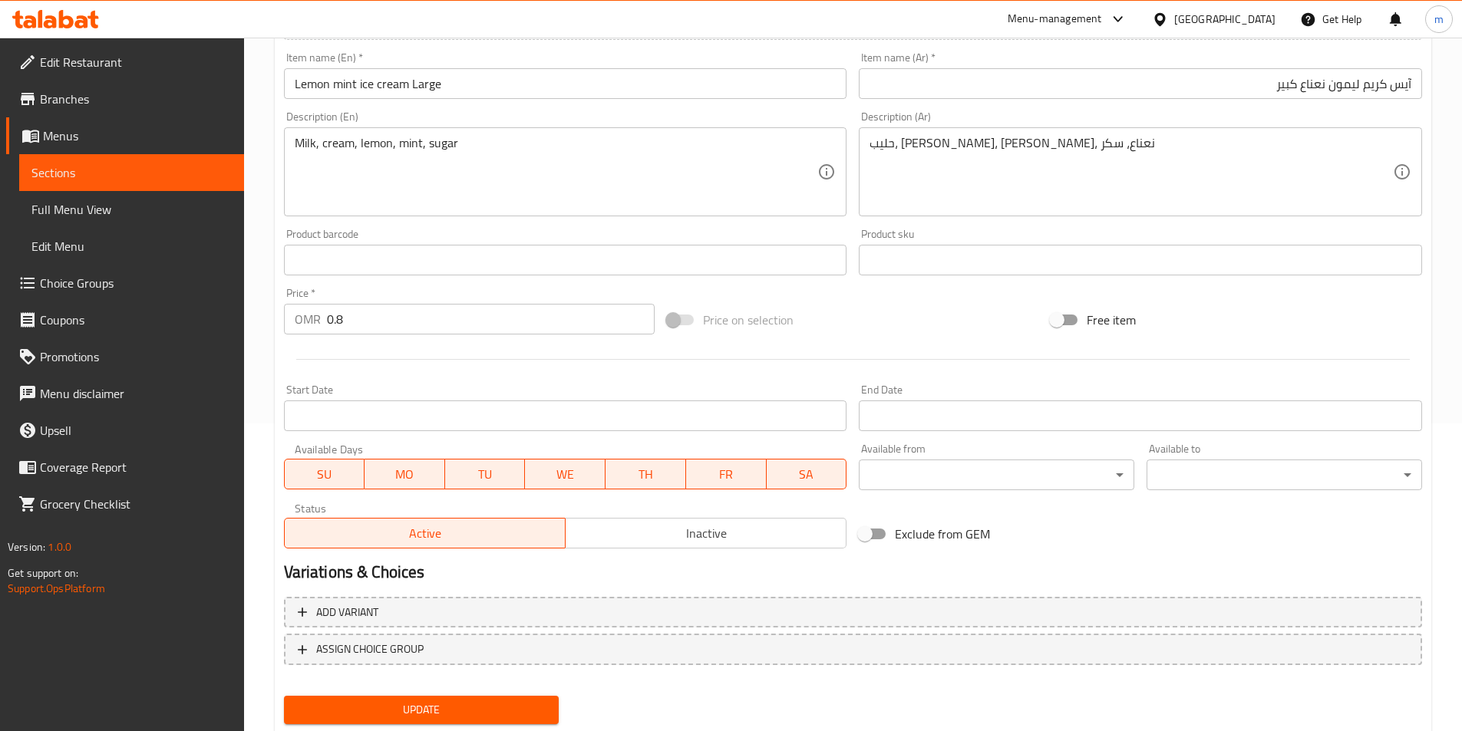
scroll to position [353, 0]
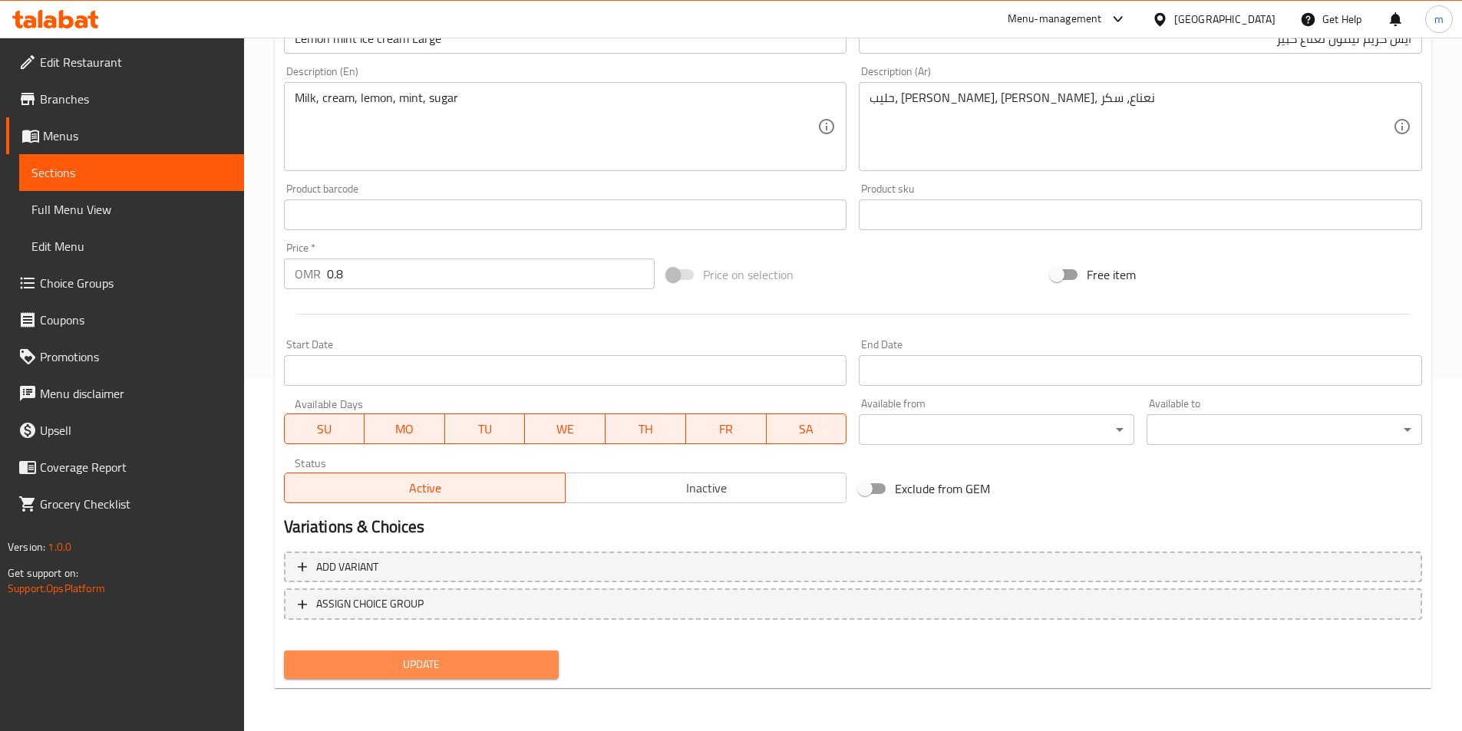
click at [452, 668] on span "Update" at bounding box center [421, 664] width 251 height 19
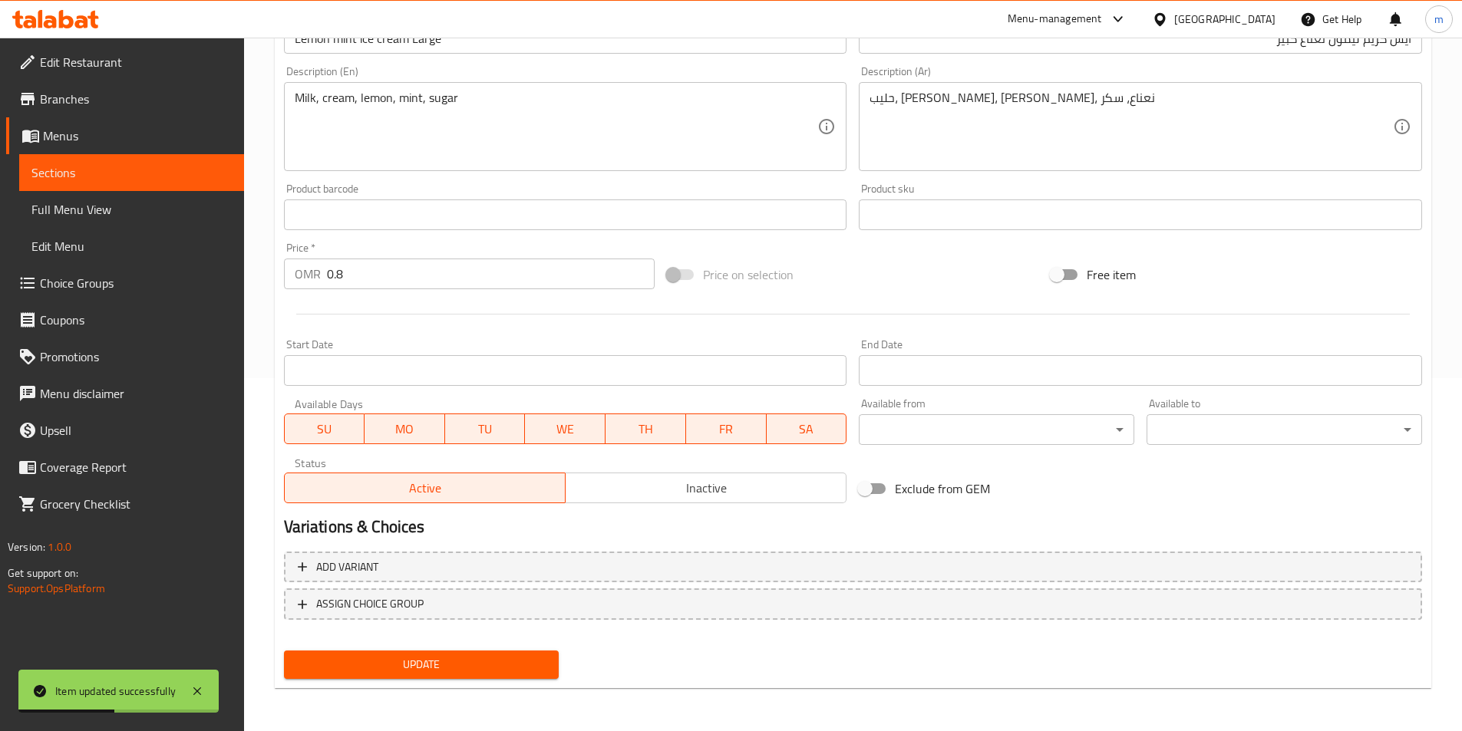
click at [549, 346] on div "Start Date Start Date" at bounding box center [565, 362] width 563 height 47
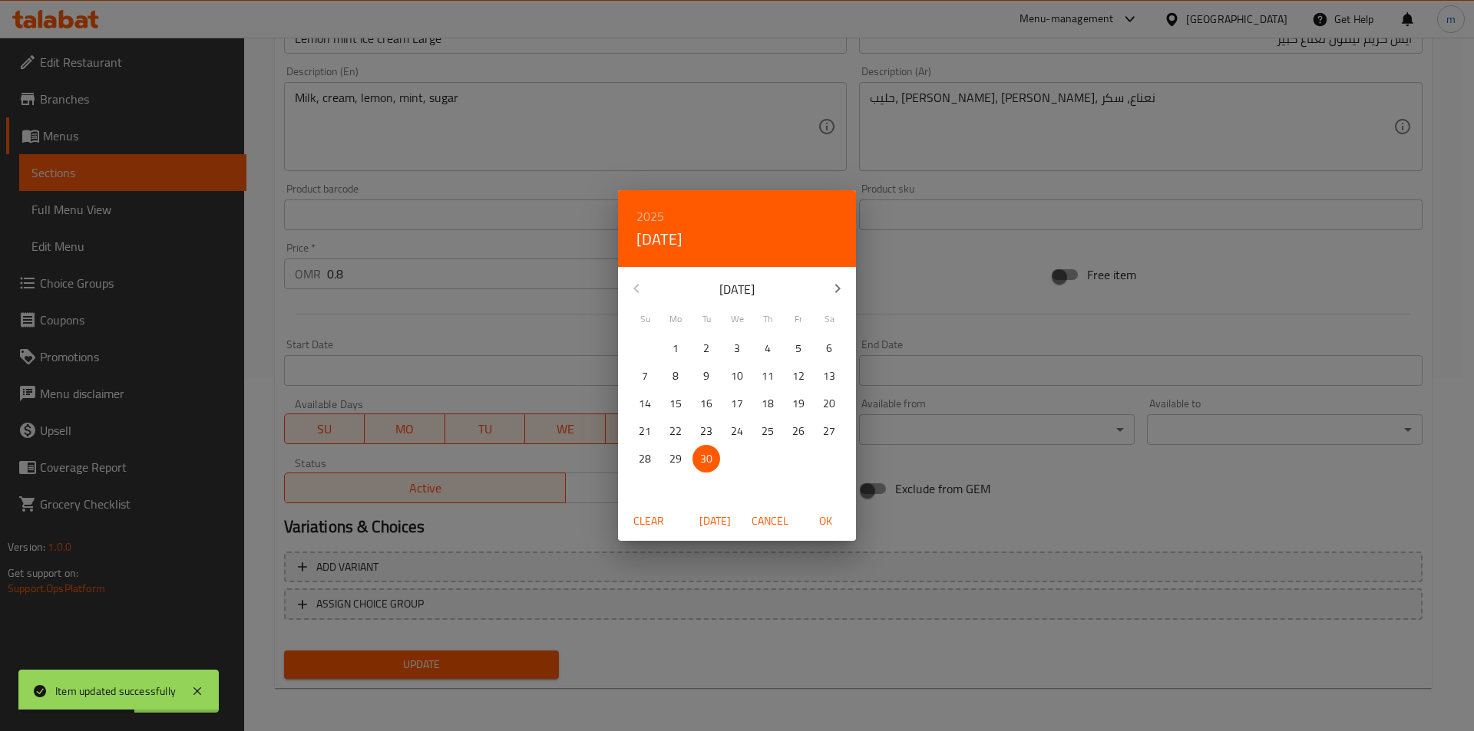
click at [509, 324] on div "2025 Tue, Sep 30 September 2025 Su Mo Tu We Th Fr Sa 31 1 2 3 4 5 6 7 8 9 10 11…" at bounding box center [737, 365] width 1474 height 731
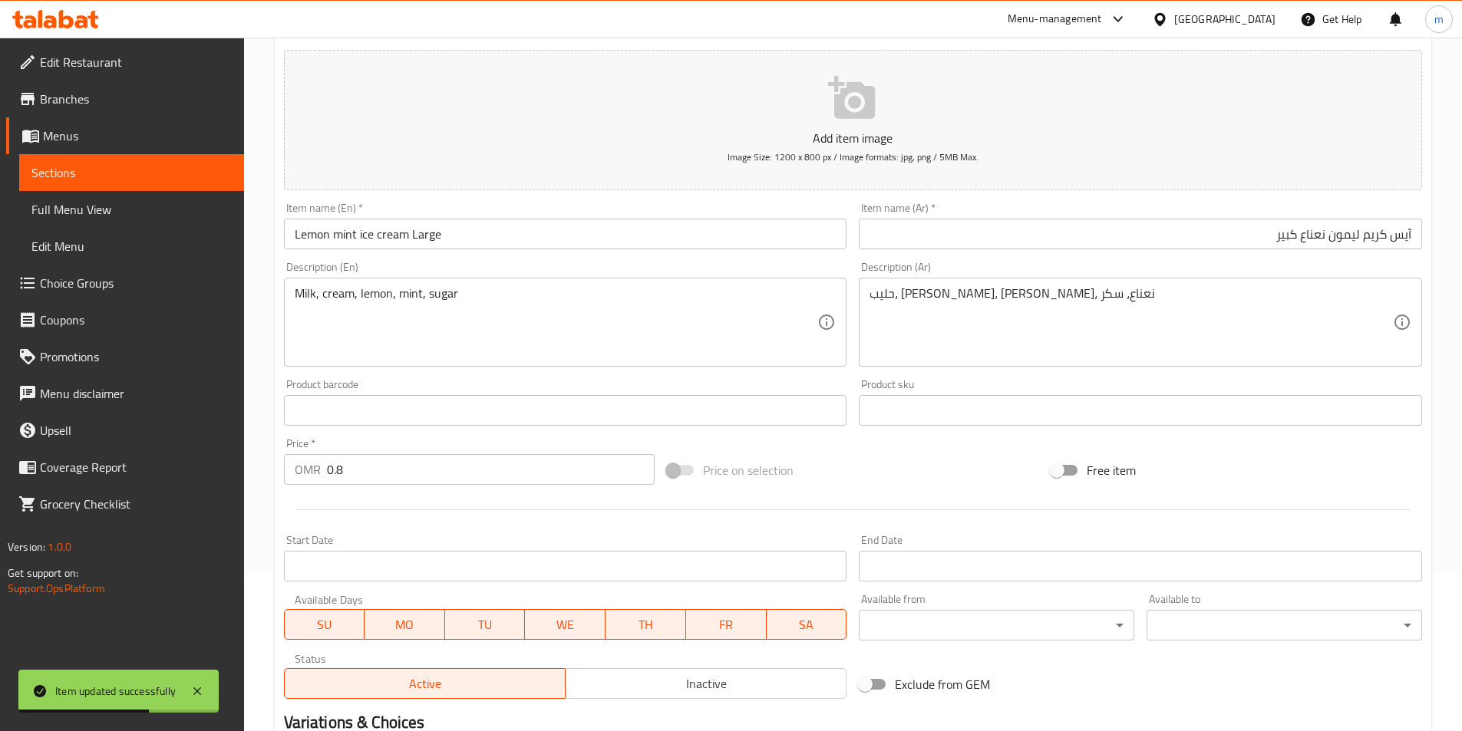
scroll to position [0, 0]
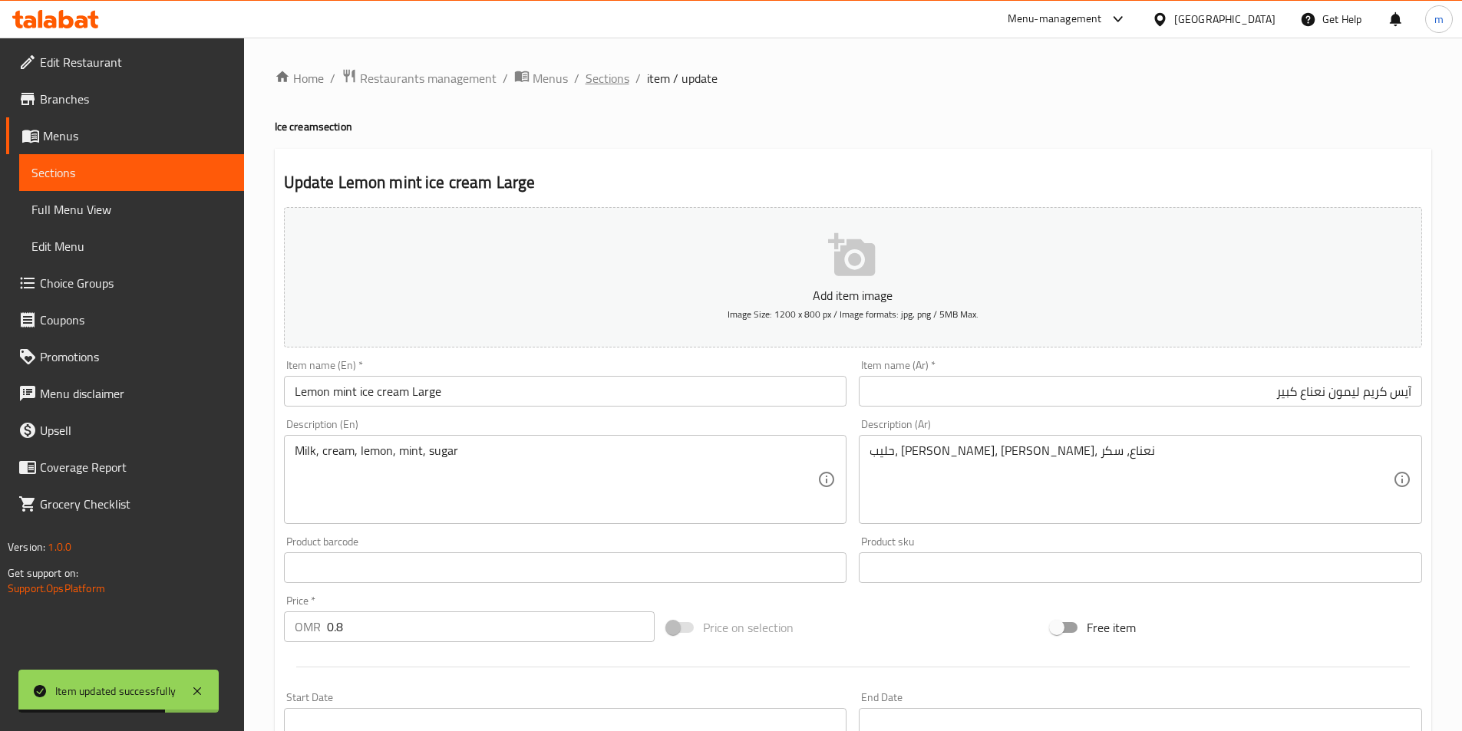
click at [616, 78] on span "Sections" at bounding box center [608, 78] width 44 height 18
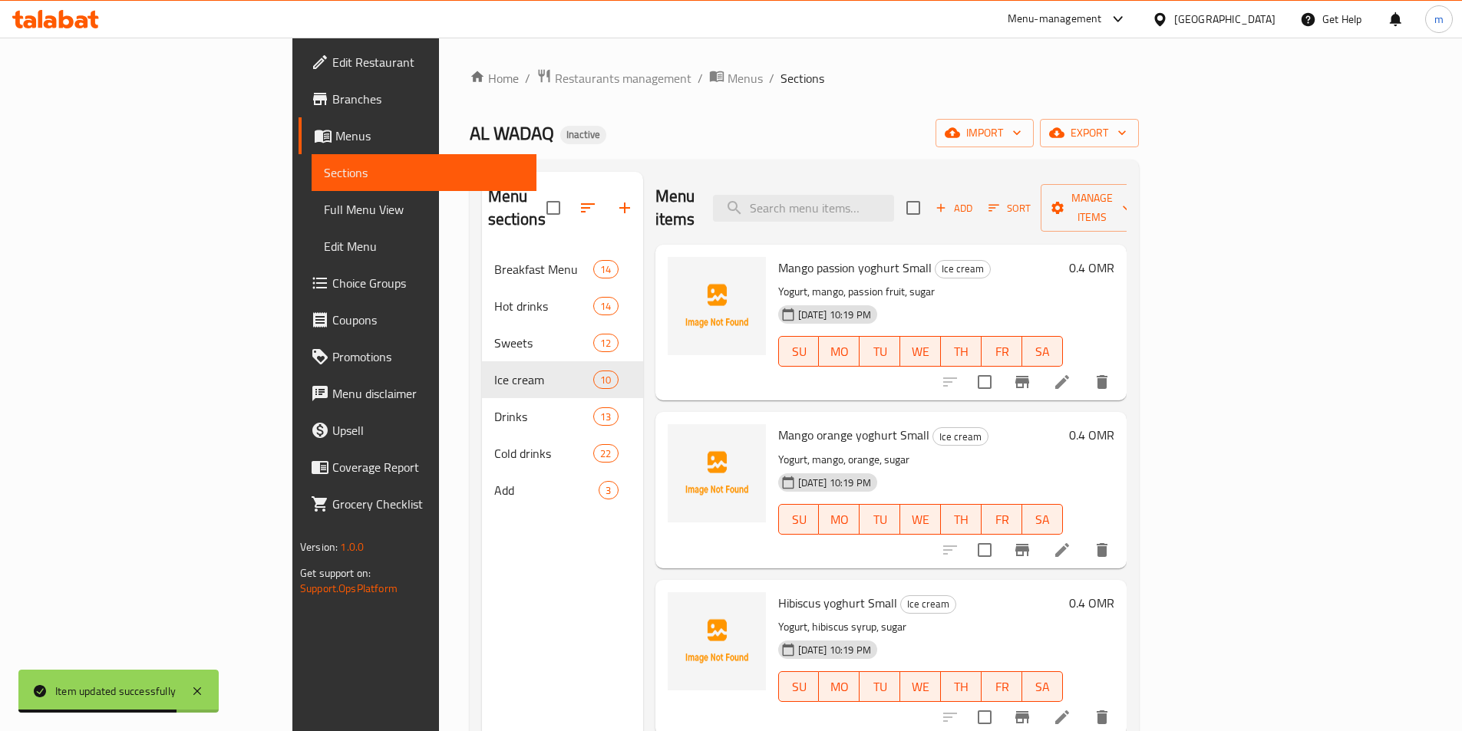
scroll to position [713, 0]
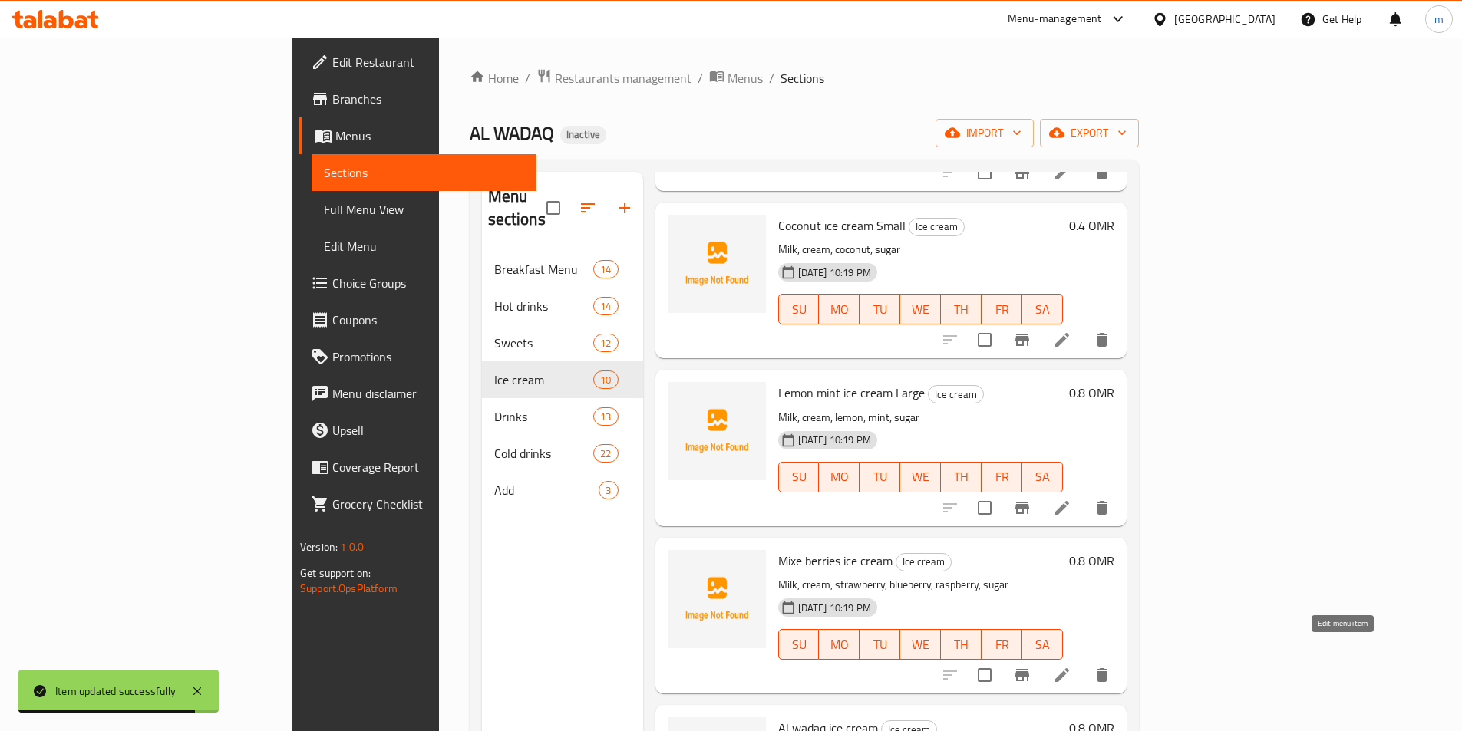
click at [1071, 666] on icon at bounding box center [1062, 675] width 18 height 18
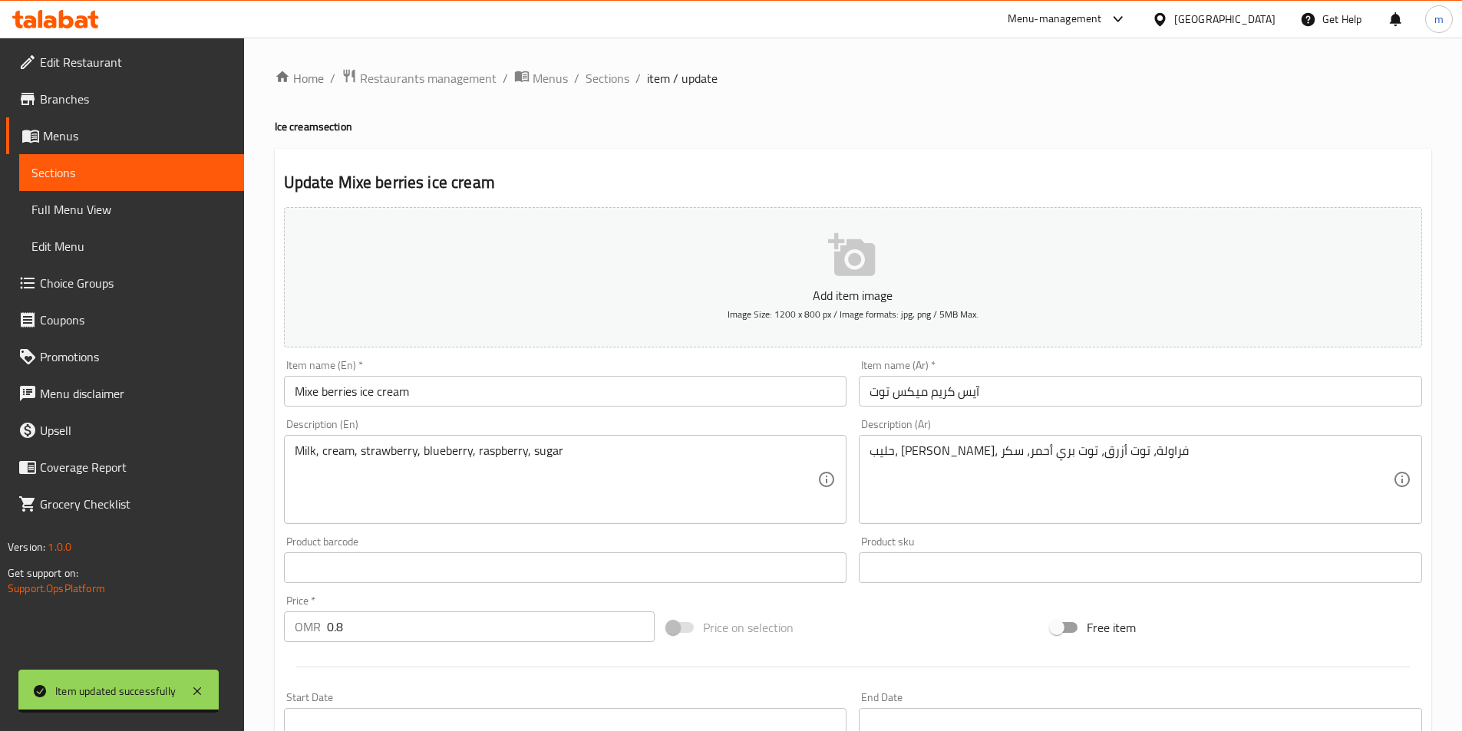
click at [534, 407] on input "Mixe berries ice cream" at bounding box center [565, 391] width 563 height 31
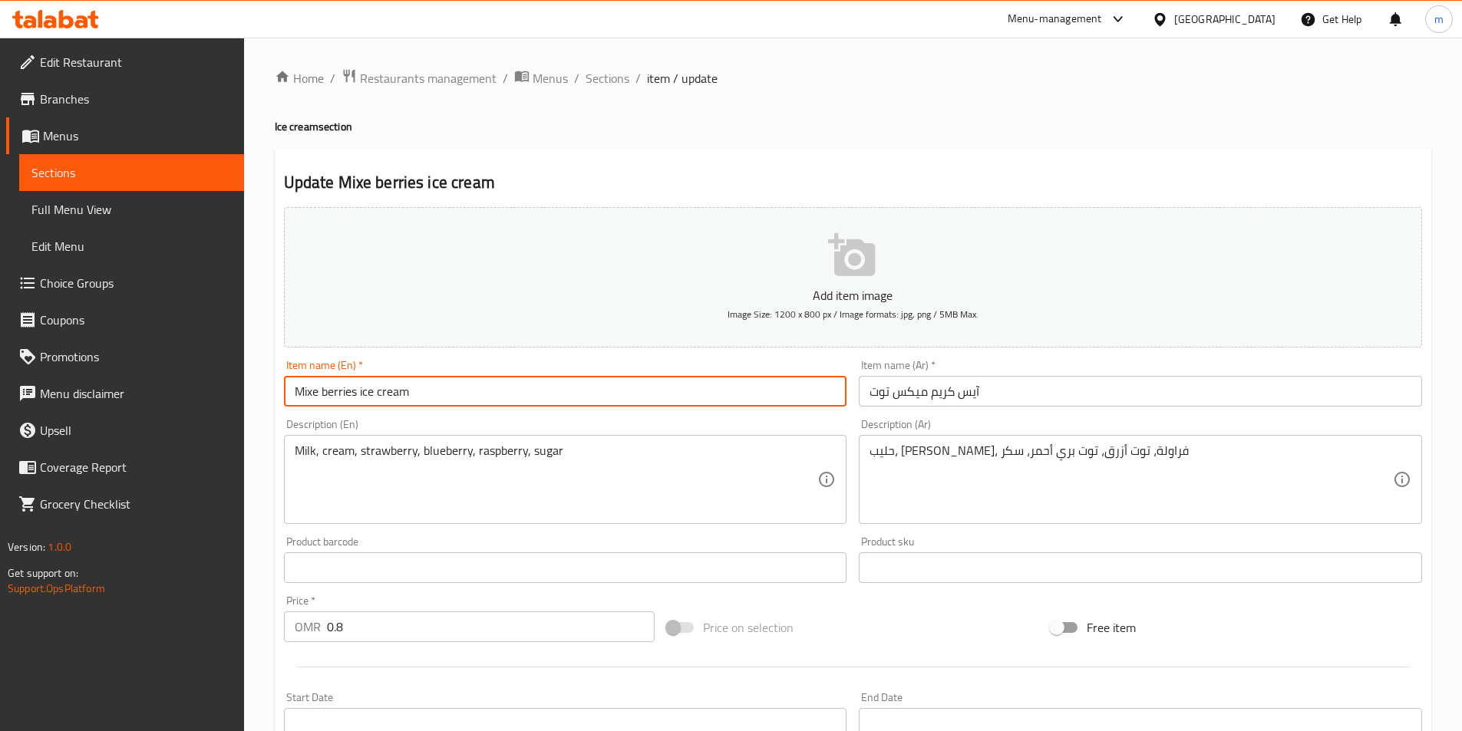
paste input "Large"
type input "Mixe berries ice cream Large"
click at [1144, 385] on input "آيس كريم ميكس توت" at bounding box center [1140, 391] width 563 height 31
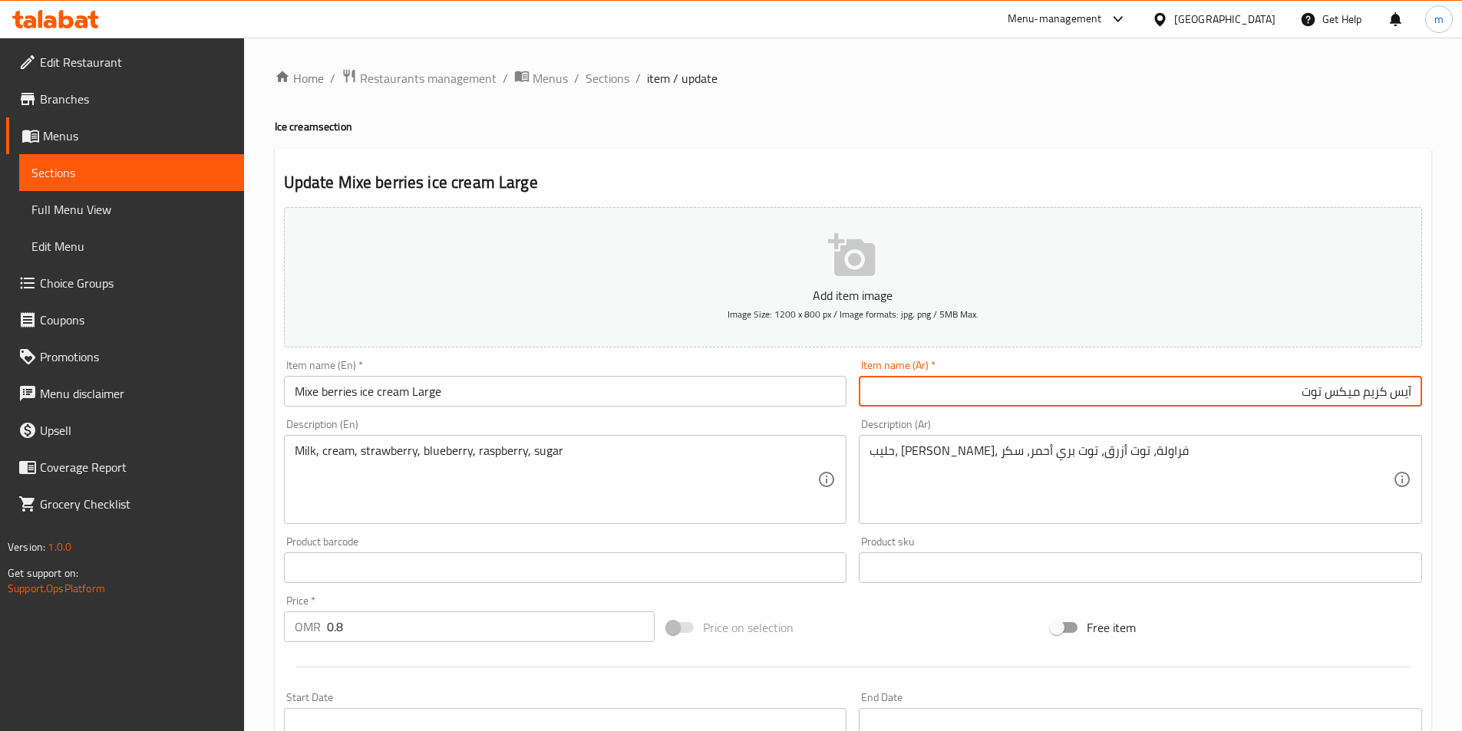
paste input "كبير"
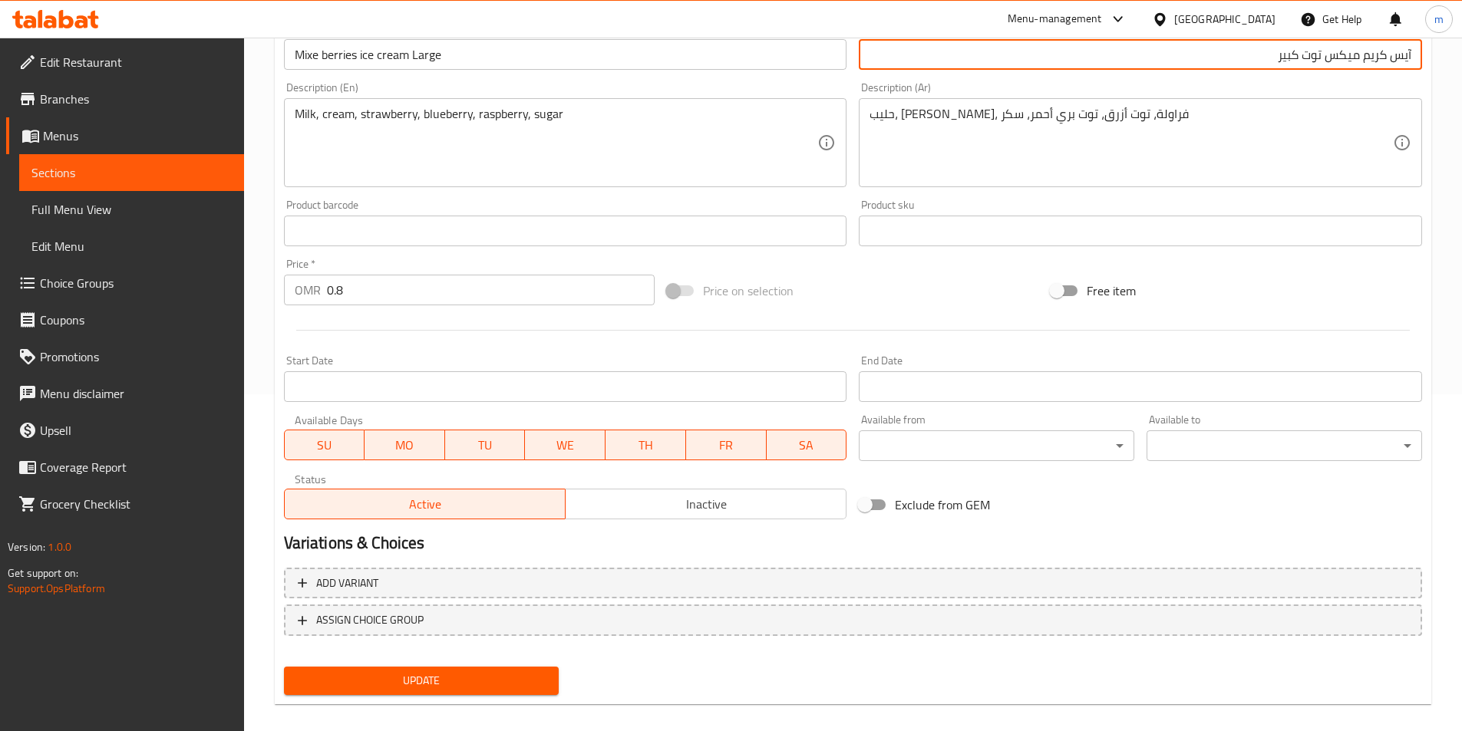
scroll to position [353, 0]
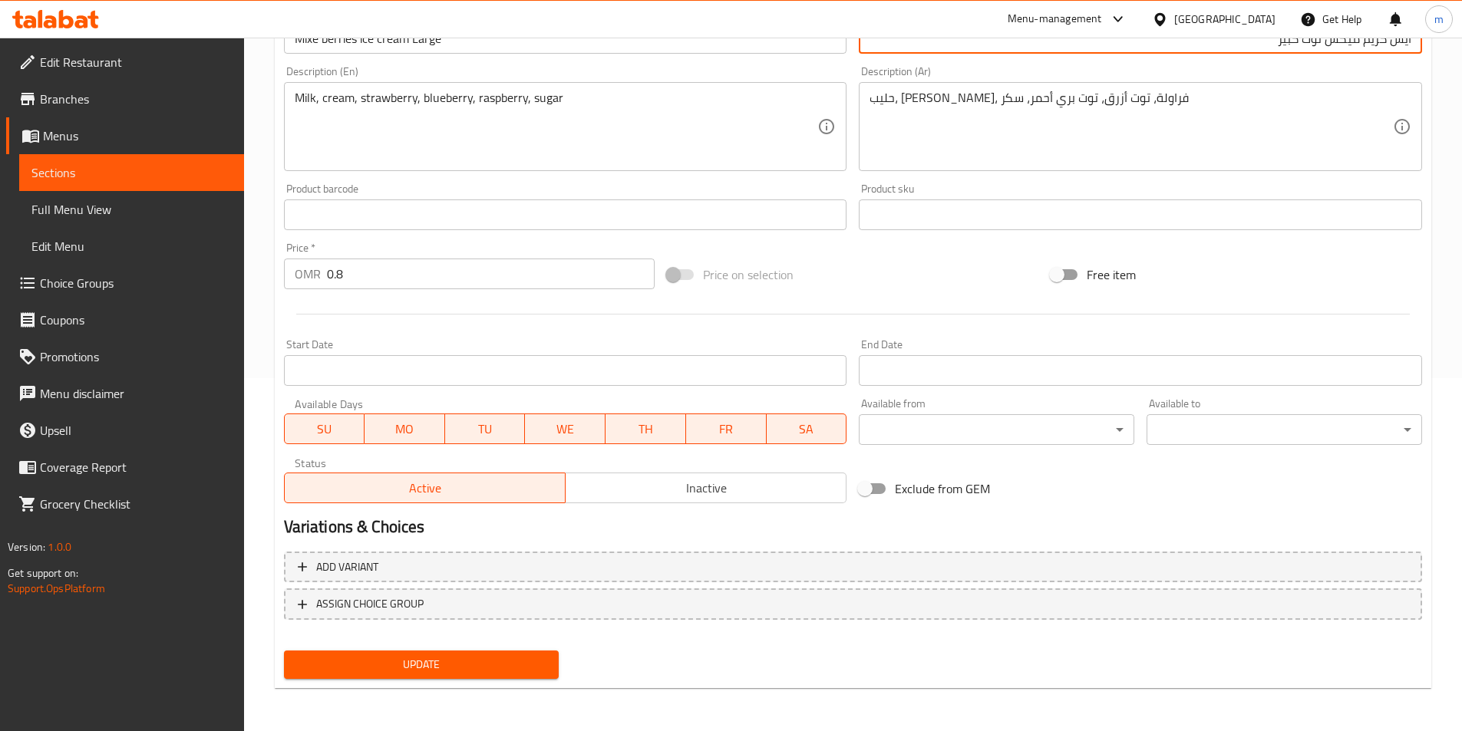
type input "آيس كريم ميكس توت كبير"
click at [473, 668] on span "Update" at bounding box center [421, 664] width 251 height 19
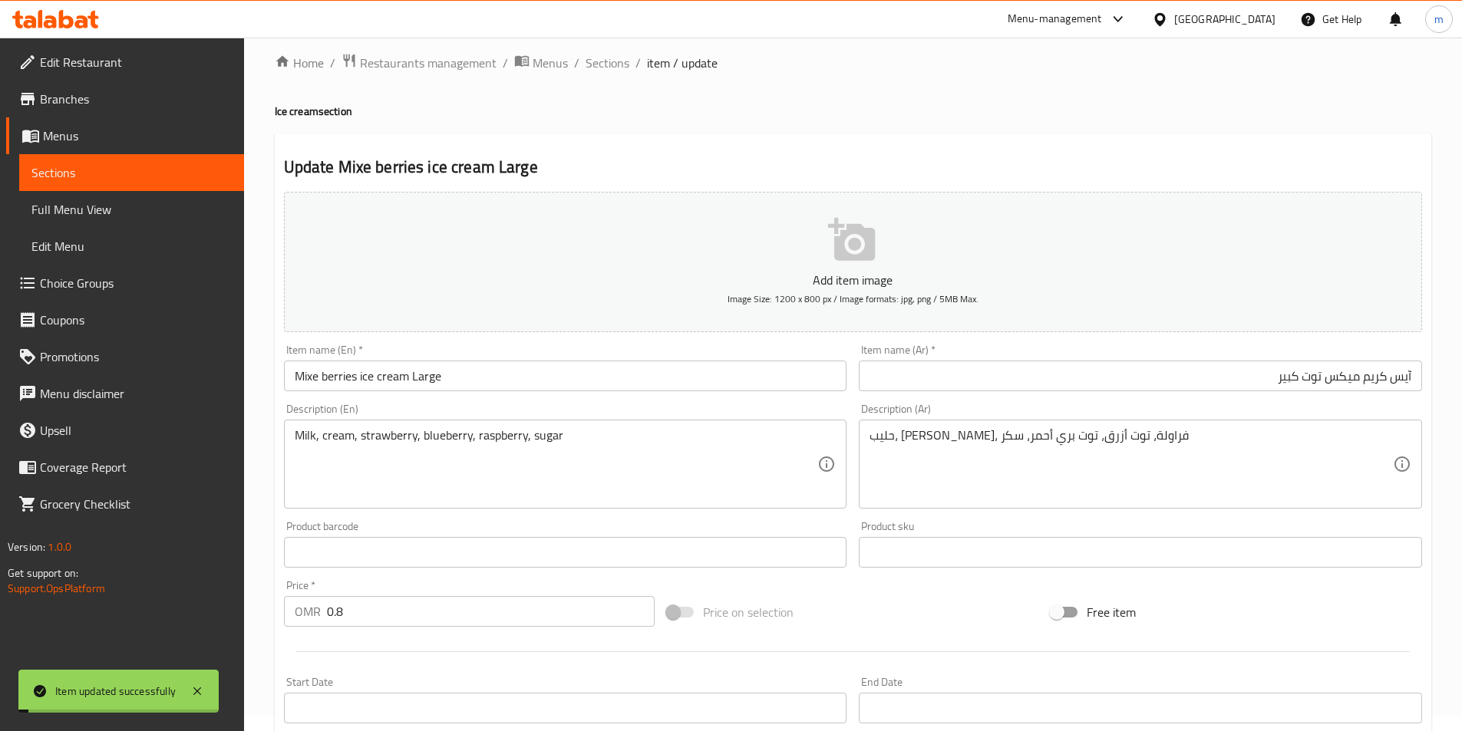
scroll to position [0, 0]
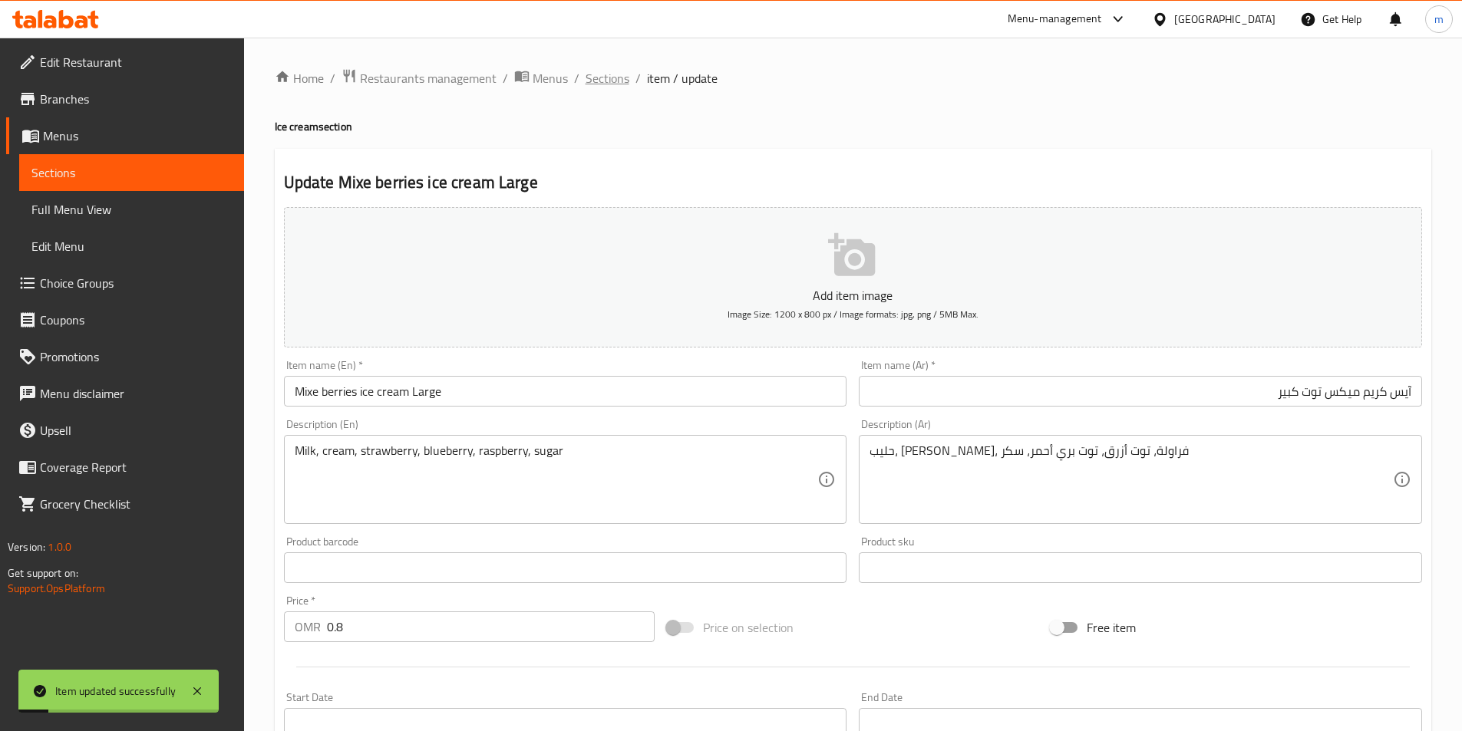
click at [613, 81] on span "Sections" at bounding box center [608, 78] width 44 height 18
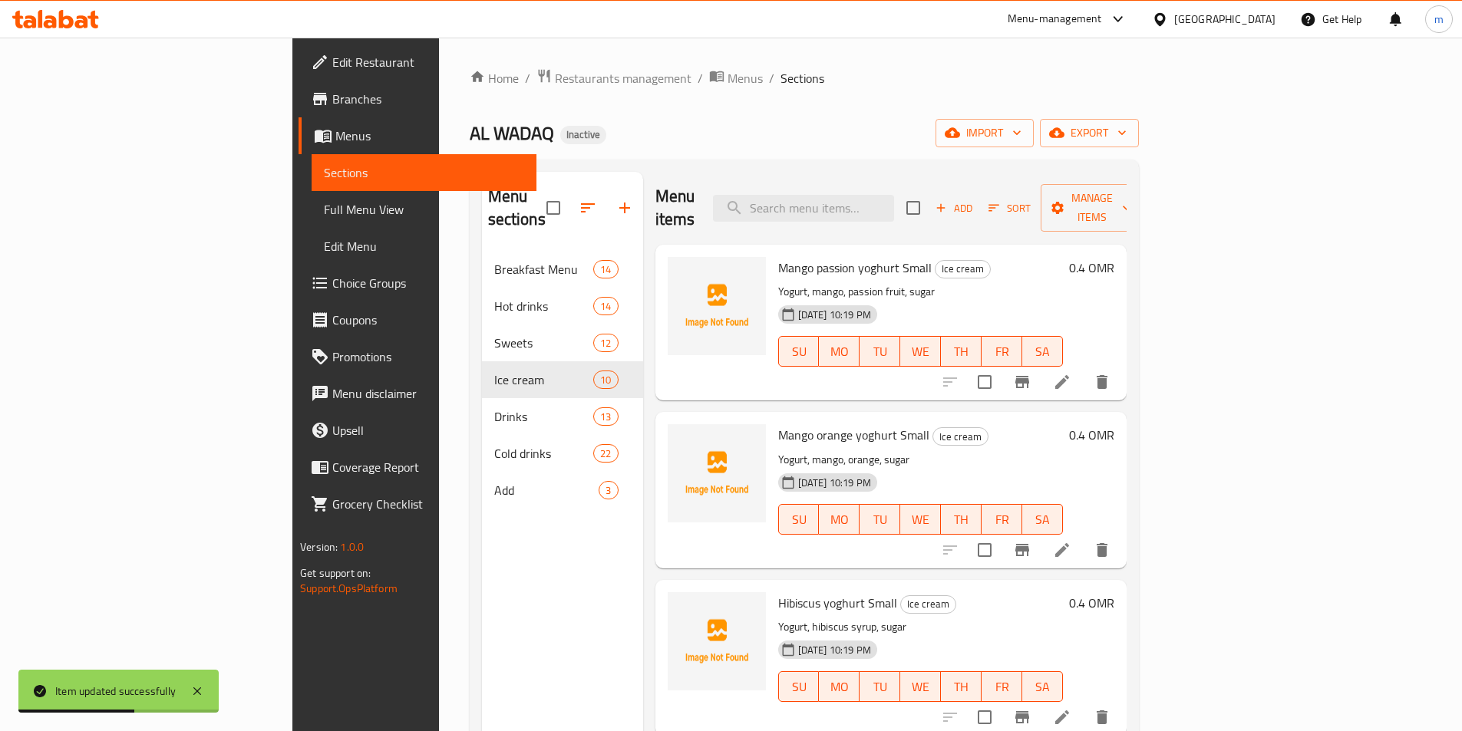
click at [485, 523] on div "Menu sections Breakfast Menu 14 Hot drinks 14 Sweets 12 Ice cream 10 Drinks 13 …" at bounding box center [562, 537] width 161 height 731
click at [482, 554] on div "Menu sections Breakfast Menu 14 Hot drinks 14 Sweets 12 Ice cream 10 Drinks 13 …" at bounding box center [562, 537] width 161 height 731
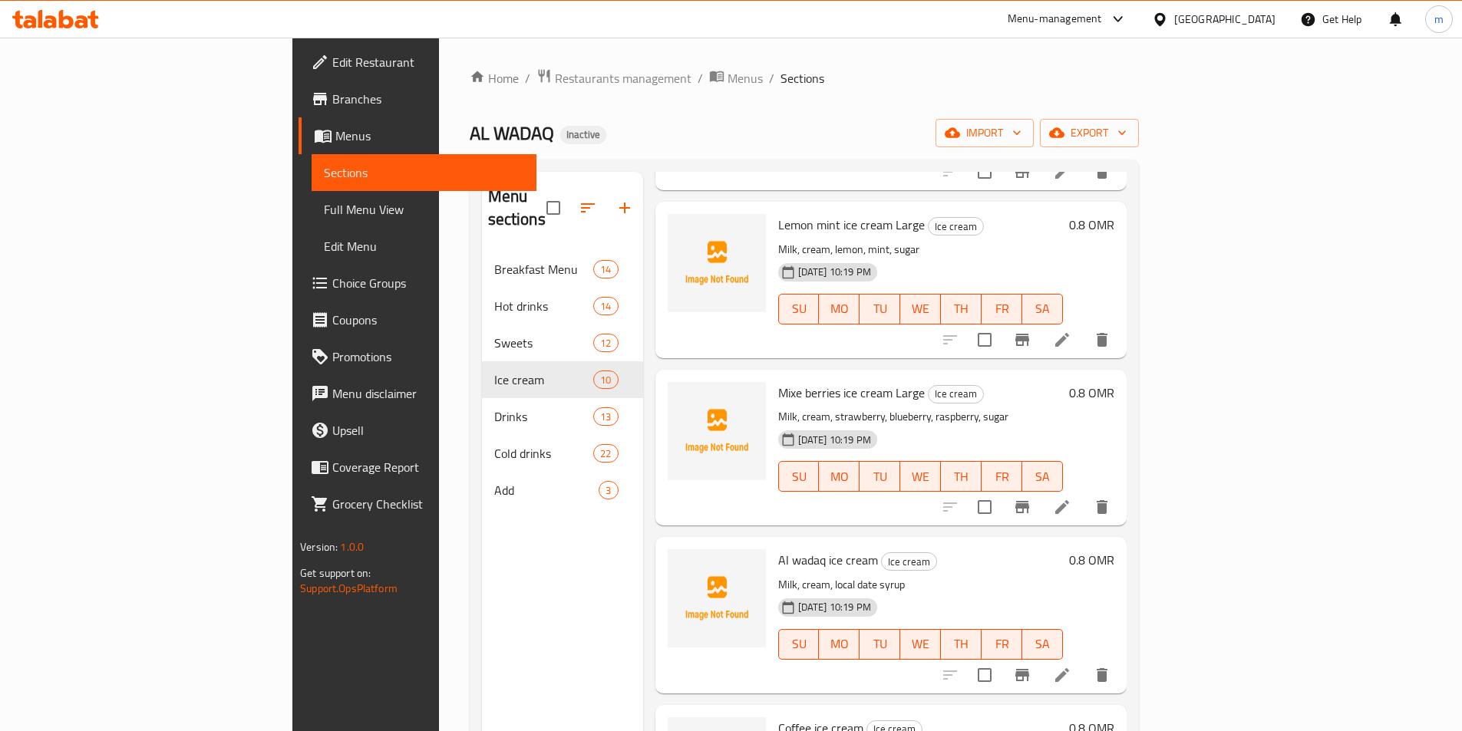
click at [1084, 662] on li at bounding box center [1062, 676] width 43 height 28
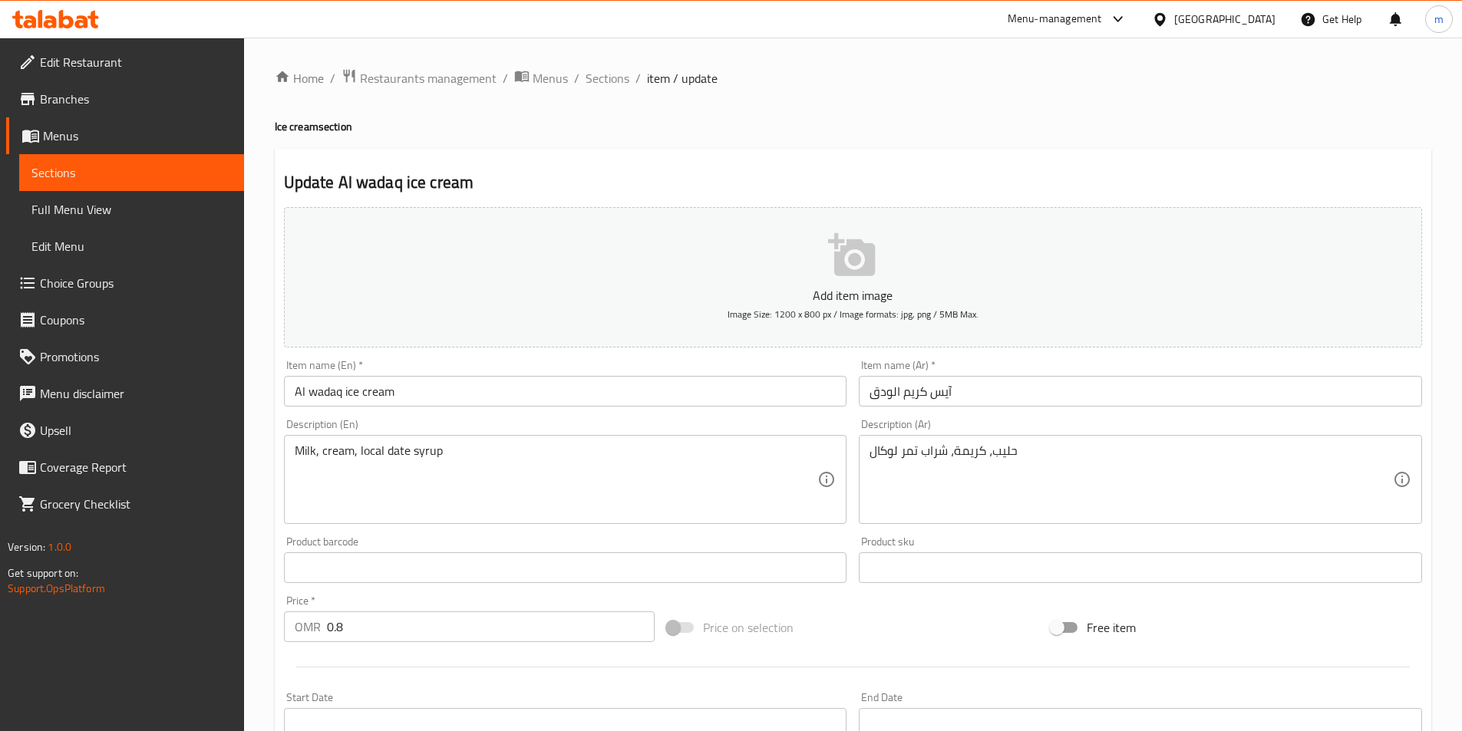
click at [527, 435] on div "Milk, cream, local date syrup Description (En)" at bounding box center [565, 479] width 563 height 89
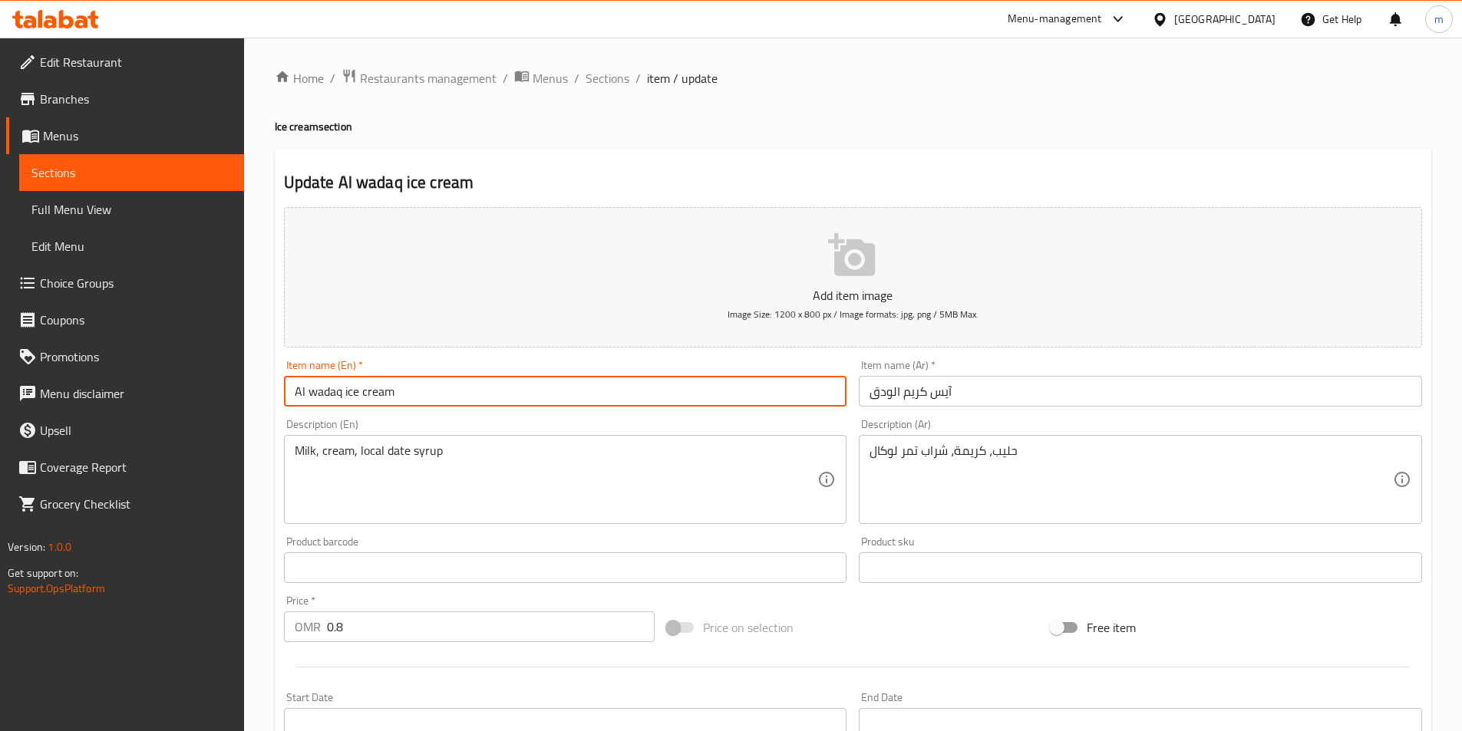
click at [542, 397] on input "Al wadaq ice cream" at bounding box center [565, 391] width 563 height 31
paste input "Large"
type input "Al wadaq ice cream Large"
click at [1156, 385] on input "آيس كريم الودق" at bounding box center [1140, 391] width 563 height 31
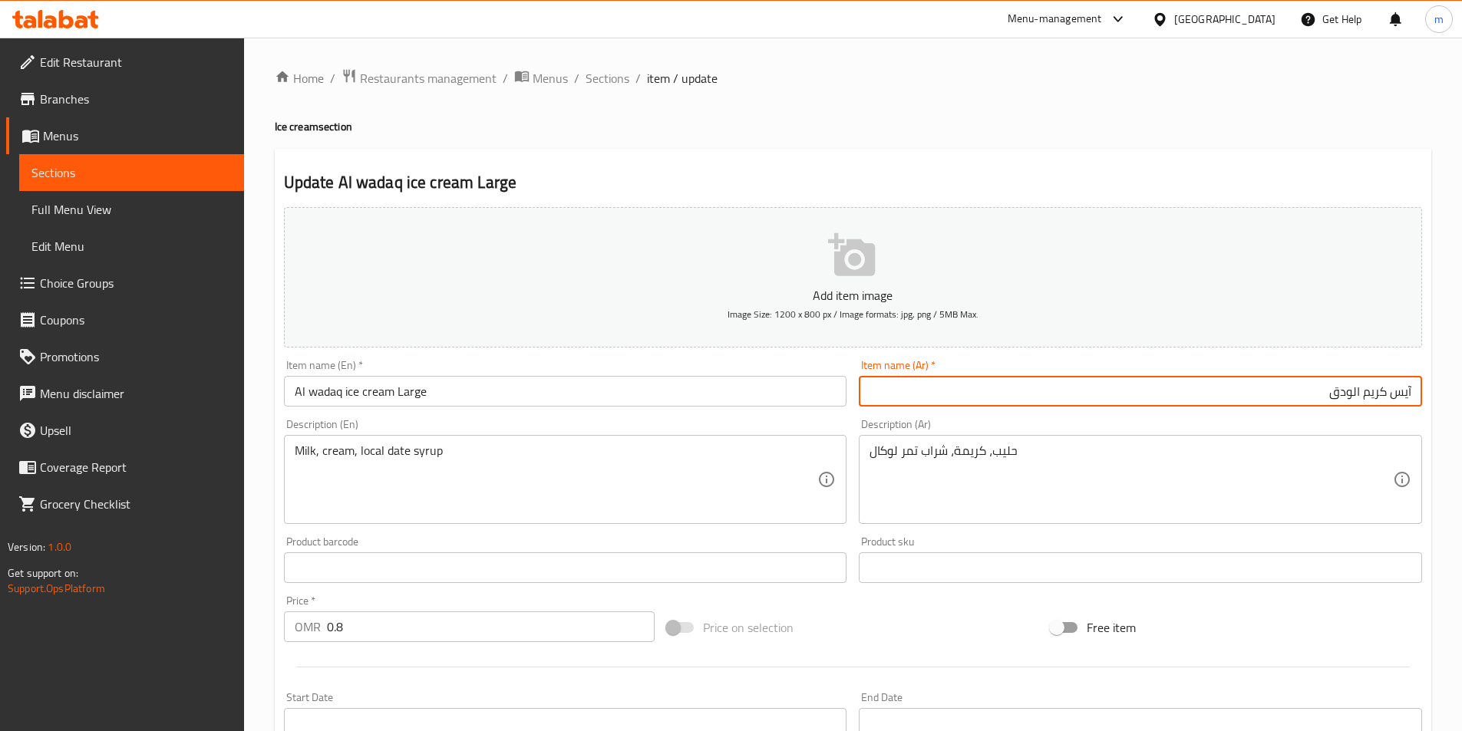
paste input "كبير"
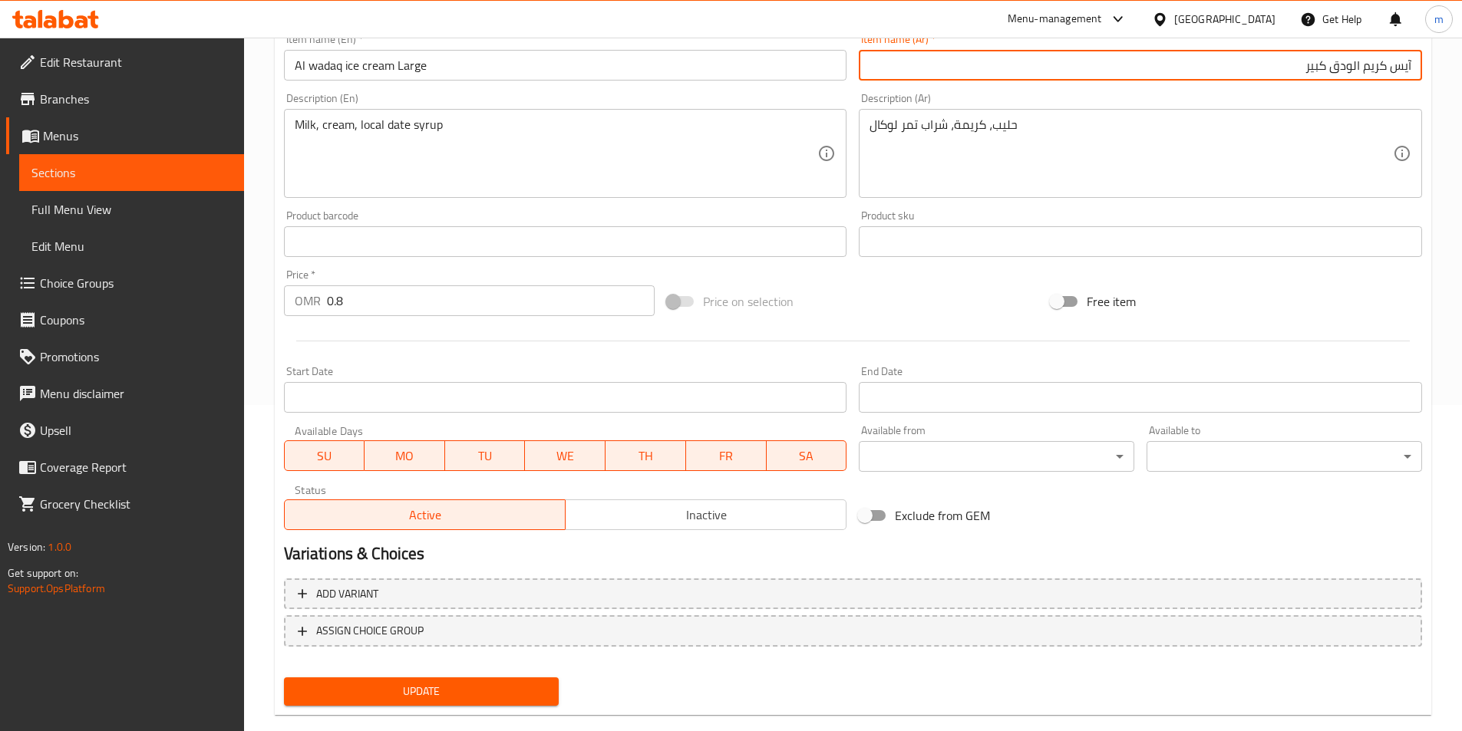
scroll to position [353, 0]
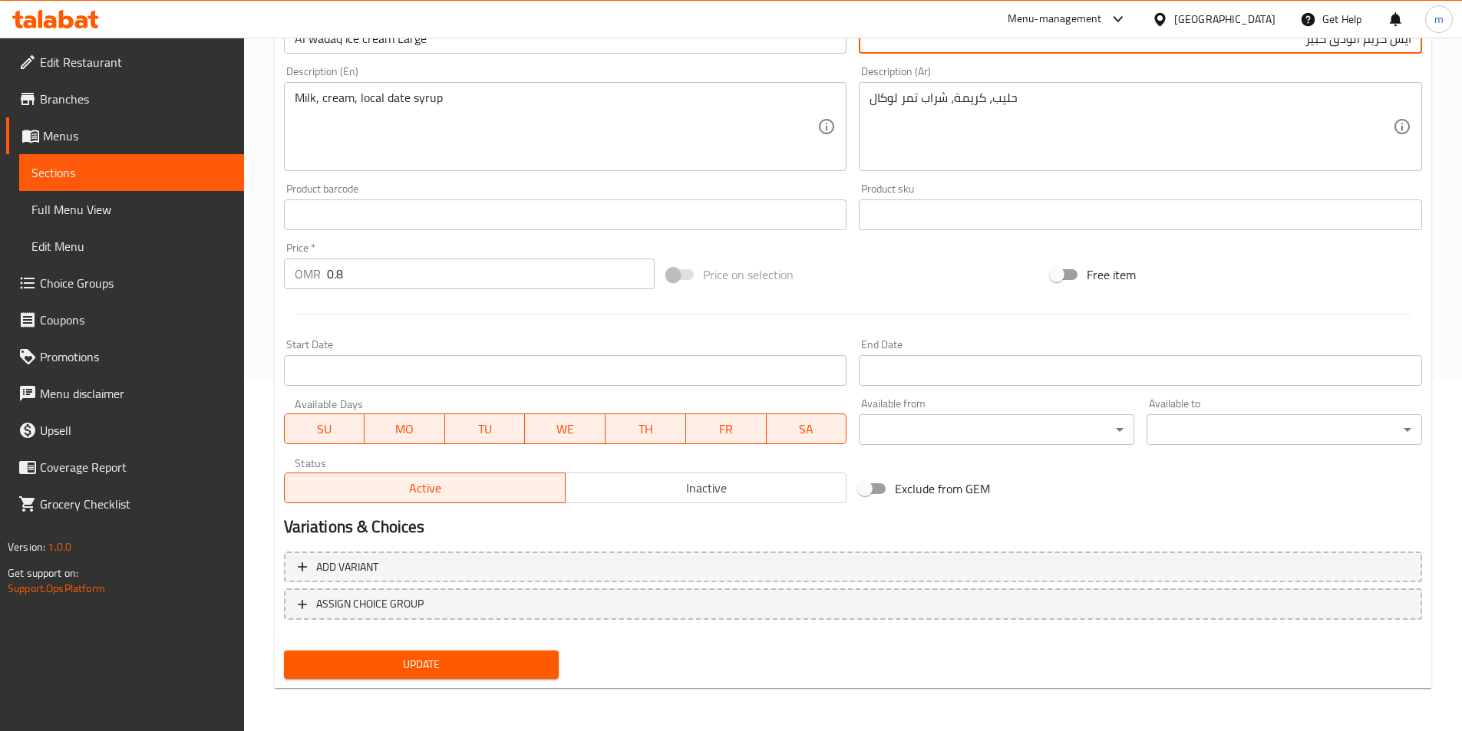
type input "آيس كريم الودق كبير"
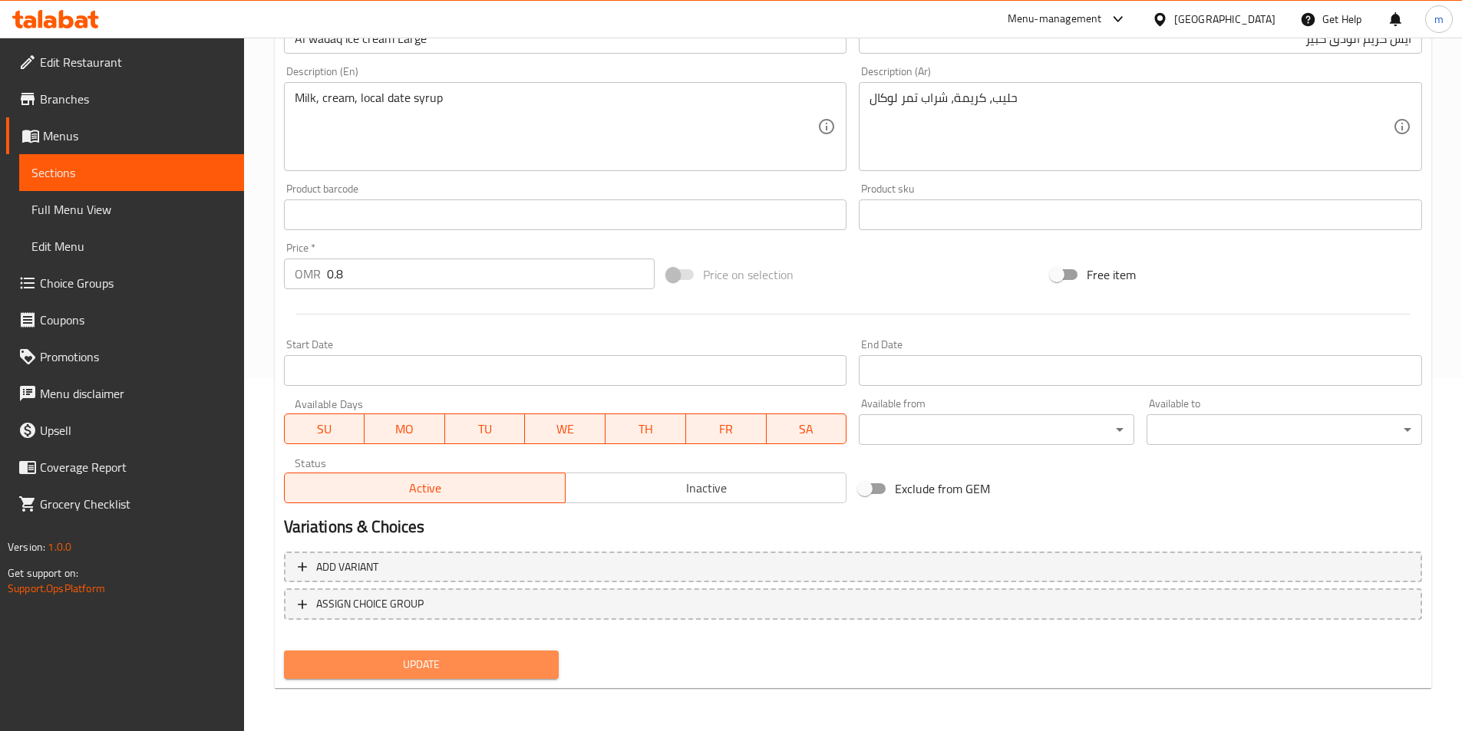
click at [513, 675] on span "Update" at bounding box center [421, 664] width 251 height 19
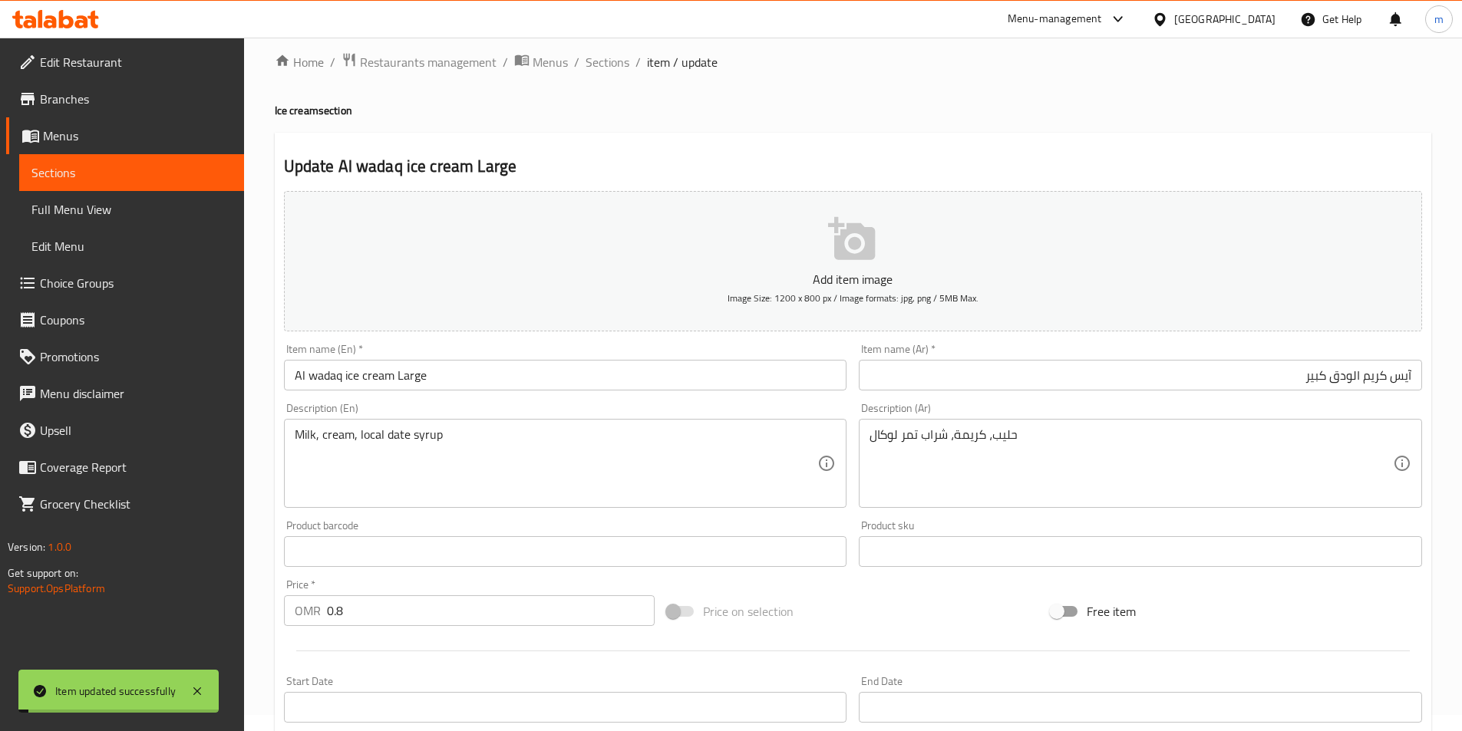
scroll to position [0, 0]
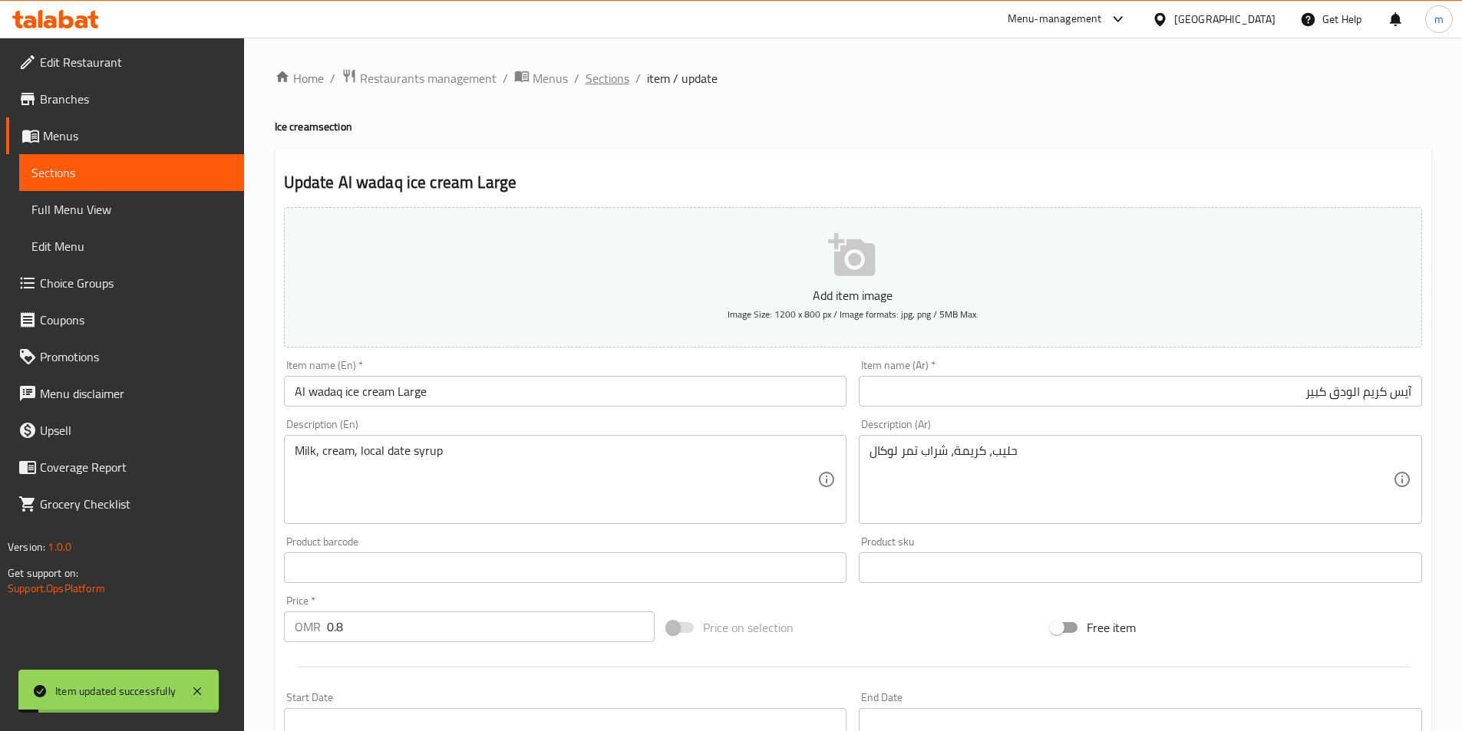
click at [612, 78] on span "Sections" at bounding box center [608, 78] width 44 height 18
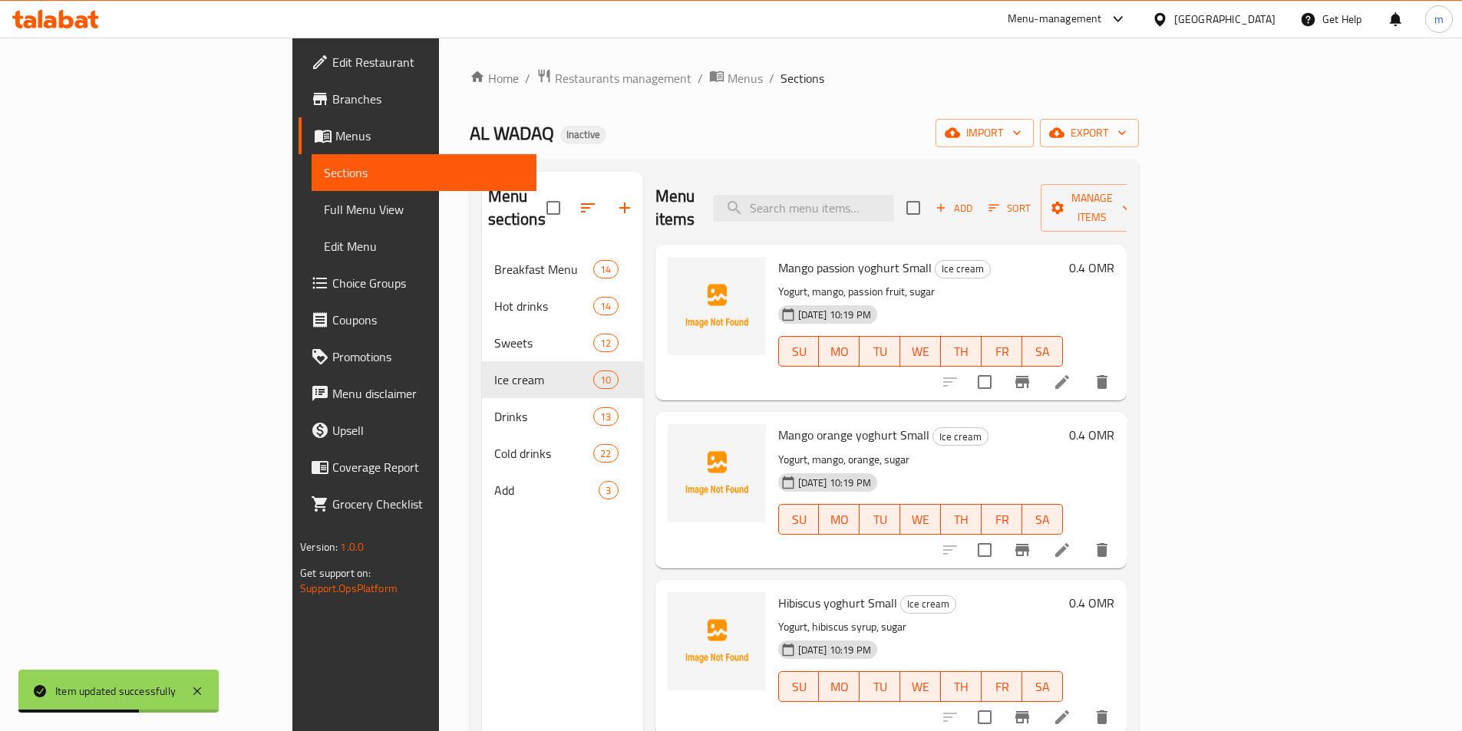
click at [494, 543] on div "Menu sections Breakfast Menu 14 Hot drinks 14 Sweets 12 Ice cream 10 Drinks 13 …" at bounding box center [562, 537] width 161 height 731
click at [484, 559] on div "Menu sections Breakfast Menu 14 Hot drinks 14 Sweets 12 Ice cream 10 Drinks 13 …" at bounding box center [562, 537] width 161 height 731
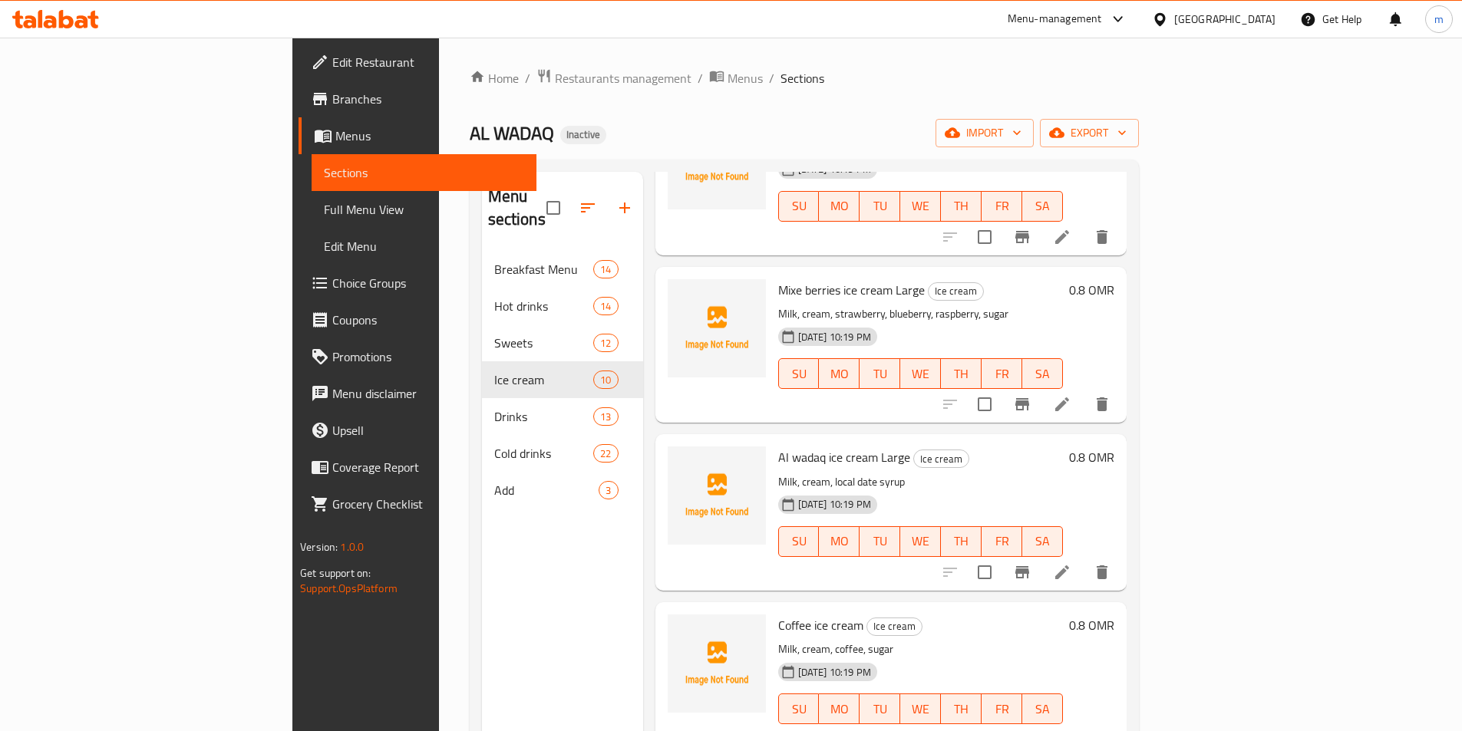
click at [1069, 731] on icon at bounding box center [1062, 740] width 14 height 14
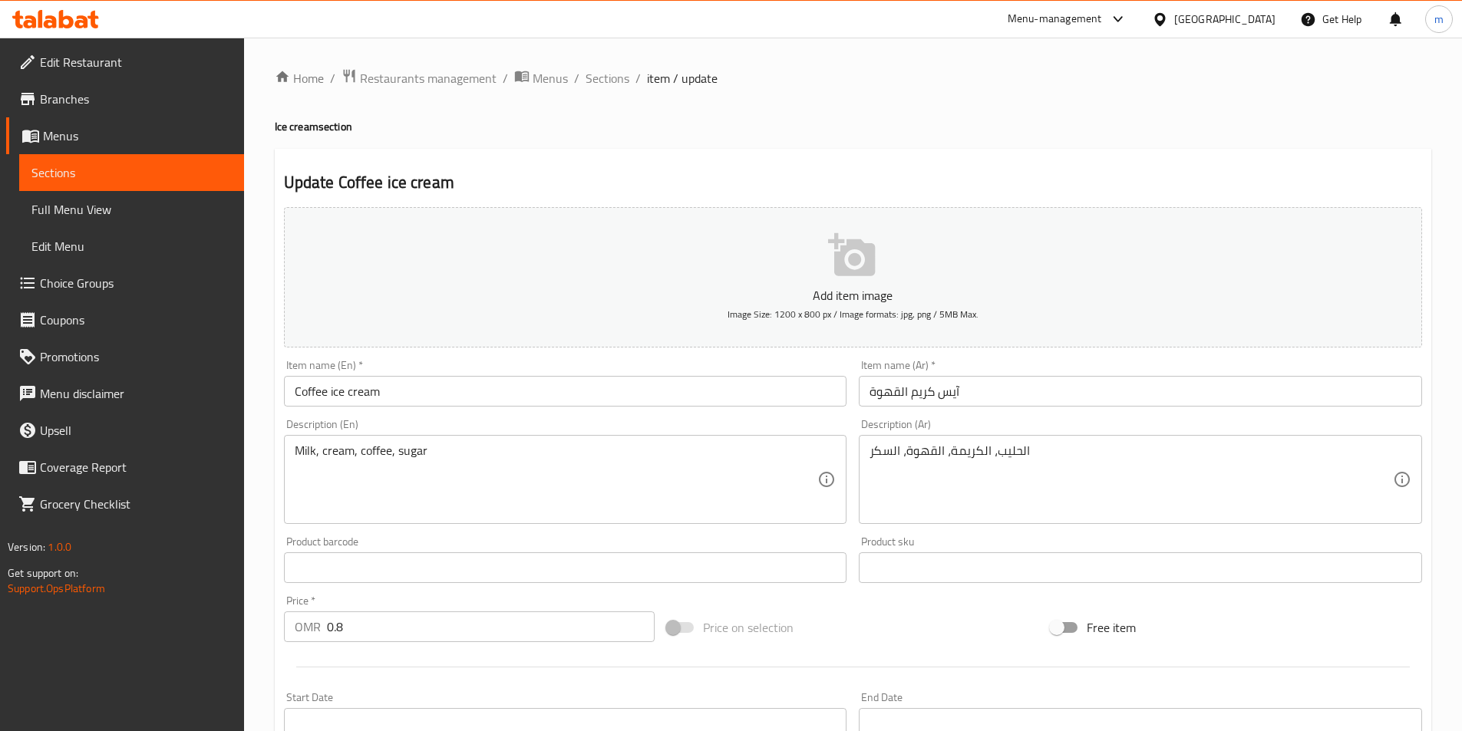
click at [488, 409] on div "Item name (En)   * Coffee ice cream Item name (En) *" at bounding box center [566, 383] width 576 height 59
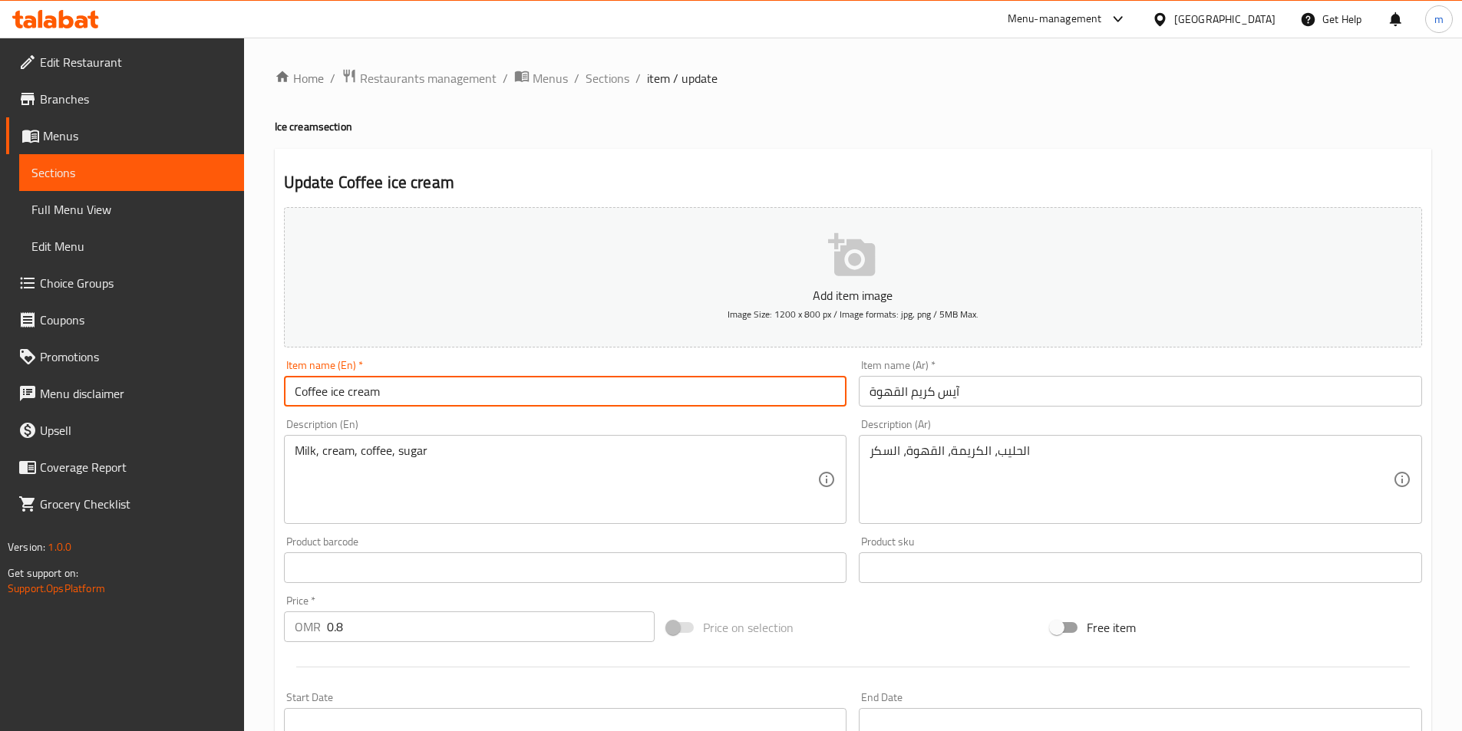
click at [489, 388] on input "Coffee ice cream" at bounding box center [565, 391] width 563 height 31
paste input "كبير"
paste input "Large"
type input "Coffee ice cream Large"
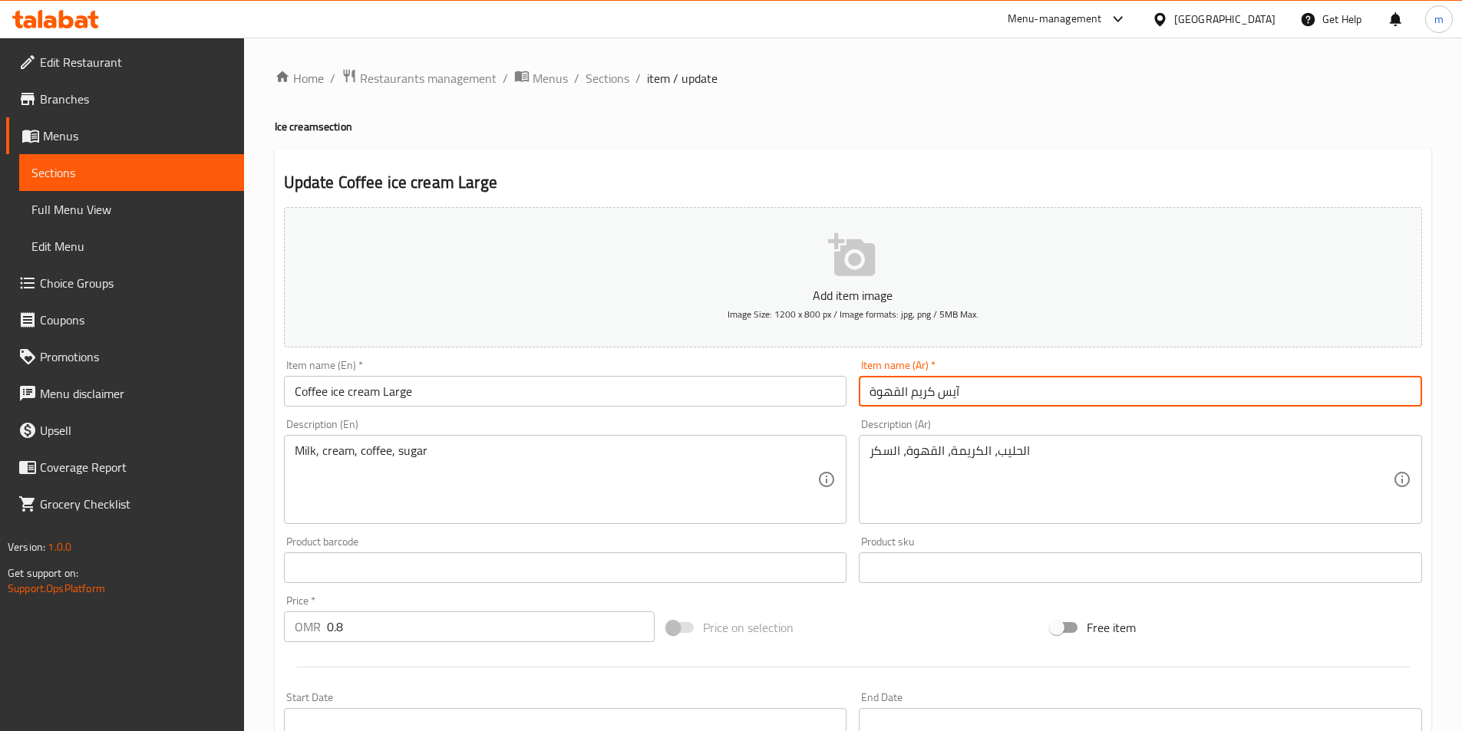
click at [1005, 391] on input "آيس كريم القهوة" at bounding box center [1140, 391] width 563 height 31
paste input "كبير"
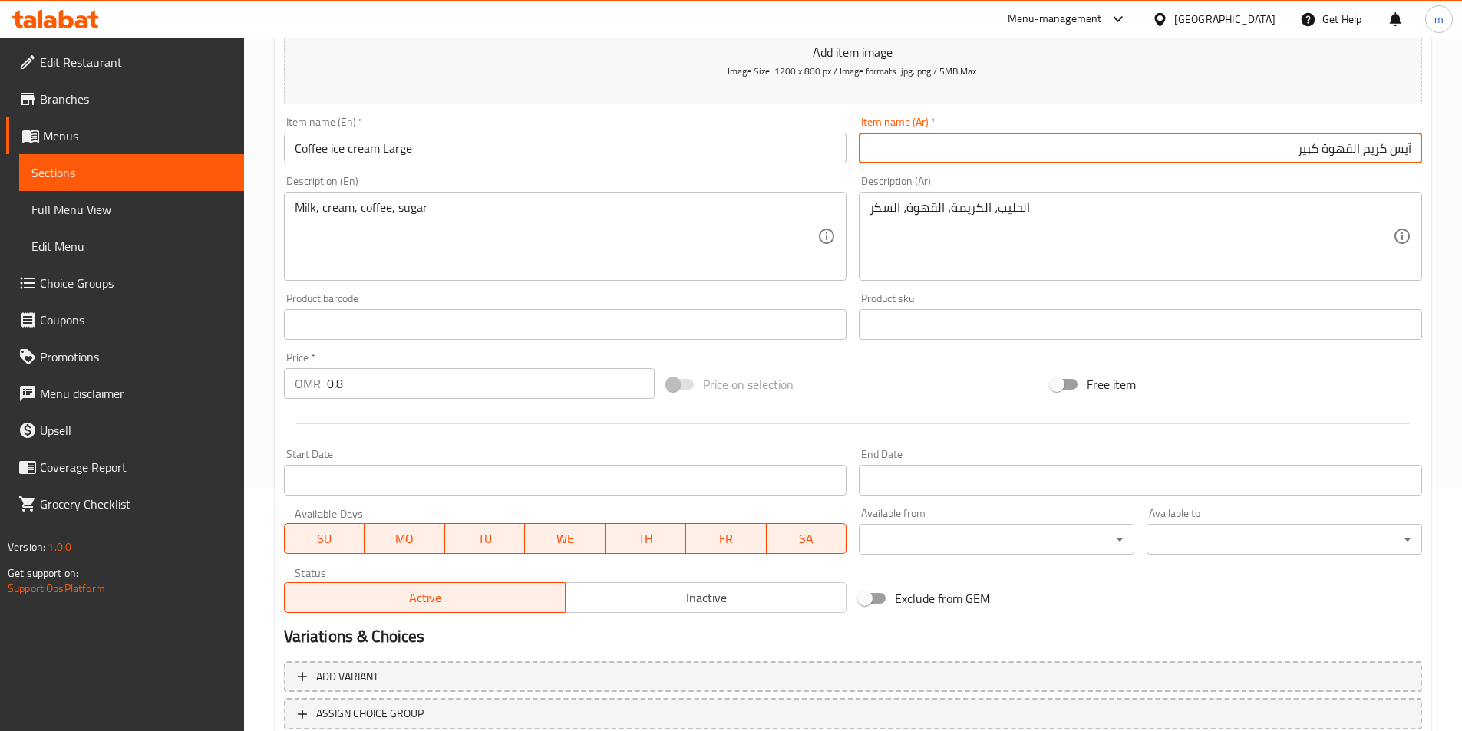
scroll to position [353, 0]
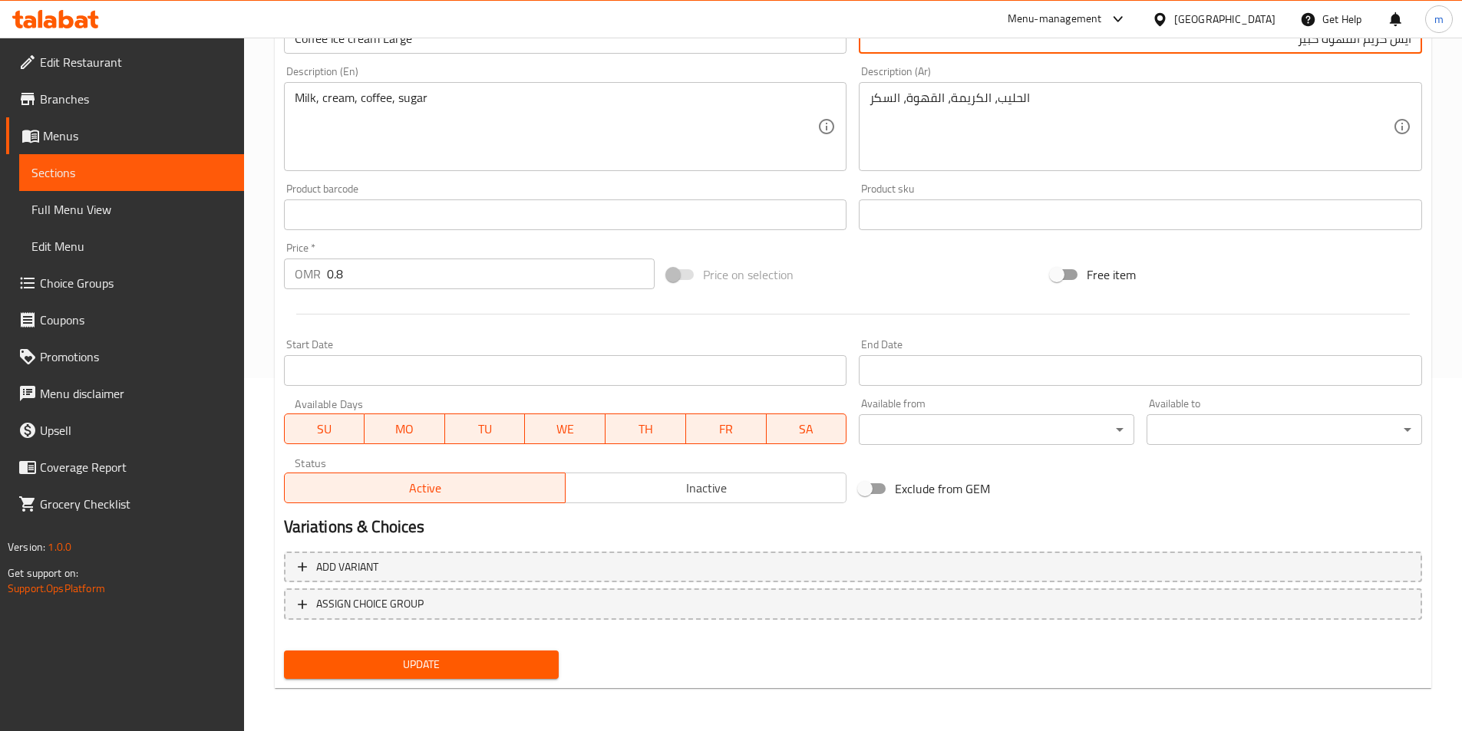
type input "آيس كريم القهوة كبير"
click at [448, 668] on span "Update" at bounding box center [421, 664] width 251 height 19
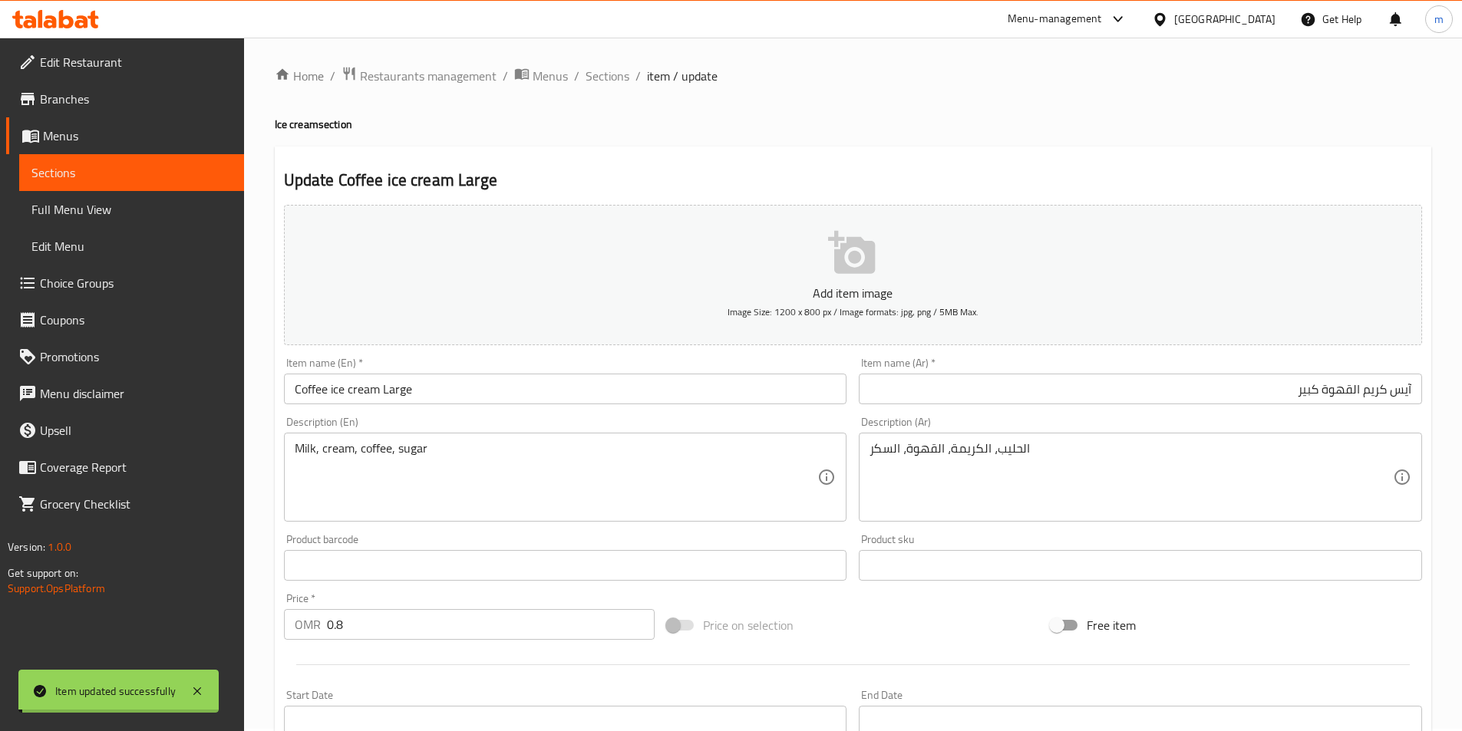
scroll to position [0, 0]
click at [602, 81] on span "Sections" at bounding box center [608, 78] width 44 height 18
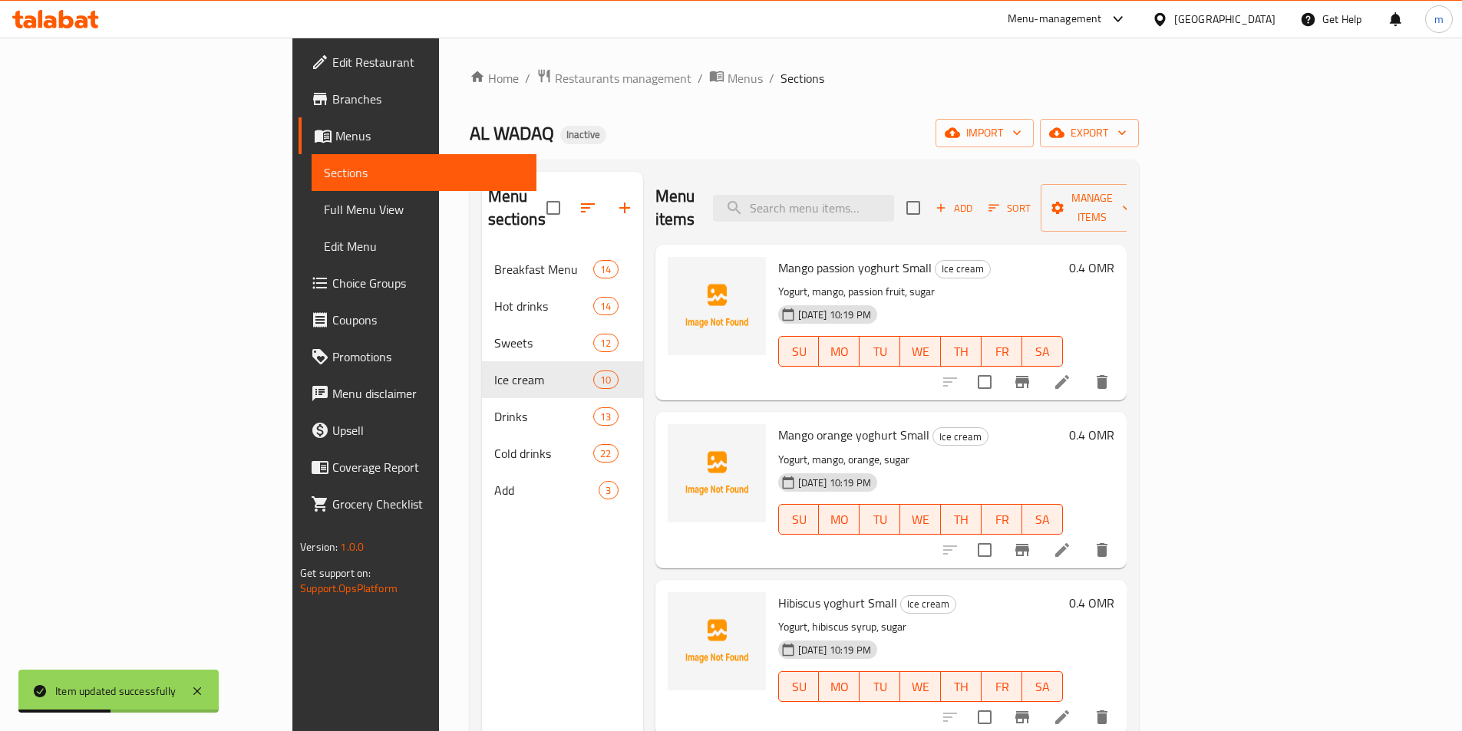
click at [530, 563] on div "Menu sections Breakfast Menu 14 Hot drinks 14 Sweets 12 Ice cream 10 Drinks 13 …" at bounding box center [562, 537] width 161 height 731
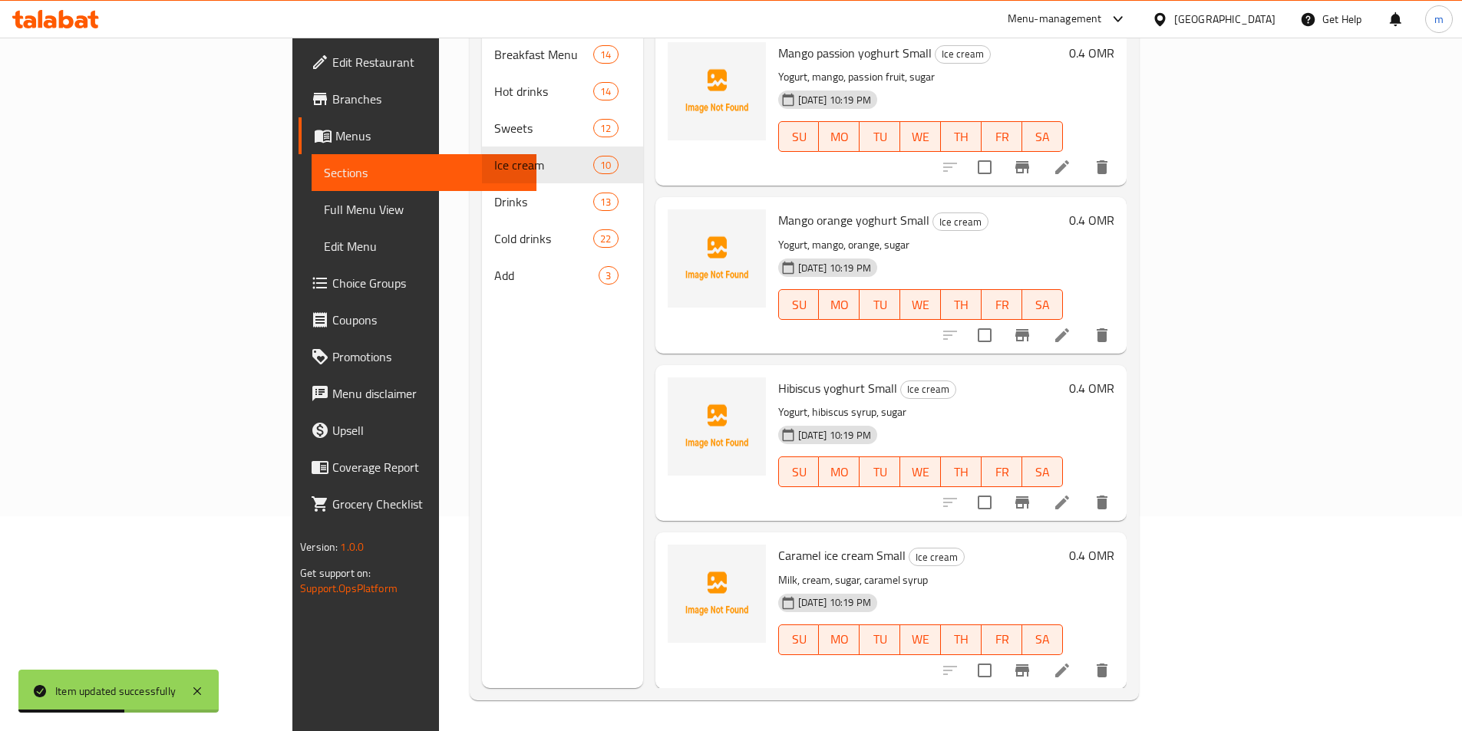
scroll to position [984, 0]
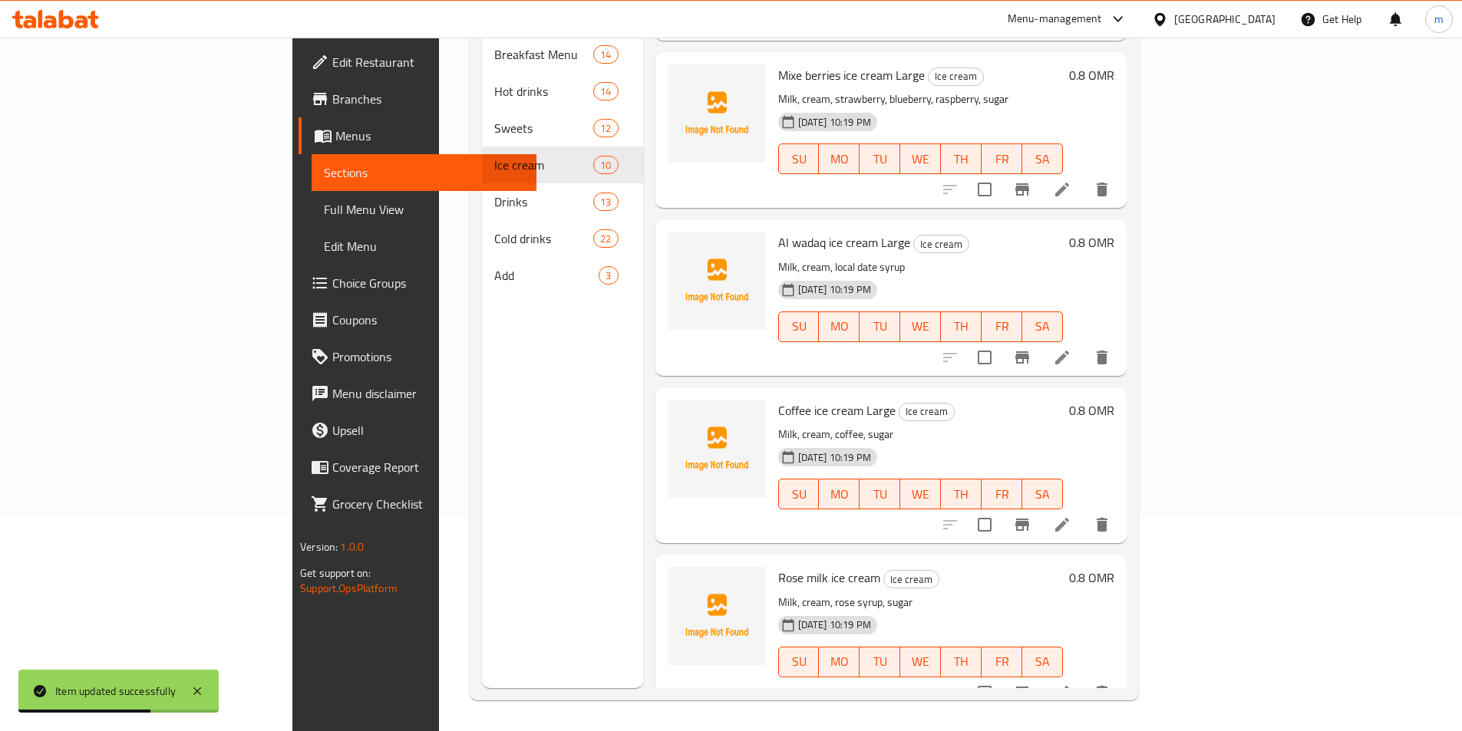
click at [1084, 682] on li at bounding box center [1062, 693] width 43 height 28
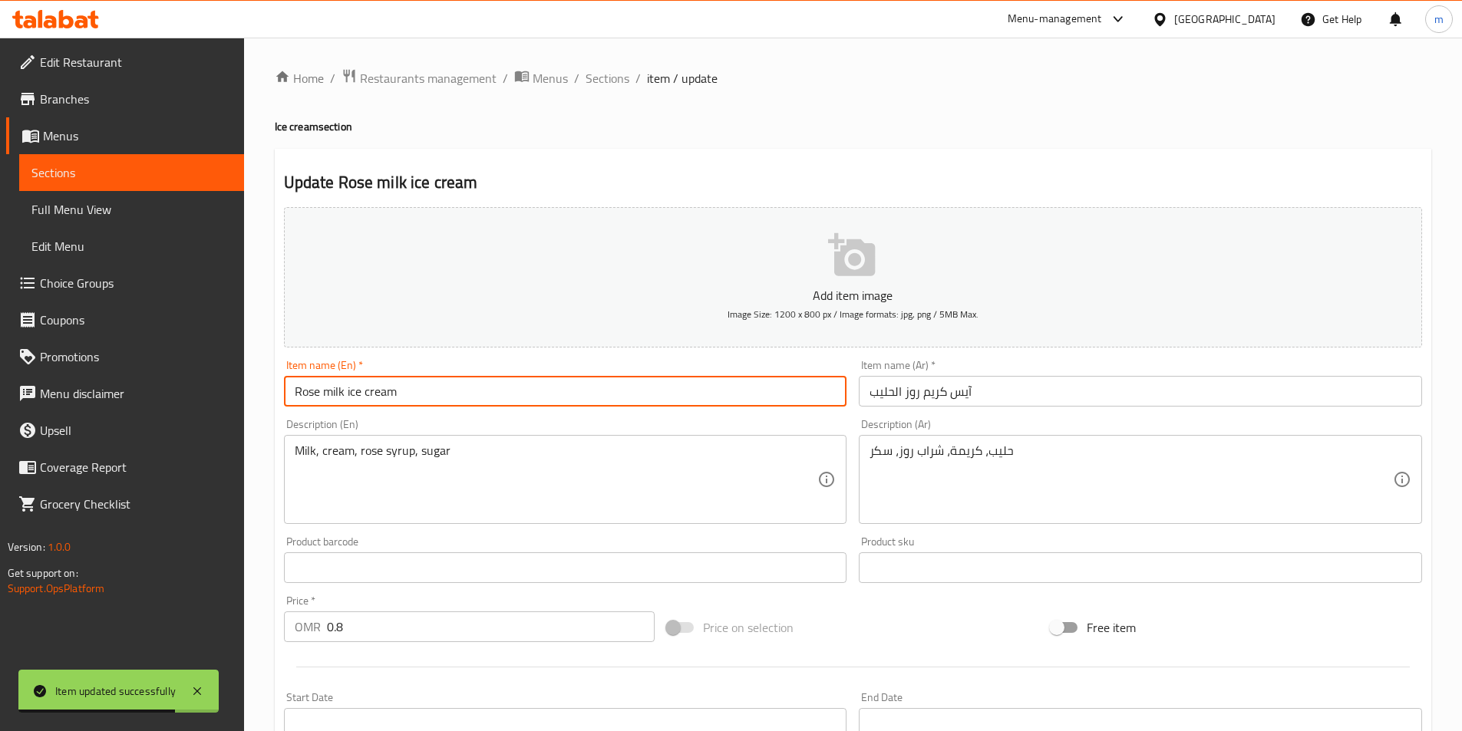
click at [512, 387] on input "Rose milk ice cream" at bounding box center [565, 391] width 563 height 31
paste input "Large"
type input "Rose milk ice cream Large"
click at [1078, 383] on input "آيس كريم روز الحليب" at bounding box center [1140, 391] width 563 height 31
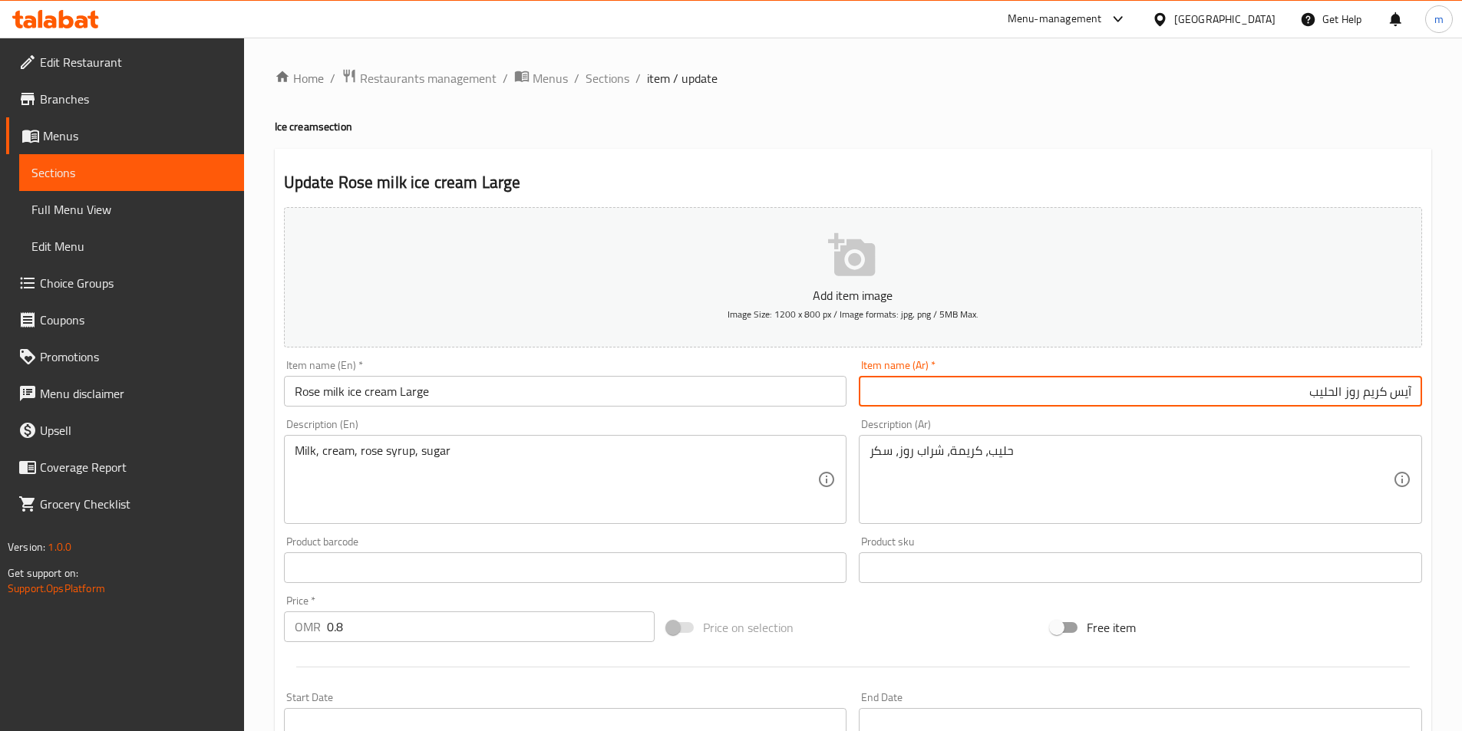
paste input "كبير"
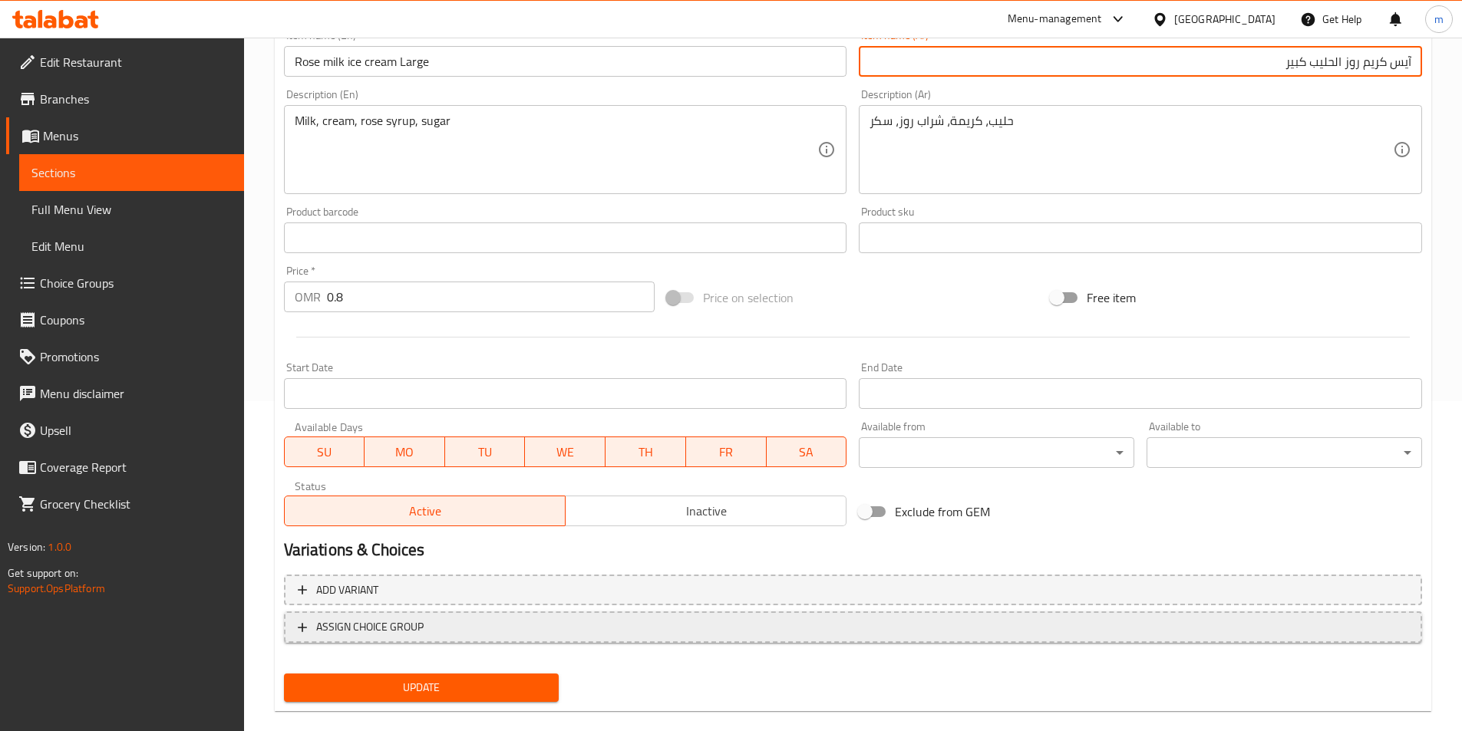
scroll to position [353, 0]
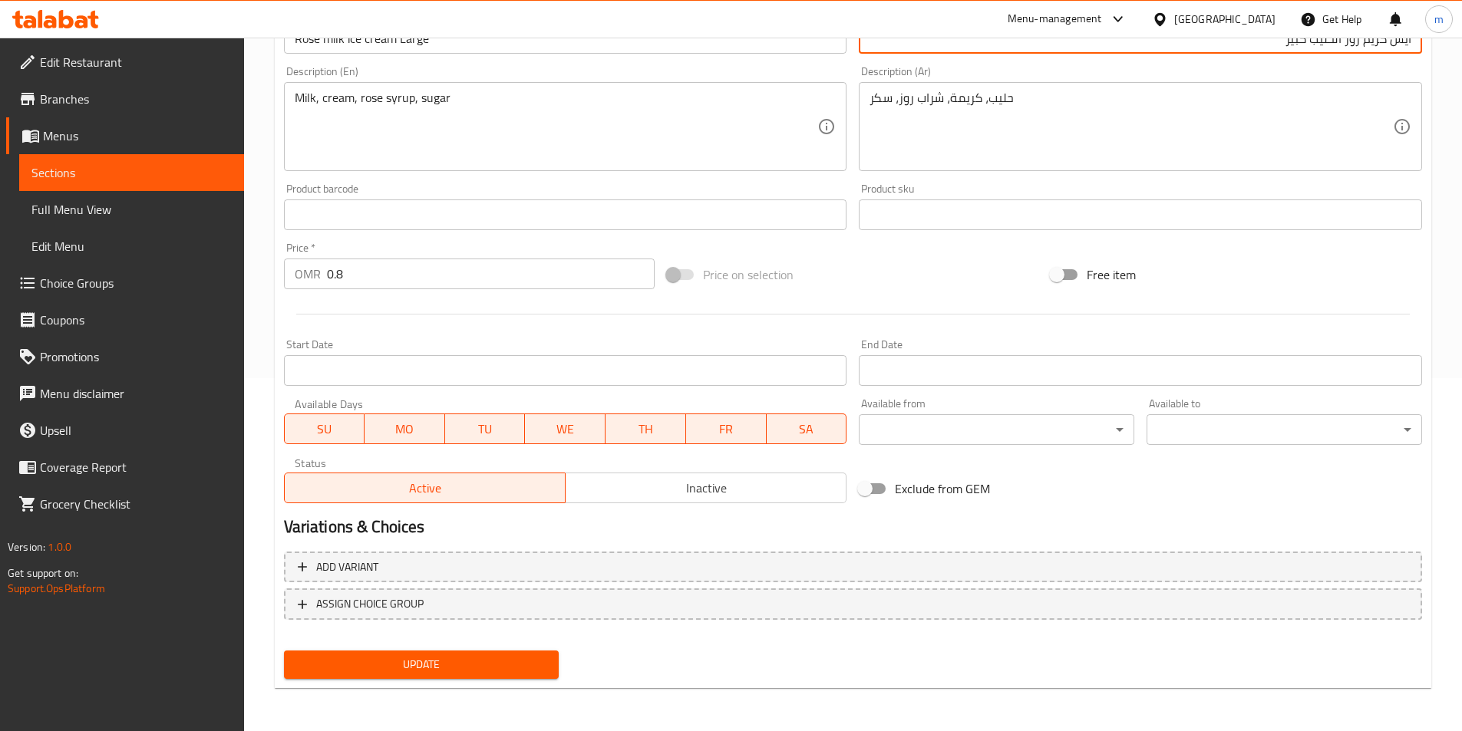
type input "آيس كريم روز الحليب كبير"
click at [445, 654] on button "Update" at bounding box center [422, 665] width 276 height 28
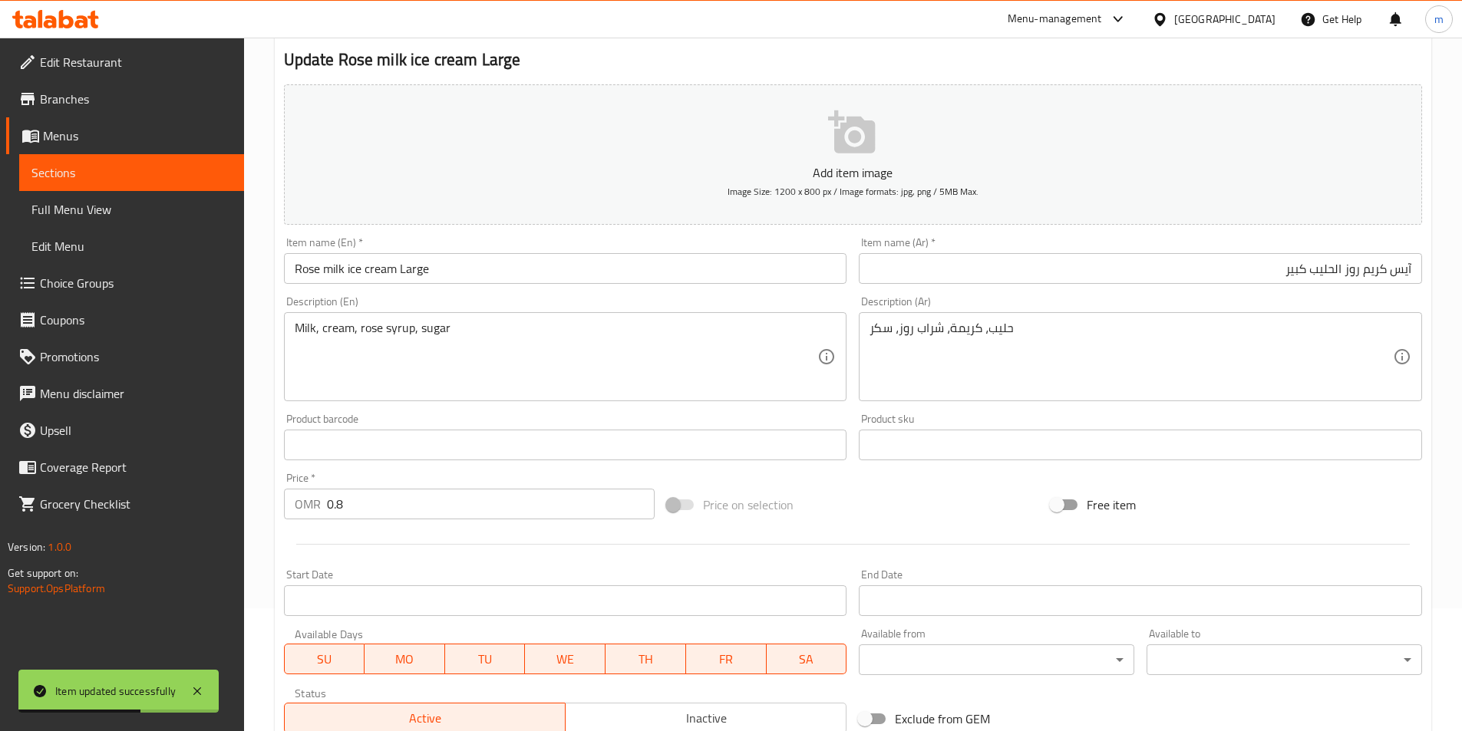
scroll to position [0, 0]
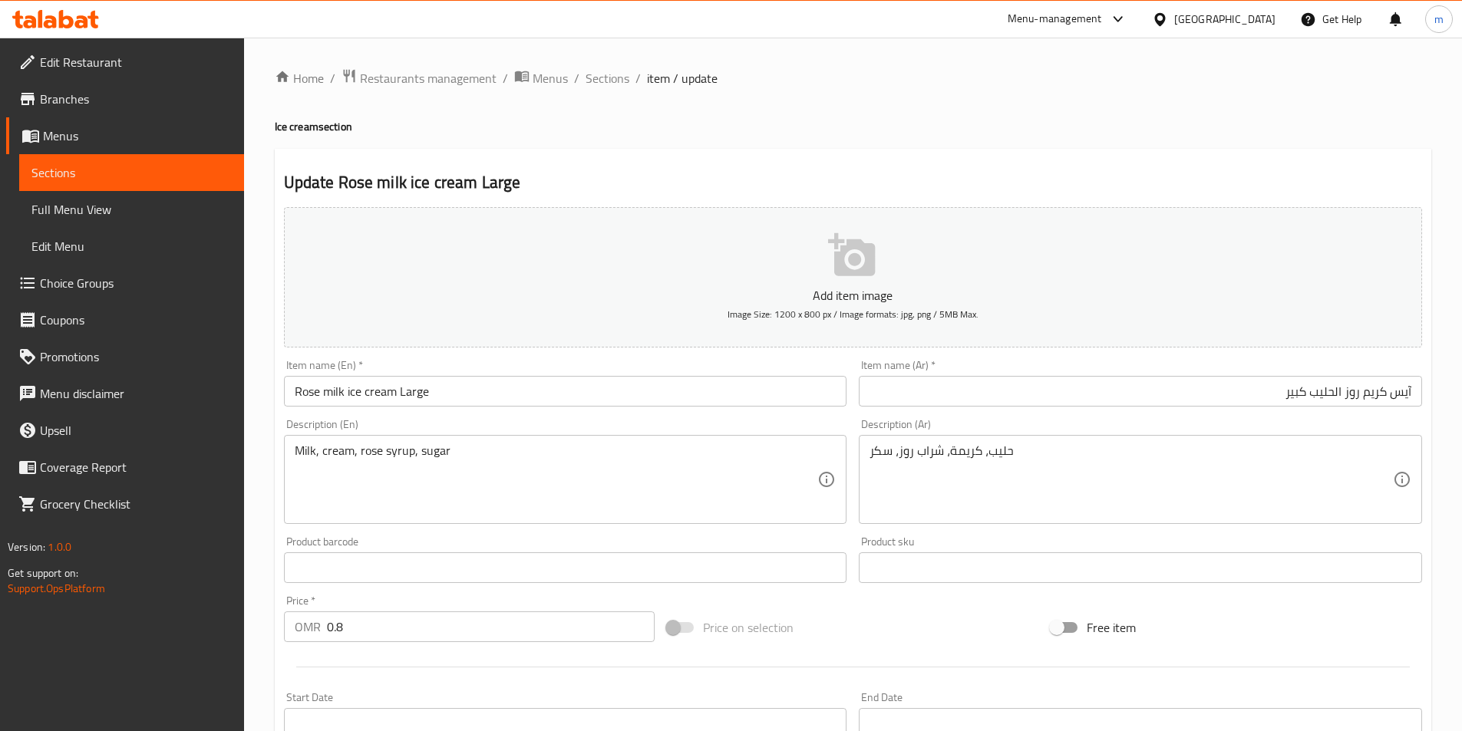
drag, startPoint x: 203, startPoint y: 567, endPoint x: 249, endPoint y: 523, distance: 64.0
click at [203, 567] on p "Get support on: Support.OpsPlatform" at bounding box center [126, 581] width 236 height 31
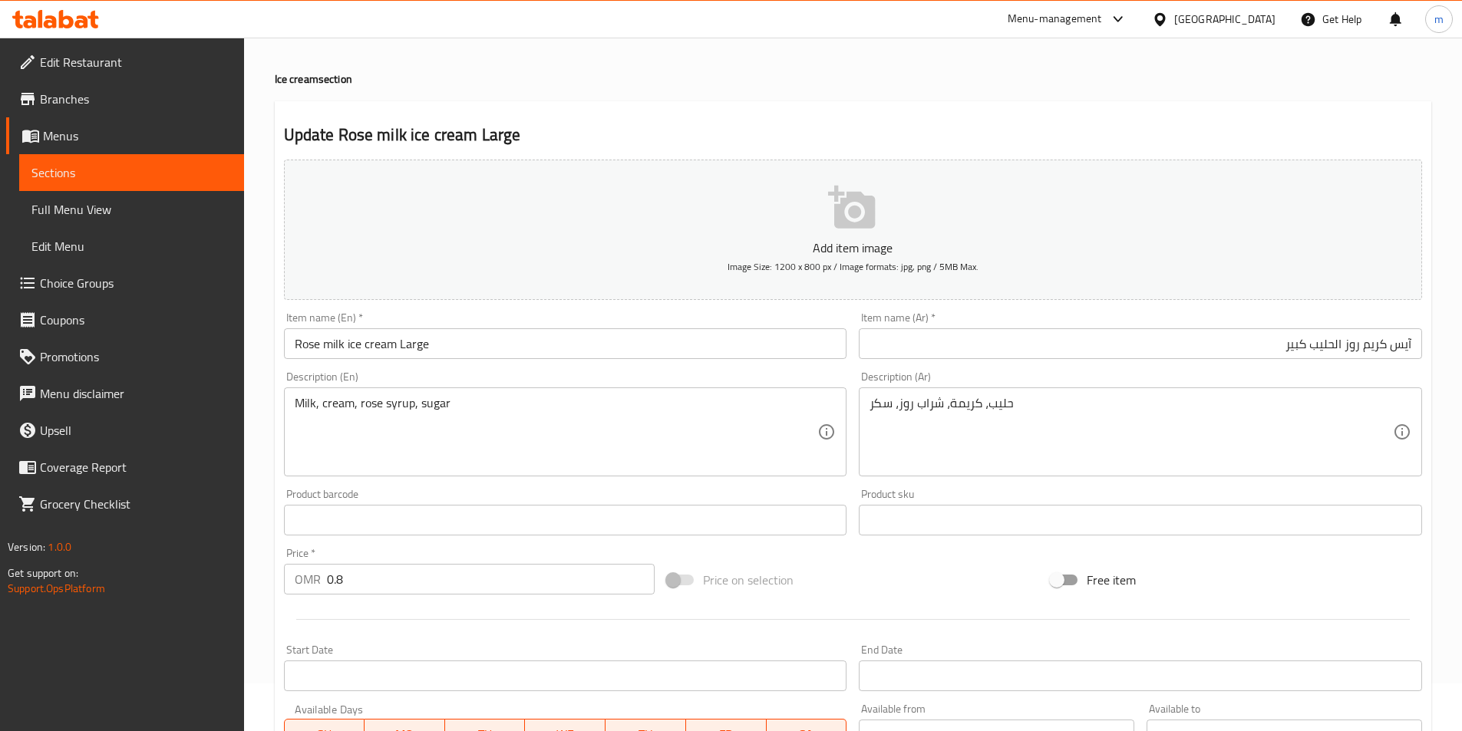
scroll to position [46, 0]
click at [106, 161] on link "Sections" at bounding box center [131, 172] width 225 height 37
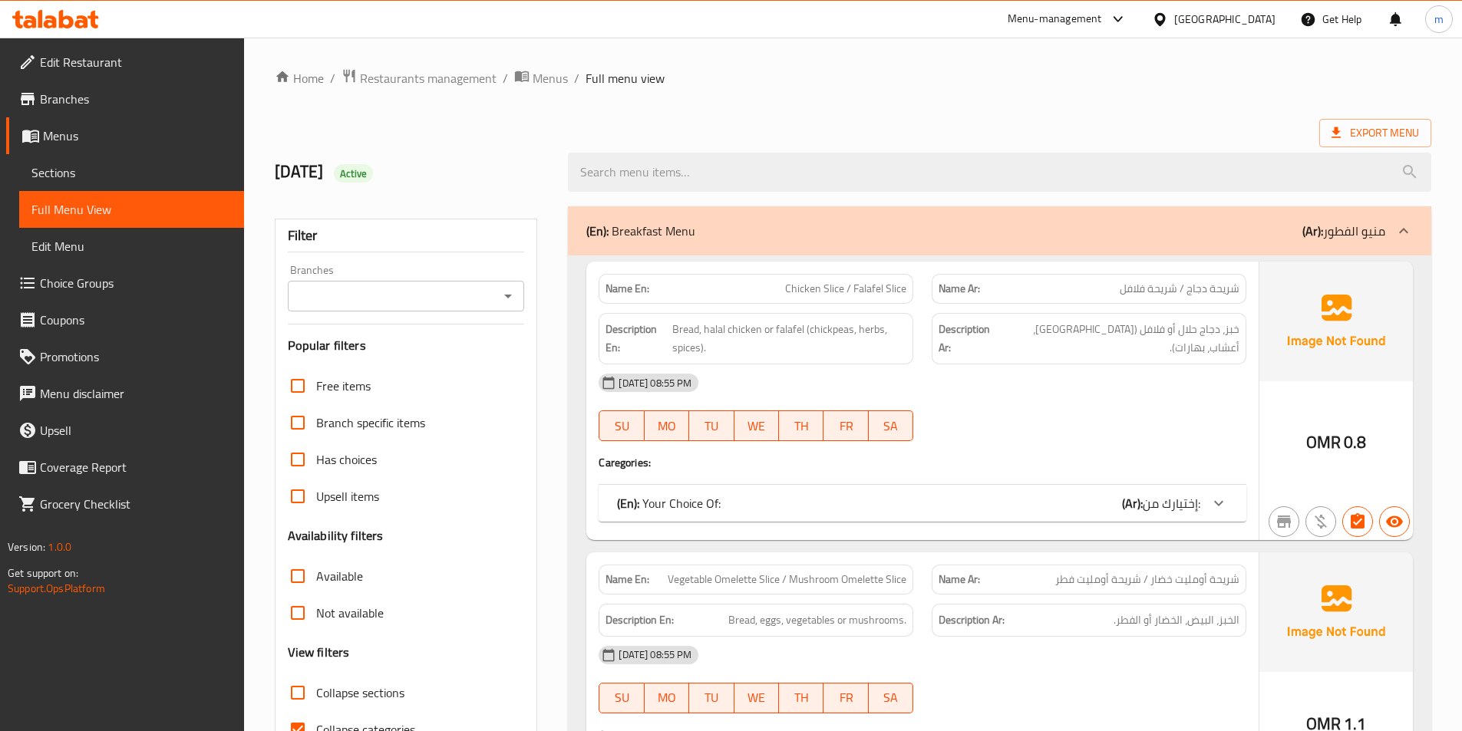
scroll to position [77, 0]
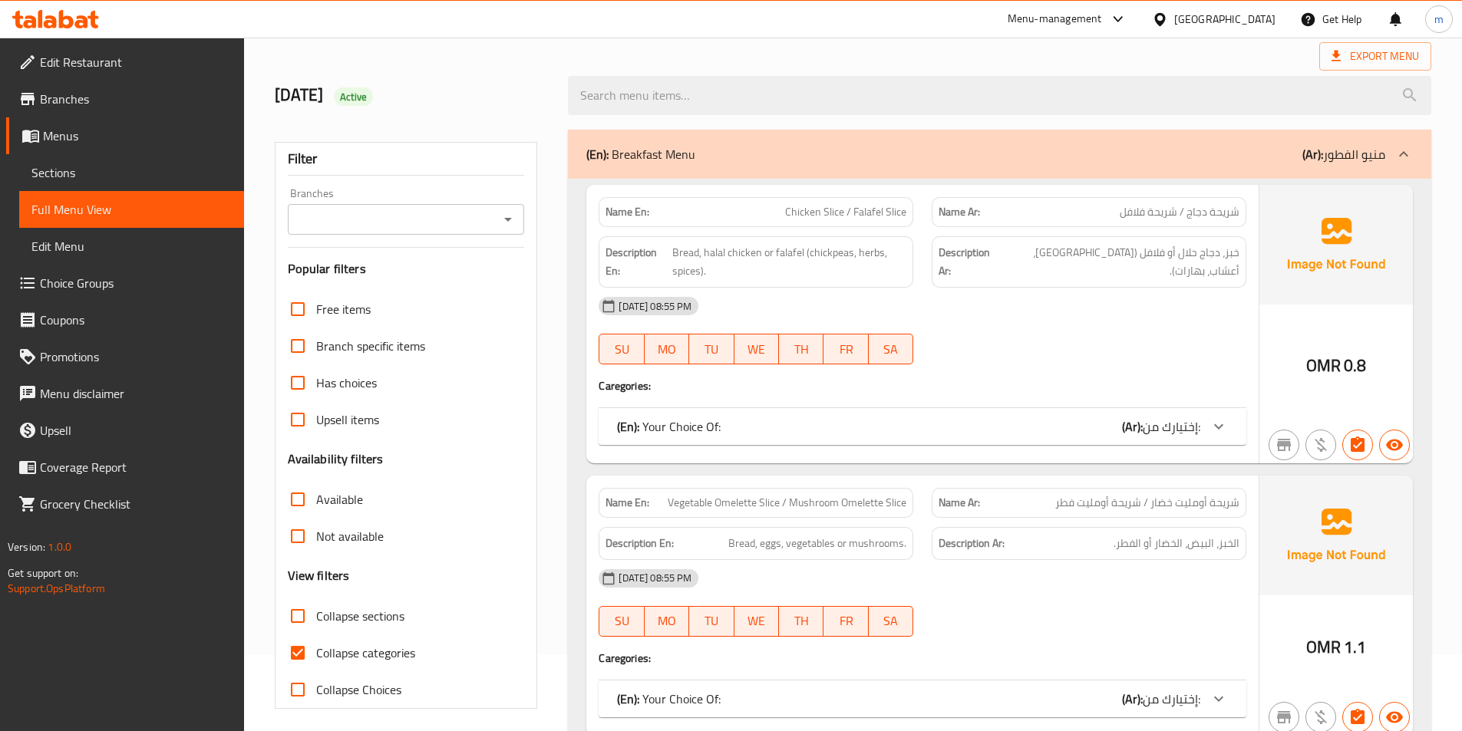
click at [357, 607] on span "Collapse sections" at bounding box center [360, 616] width 88 height 18
click at [316, 606] on input "Collapse sections" at bounding box center [297, 616] width 37 height 37
checkbox input "true"
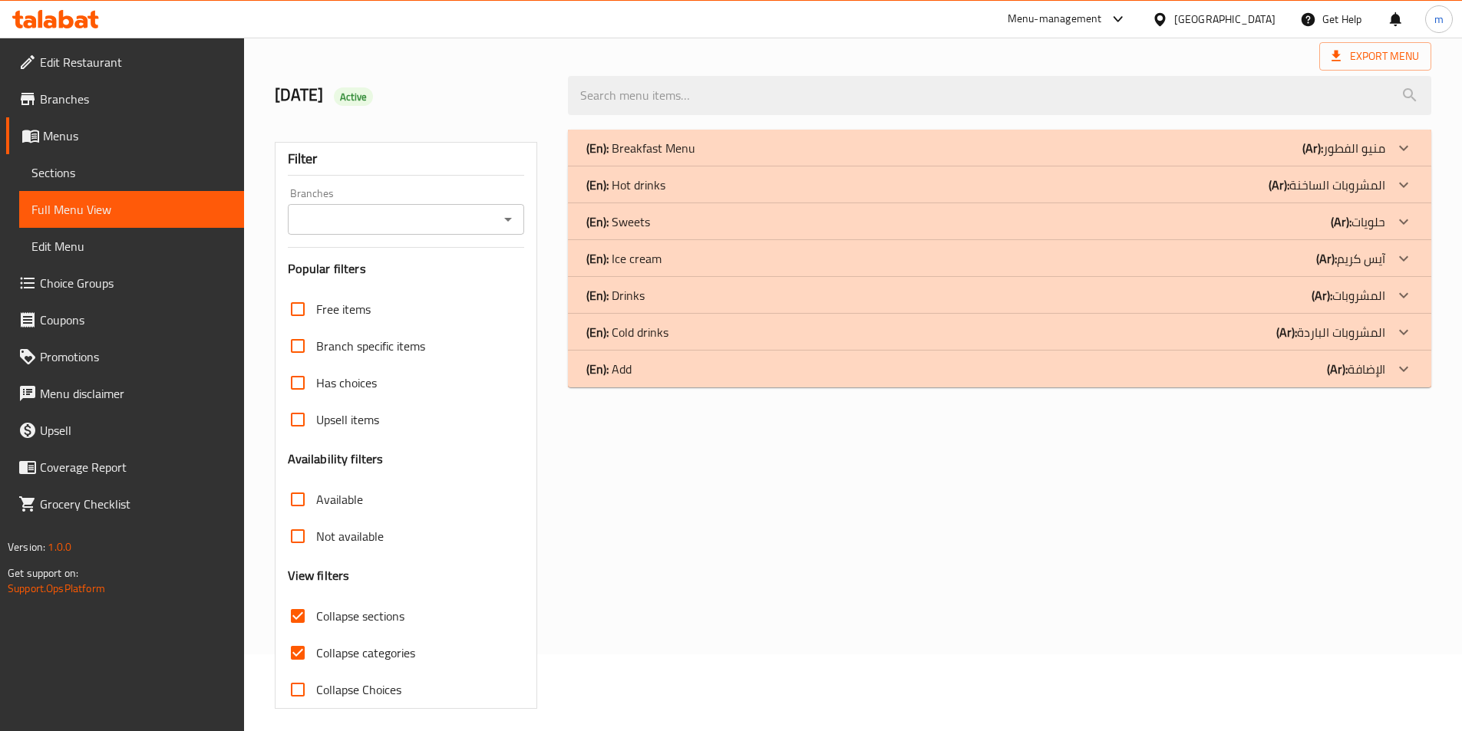
click at [358, 649] on span "Collapse categories" at bounding box center [365, 653] width 99 height 18
click at [316, 649] on input "Collapse categories" at bounding box center [297, 653] width 37 height 37
checkbox input "false"
click at [1312, 180] on p "(Ar): المشروبات الساخنة" at bounding box center [1327, 185] width 117 height 18
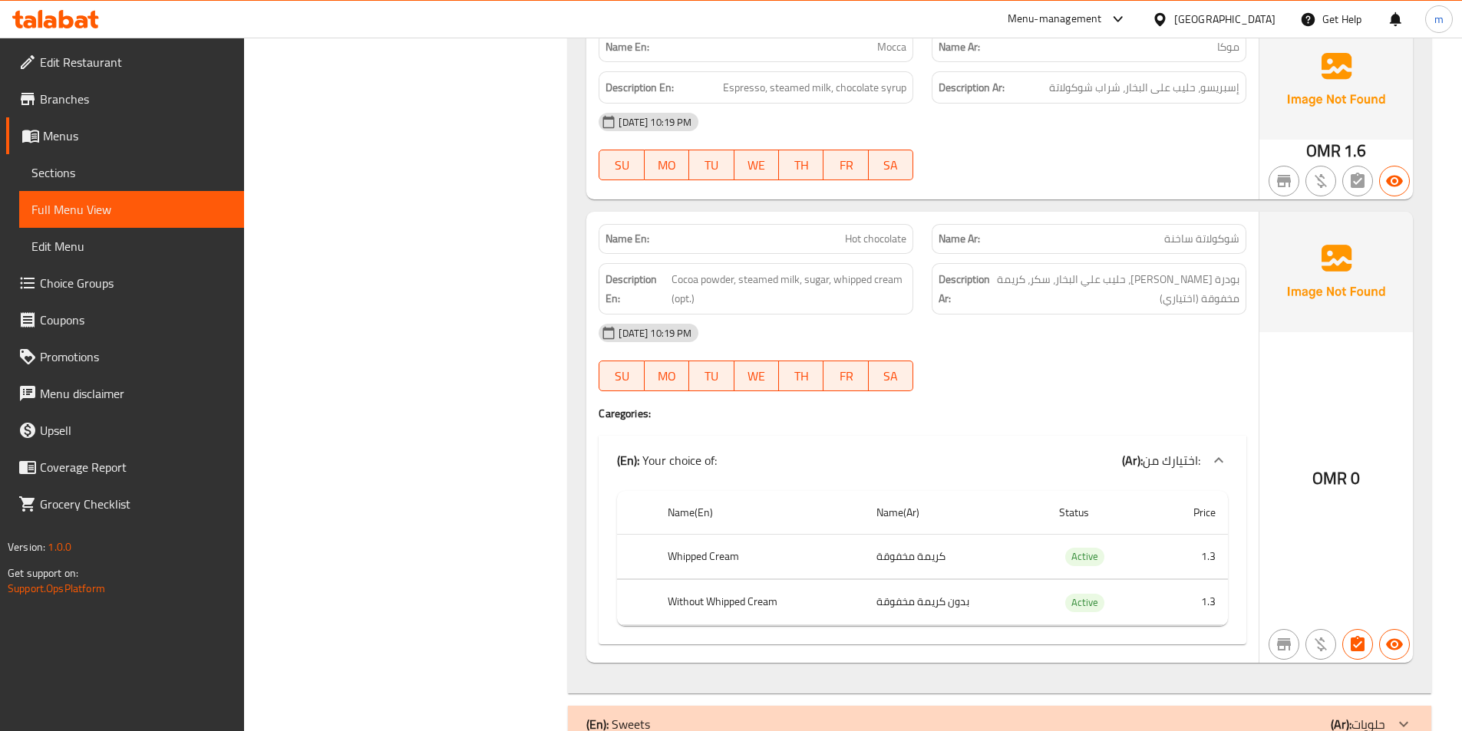
scroll to position [2633, 0]
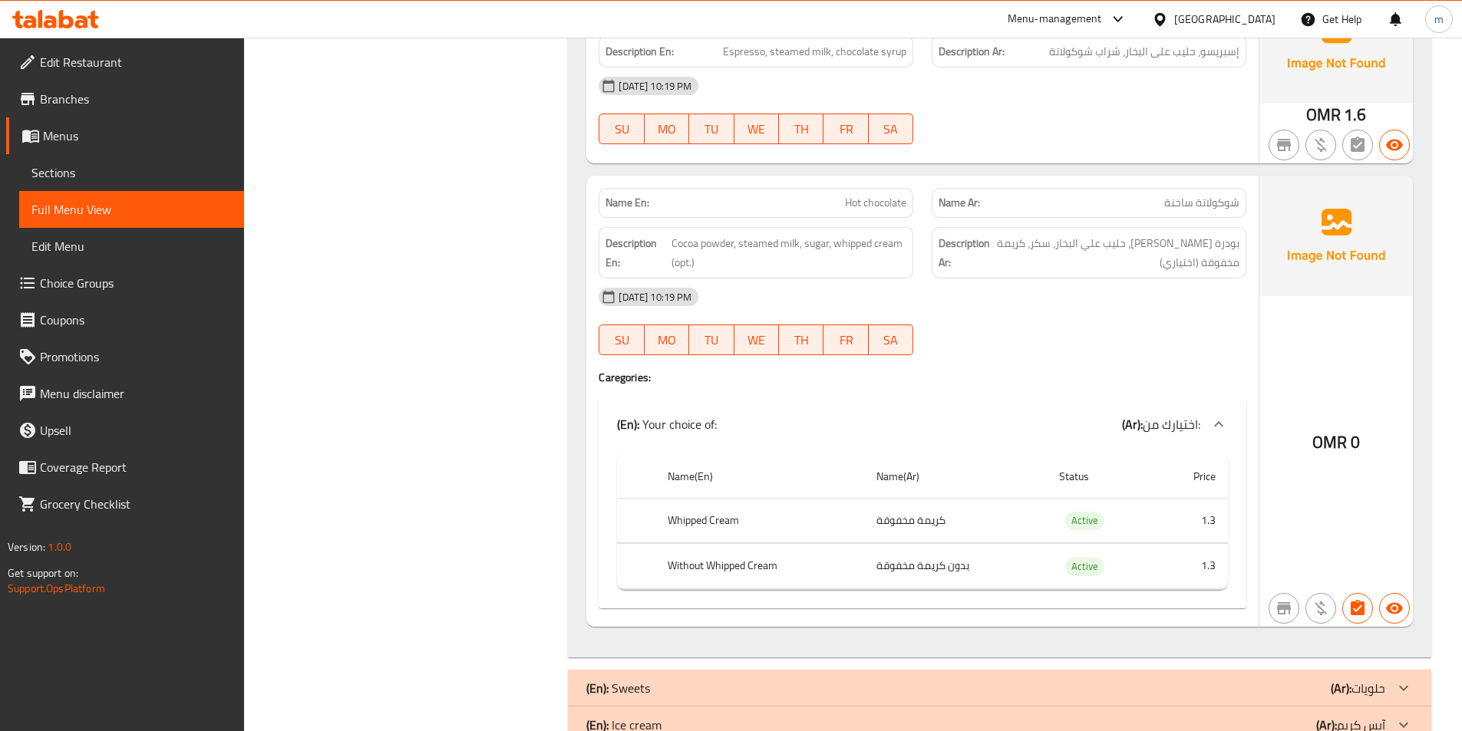
click at [1346, 422] on div "OMR 0" at bounding box center [1336, 401] width 154 height 451
click at [750, 513] on th "Whipped Cream" at bounding box center [759, 520] width 209 height 45
drag, startPoint x: 901, startPoint y: 521, endPoint x: 906, endPoint y: 530, distance: 10.0
click at [900, 521] on td "كريمة مخفوقة" at bounding box center [955, 520] width 183 height 45
click at [923, 565] on td "بدون كريمة مخفوقة" at bounding box center [955, 566] width 183 height 45
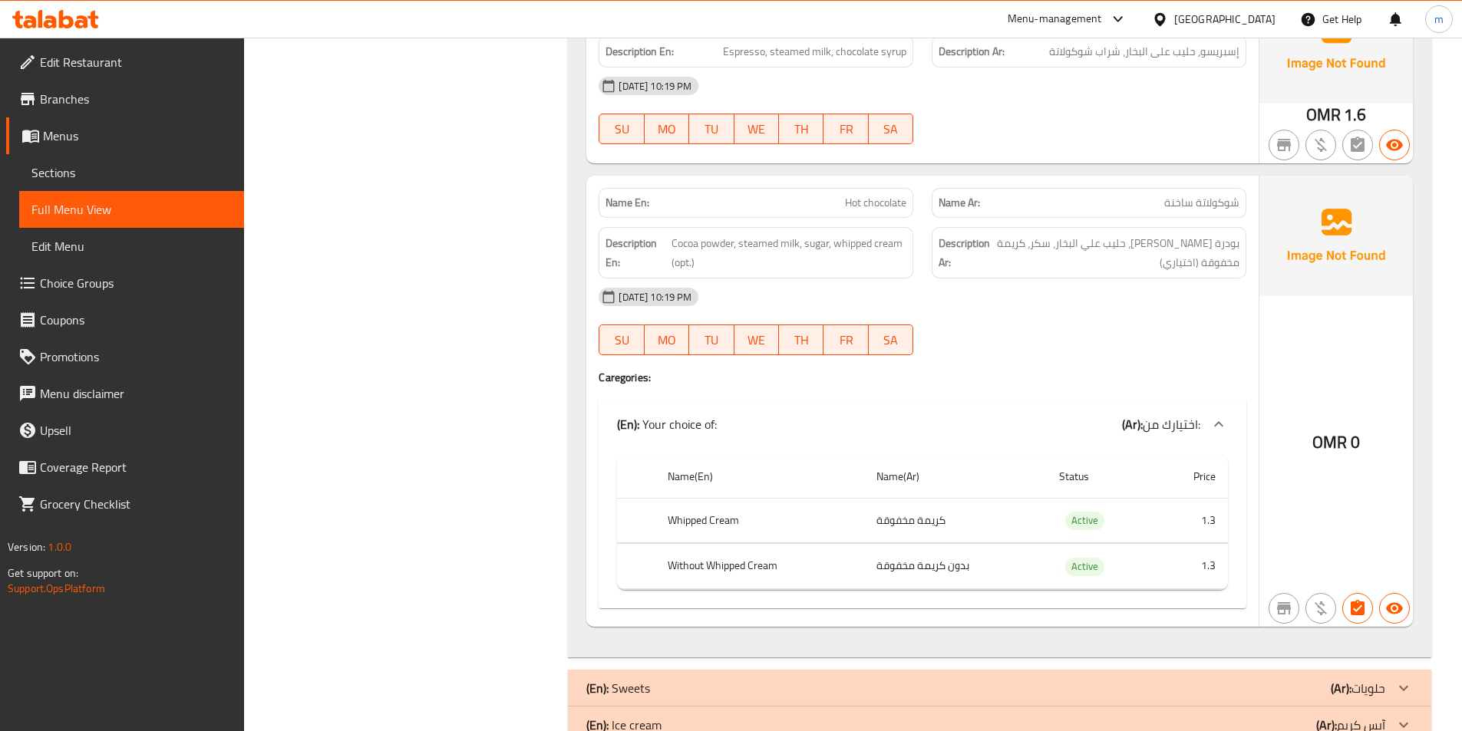
click at [1203, 390] on div "Name En: Hot chocolate Name Ar: شوكولاتة ساخنة Description En: Cocoa powder, st…" at bounding box center [922, 401] width 672 height 451
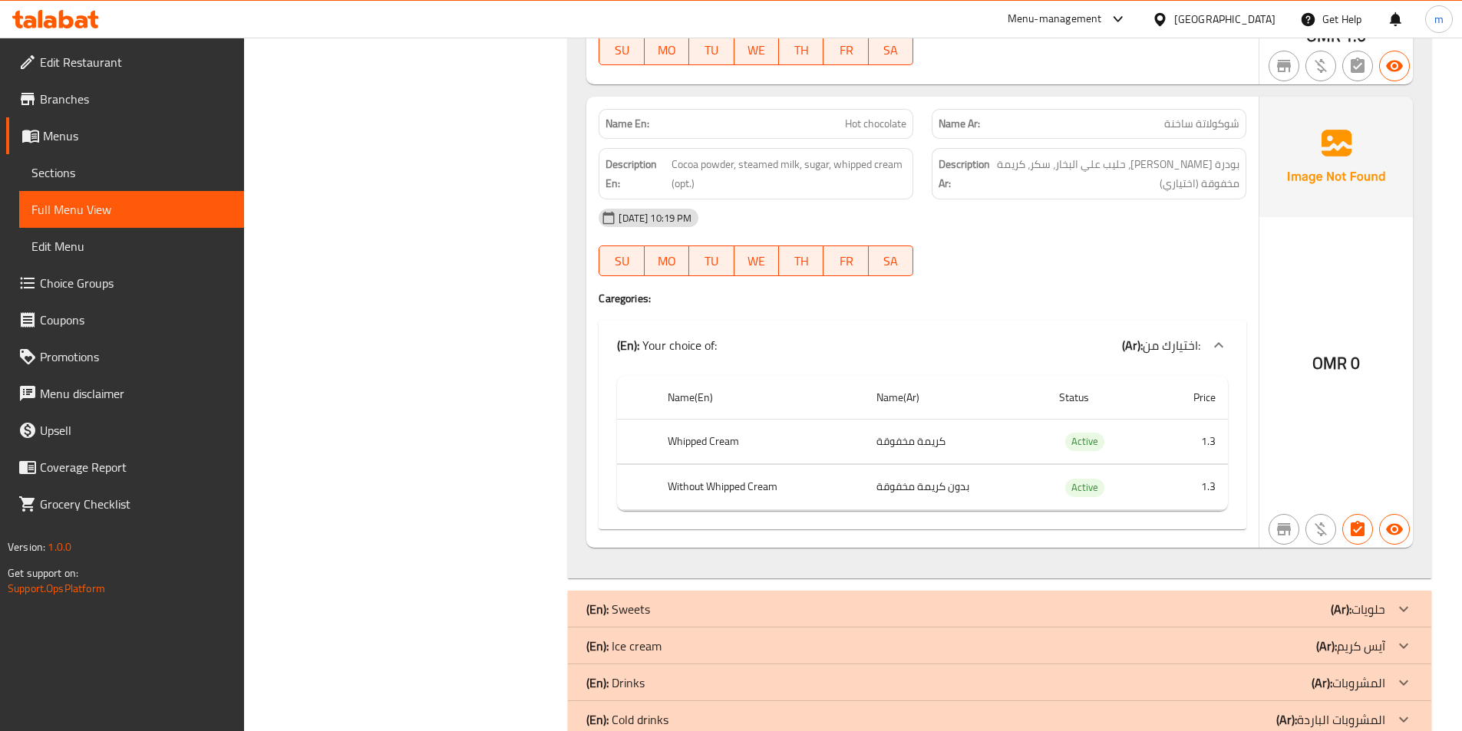
scroll to position [2786, 0]
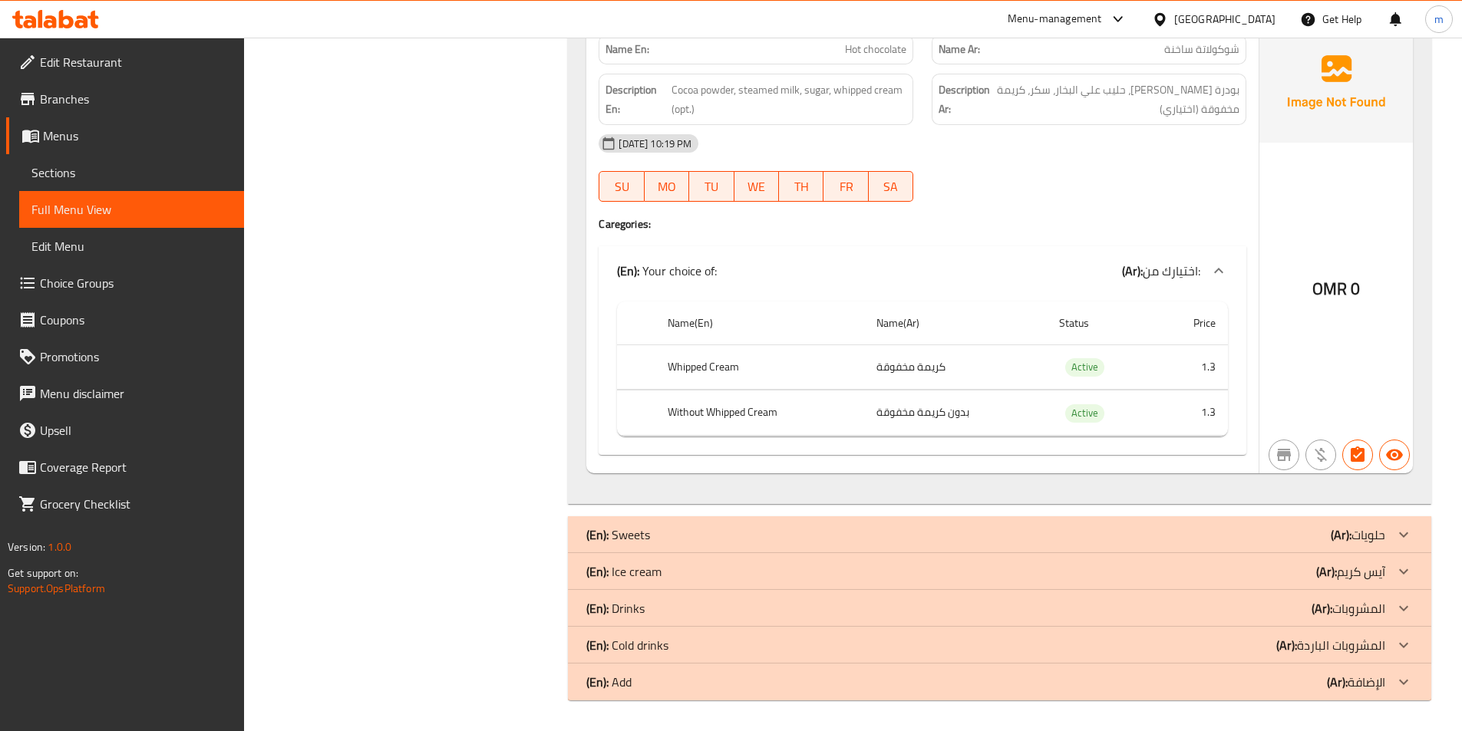
click at [1164, 522] on div "(En): Sweets (Ar): حلويات" at bounding box center [999, 535] width 863 height 37
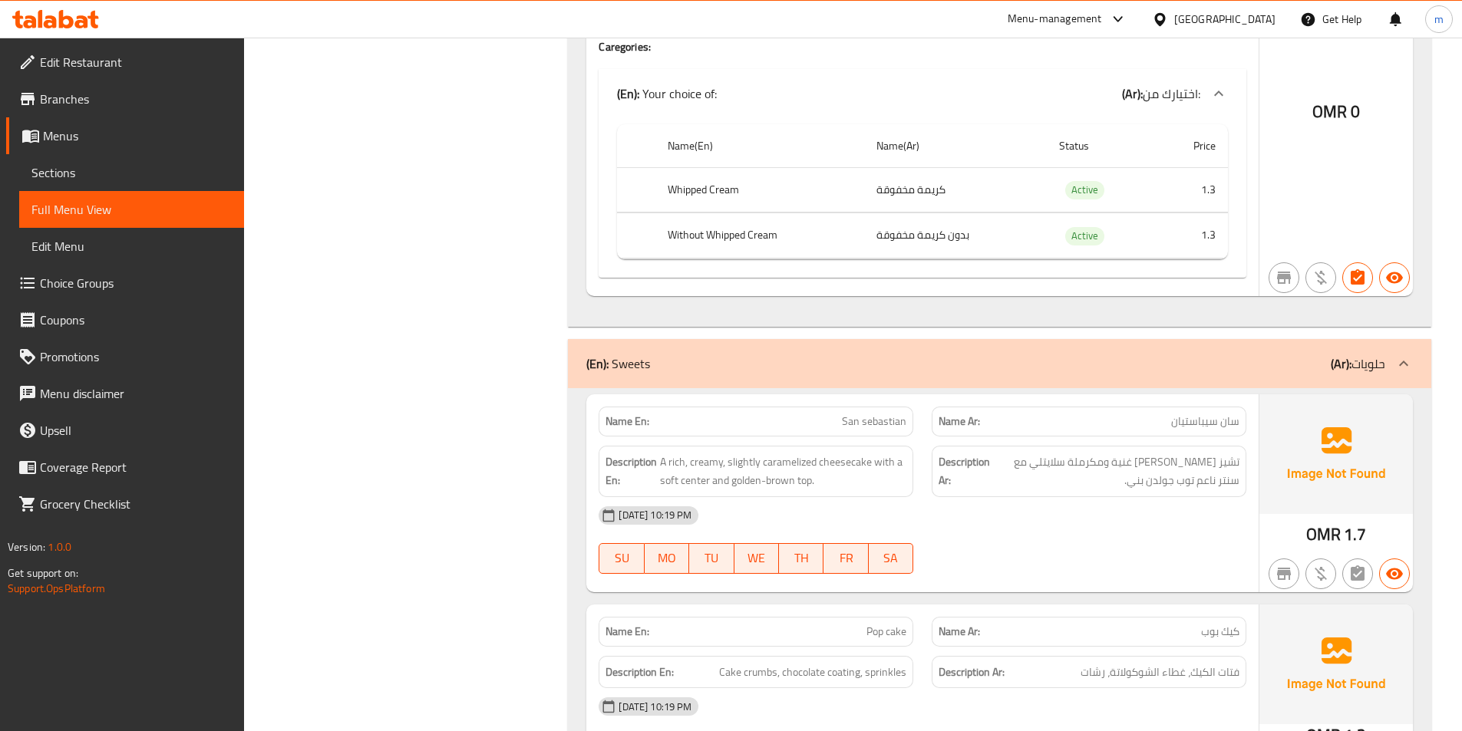
scroll to position [3093, 0]
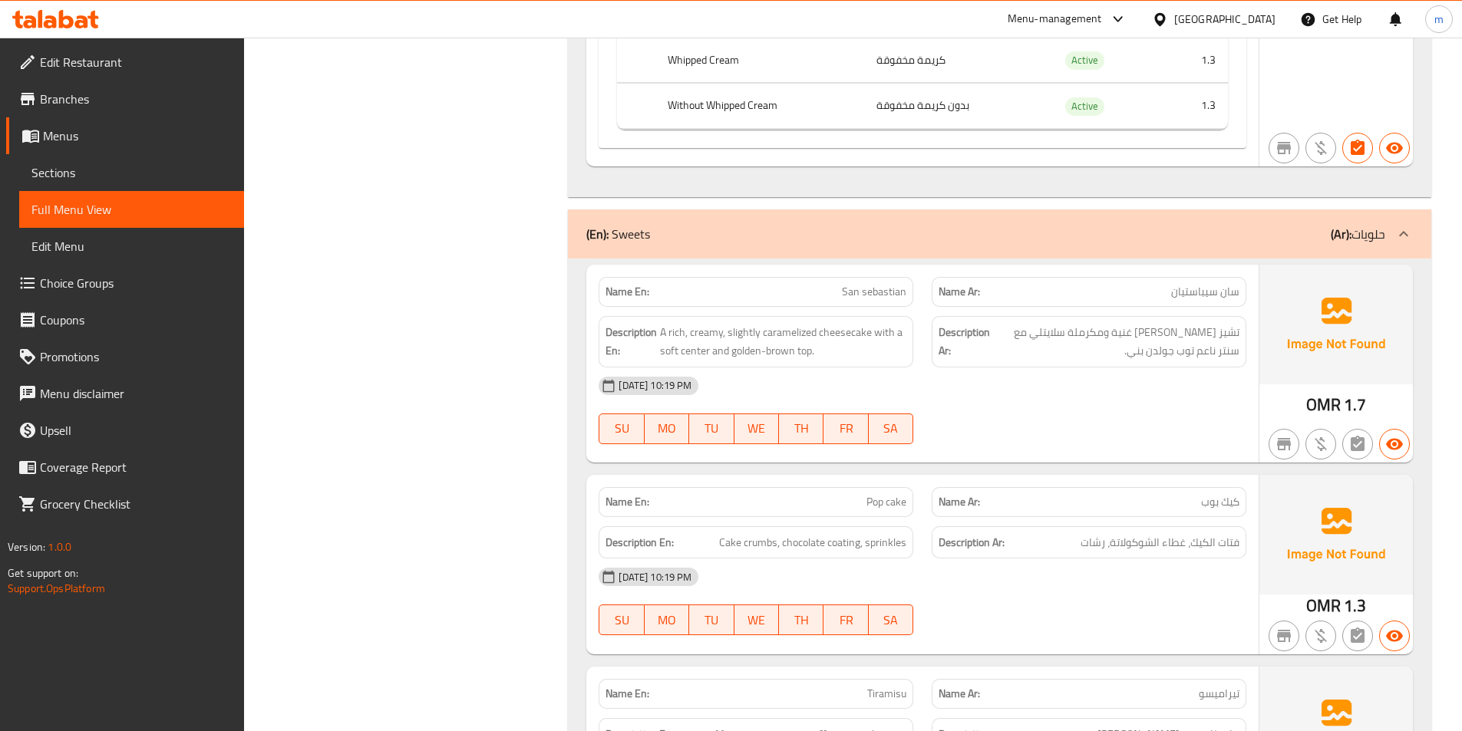
click at [1107, 400] on div "[DATE] 10:19 PM" at bounding box center [922, 386] width 666 height 37
click at [852, 337] on span "A rich, creamy, slightly caramelized cheesecake with a soft center and golden-b…" at bounding box center [783, 342] width 246 height 38
click at [1088, 497] on p "Name Ar: [PERSON_NAME]" at bounding box center [1089, 502] width 301 height 16
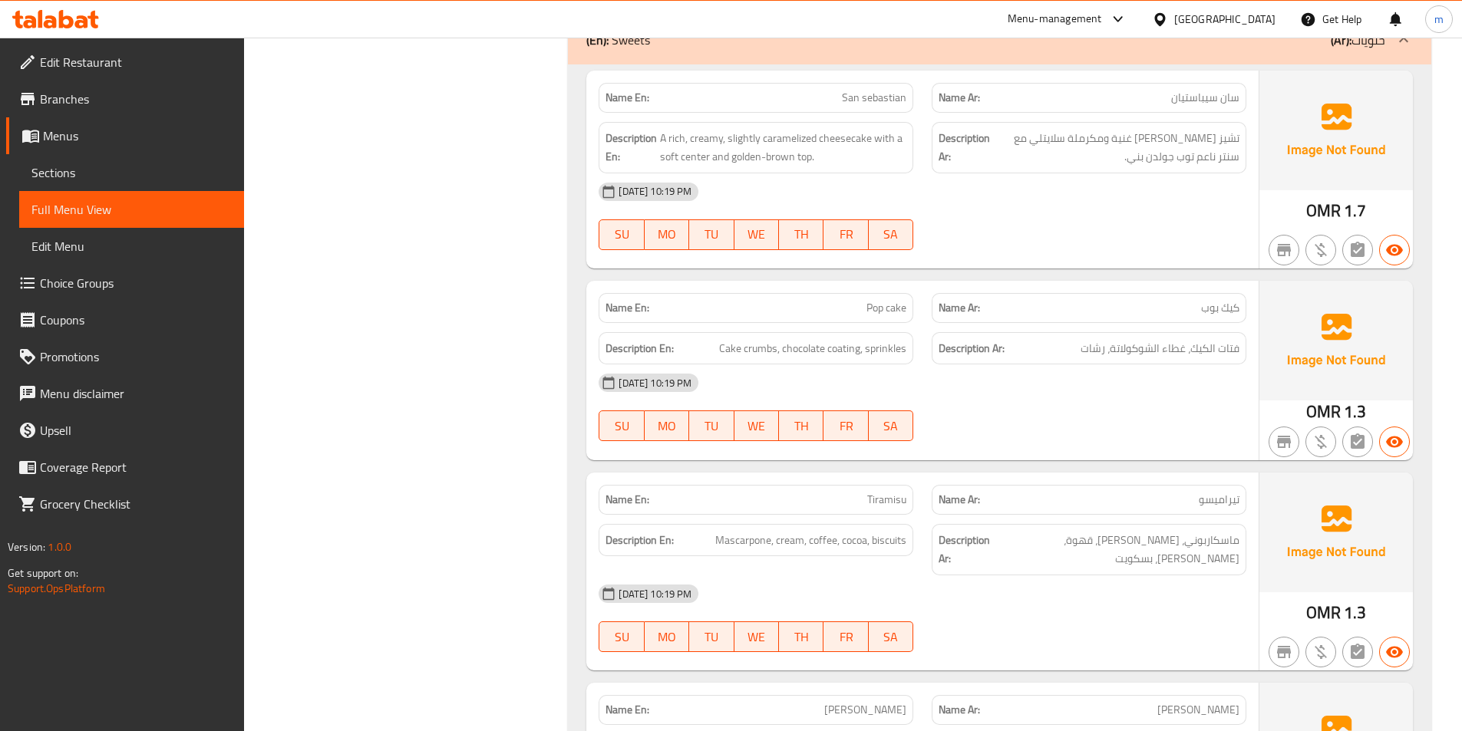
scroll to position [3323, 0]
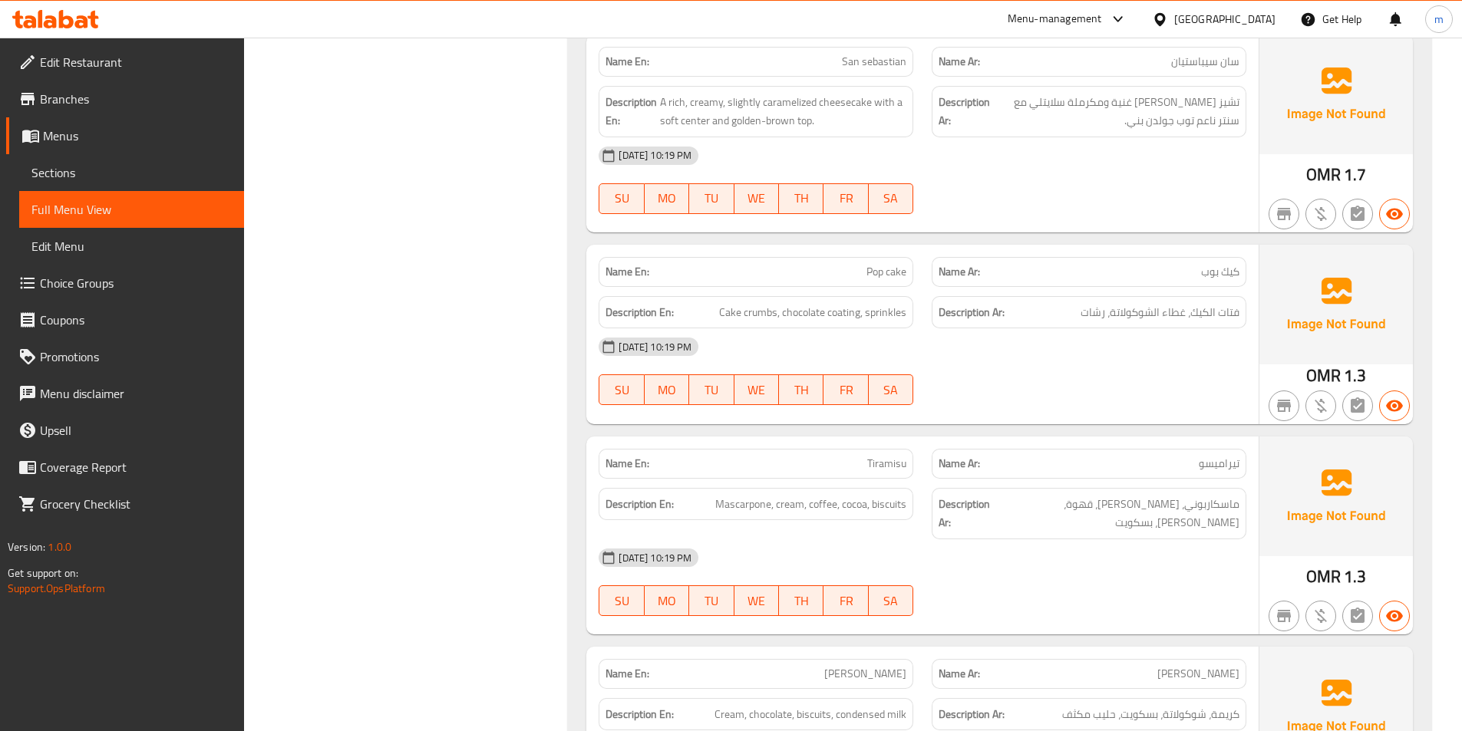
click at [1115, 479] on div "Description Ar: [PERSON_NAME]، [PERSON_NAME]، قهوة، [GEOGRAPHIC_DATA]، بسكويت" at bounding box center [1089, 514] width 333 height 70
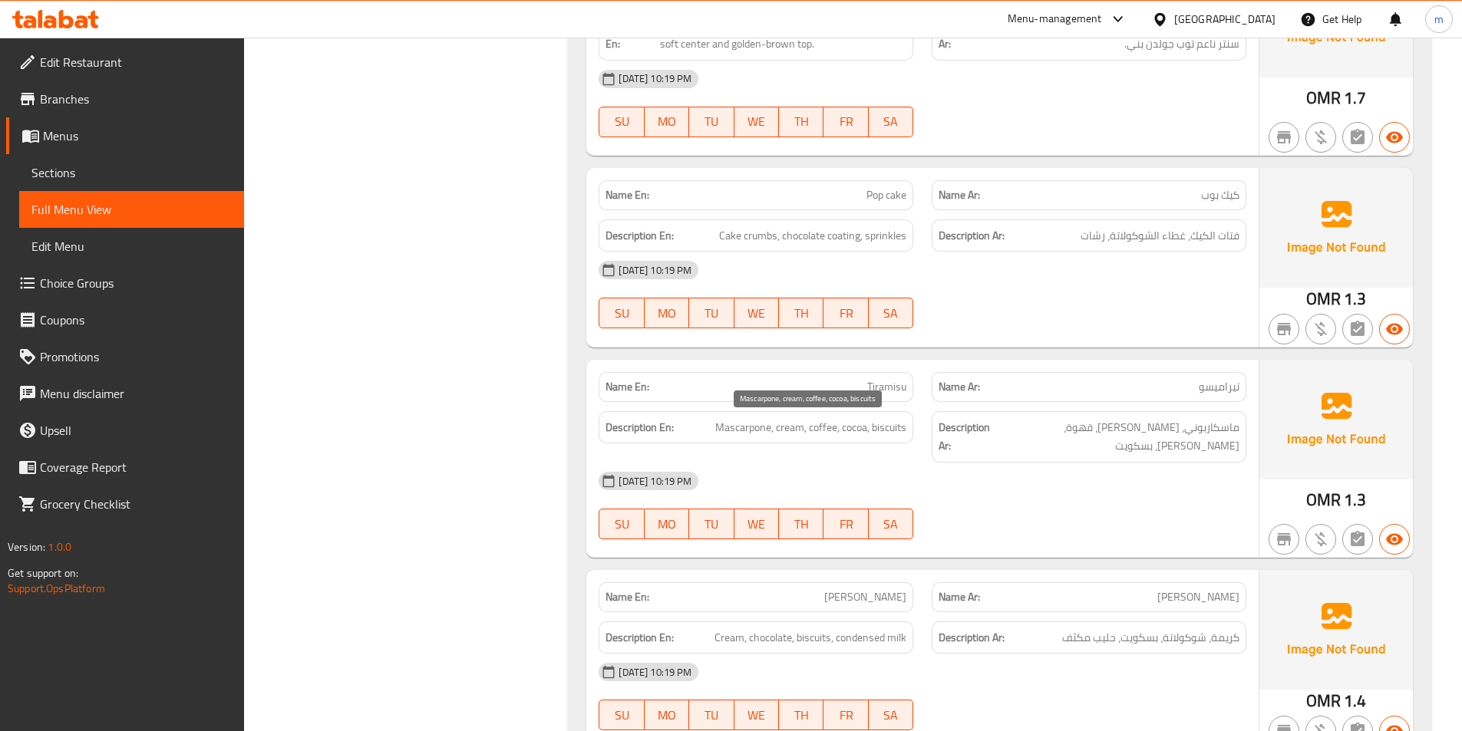
click at [855, 435] on span "Mascarpone, cream, coffee, cocoa, biscuits" at bounding box center [810, 427] width 191 height 19
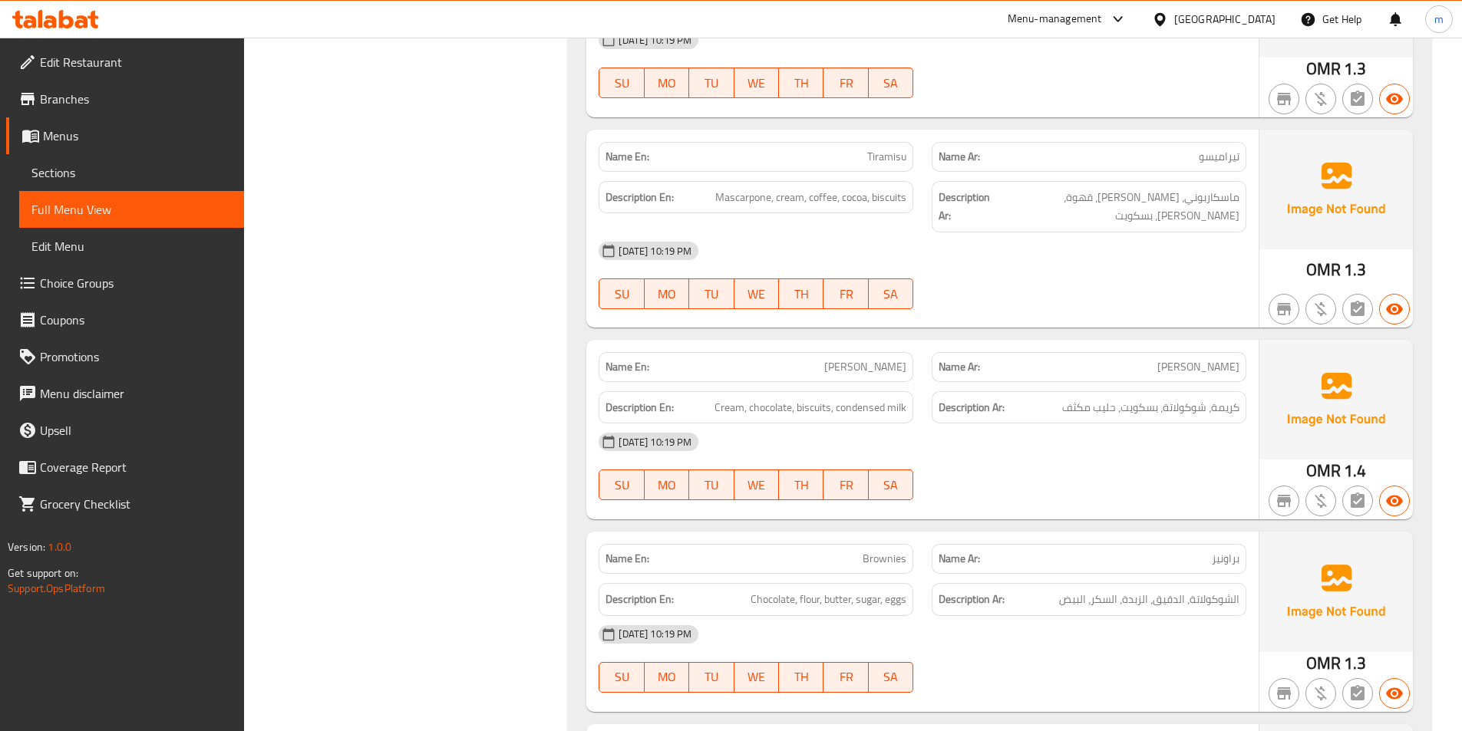
scroll to position [3707, 0]
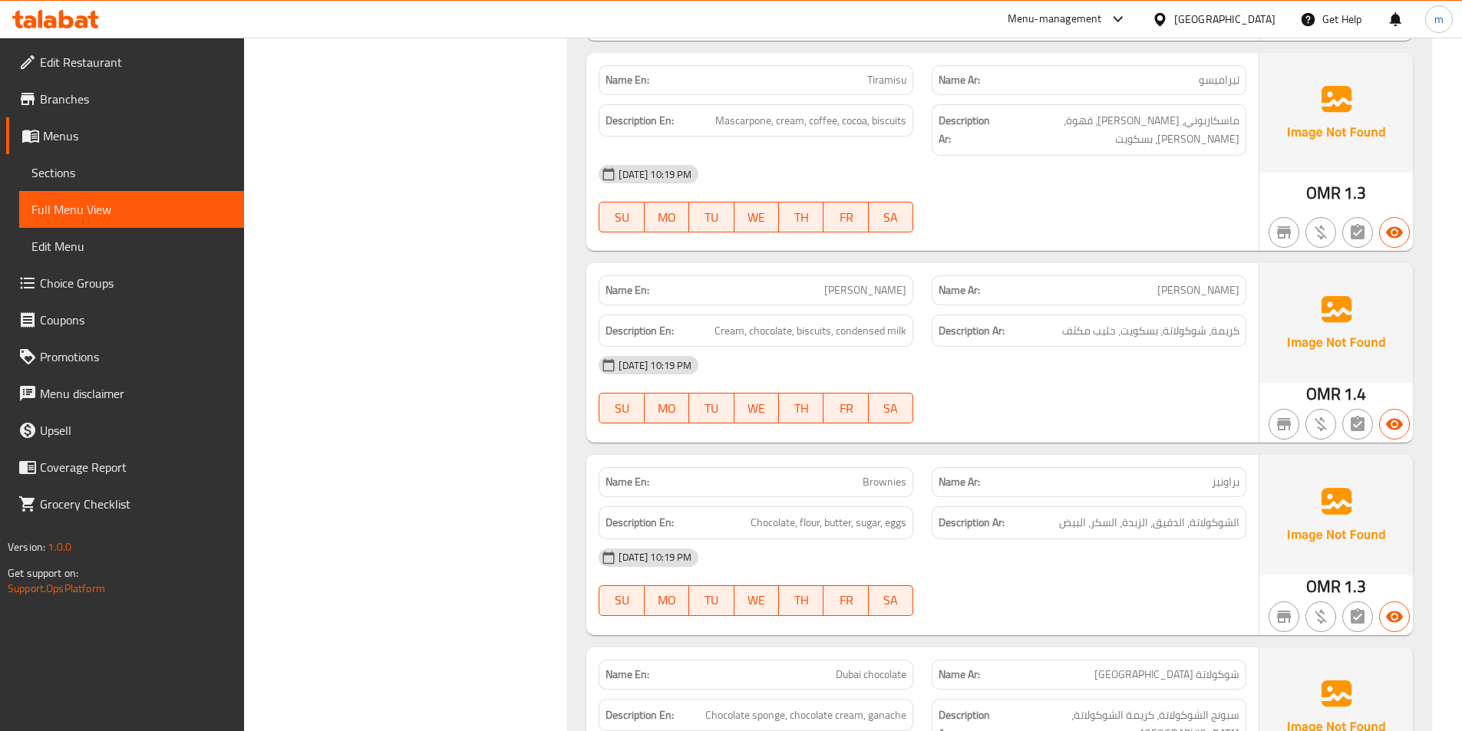
click at [1164, 507] on div "Description Ar: الشوكولاتة، الدقيق، الزبدة، السكر، البيض" at bounding box center [1089, 523] width 315 height 33
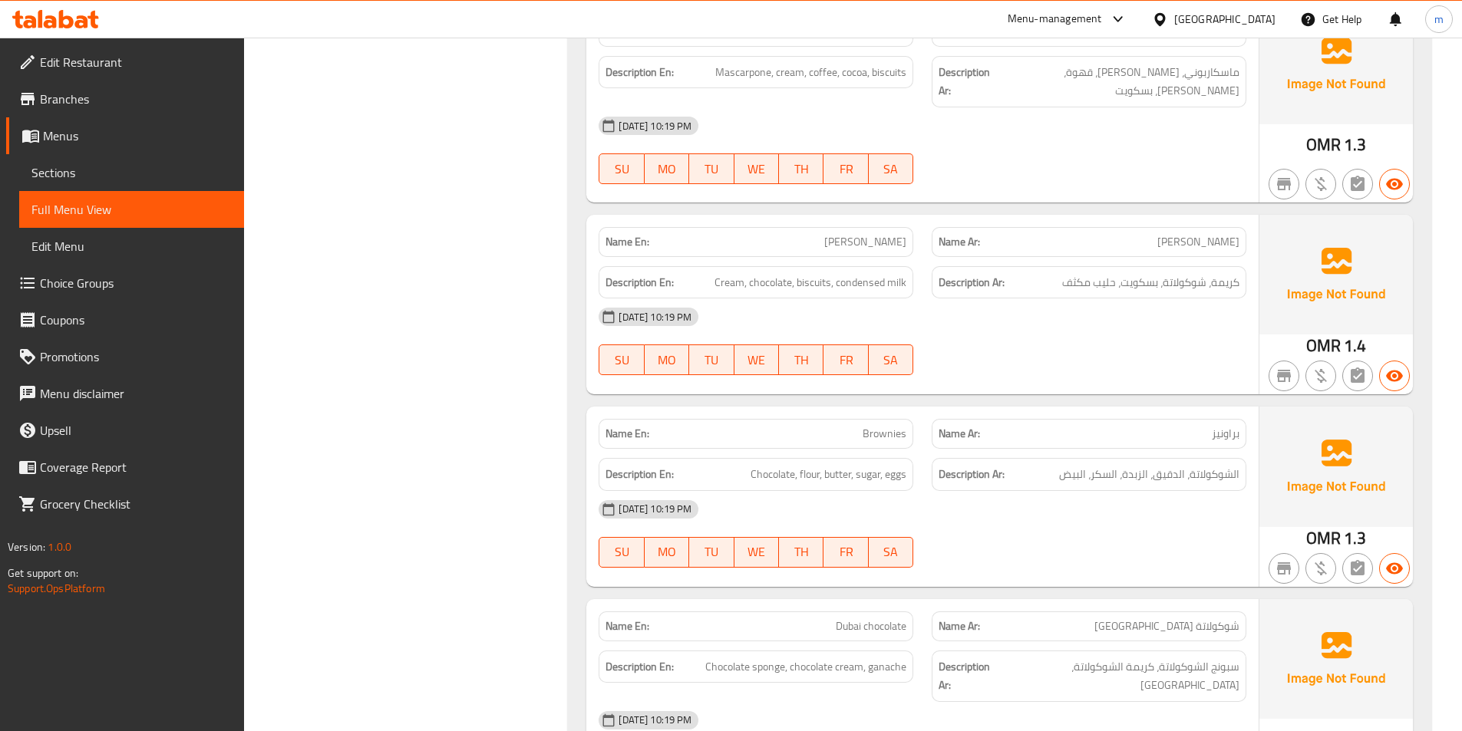
scroll to position [3861, 0]
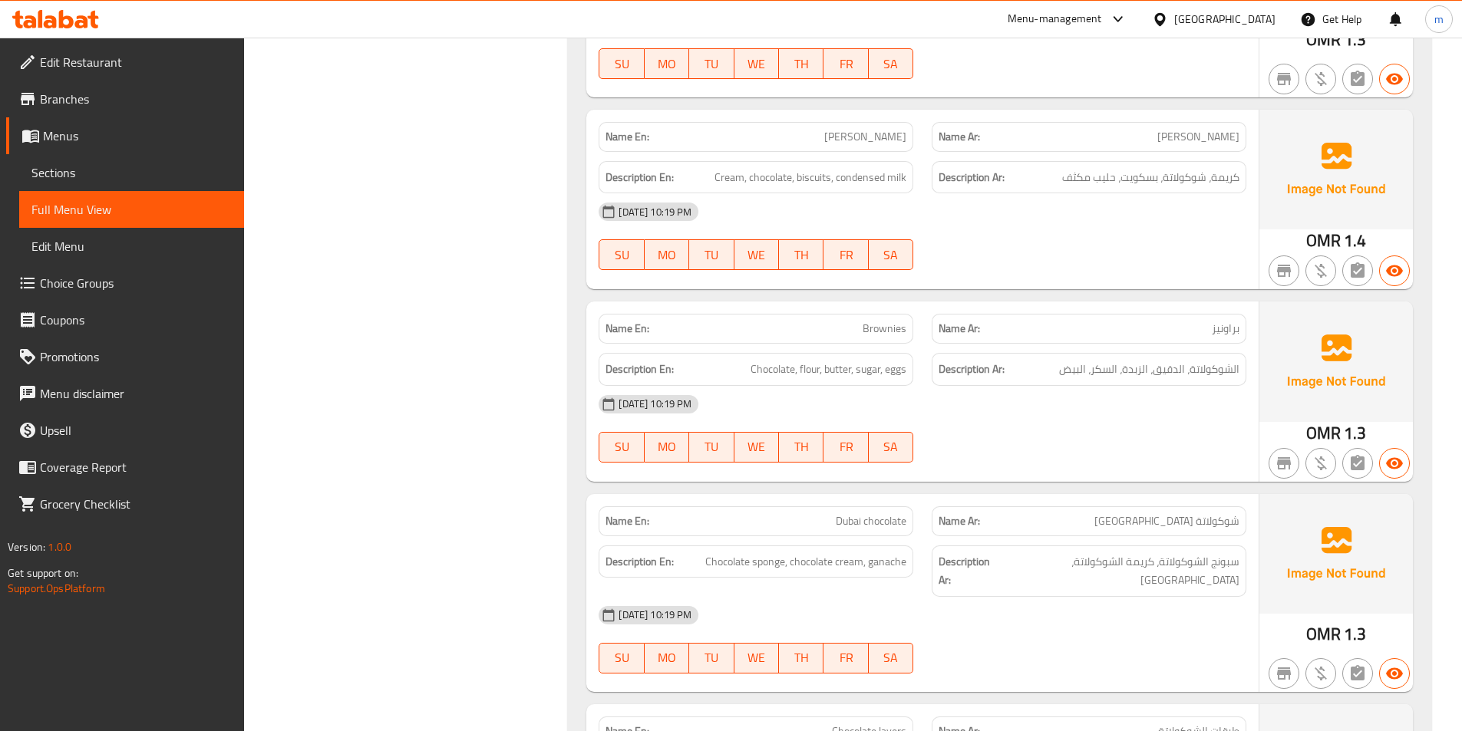
click at [1044, 536] on div "Description Ar: سبونج الشوكولاتة، كريمة الشوكولاتة، [GEOGRAPHIC_DATA]" at bounding box center [1089, 571] width 333 height 70
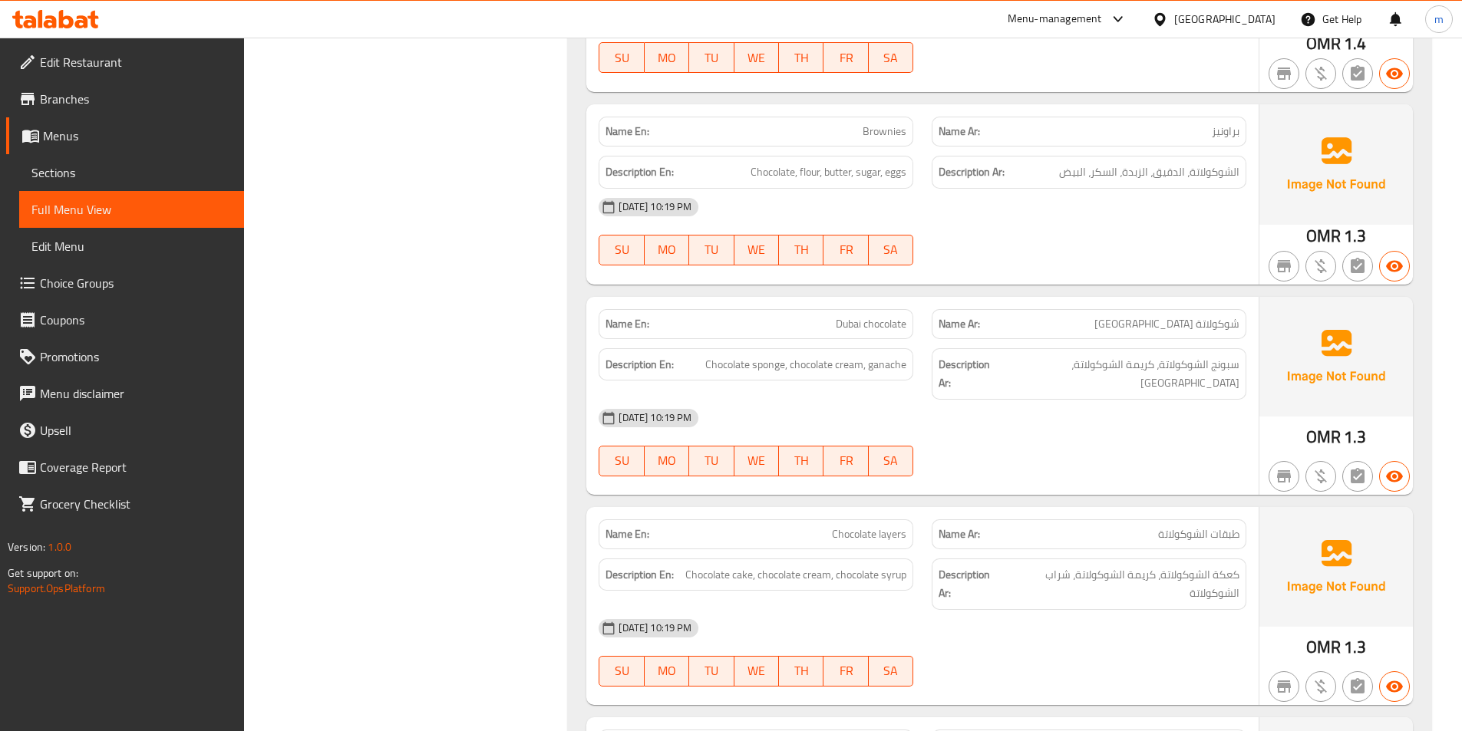
scroll to position [4168, 0]
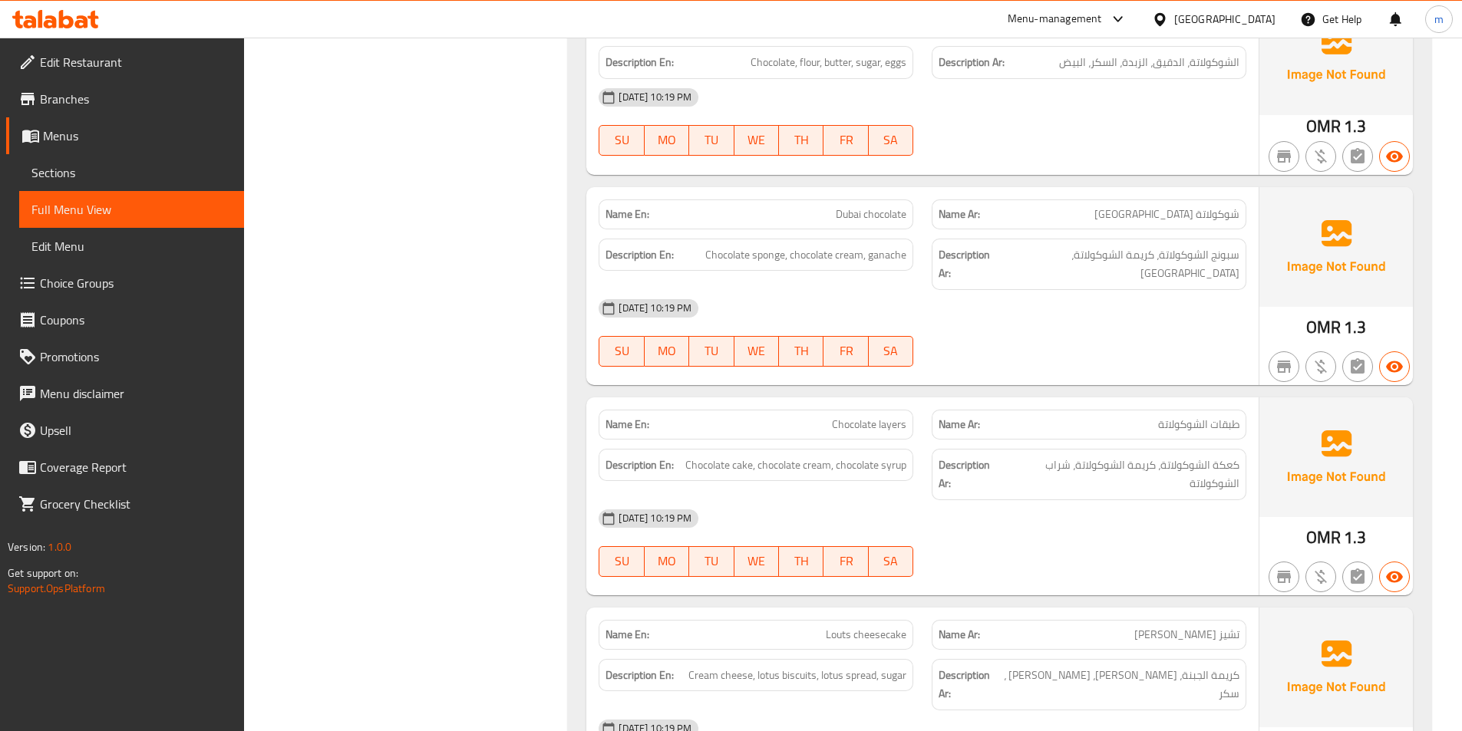
click at [1180, 500] on div "[DATE] 10:19 PM" at bounding box center [922, 518] width 666 height 37
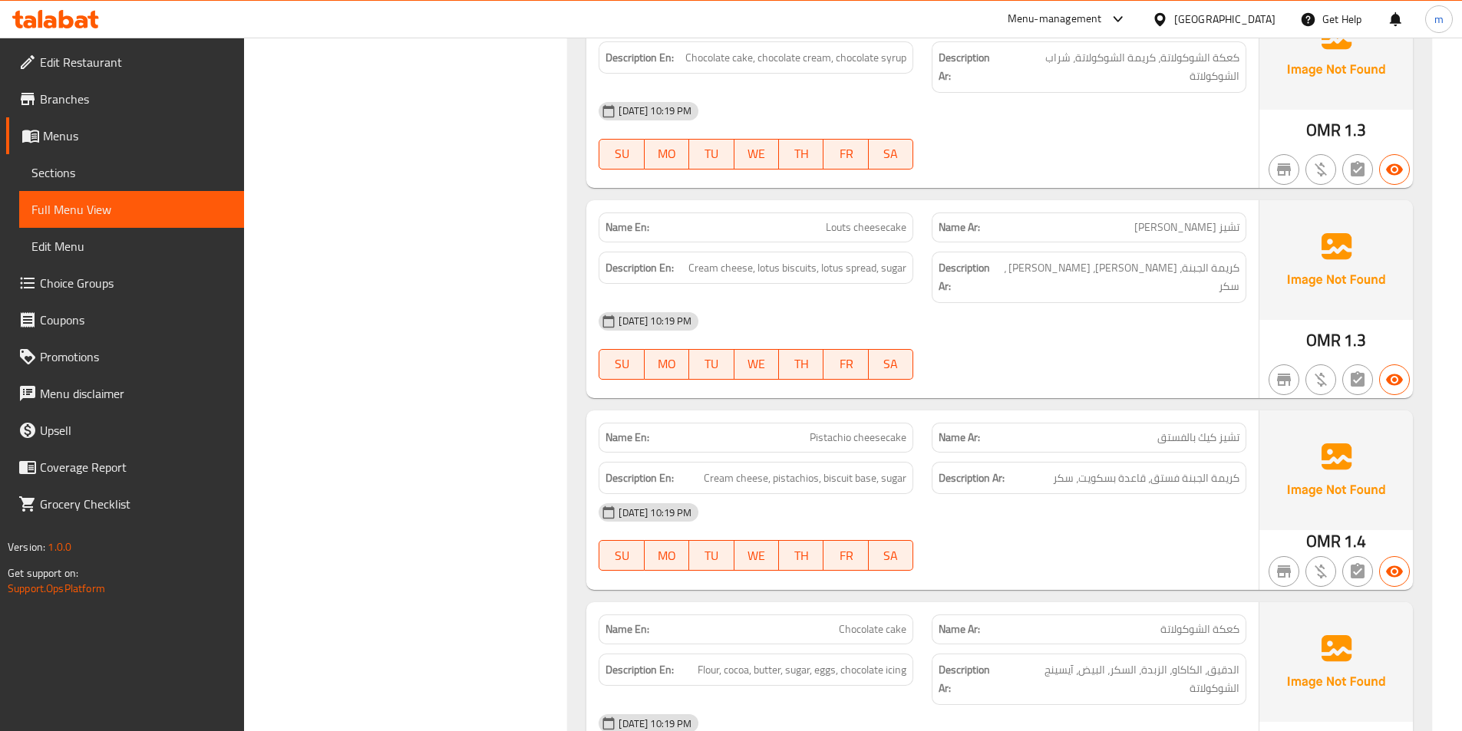
scroll to position [4581, 0]
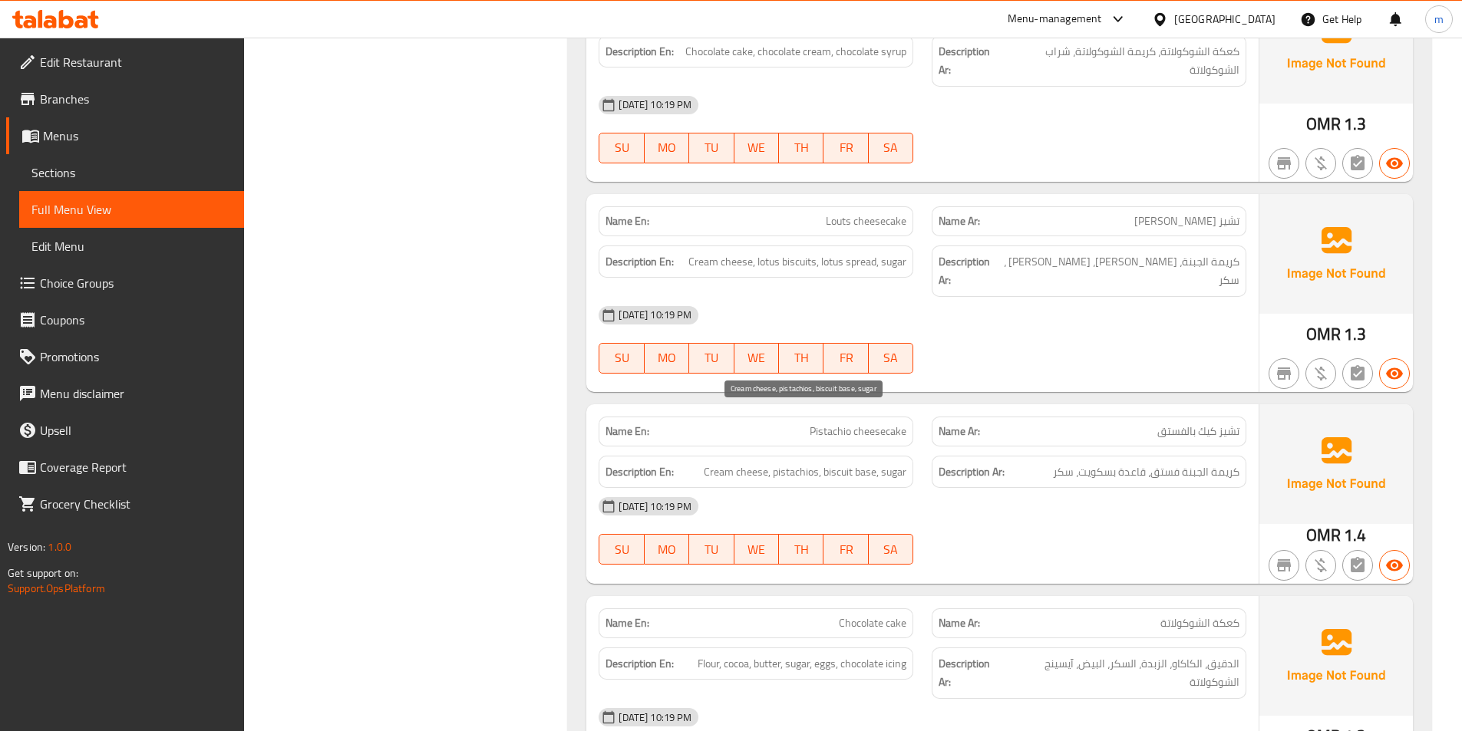
click at [787, 463] on span "Cream cheese, pistachios, biscuit base, sugar" at bounding box center [805, 472] width 203 height 19
click at [840, 463] on span "Cream cheese, pistachios, biscuit base, sugar" at bounding box center [805, 472] width 203 height 19
click at [896, 463] on span "Cream cheese, pistachios, biscuit base, sugar" at bounding box center [805, 472] width 203 height 19
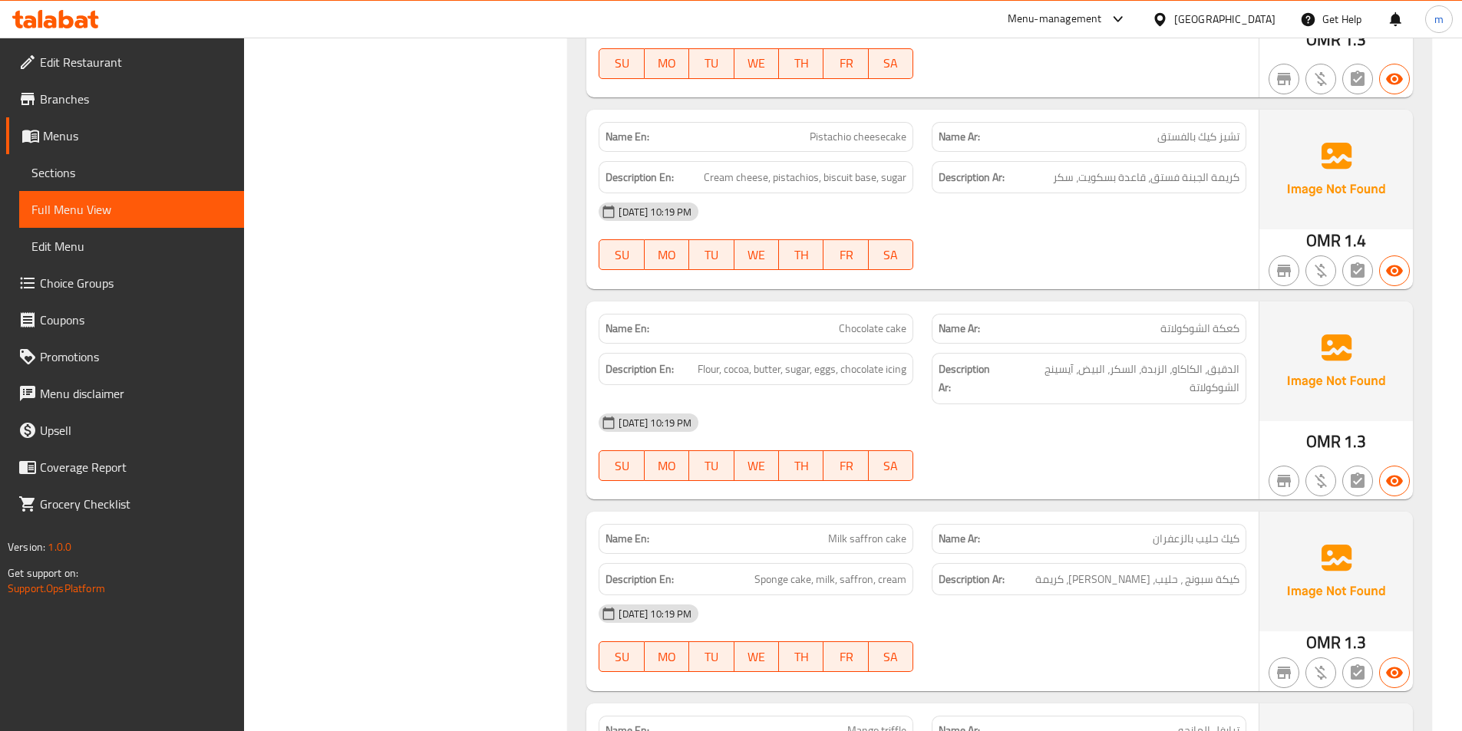
scroll to position [4888, 0]
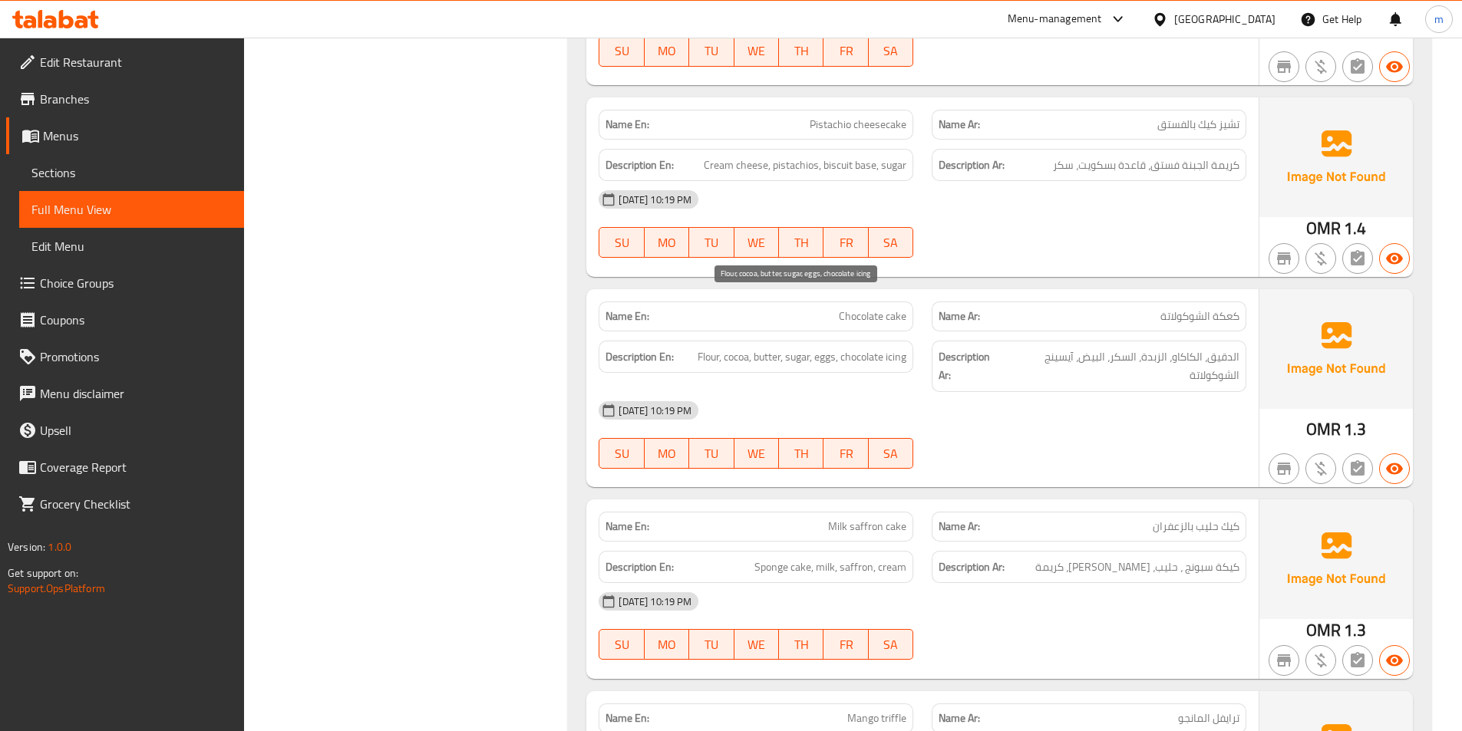
click at [873, 348] on span "Flour, cocoa, butter, sugar, eggs, chocolate icing" at bounding box center [802, 357] width 209 height 19
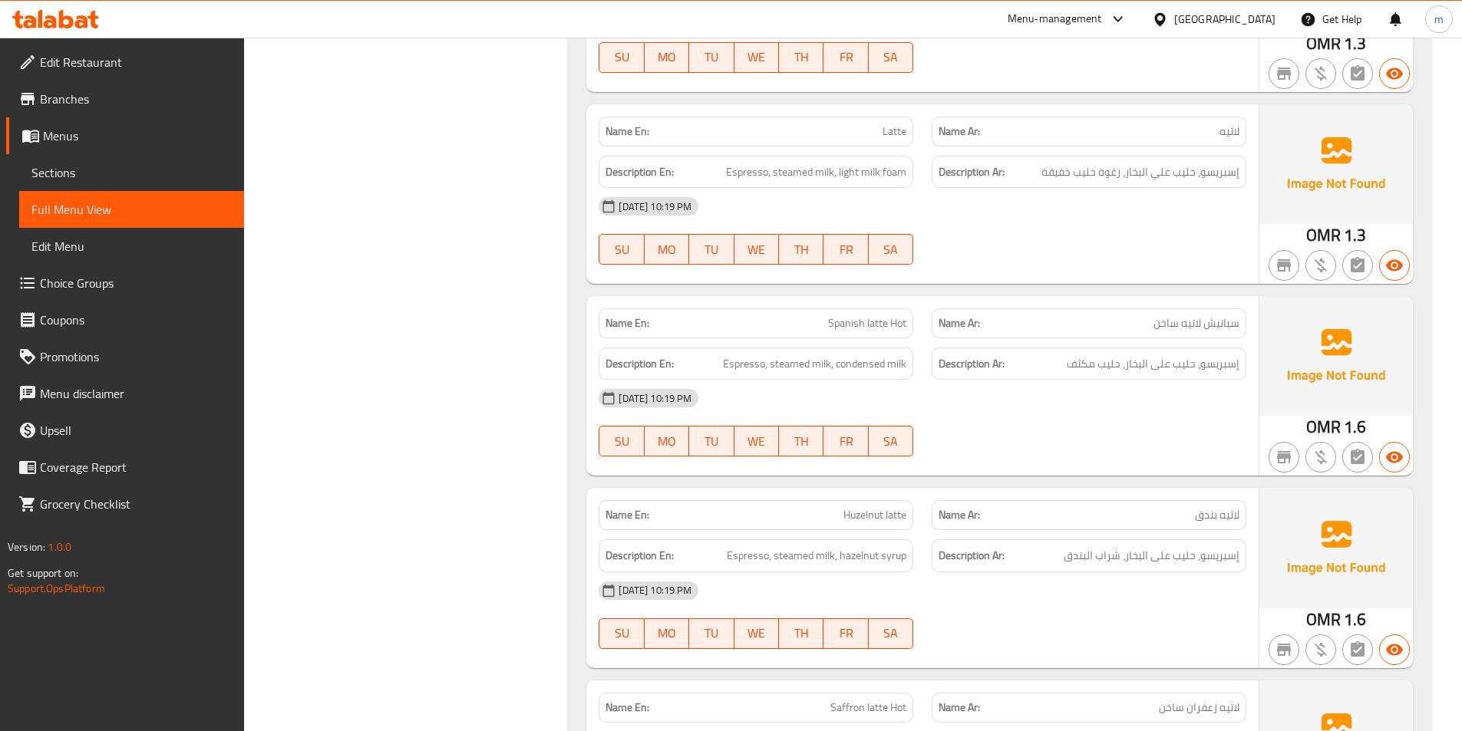
scroll to position [0, 0]
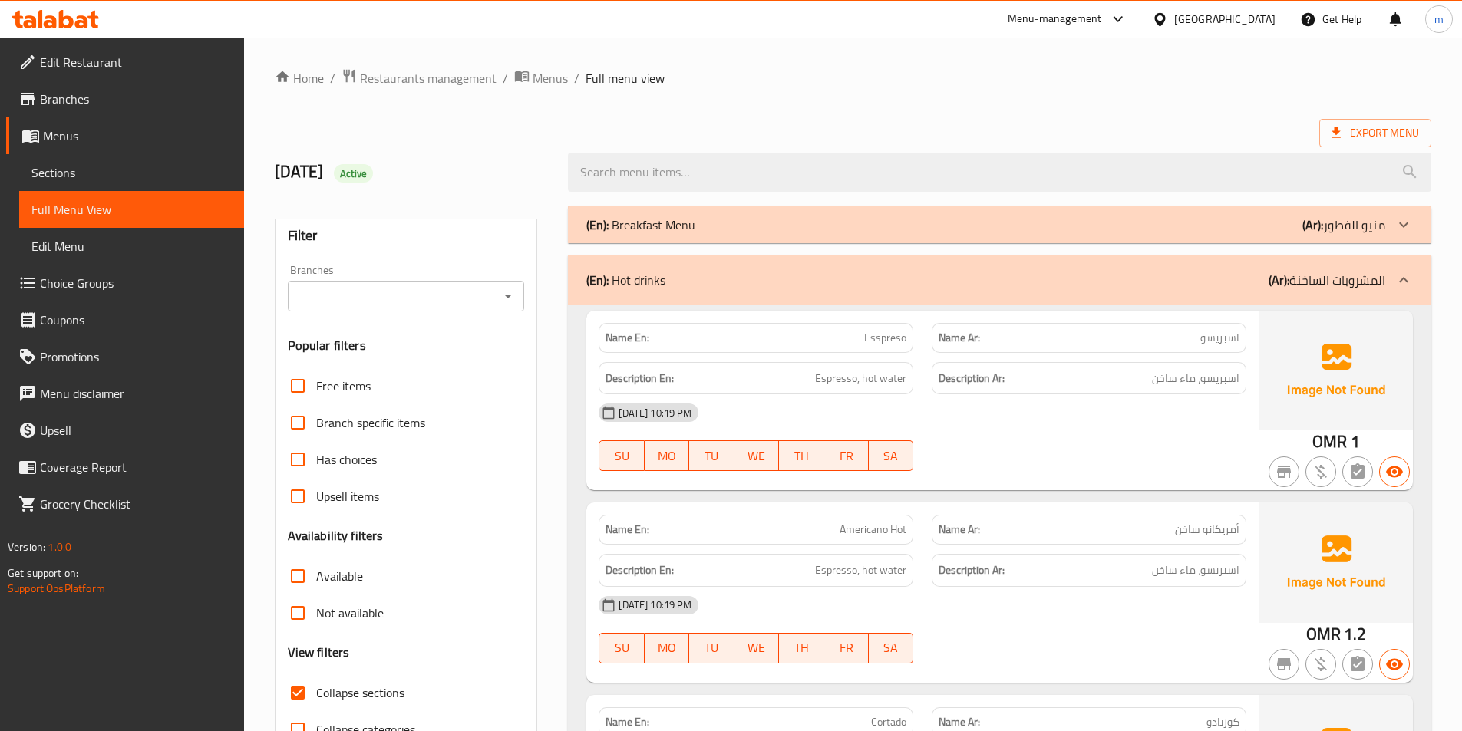
click at [613, 286] on p "(En): Hot drinks" at bounding box center [625, 280] width 79 height 18
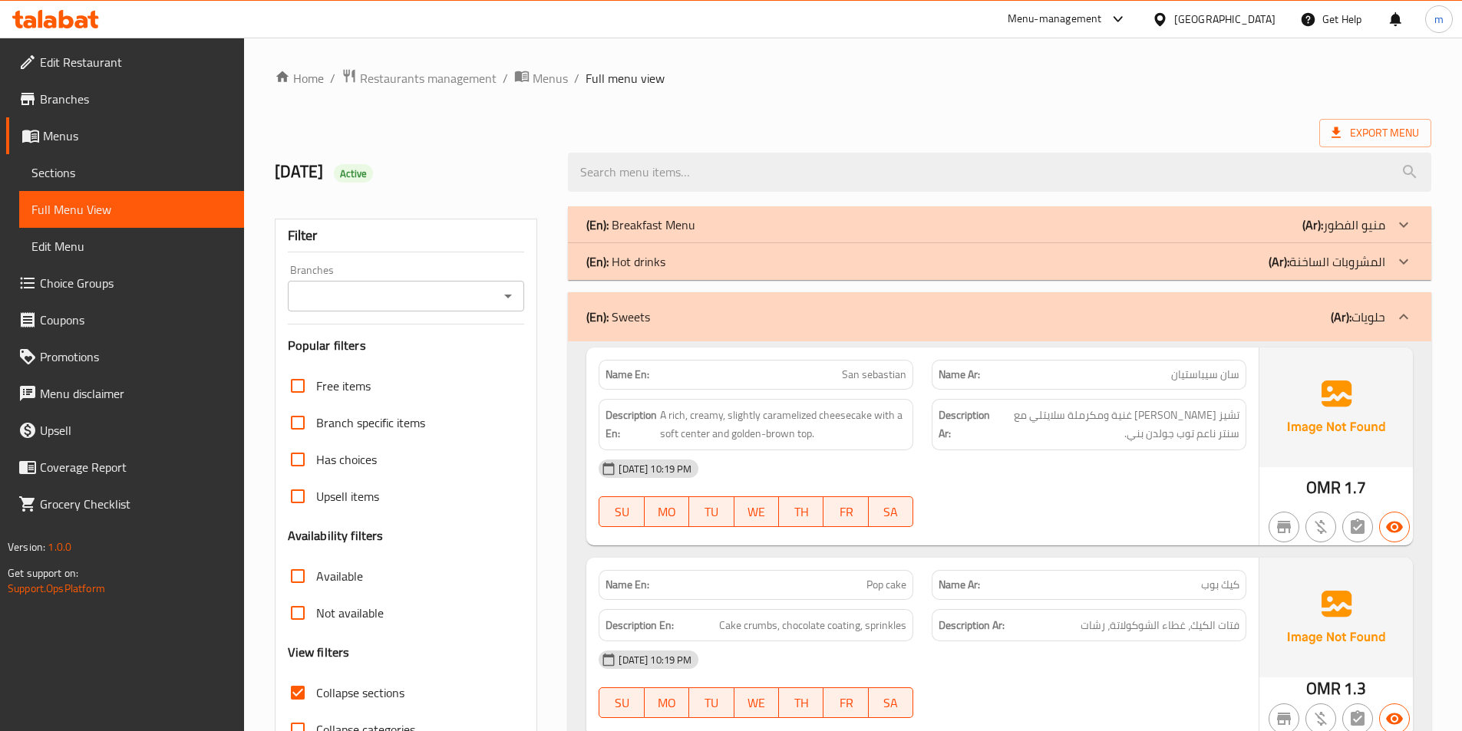
click at [638, 310] on p "(En): Sweets" at bounding box center [618, 317] width 64 height 18
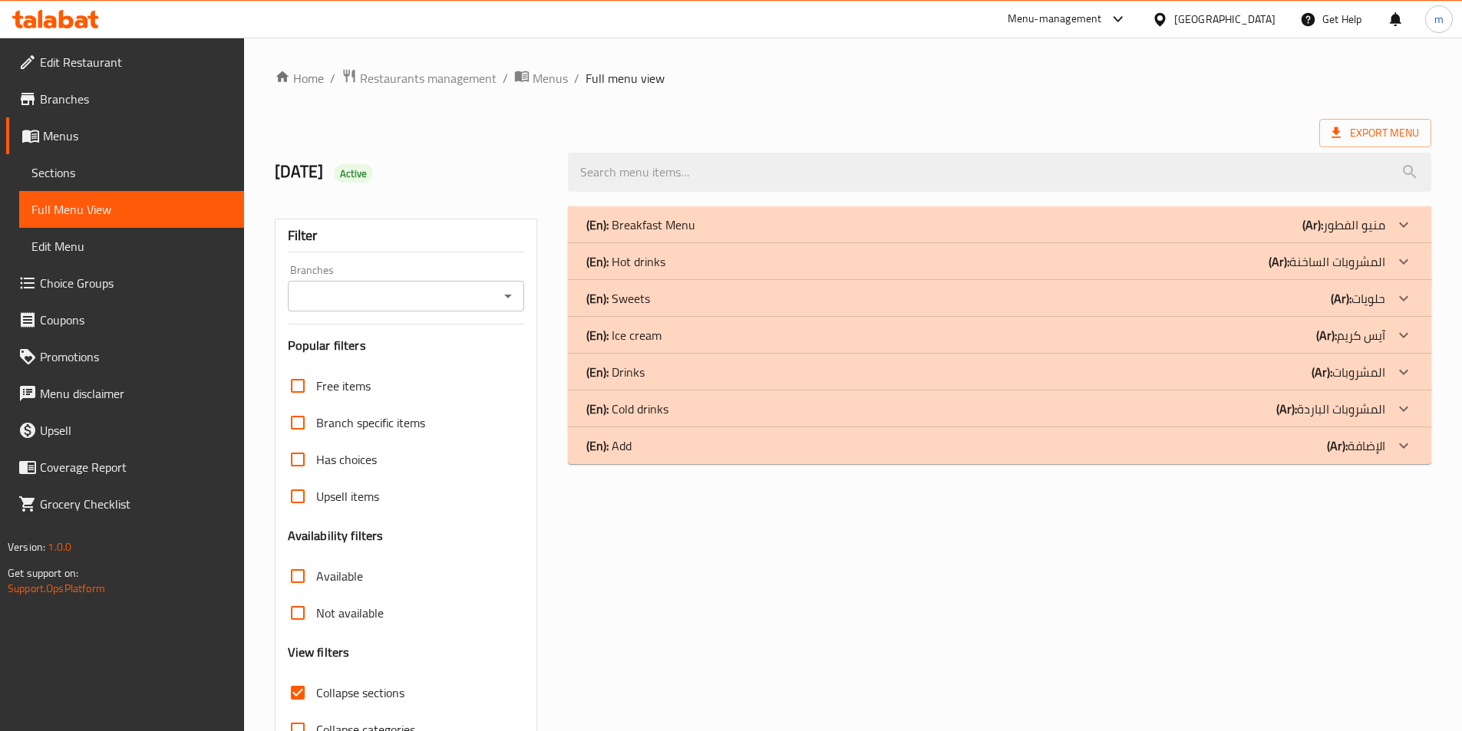
click at [637, 339] on p "(En): Ice cream" at bounding box center [623, 335] width 75 height 18
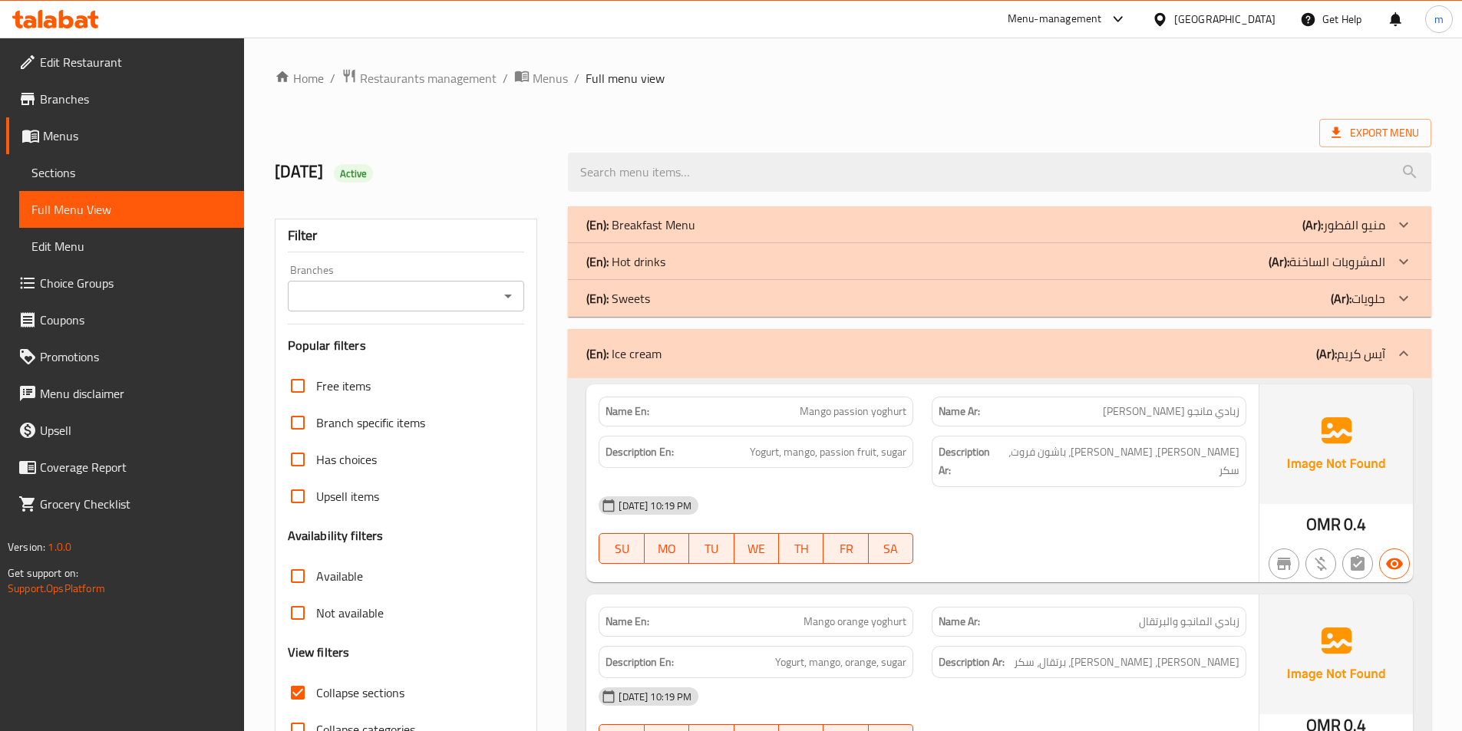
click at [1097, 487] on div "[DATE] 10:19 PM" at bounding box center [922, 505] width 666 height 37
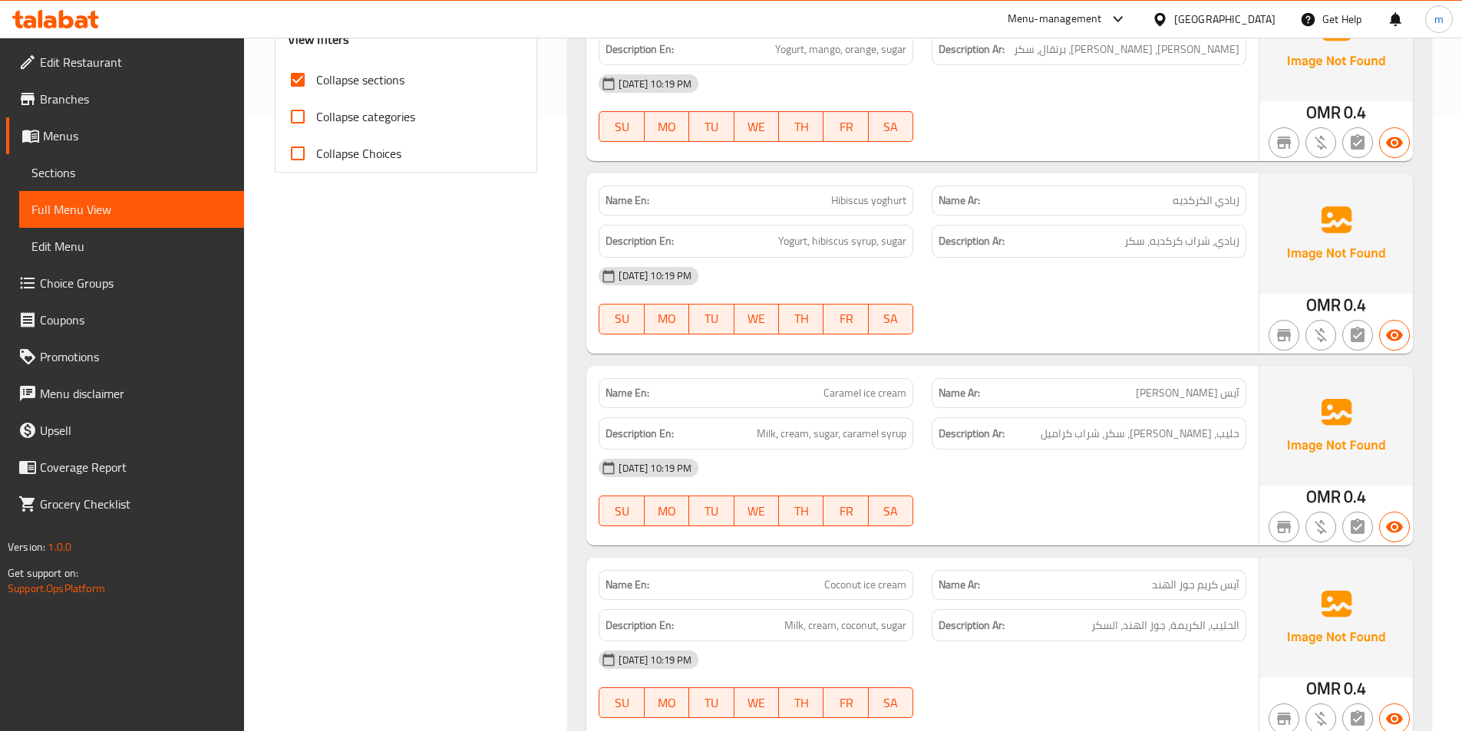
scroll to position [383, 0]
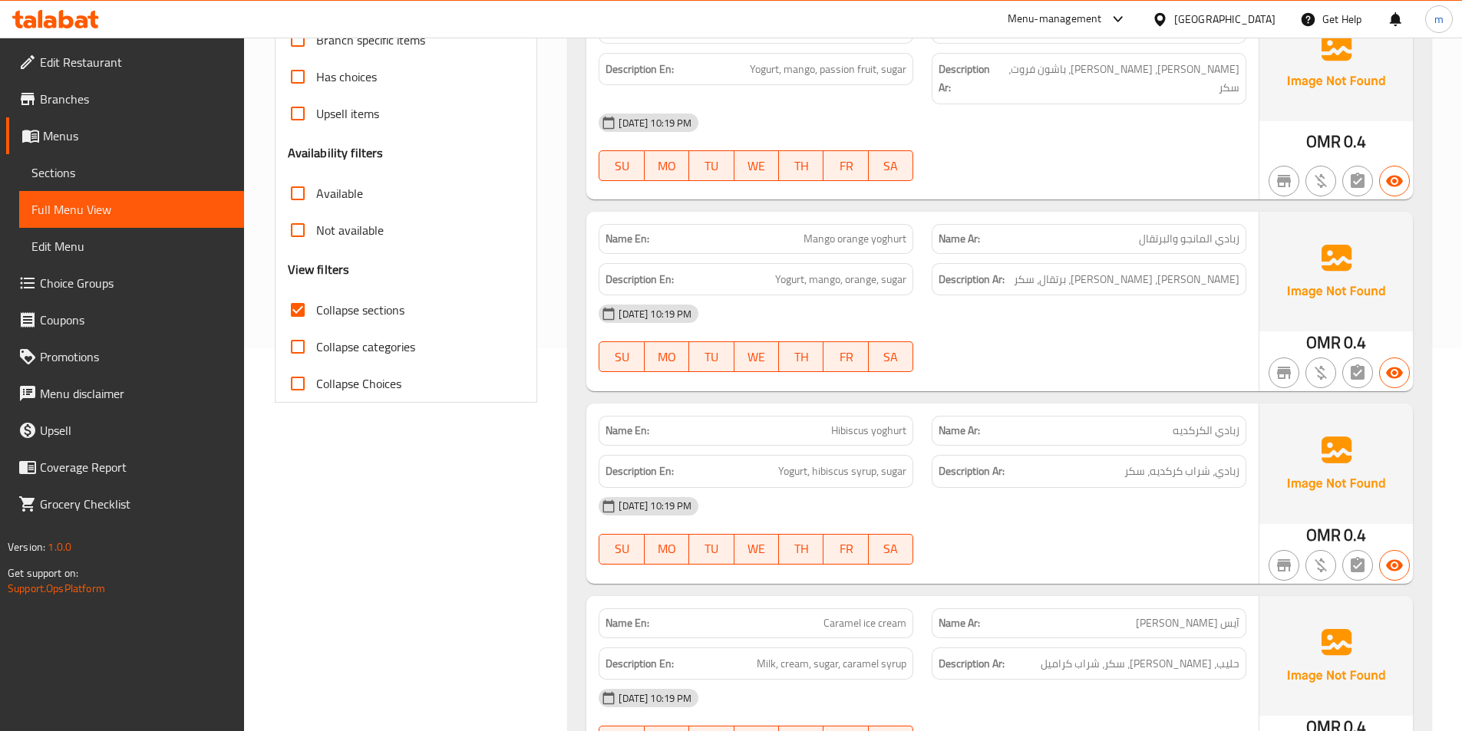
click at [81, 662] on div "Edit Restaurant Branches Menus Sections Full Menu View Edit Menu Choice Groups …" at bounding box center [122, 403] width 244 height 731
click at [356, 315] on span "Collapse sections" at bounding box center [360, 310] width 88 height 18
click at [316, 315] on input "Collapse sections" at bounding box center [297, 310] width 37 height 37
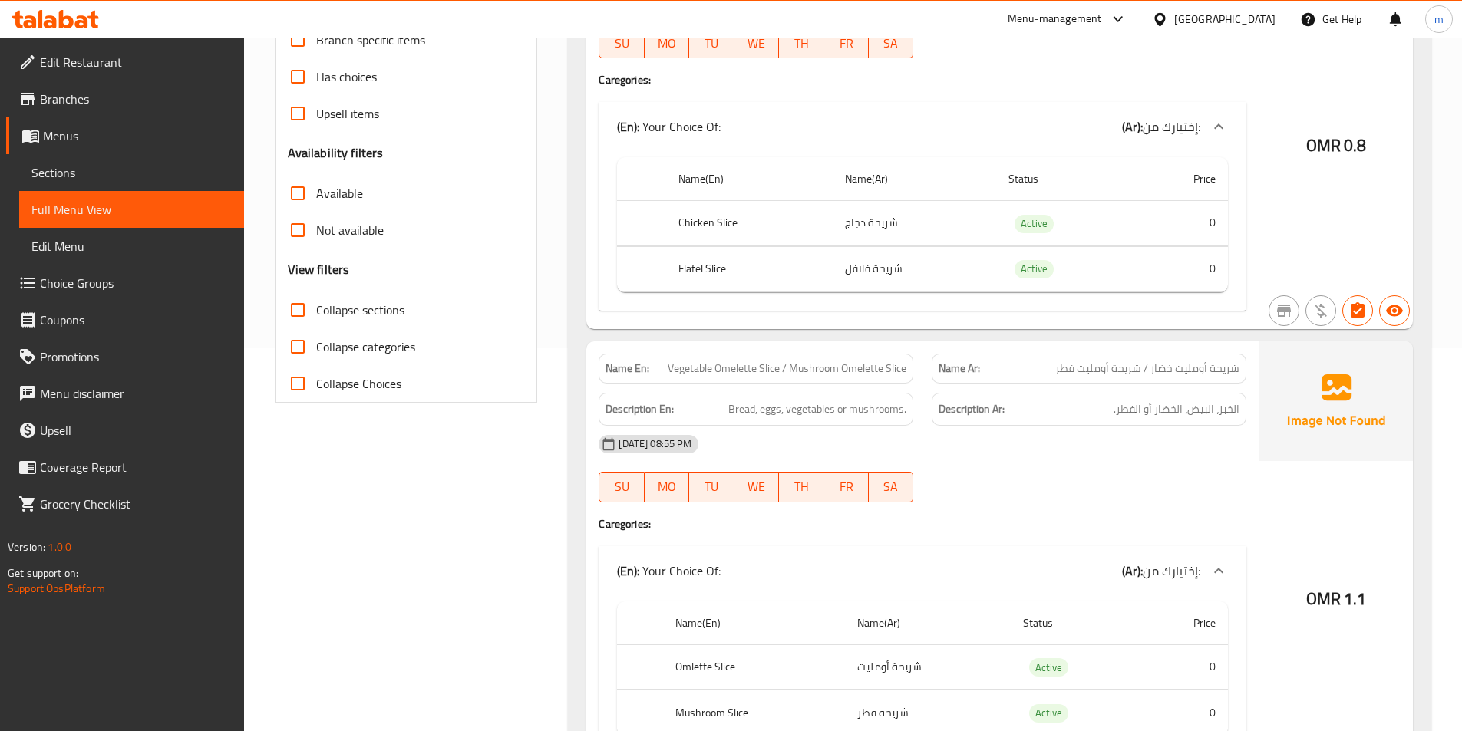
click at [361, 319] on span "Collapse sections" at bounding box center [360, 310] width 88 height 18
click at [316, 320] on input "Collapse sections" at bounding box center [297, 310] width 37 height 37
checkbox input "true"
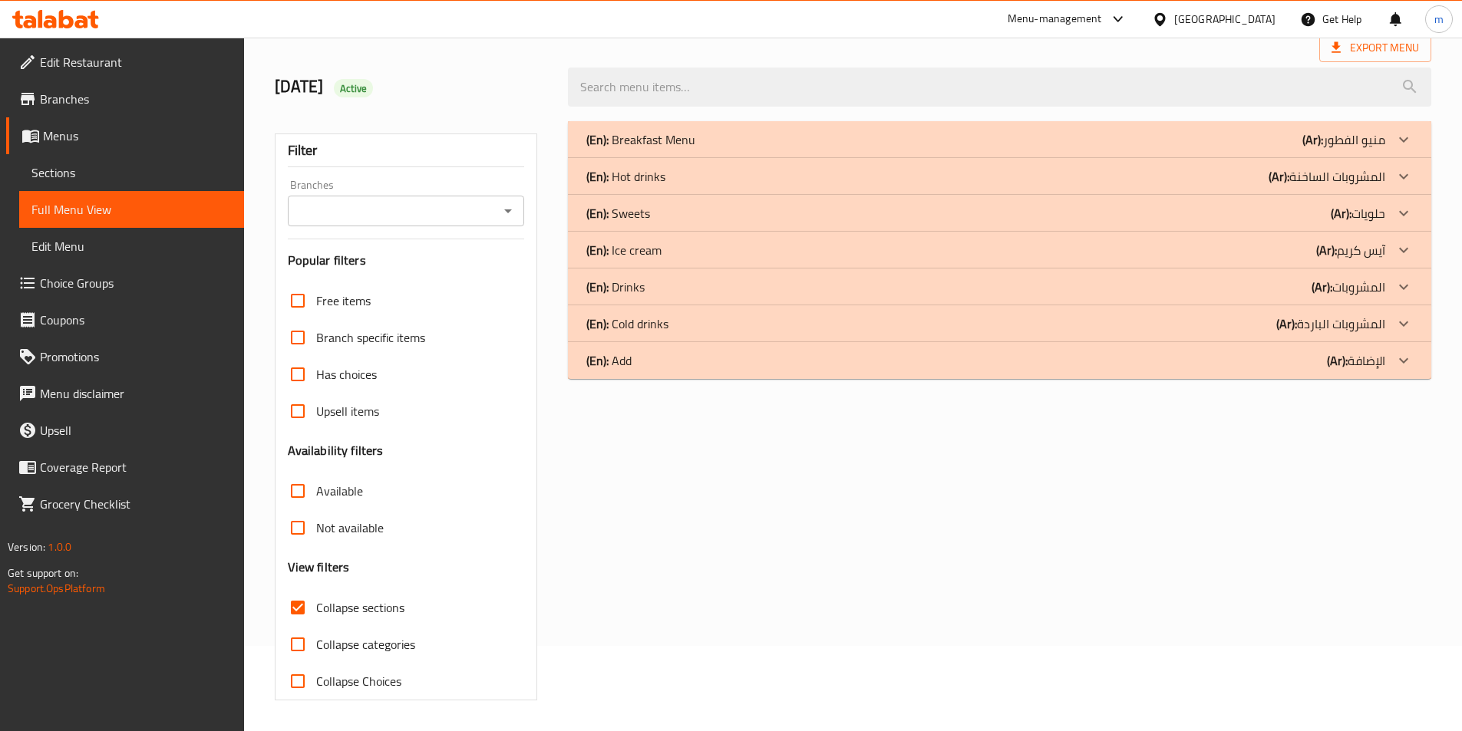
scroll to position [85, 0]
click at [364, 423] on label "Upsell items" at bounding box center [329, 411] width 100 height 37
click at [316, 423] on input "Upsell items" at bounding box center [297, 411] width 37 height 37
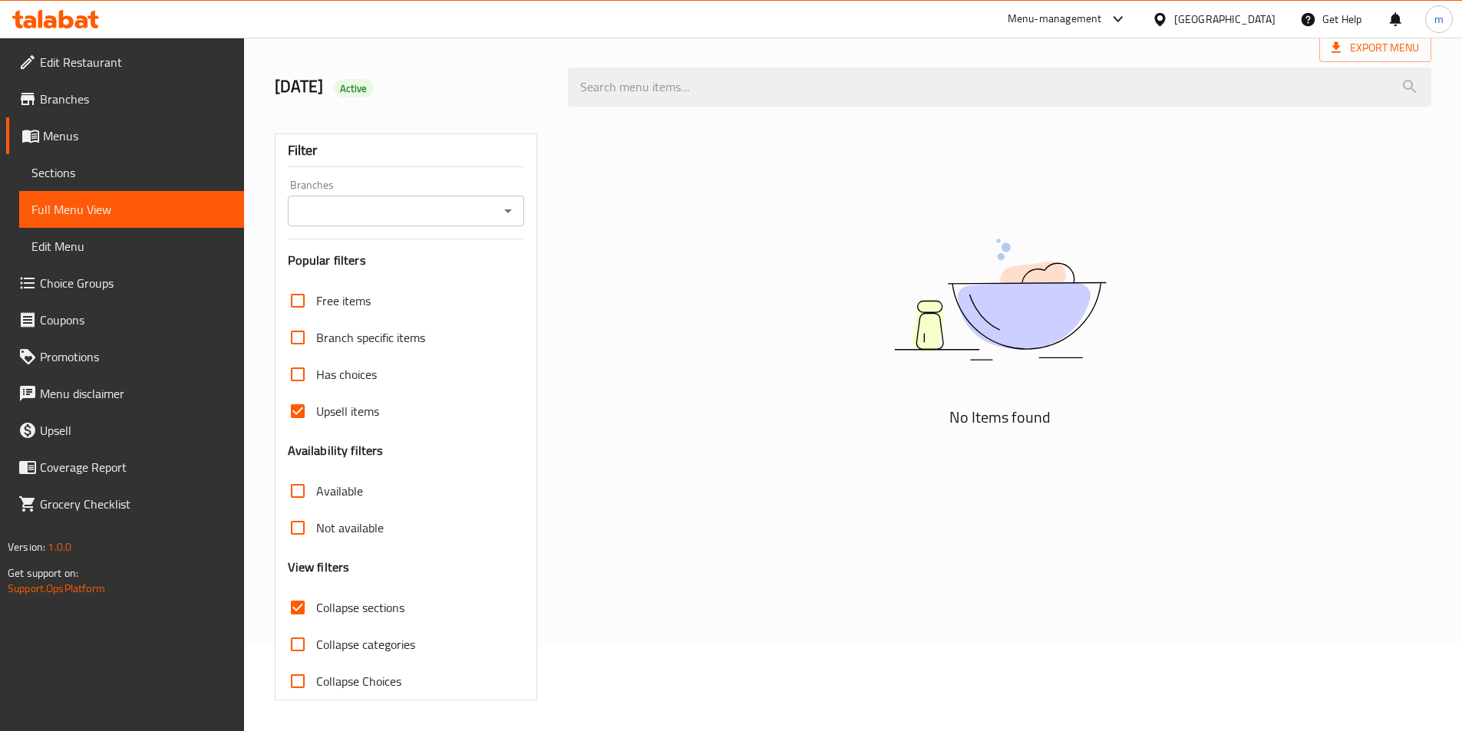
click at [364, 419] on span "Upsell items" at bounding box center [347, 411] width 63 height 18
click at [316, 419] on input "Upsell items" at bounding box center [297, 411] width 37 height 37
checkbox input "false"
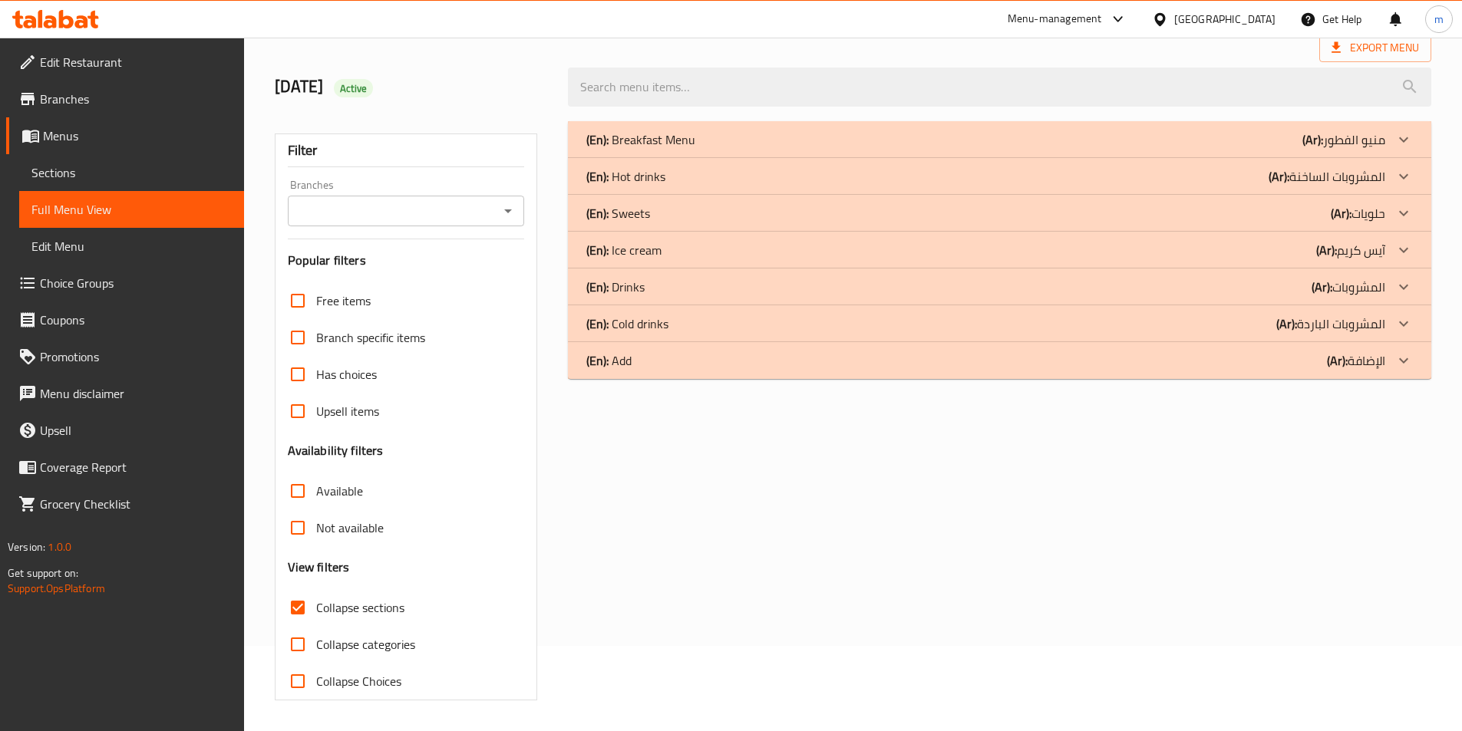
click at [1372, 219] on p "(Ar): حلويات" at bounding box center [1358, 213] width 54 height 18
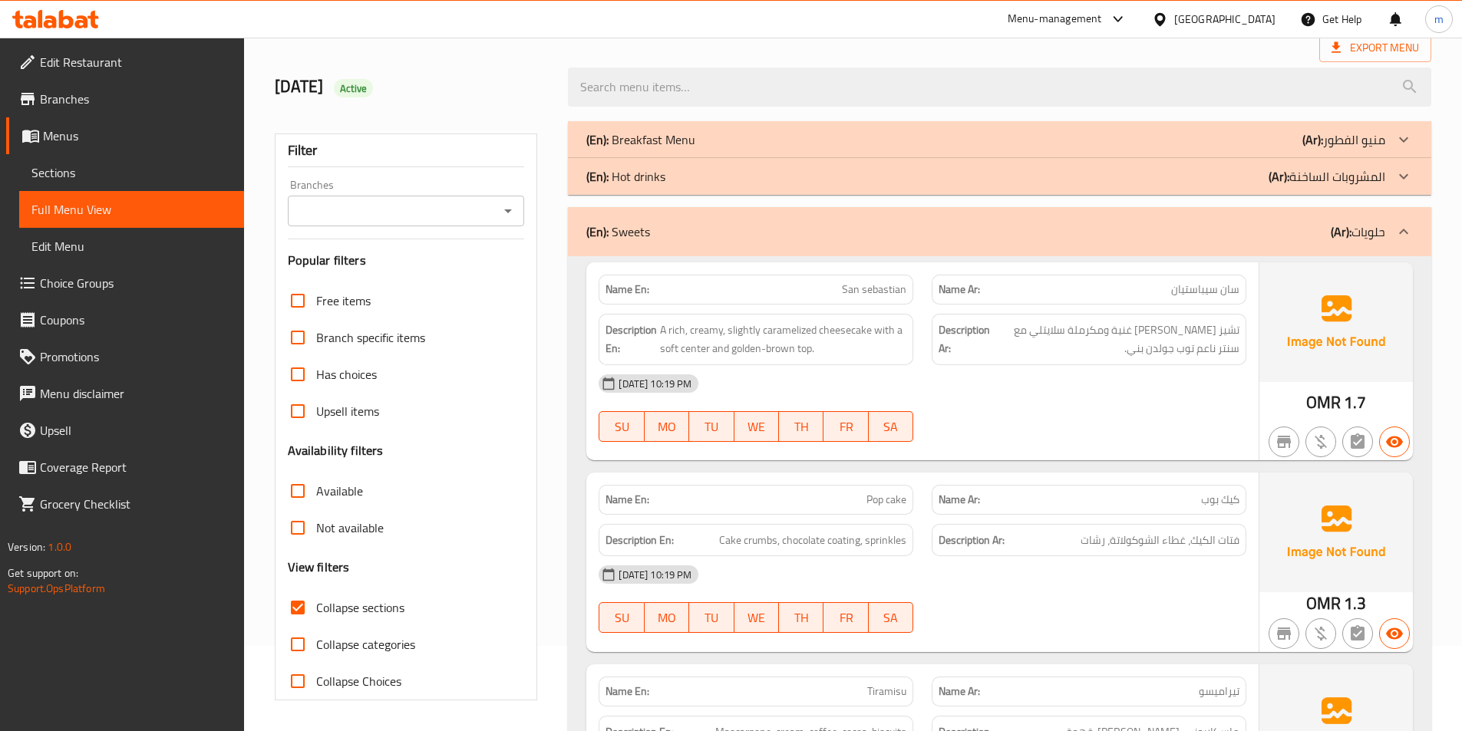
click at [812, 238] on div "(En): Sweets (Ar): حلويات" at bounding box center [985, 232] width 799 height 18
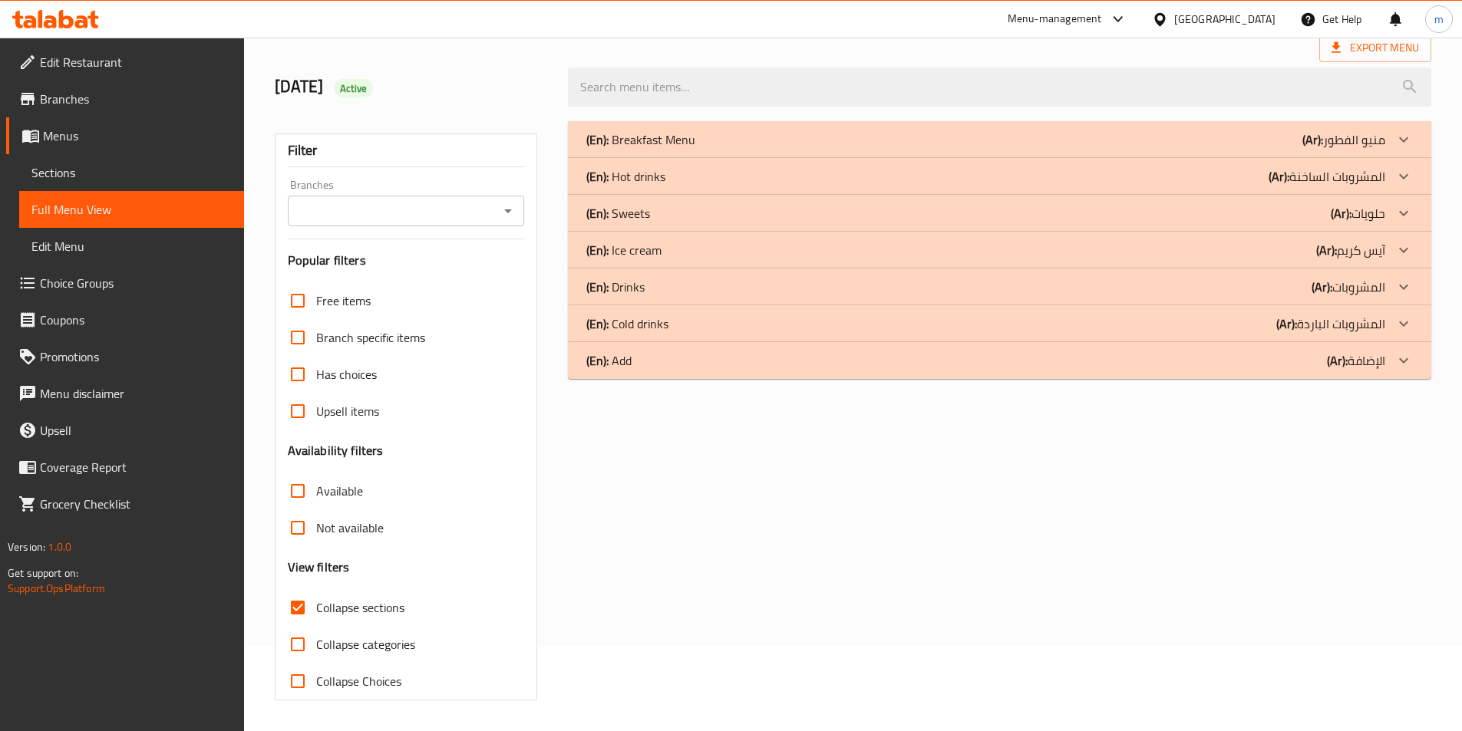
click at [800, 252] on div "(En): Ice cream (Ar): آيس كريم" at bounding box center [985, 250] width 799 height 18
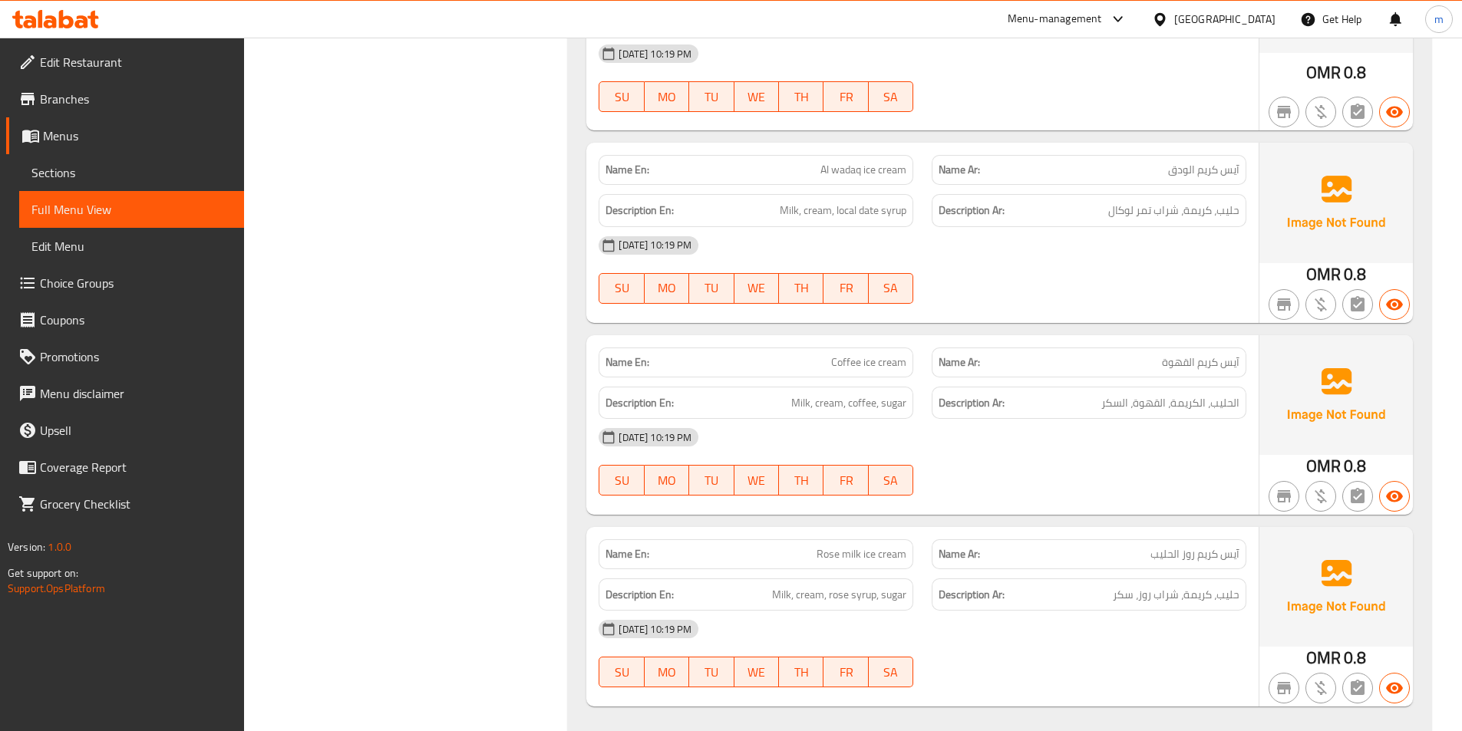
scroll to position [1611, 0]
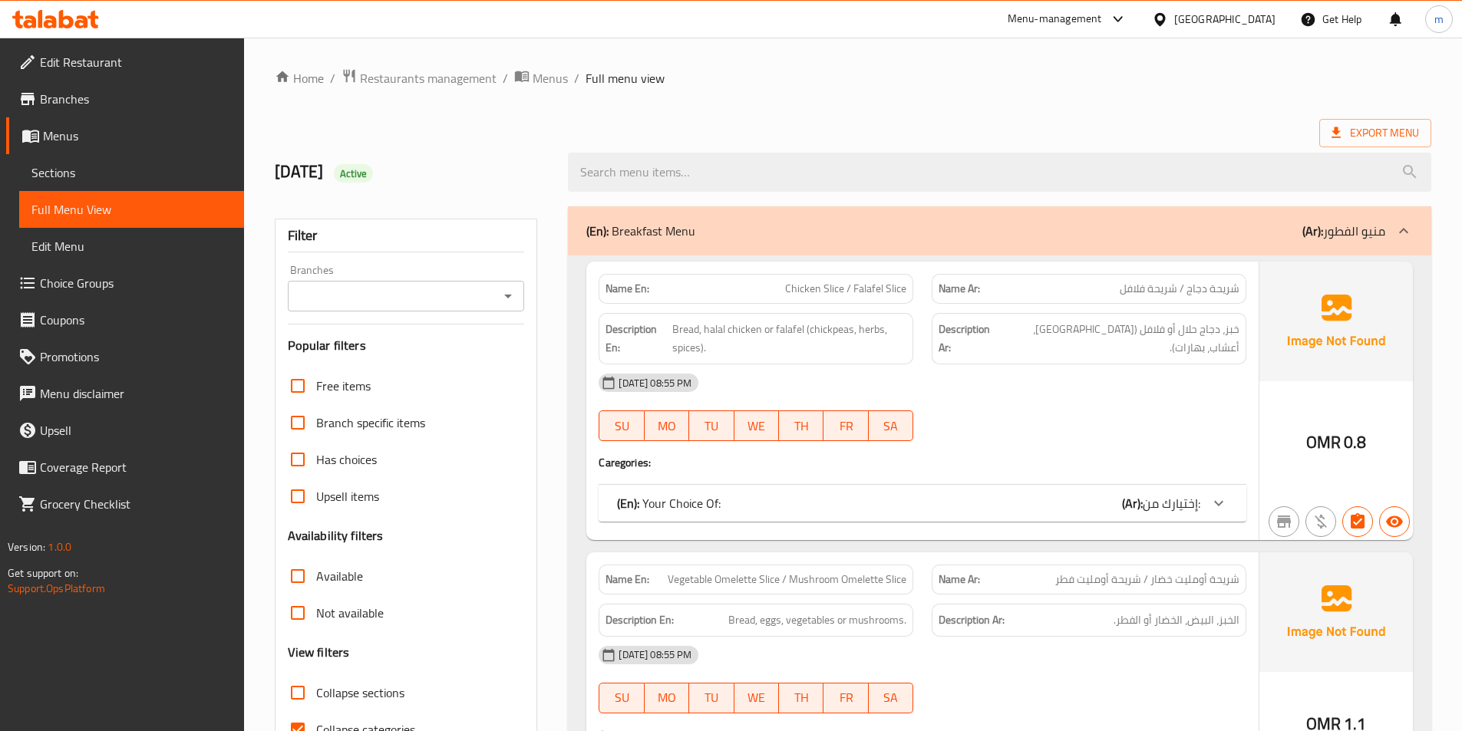
scroll to position [77, 0]
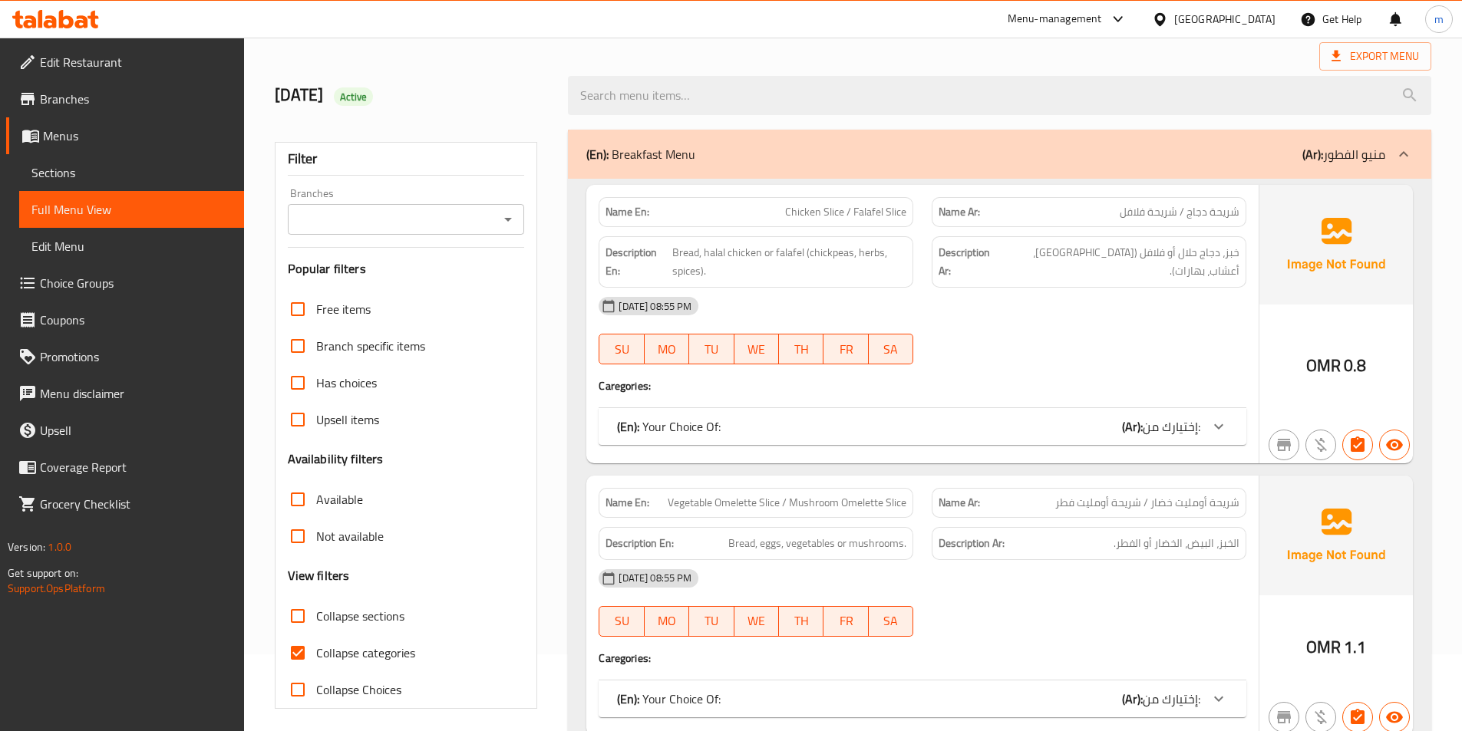
click at [372, 624] on span "Collapse sections" at bounding box center [360, 616] width 88 height 18
click at [316, 624] on input "Collapse sections" at bounding box center [297, 616] width 37 height 37
checkbox input "true"
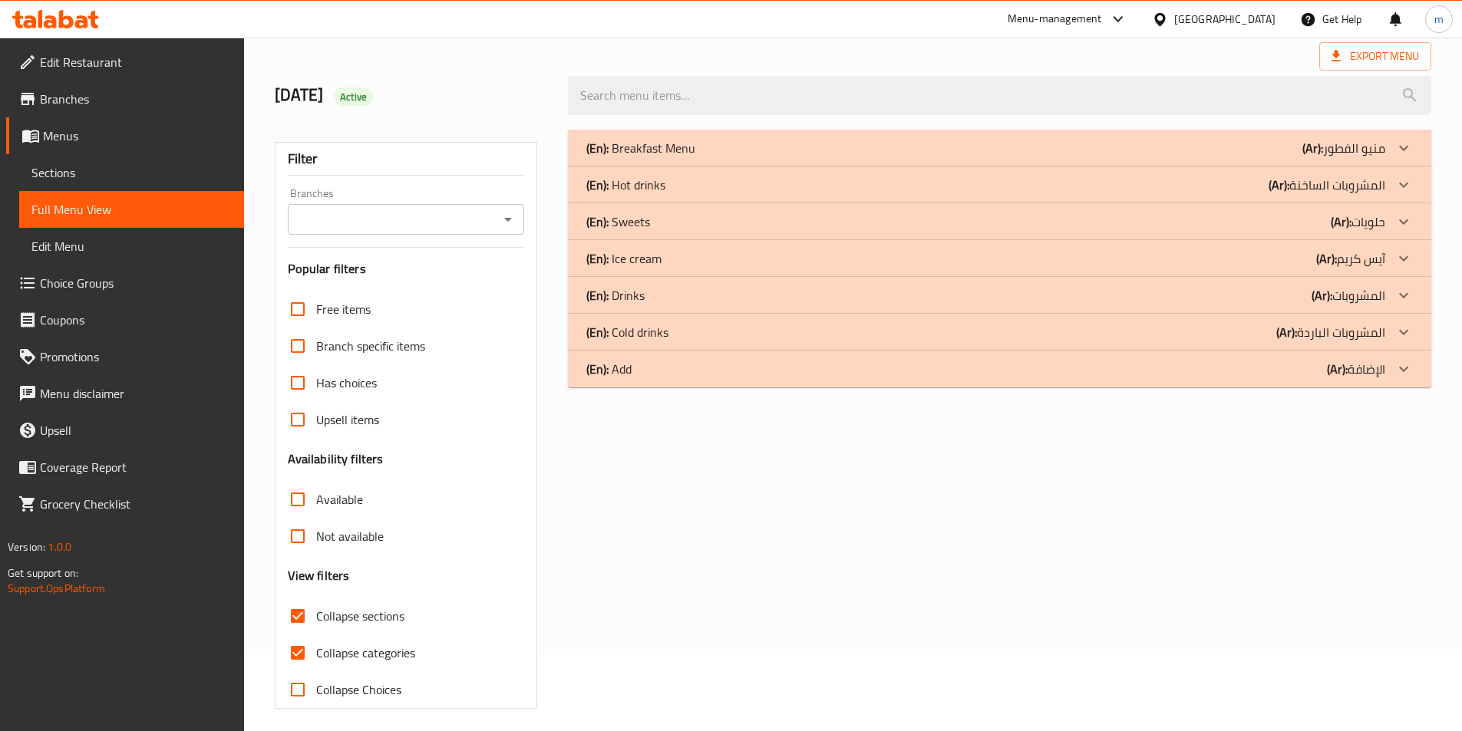
click at [375, 649] on span "Collapse categories" at bounding box center [365, 653] width 99 height 18
click at [316, 649] on input "Collapse categories" at bounding box center [297, 653] width 37 height 37
checkbox input "false"
click at [1286, 269] on div "(En): Ice cream (Ar): آيس كريم" at bounding box center [999, 258] width 863 height 37
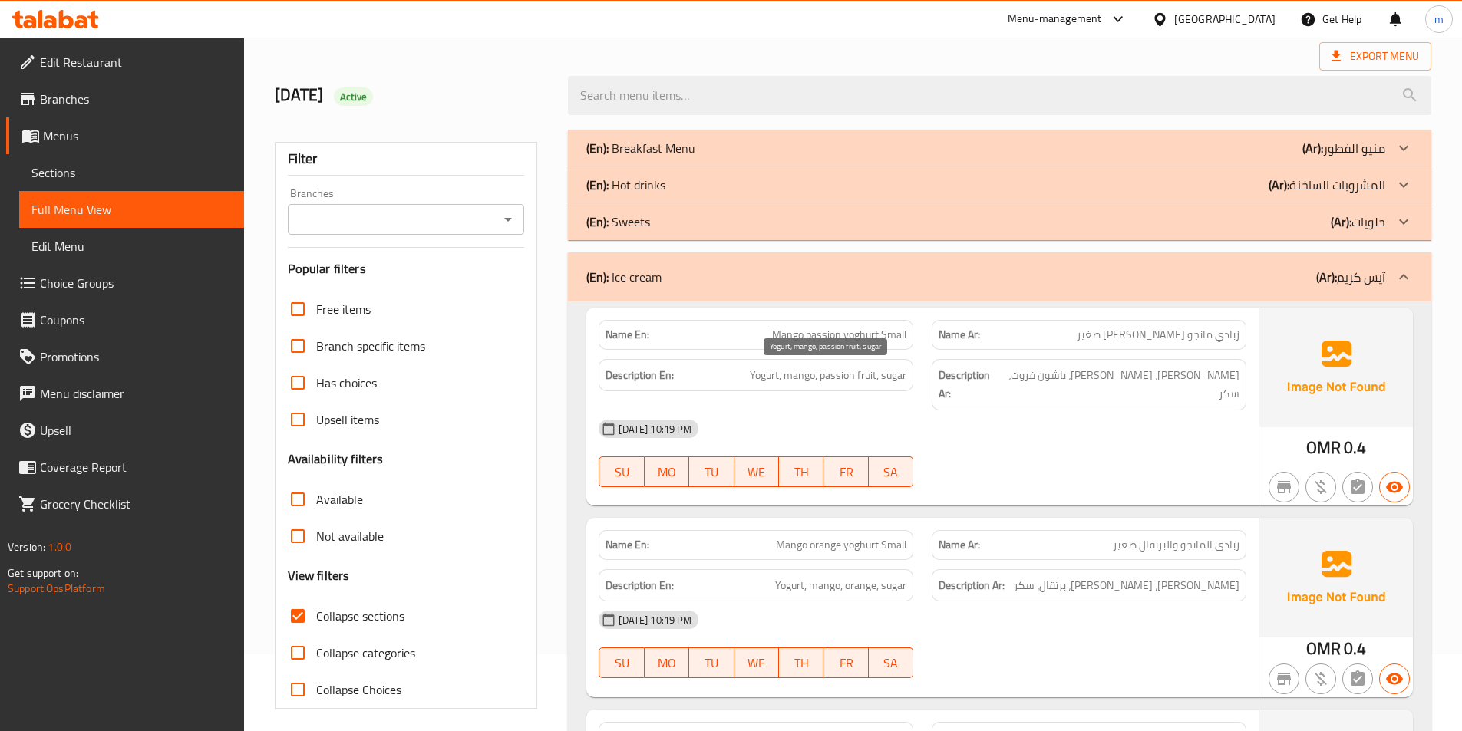
click at [800, 383] on span "Yogurt, mango, passion fruit, sugar" at bounding box center [828, 375] width 157 height 19
click at [855, 375] on span "Yogurt, mango, passion fruit, sugar" at bounding box center [828, 375] width 157 height 19
click at [895, 381] on span "Yogurt, mango, passion fruit, sugar" at bounding box center [828, 375] width 157 height 19
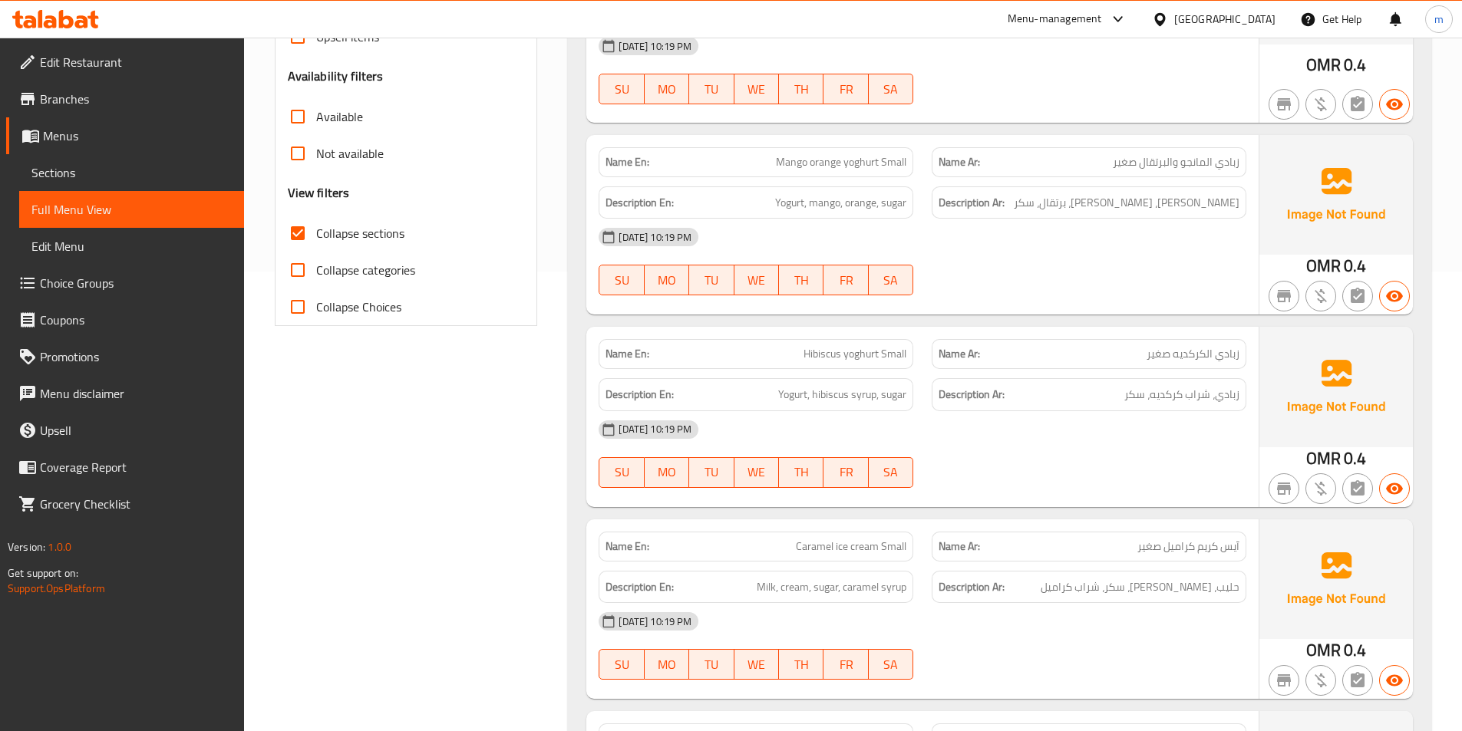
scroll to position [461, 0]
click at [889, 385] on span "Yogurt, hibiscus syrup, sugar" at bounding box center [842, 394] width 128 height 19
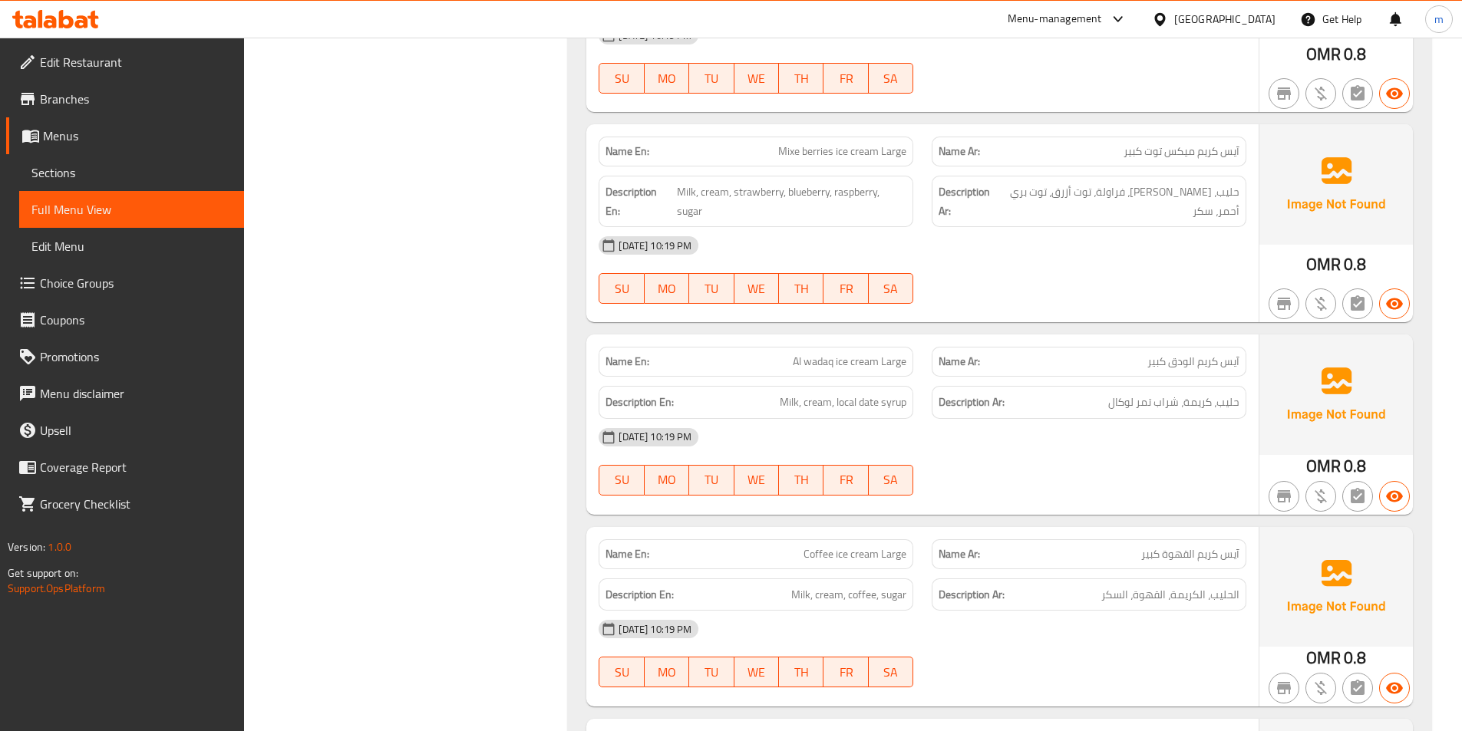
scroll to position [1458, 0]
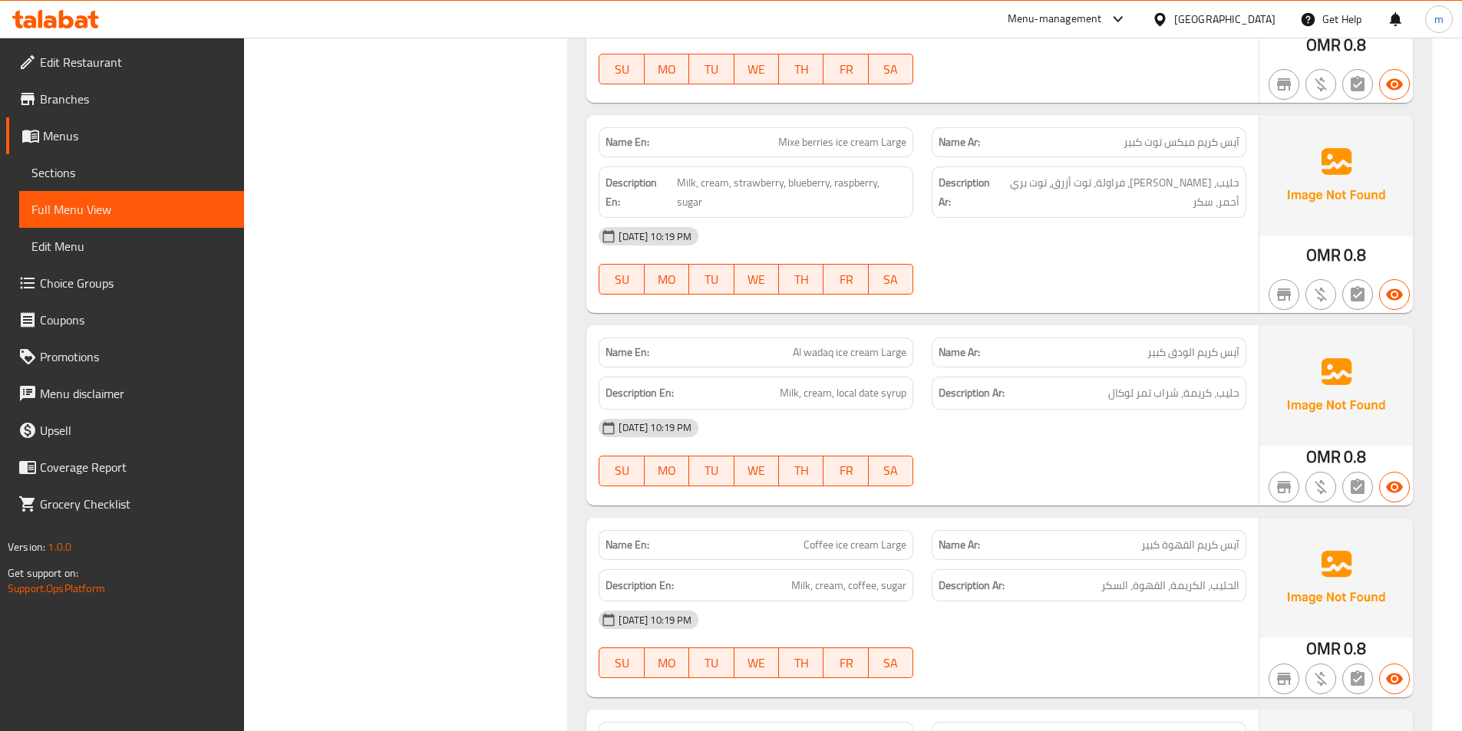
click at [793, 345] on span "Al wadaq ice cream Large" at bounding box center [850, 353] width 114 height 16
click at [800, 345] on span "Al wadaq ice cream Large" at bounding box center [850, 353] width 114 height 16
click at [777, 328] on div "Name En: Al wadaq ice cream Large" at bounding box center [755, 352] width 333 height 48
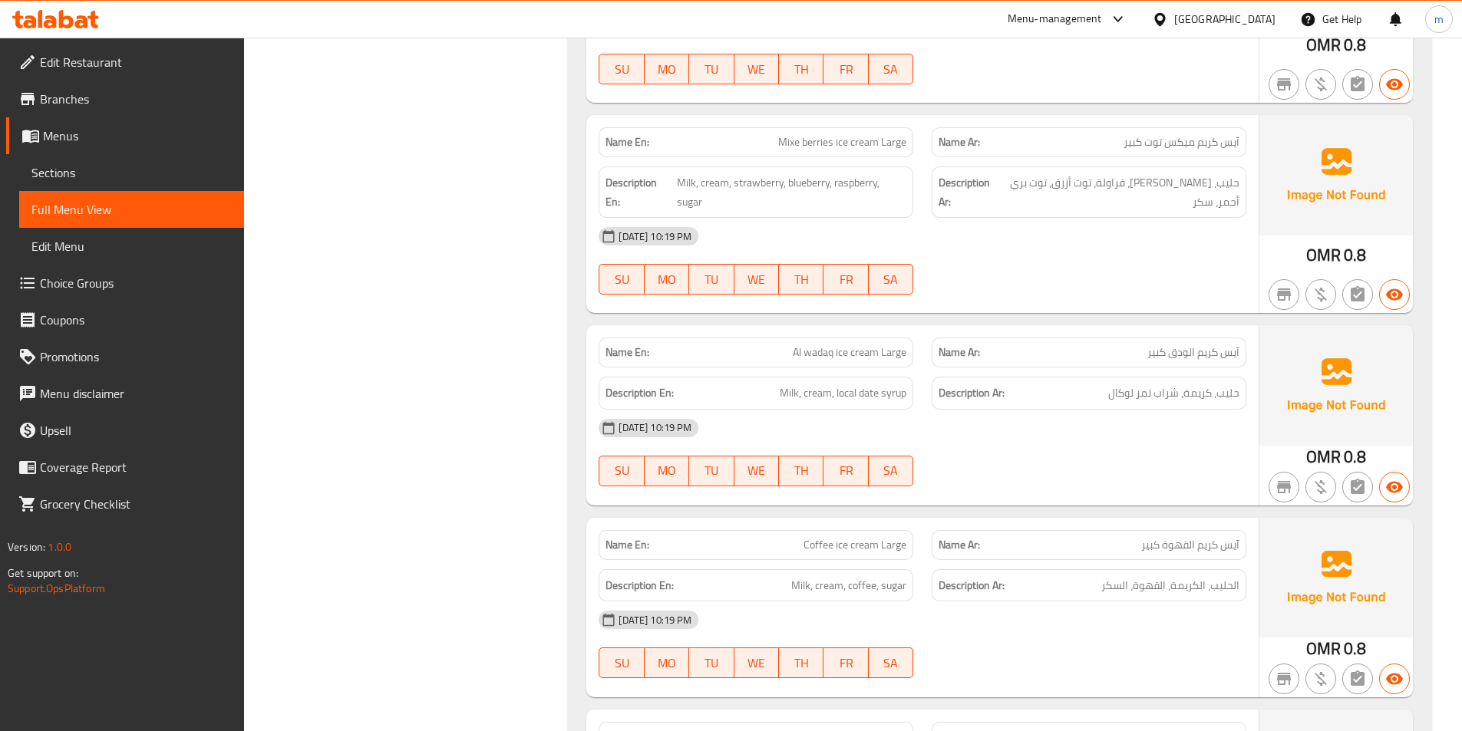
click at [713, 338] on div "Name En: Al wadaq ice cream Large" at bounding box center [756, 353] width 315 height 30
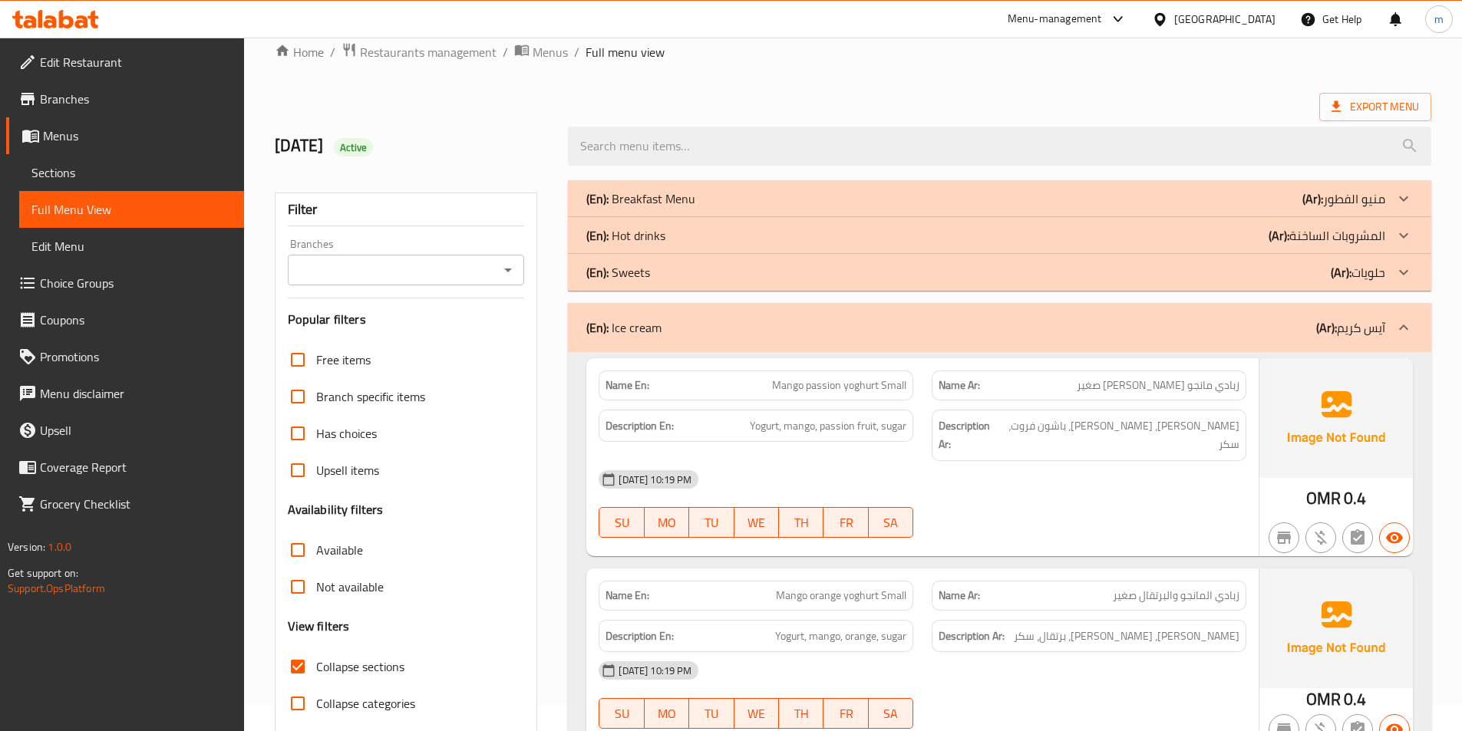
scroll to position [0, 0]
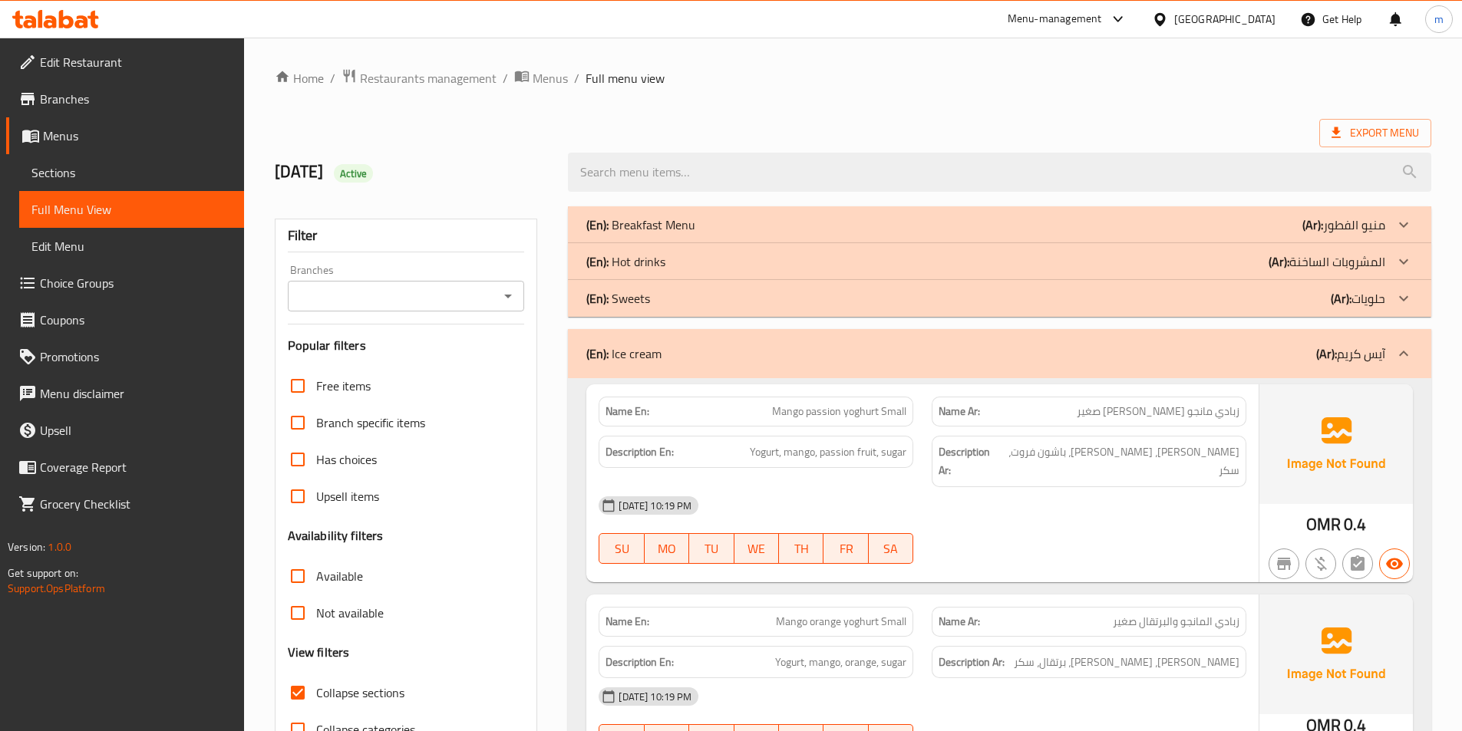
drag, startPoint x: 744, startPoint y: 368, endPoint x: 1138, endPoint y: 478, distance: 409.5
click at [744, 368] on div "(En): Ice cream (Ar): آيس كريم" at bounding box center [999, 353] width 863 height 49
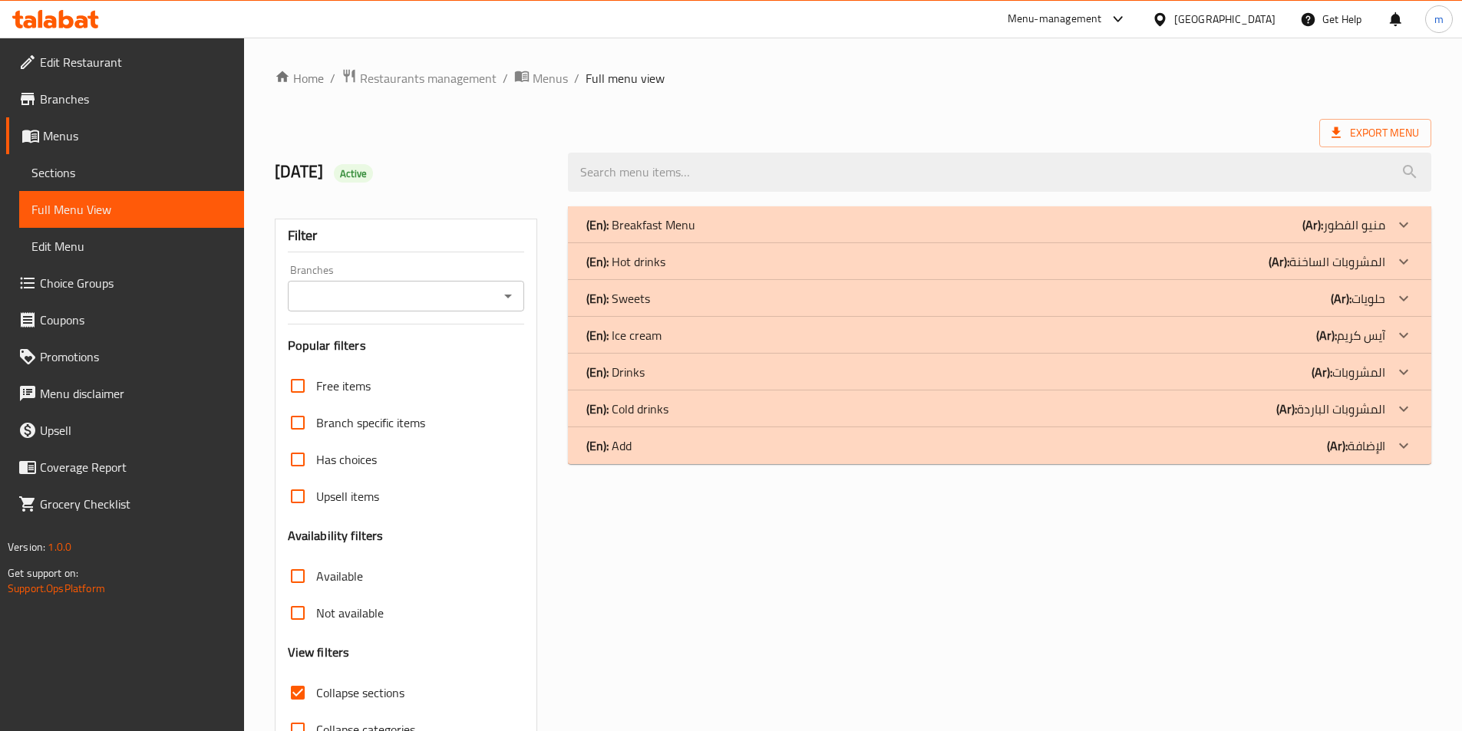
click at [935, 401] on div "(En): Cold drinks (Ar): المشروبات الباردة" at bounding box center [985, 409] width 799 height 18
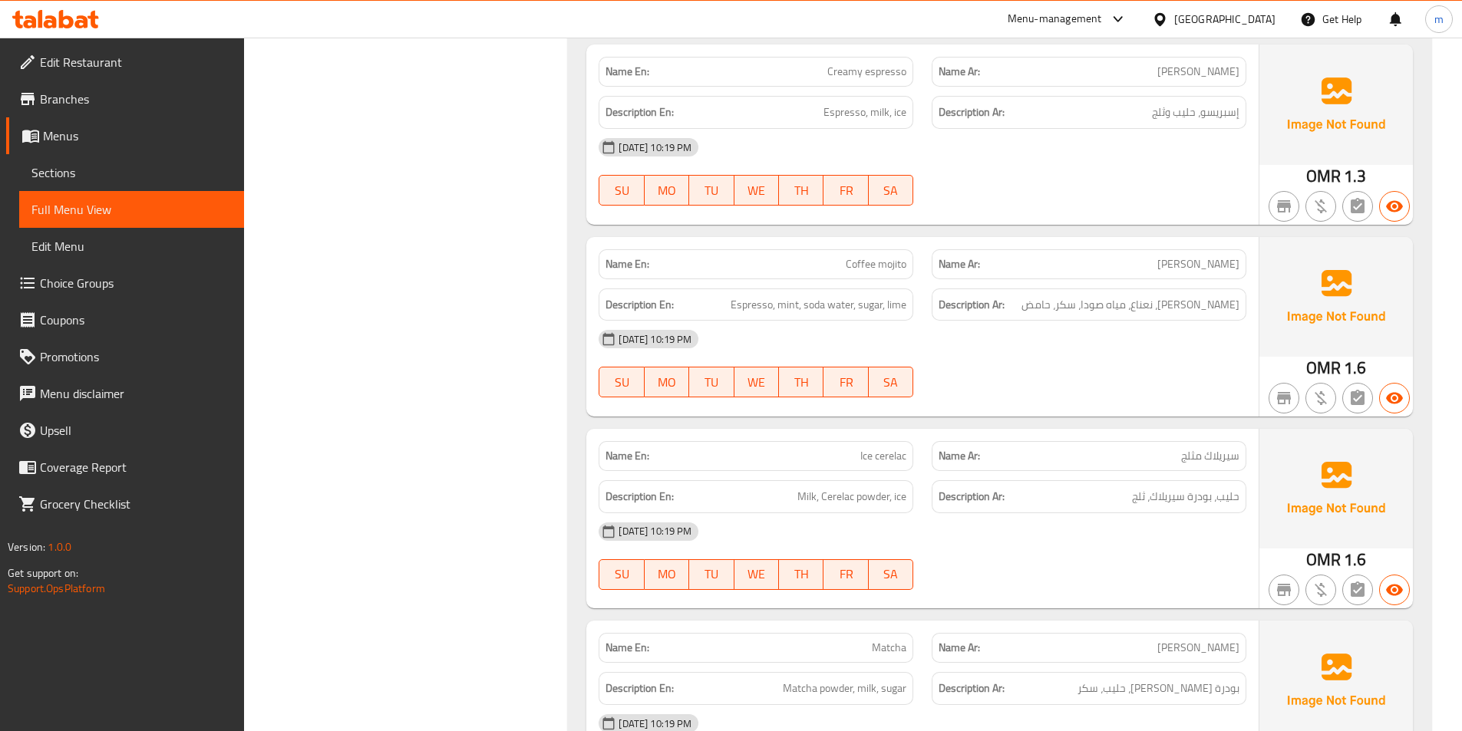
scroll to position [4052, 0]
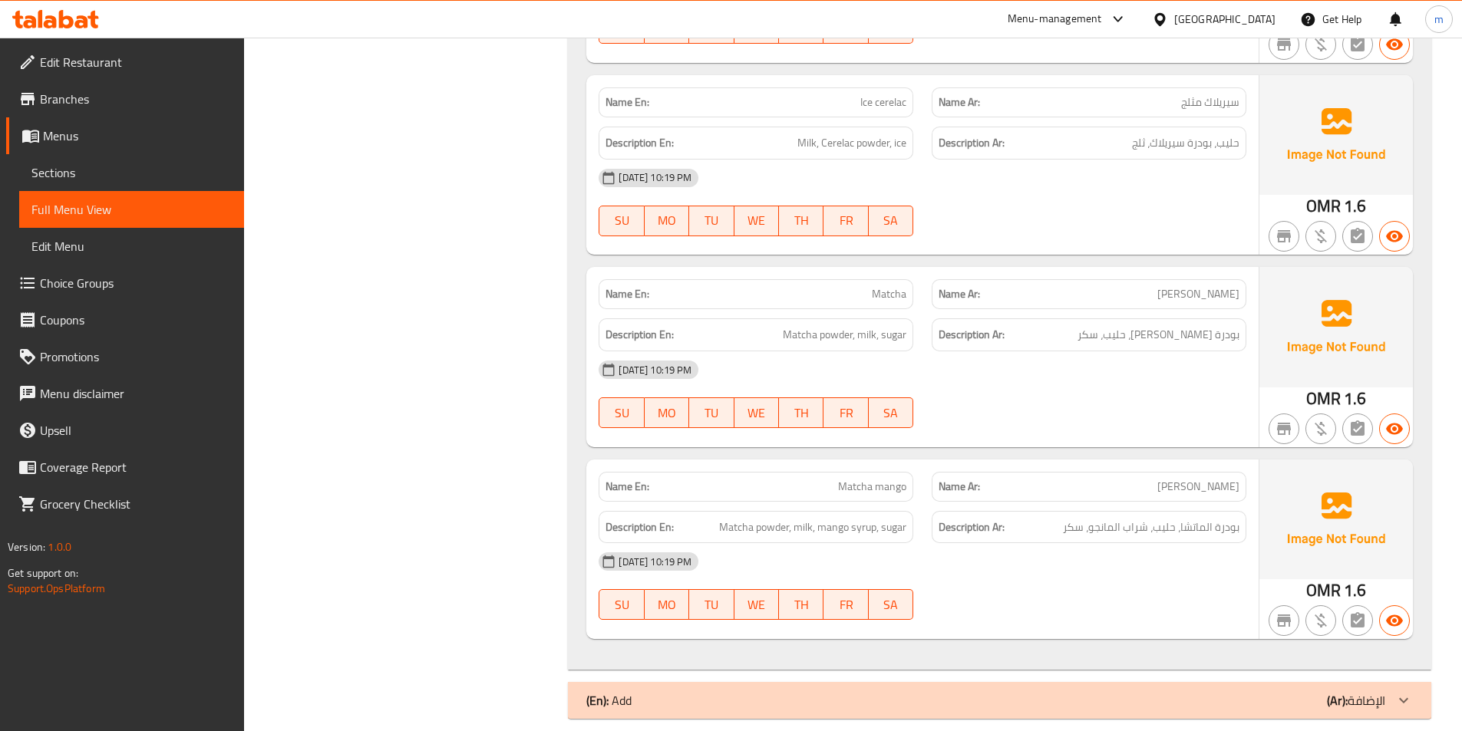
click at [840, 682] on div "(En): Add (Ar): الإضافة" at bounding box center [999, 700] width 863 height 37
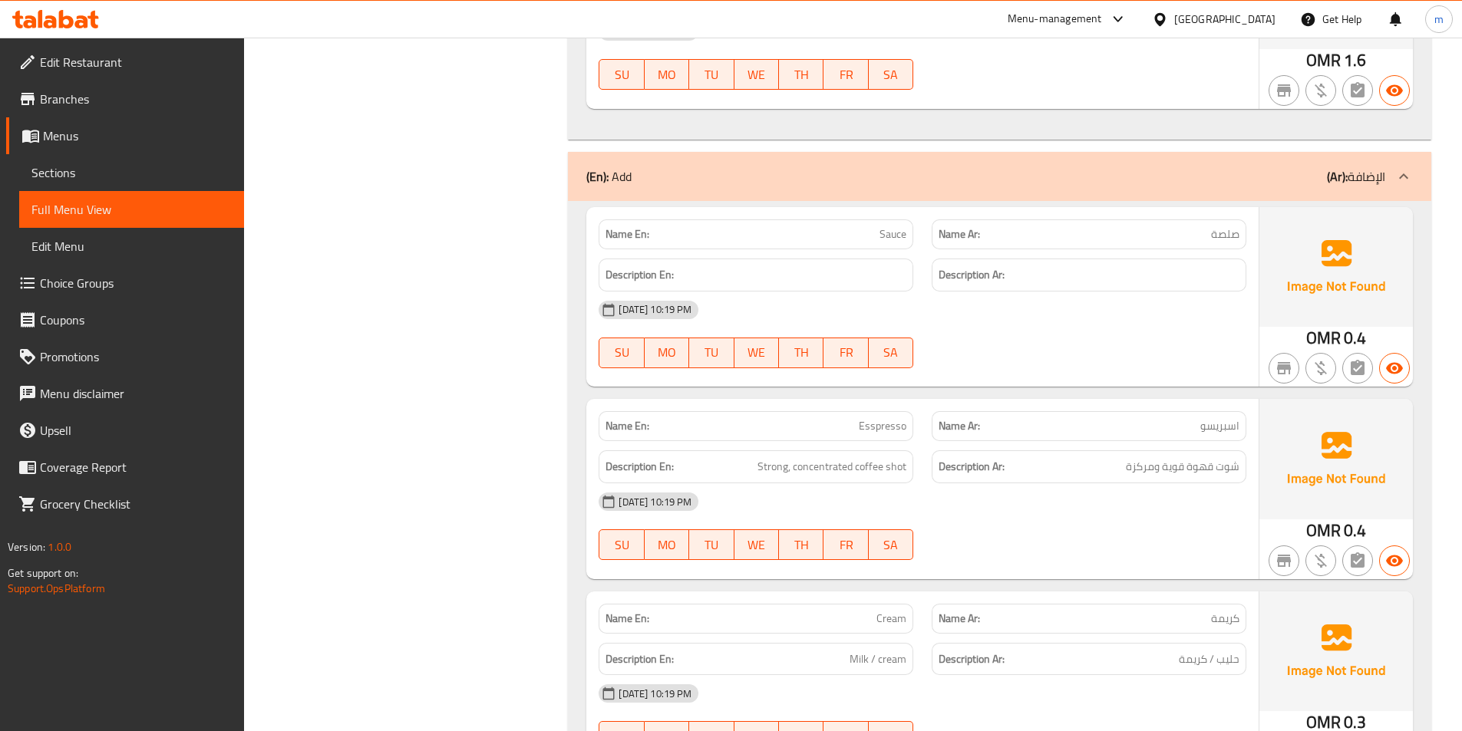
scroll to position [4433, 0]
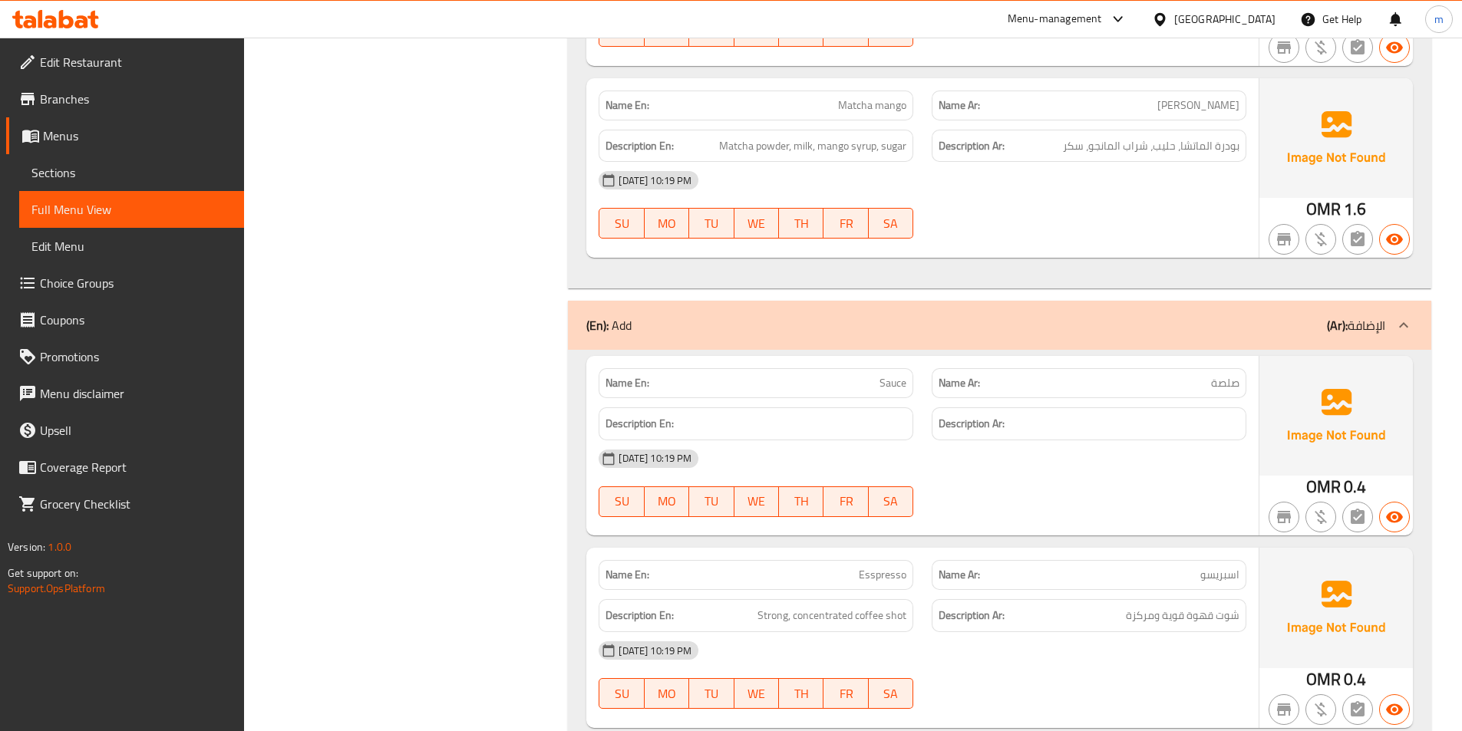
click at [685, 316] on div "(En): Add (Ar): الإضافة" at bounding box center [985, 325] width 799 height 18
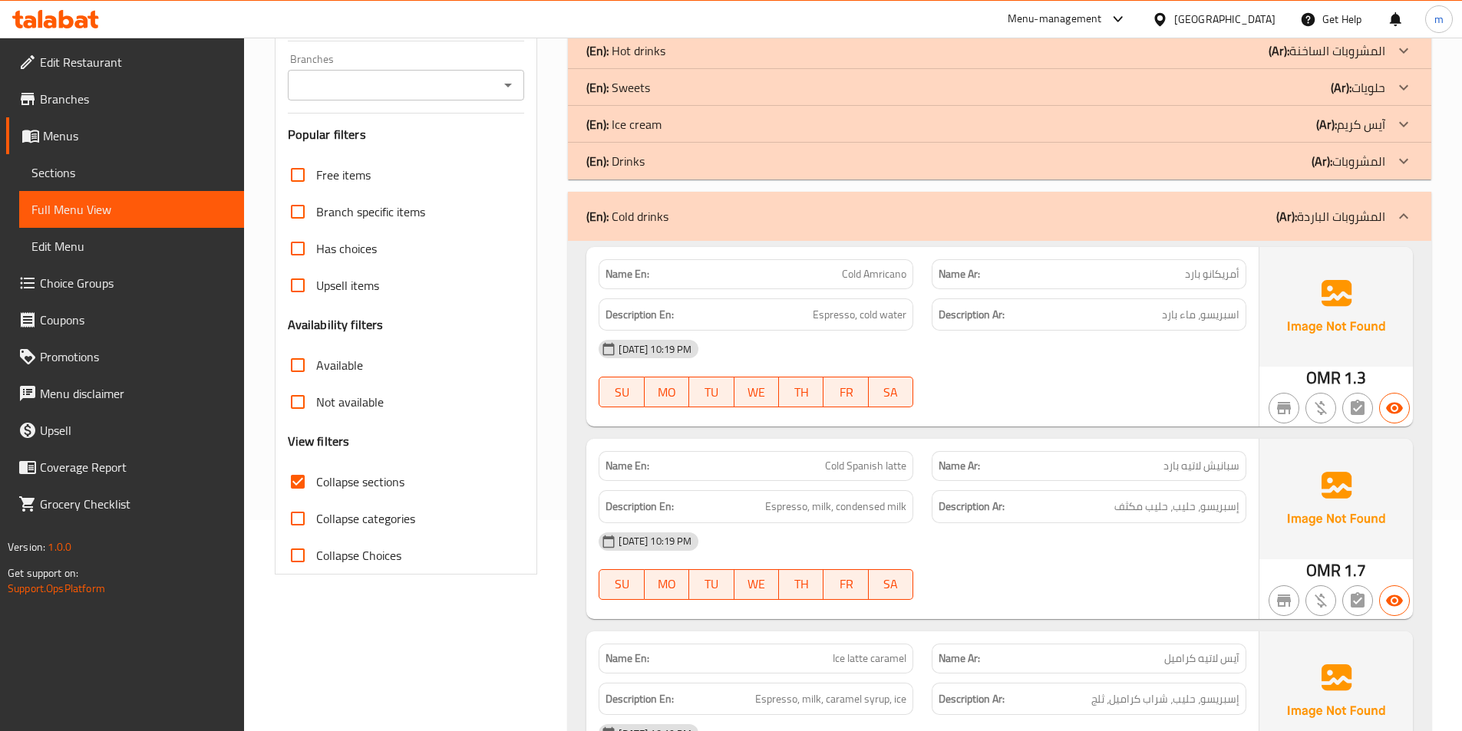
scroll to position [184, 0]
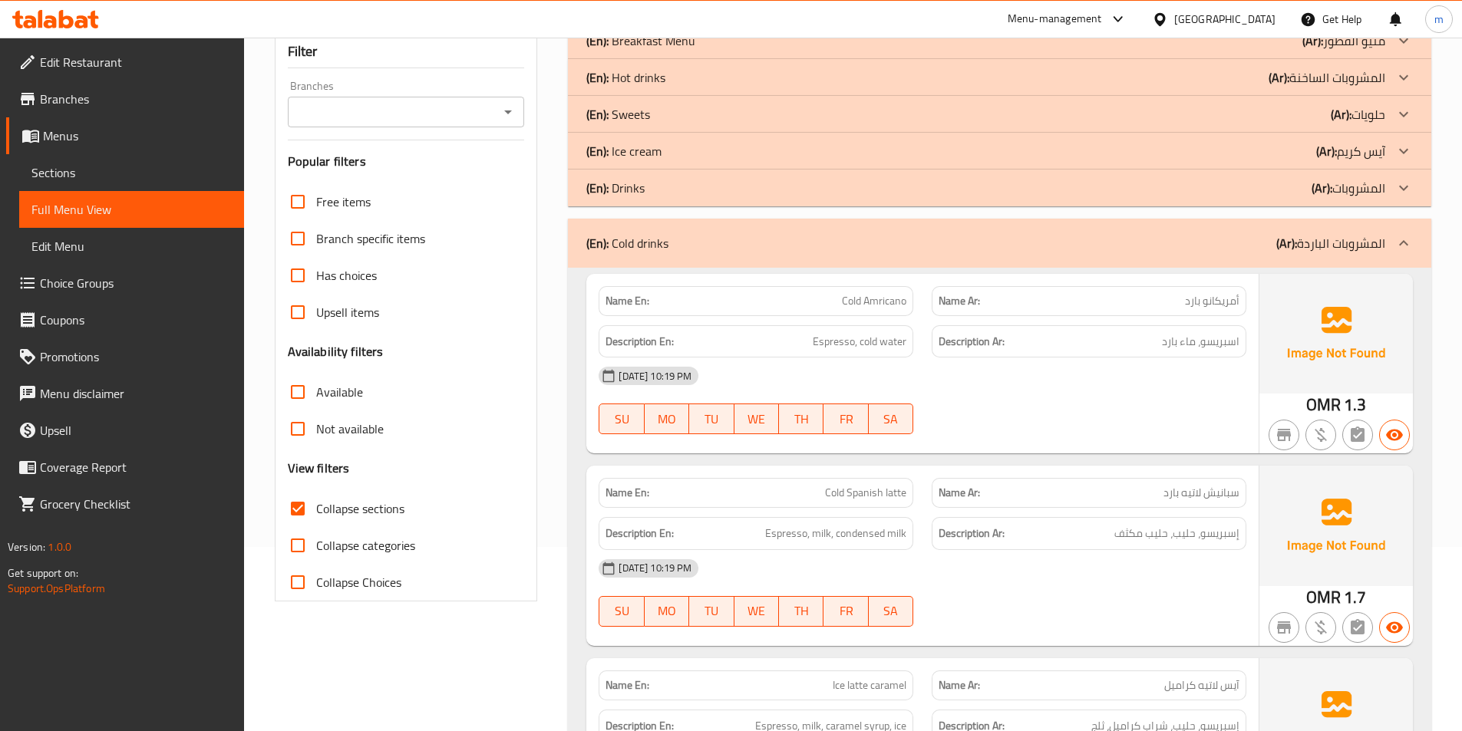
click at [1125, 354] on div "Description Ar: اسبريسو، ماء بارد" at bounding box center [1089, 341] width 315 height 33
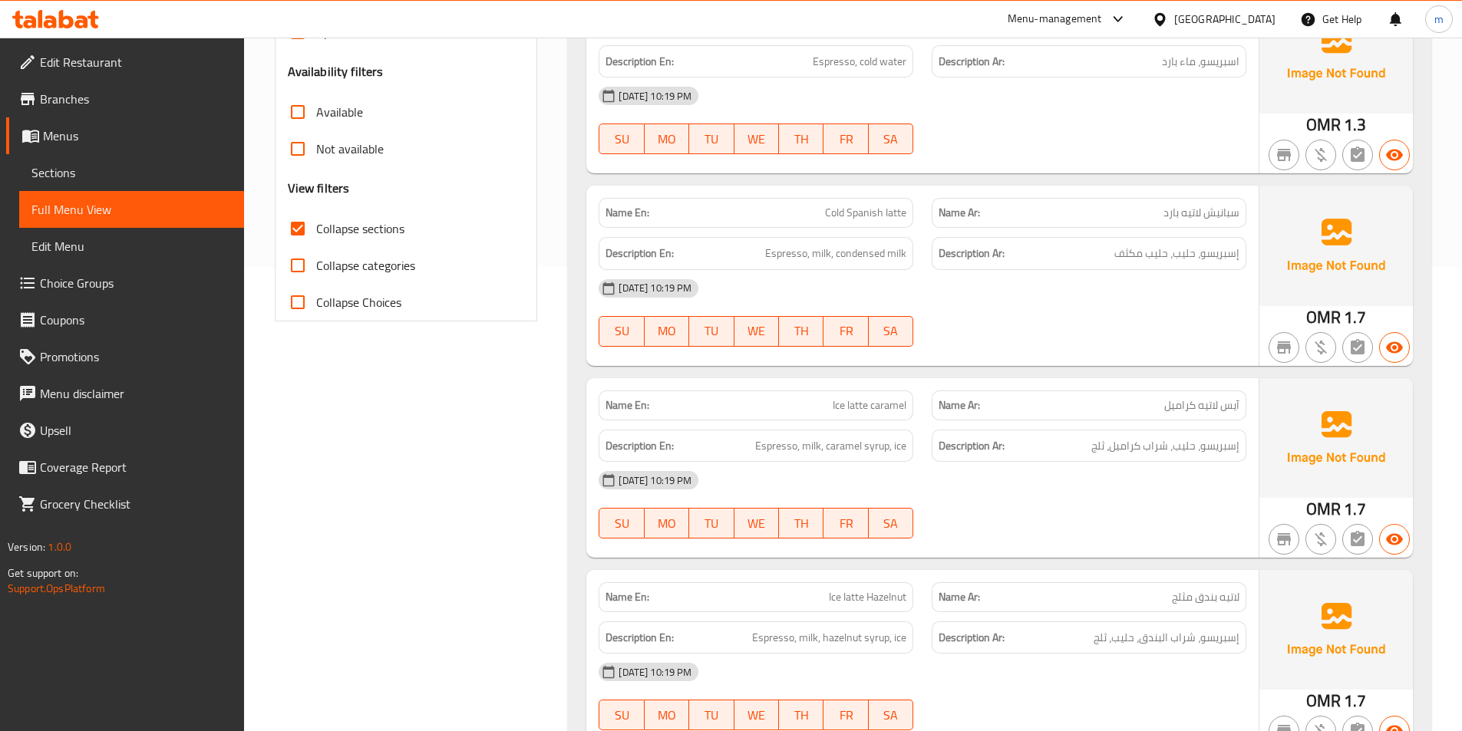
scroll to position [491, 0]
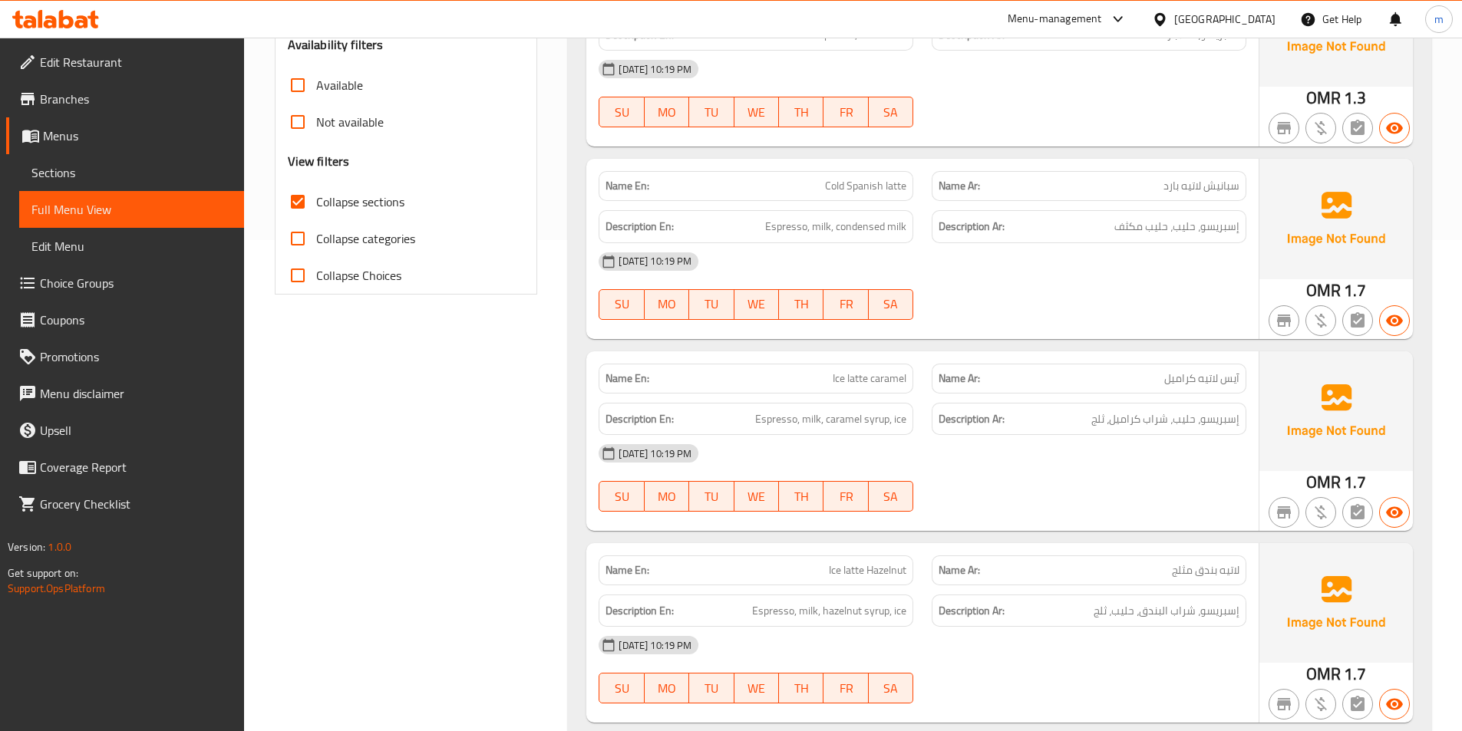
click at [1081, 379] on p "Name Ar: آيس لاتيه كراميل" at bounding box center [1089, 379] width 301 height 16
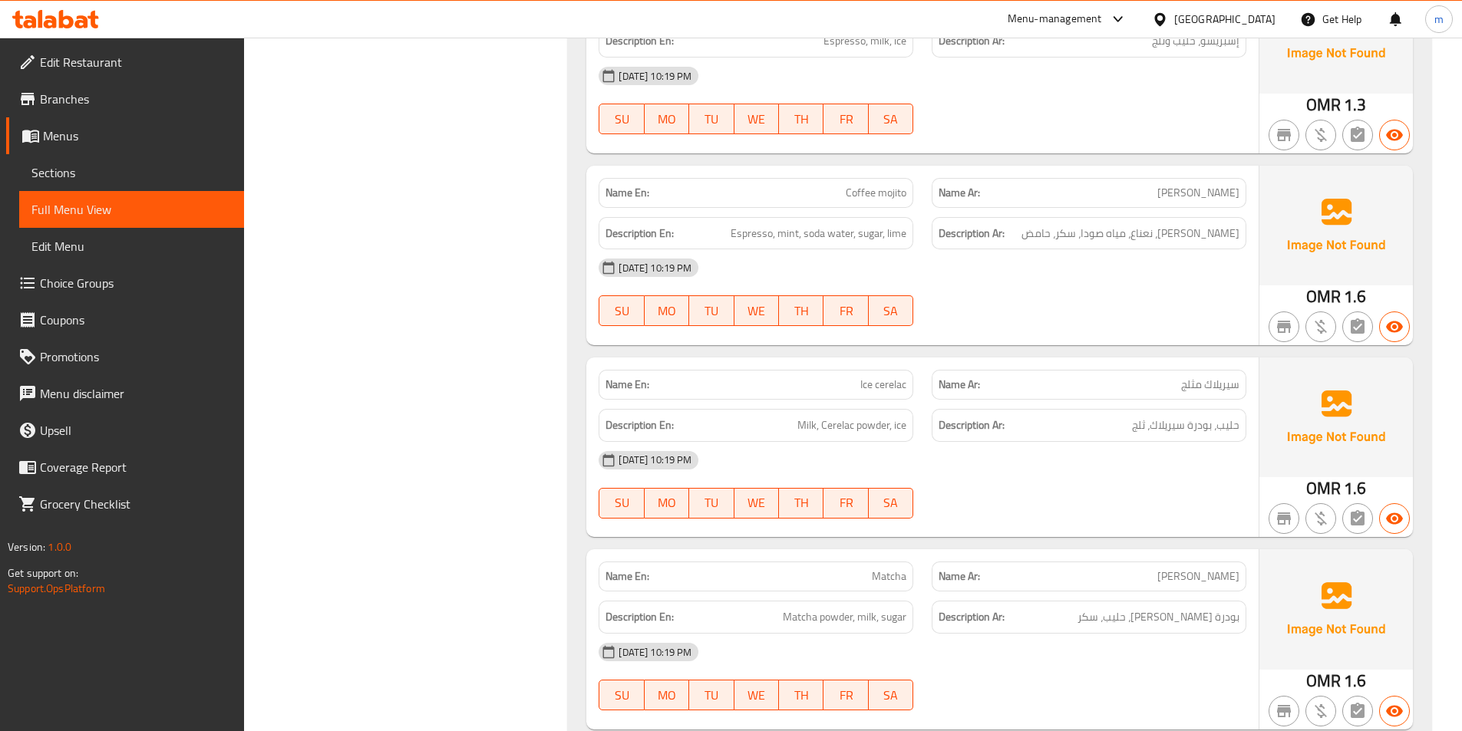
scroll to position [3668, 0]
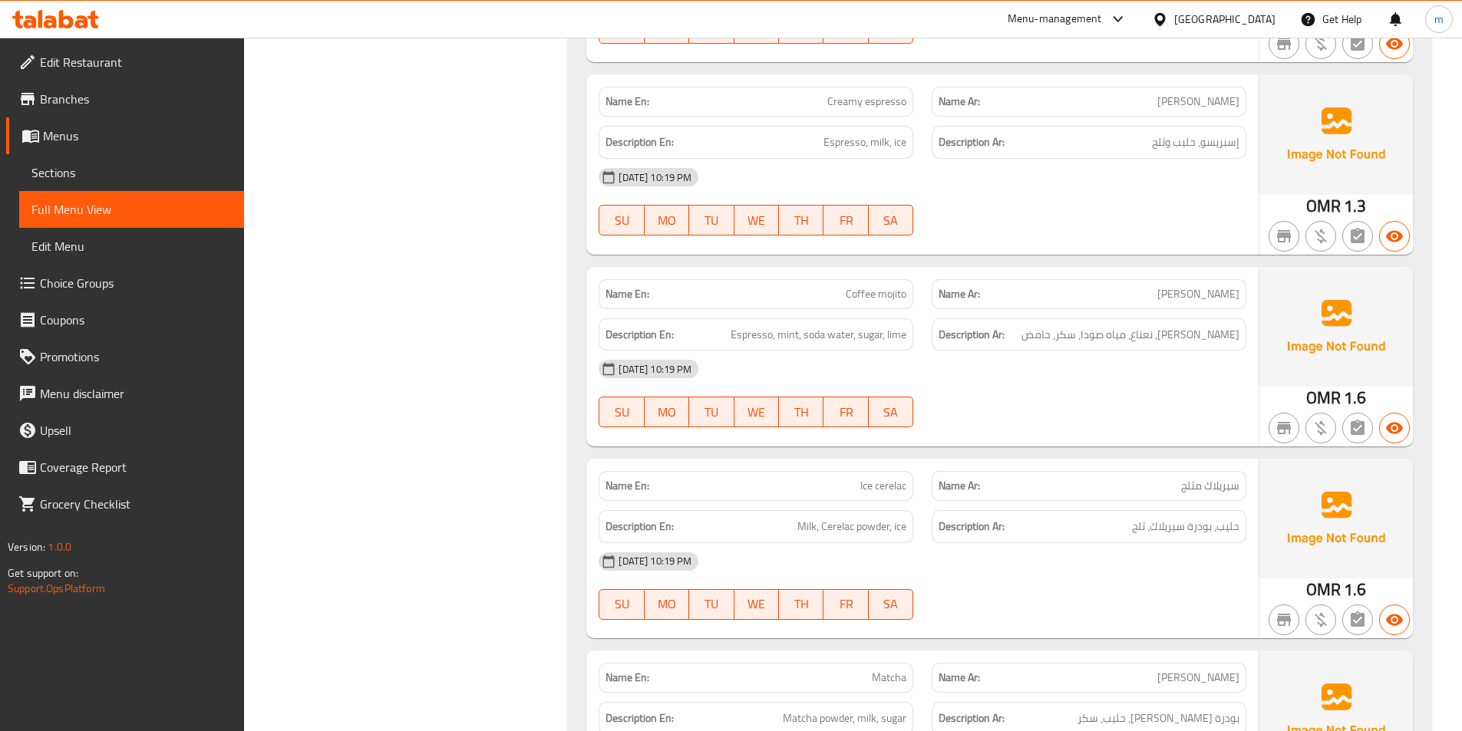
click at [38, 168] on span "Sections" at bounding box center [131, 172] width 200 height 18
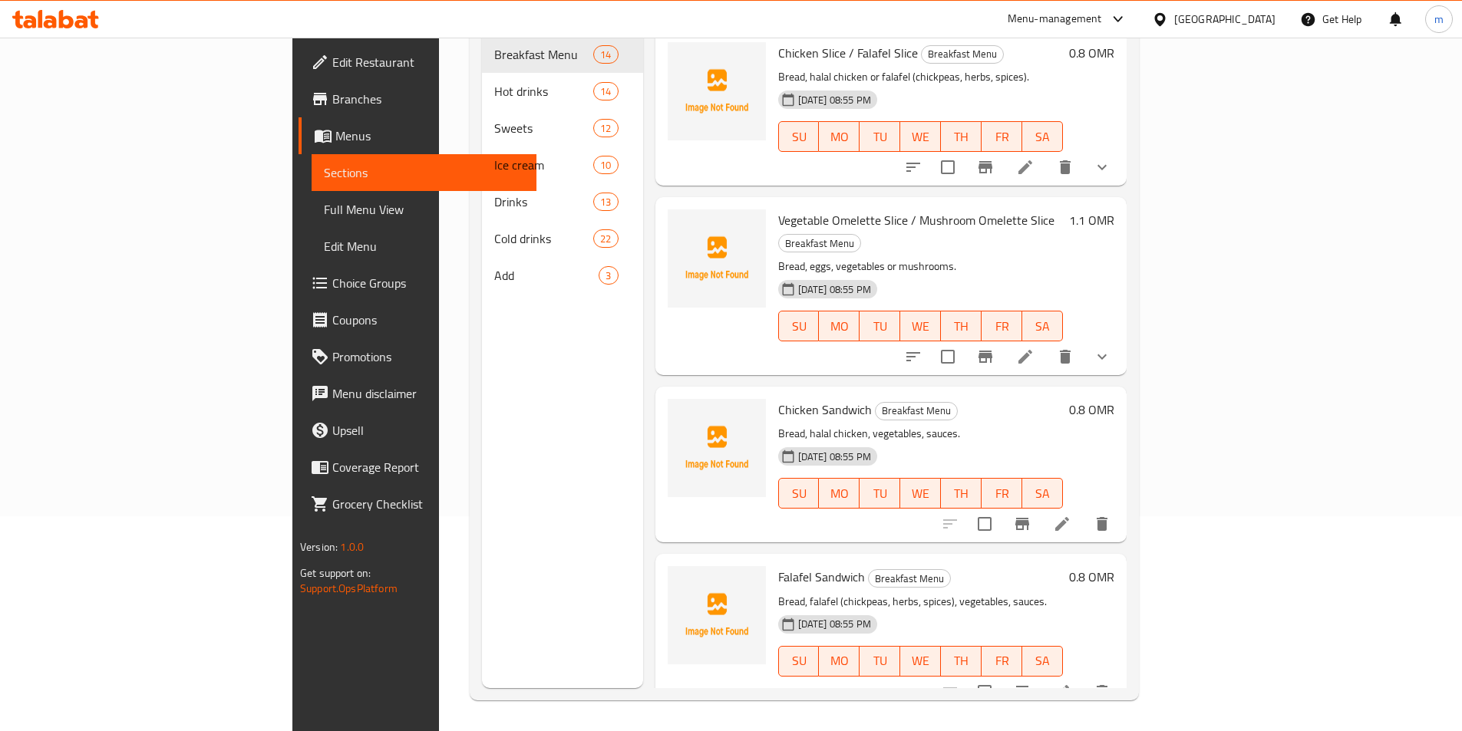
scroll to position [215, 0]
drag, startPoint x: 398, startPoint y: 412, endPoint x: 394, endPoint y: 386, distance: 26.5
click at [482, 412] on div "Menu sections Breakfast Menu 14 Hot drinks 14 Sweets 12 Ice cream 10 Drinks 13 …" at bounding box center [562, 322] width 161 height 731
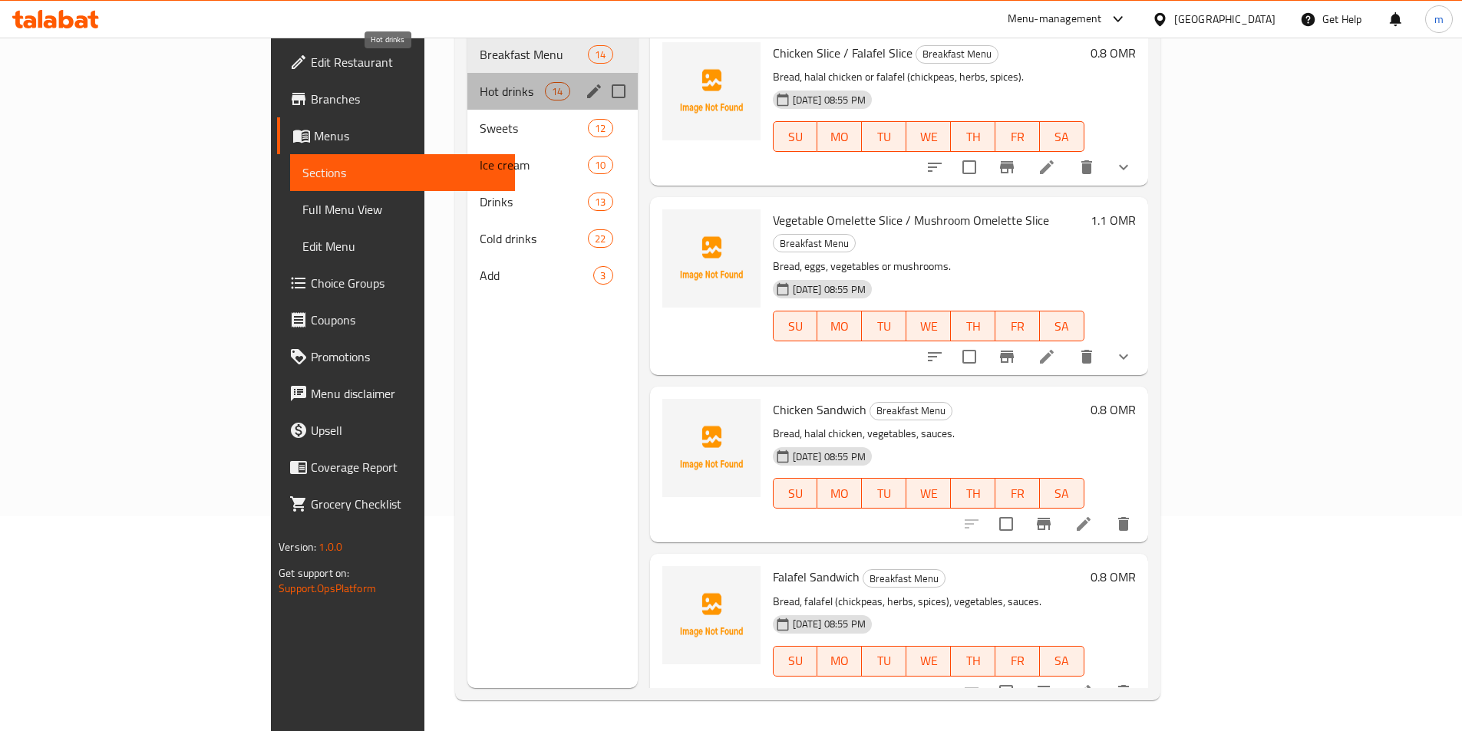
click at [480, 82] on span "Hot drinks" at bounding box center [512, 91] width 65 height 18
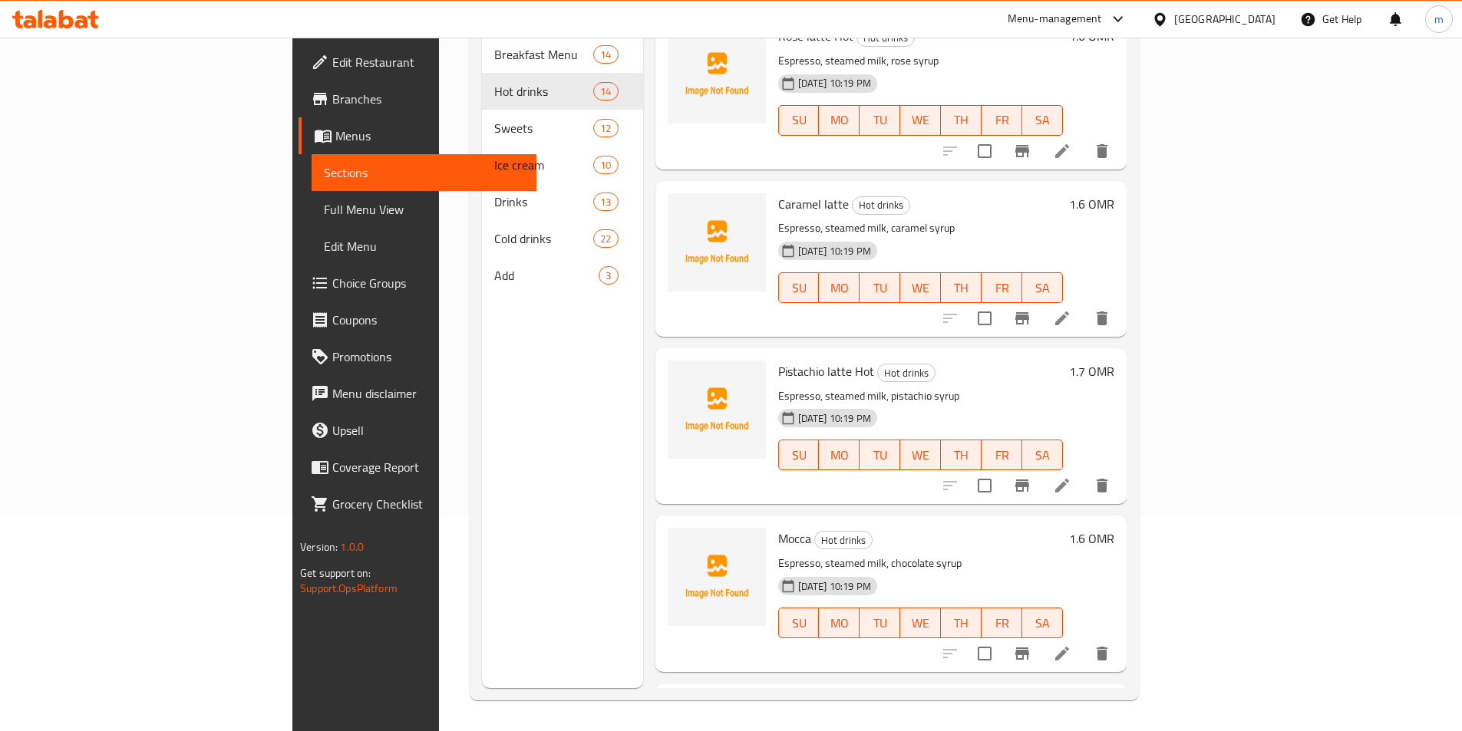
scroll to position [1654, 0]
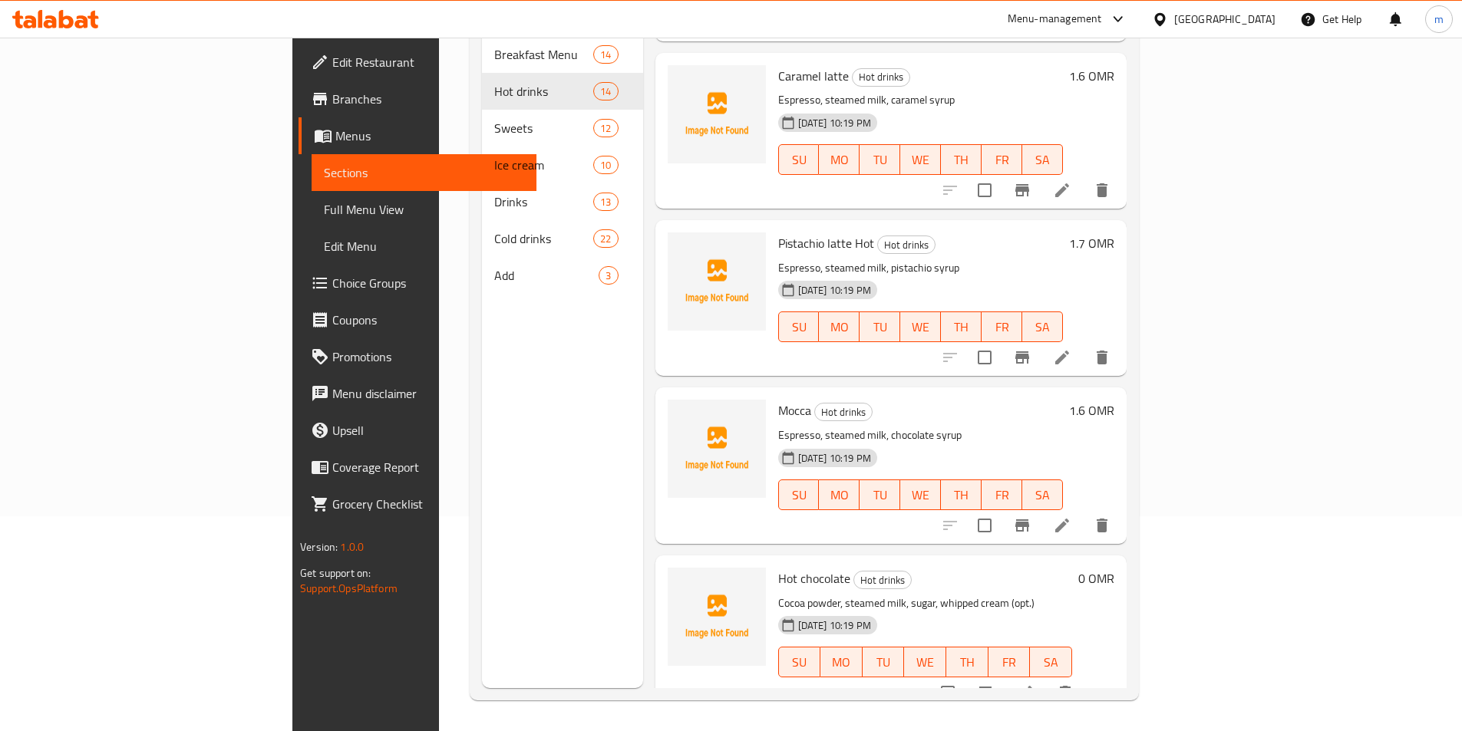
click at [1035, 684] on icon at bounding box center [1025, 693] width 18 height 18
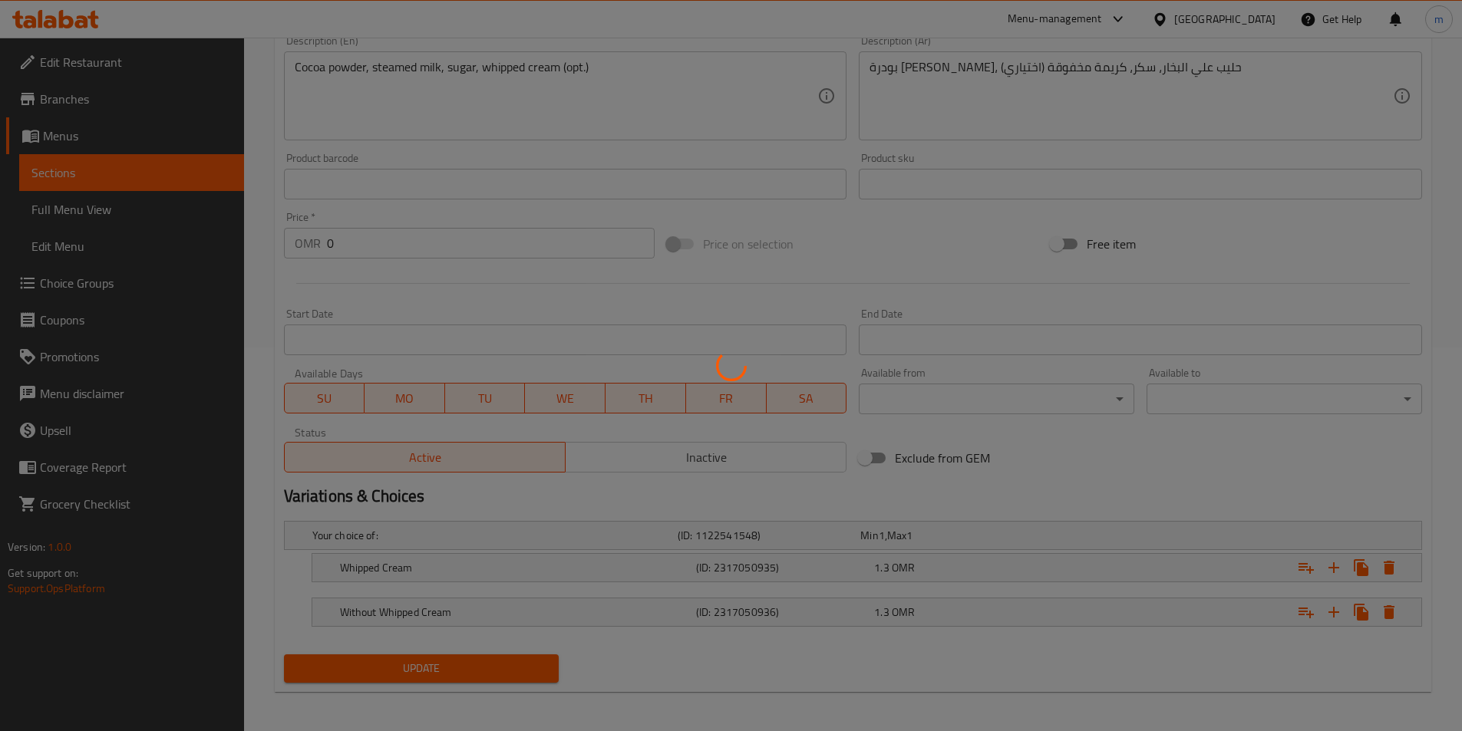
scroll to position [388, 0]
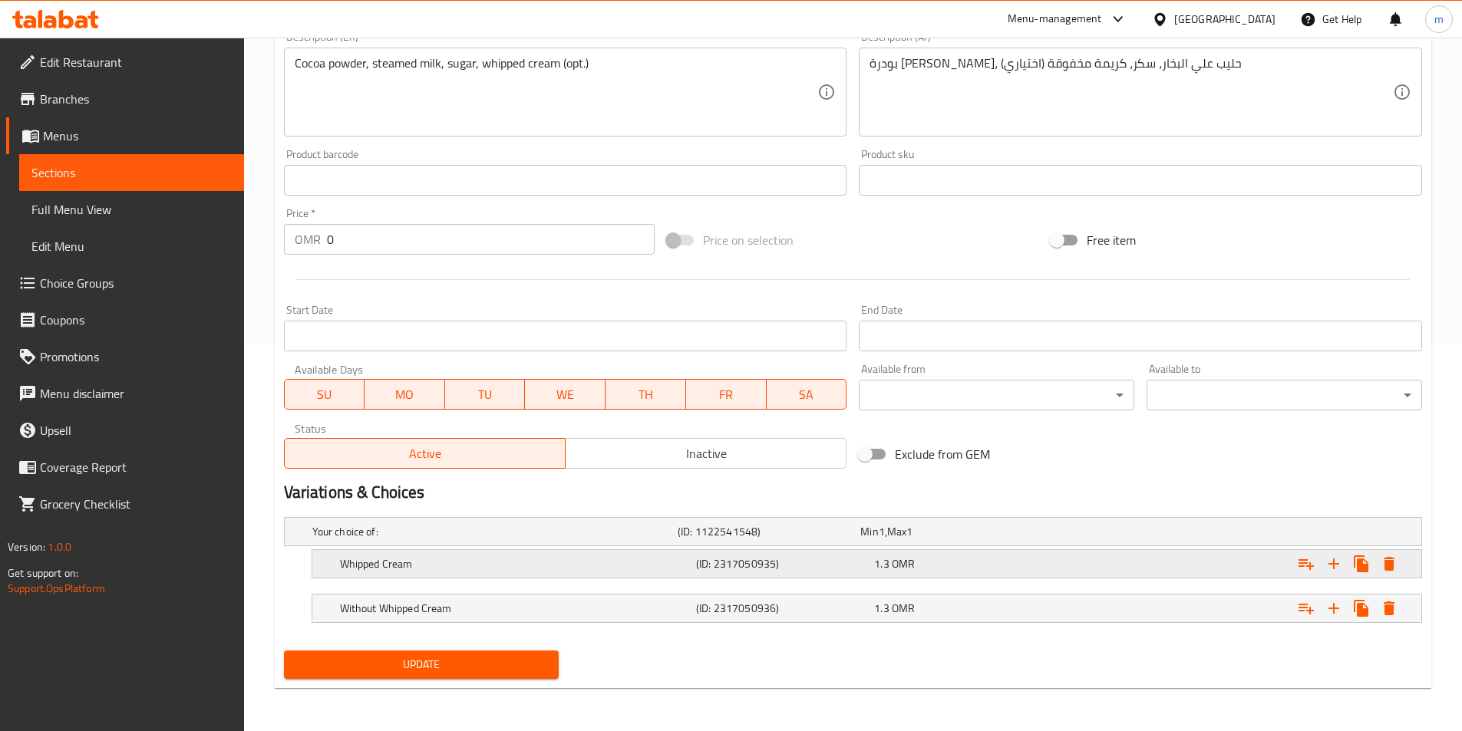
click at [703, 577] on div "Whipped Cream (ID: 2317050935) 1.3 OMR" at bounding box center [871, 564] width 1069 height 34
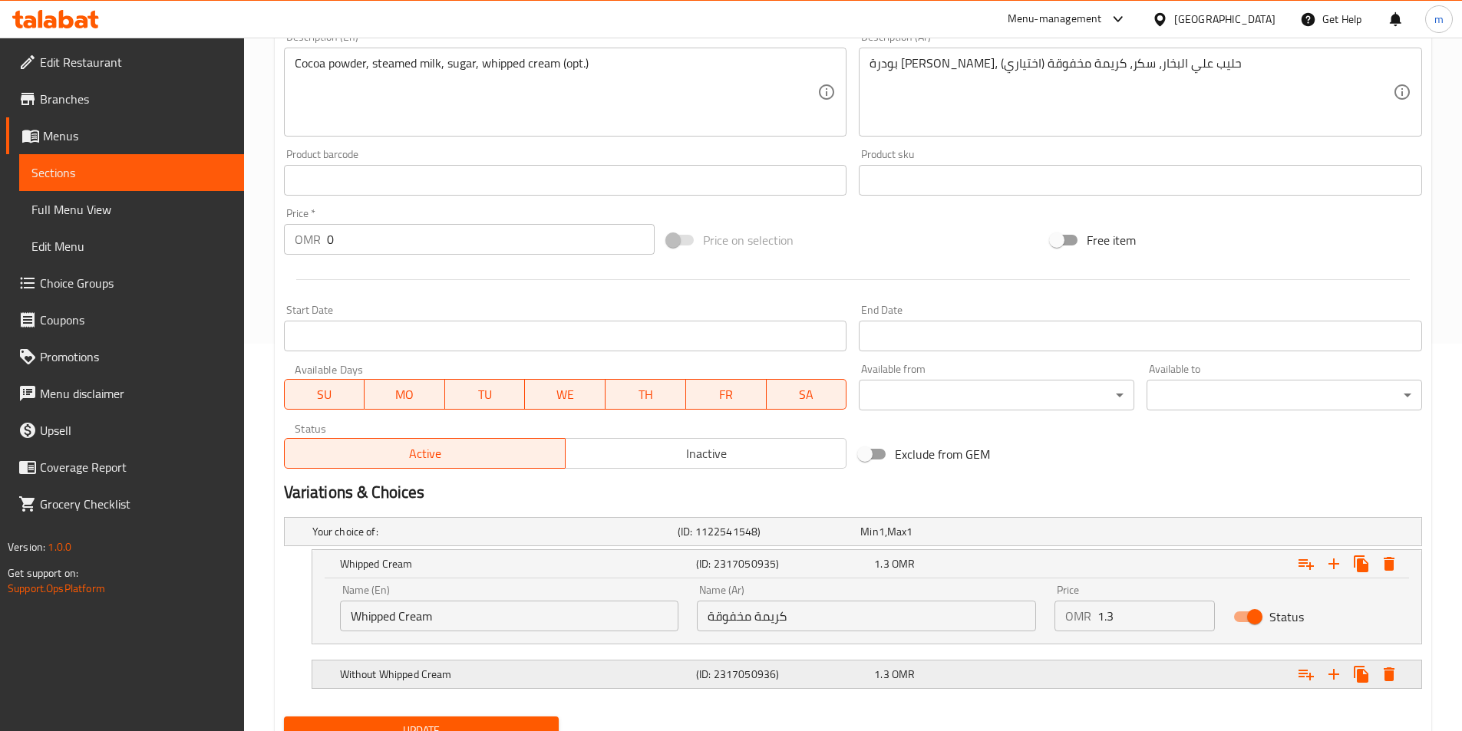
click at [724, 675] on h5 "(ID: 2317050936)" at bounding box center [782, 674] width 172 height 15
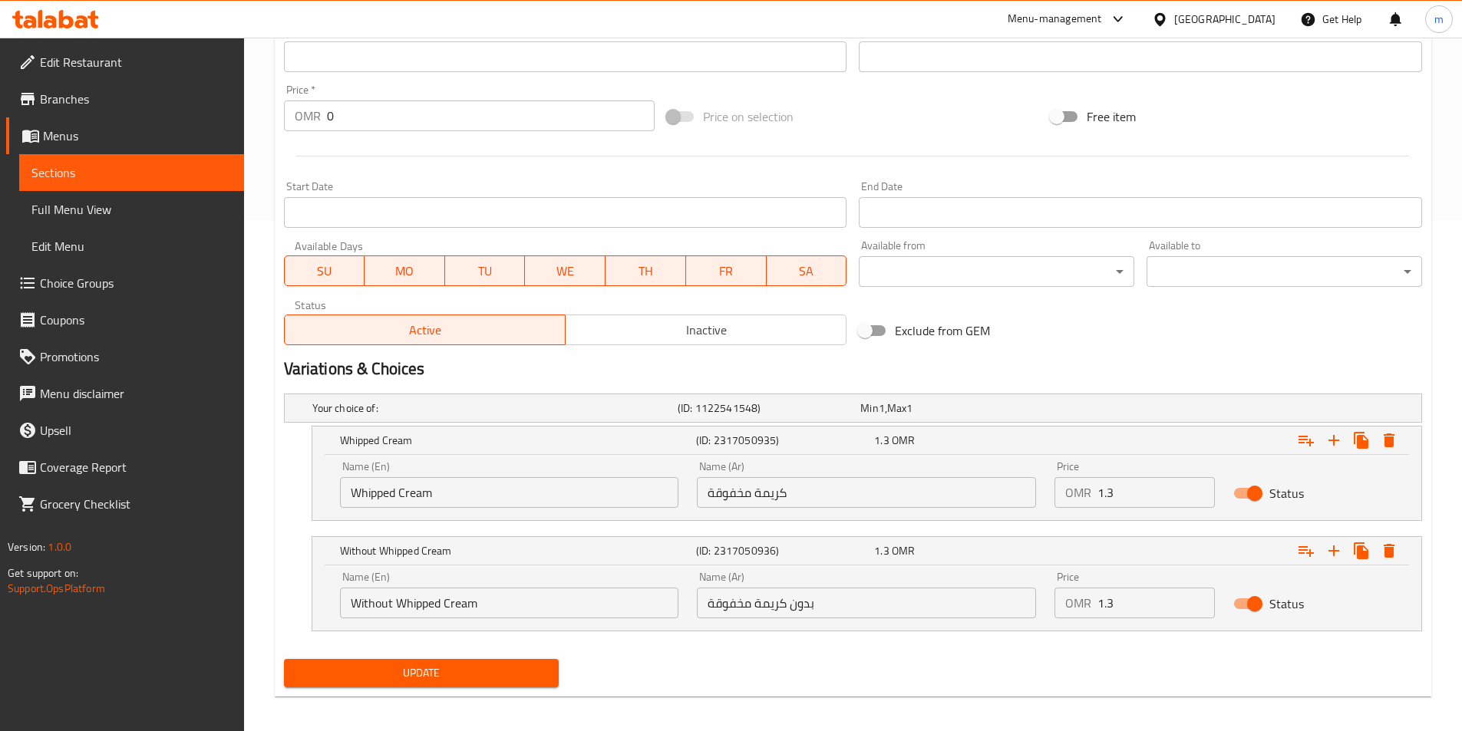
scroll to position [520, 0]
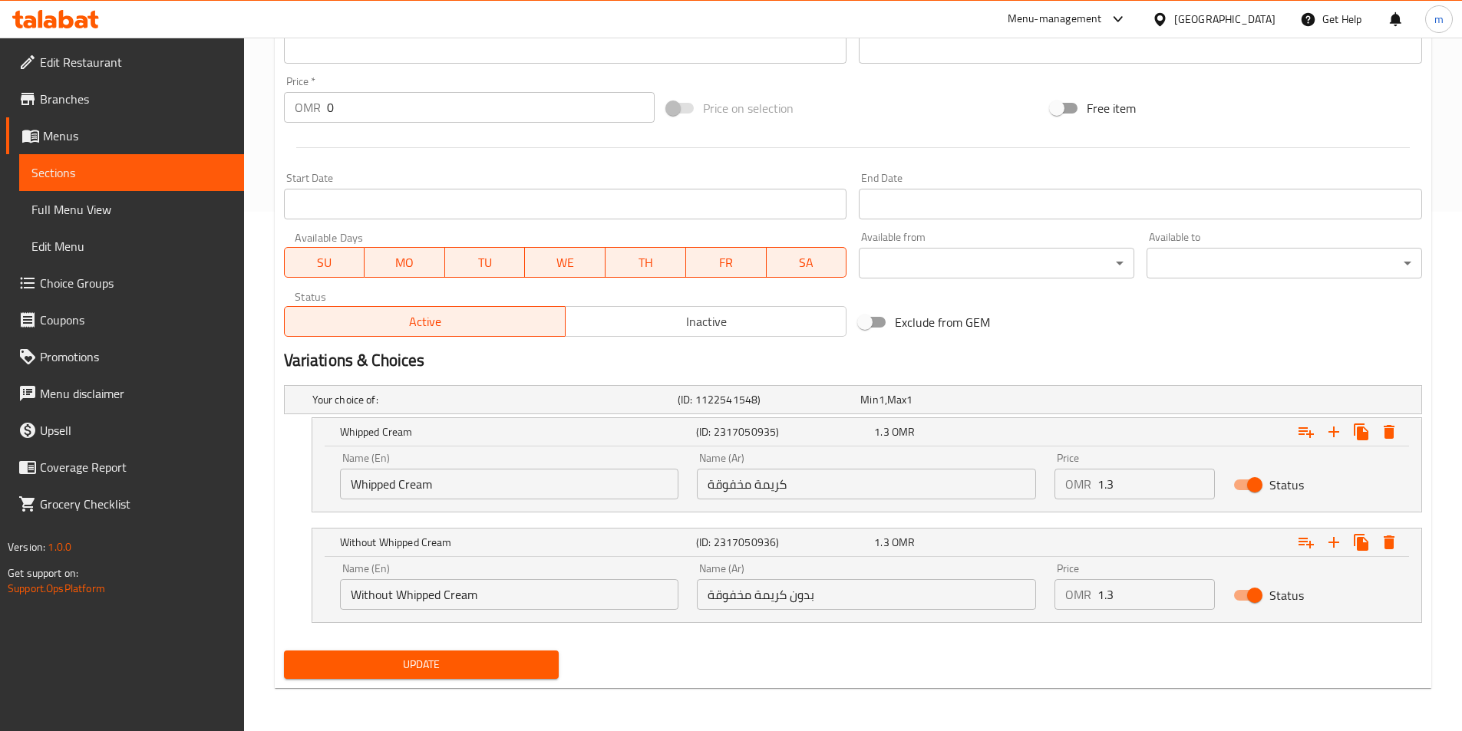
click at [464, 478] on input "Whipped Cream" at bounding box center [509, 484] width 339 height 31
type input "With Whipped Cream"
click at [900, 486] on input "كريمة مخفوقة" at bounding box center [866, 484] width 339 height 31
type input "مع كريمة مخفوقة"
click at [397, 682] on div "Update" at bounding box center [422, 665] width 288 height 41
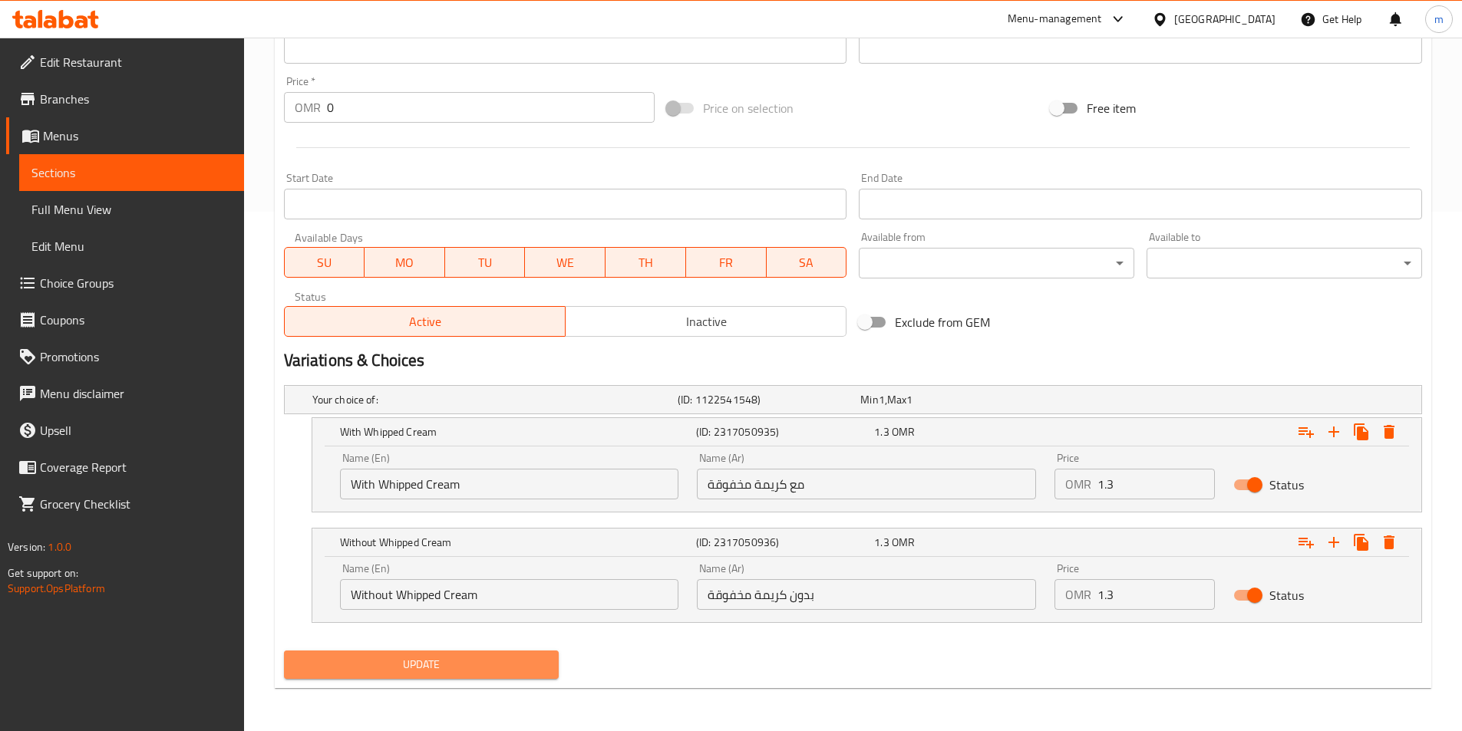
click at [398, 672] on span "Update" at bounding box center [421, 664] width 251 height 19
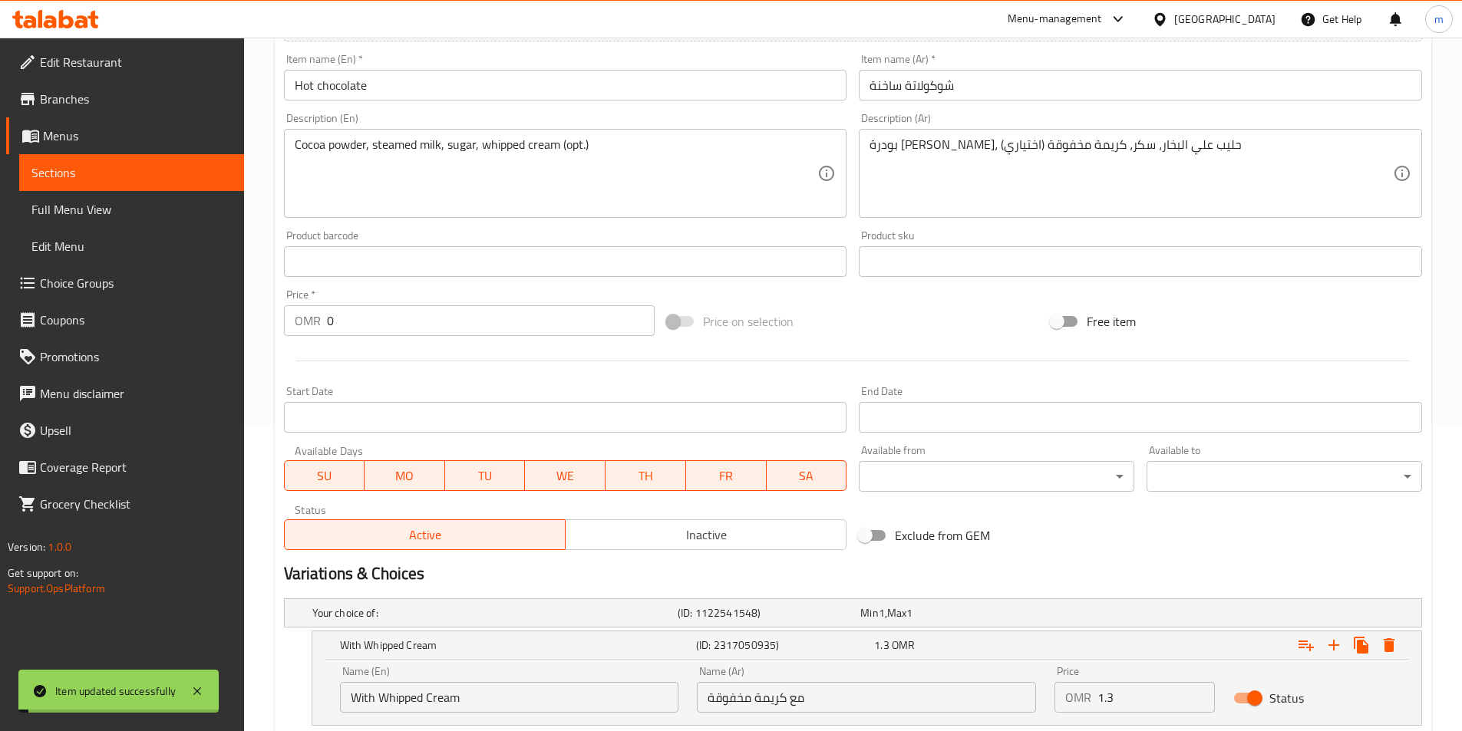
scroll to position [289, 0]
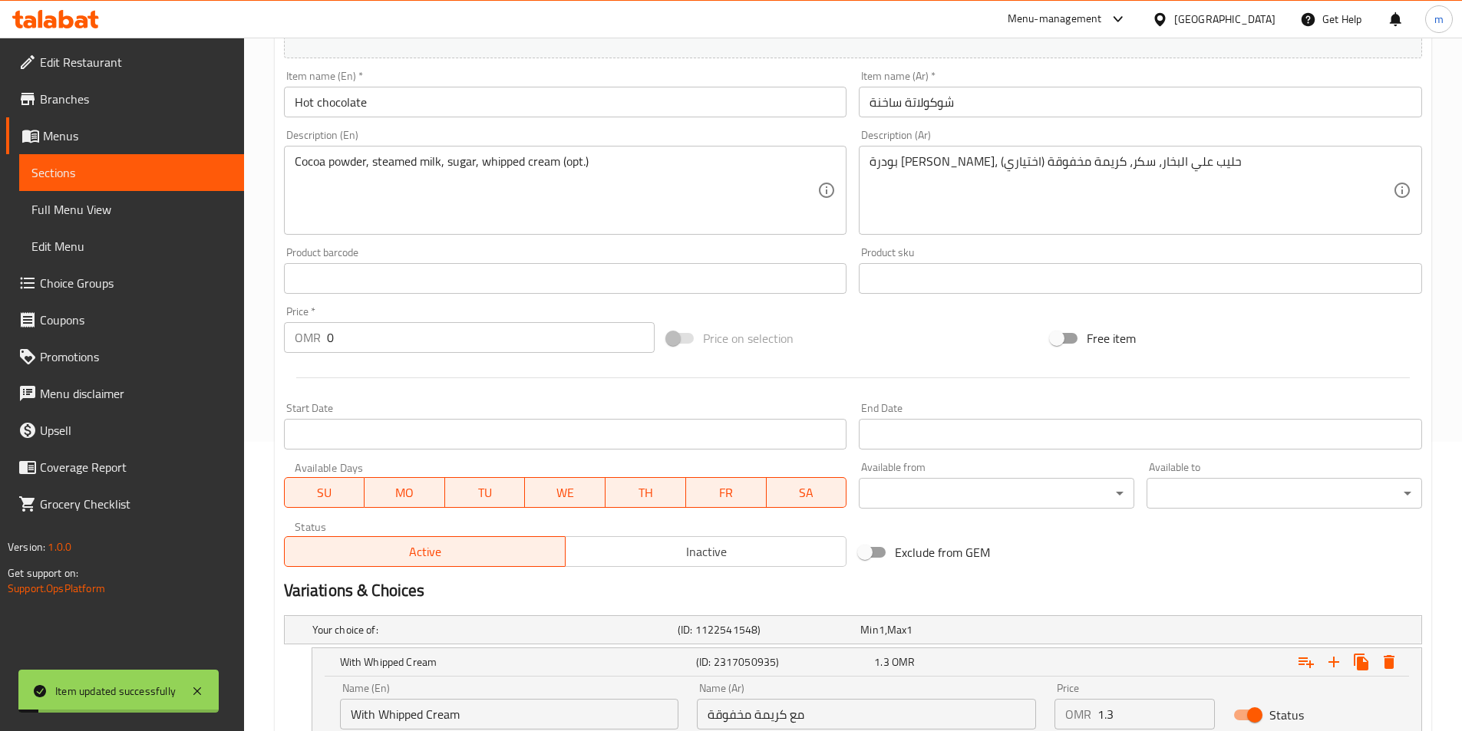
click at [124, 210] on span "Full Menu View" at bounding box center [131, 209] width 200 height 18
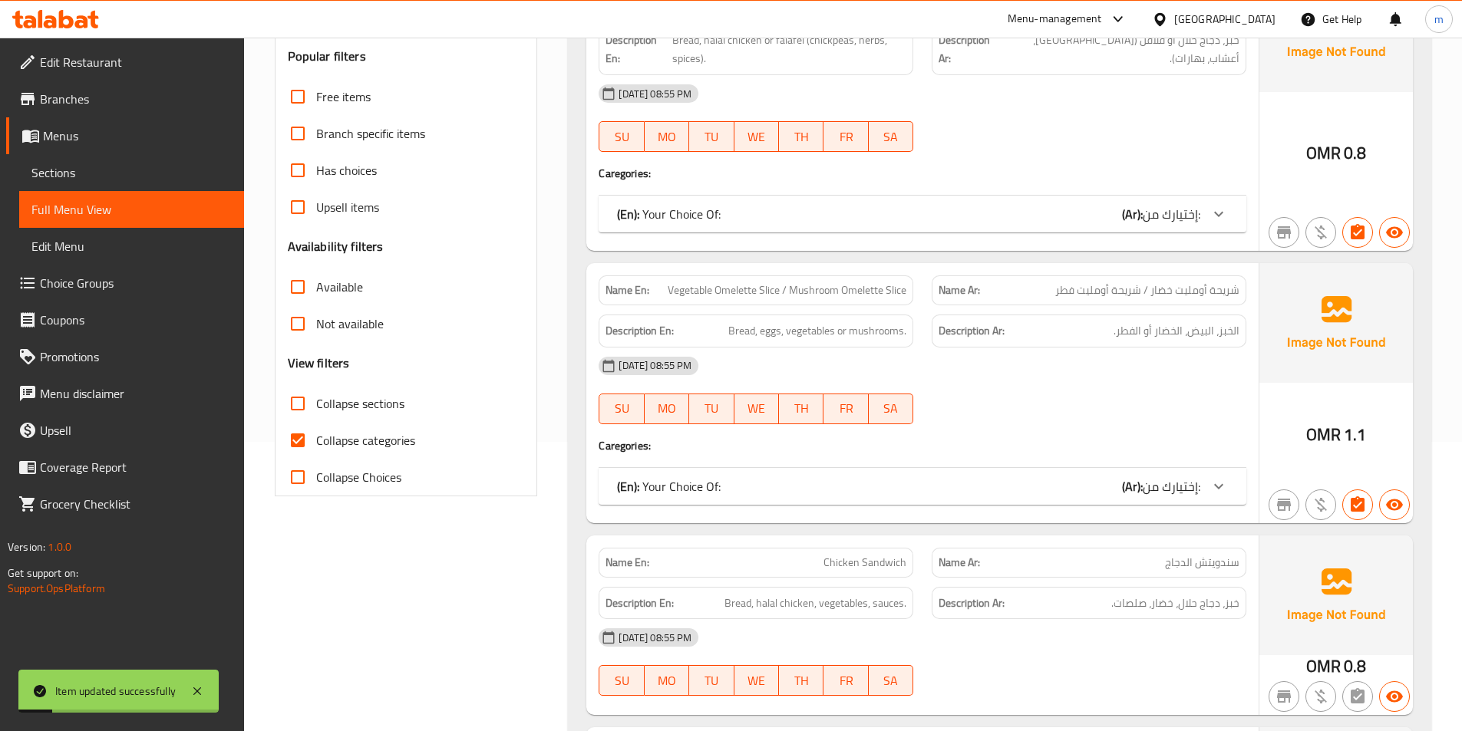
click at [375, 403] on span "Collapse sections" at bounding box center [360, 403] width 88 height 18
click at [316, 403] on input "Collapse sections" at bounding box center [297, 403] width 37 height 37
checkbox input "true"
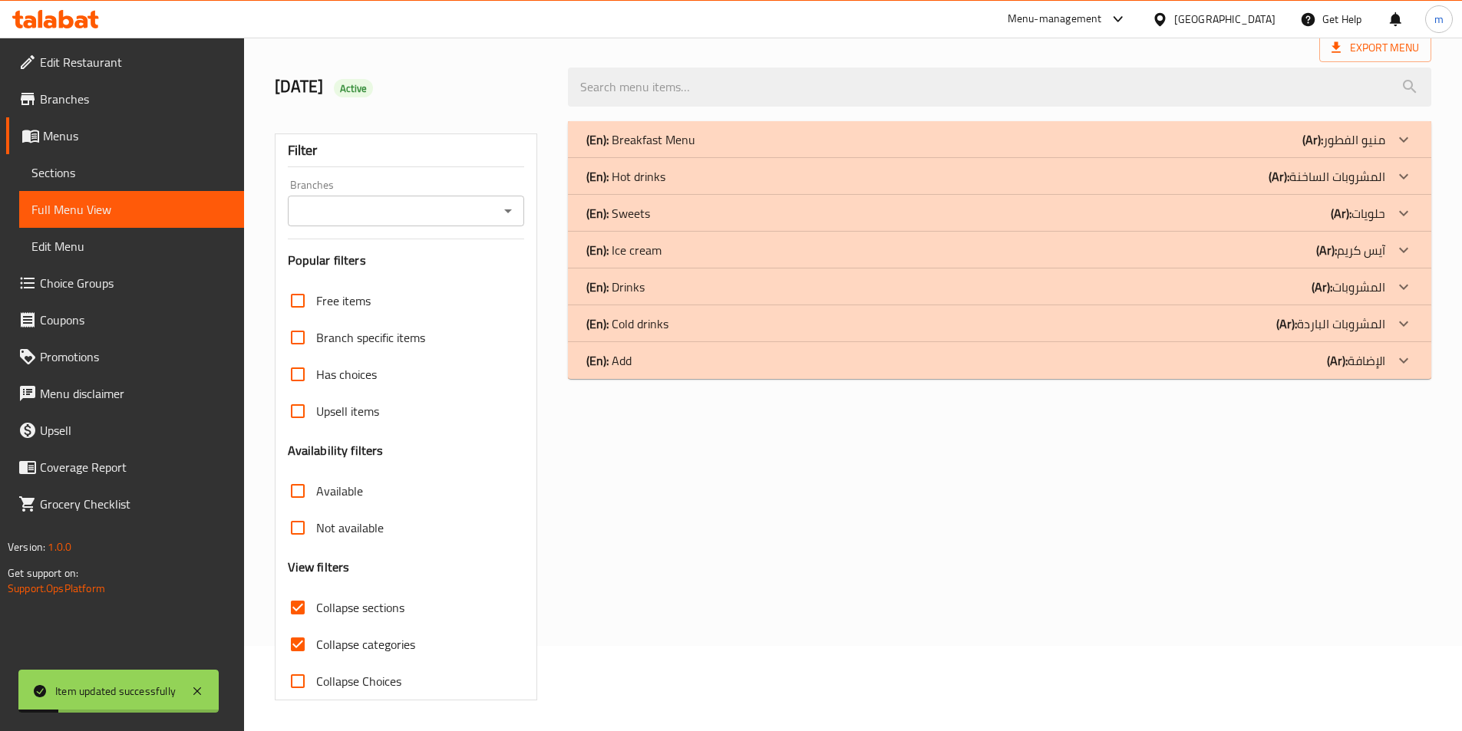
click at [383, 635] on span "Collapse categories" at bounding box center [365, 644] width 99 height 18
click at [316, 626] on input "Collapse categories" at bounding box center [297, 644] width 37 height 37
checkbox input "false"
click at [699, 363] on div "(En): Add (Ar): الإضافة" at bounding box center [985, 361] width 799 height 18
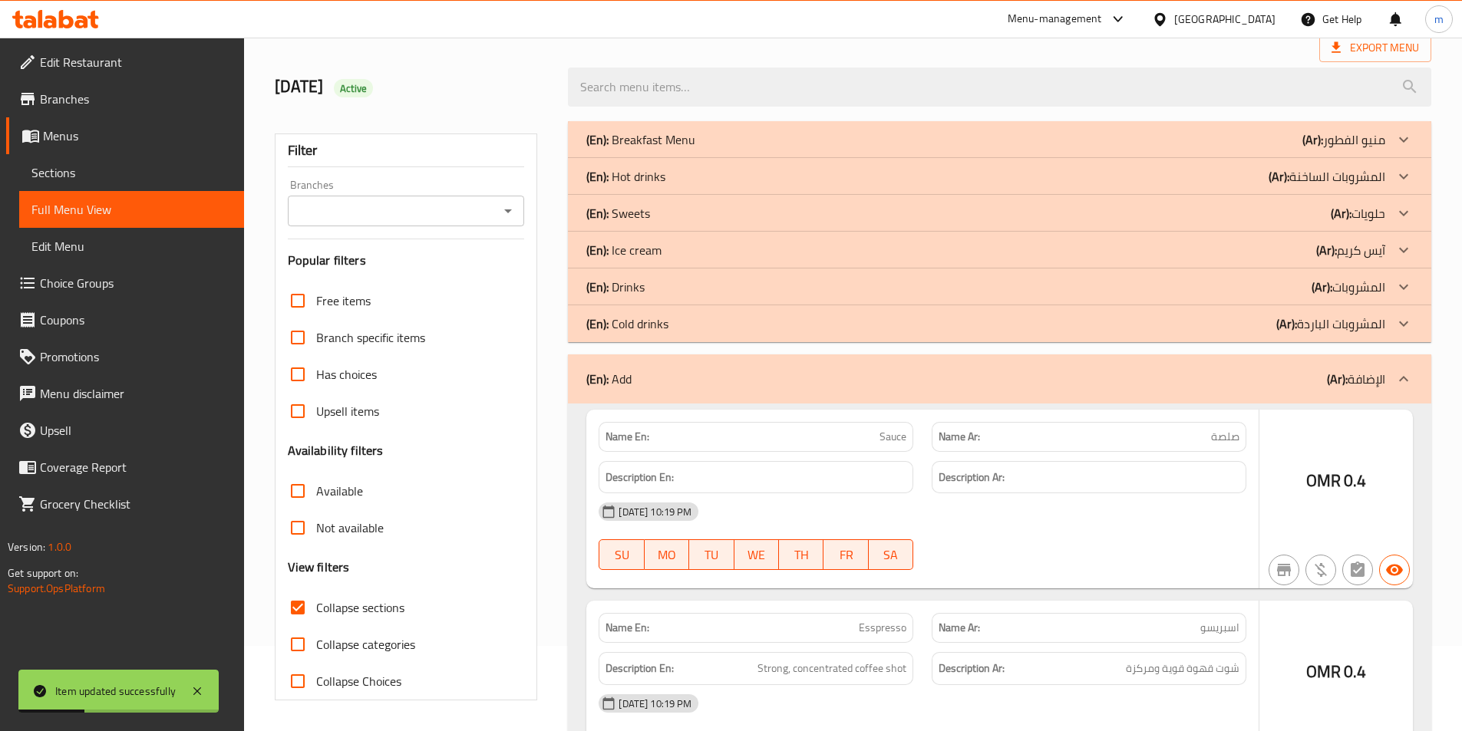
click at [679, 320] on div "(En): Cold drinks (Ar): المشروبات الباردة" at bounding box center [985, 324] width 799 height 18
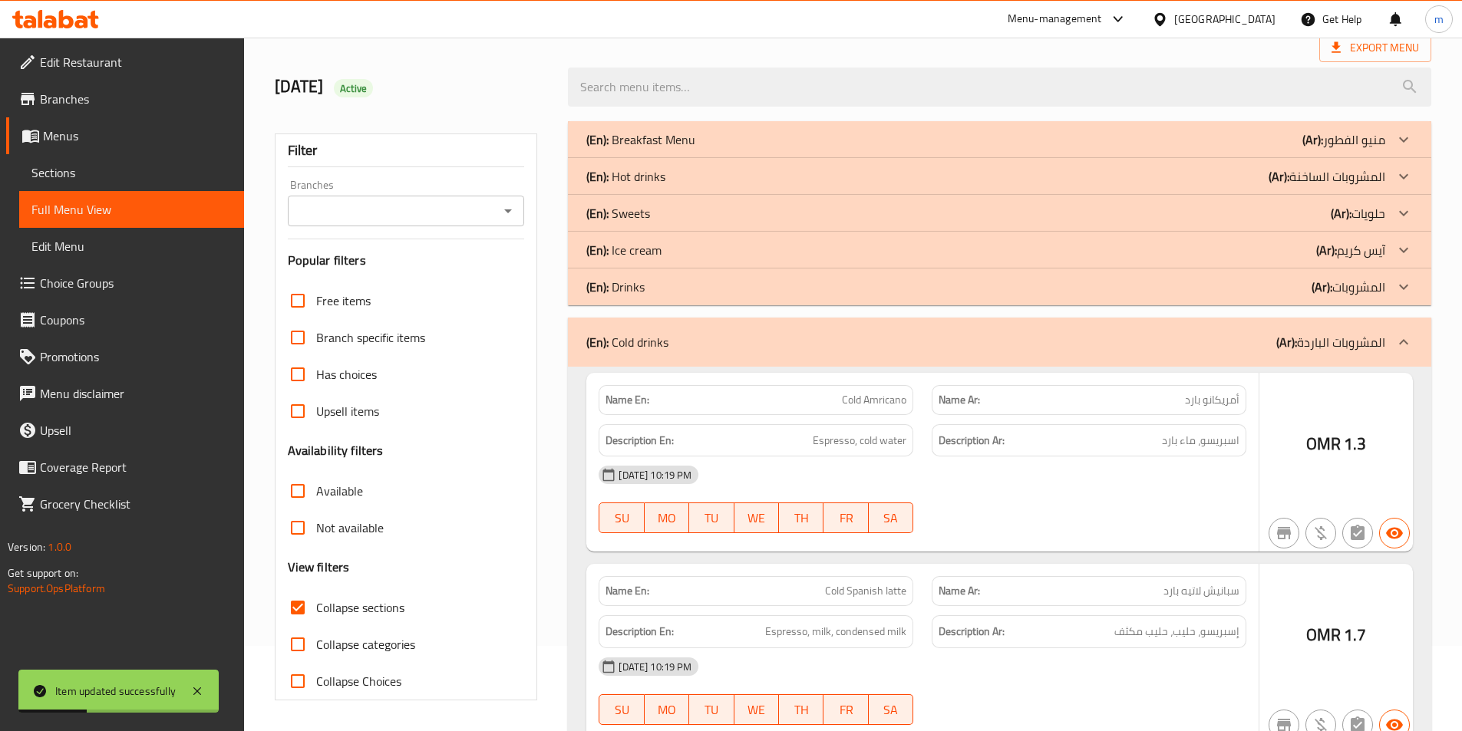
click at [657, 296] on div "(En): Drinks (Ar): المشروبات" at bounding box center [999, 287] width 863 height 37
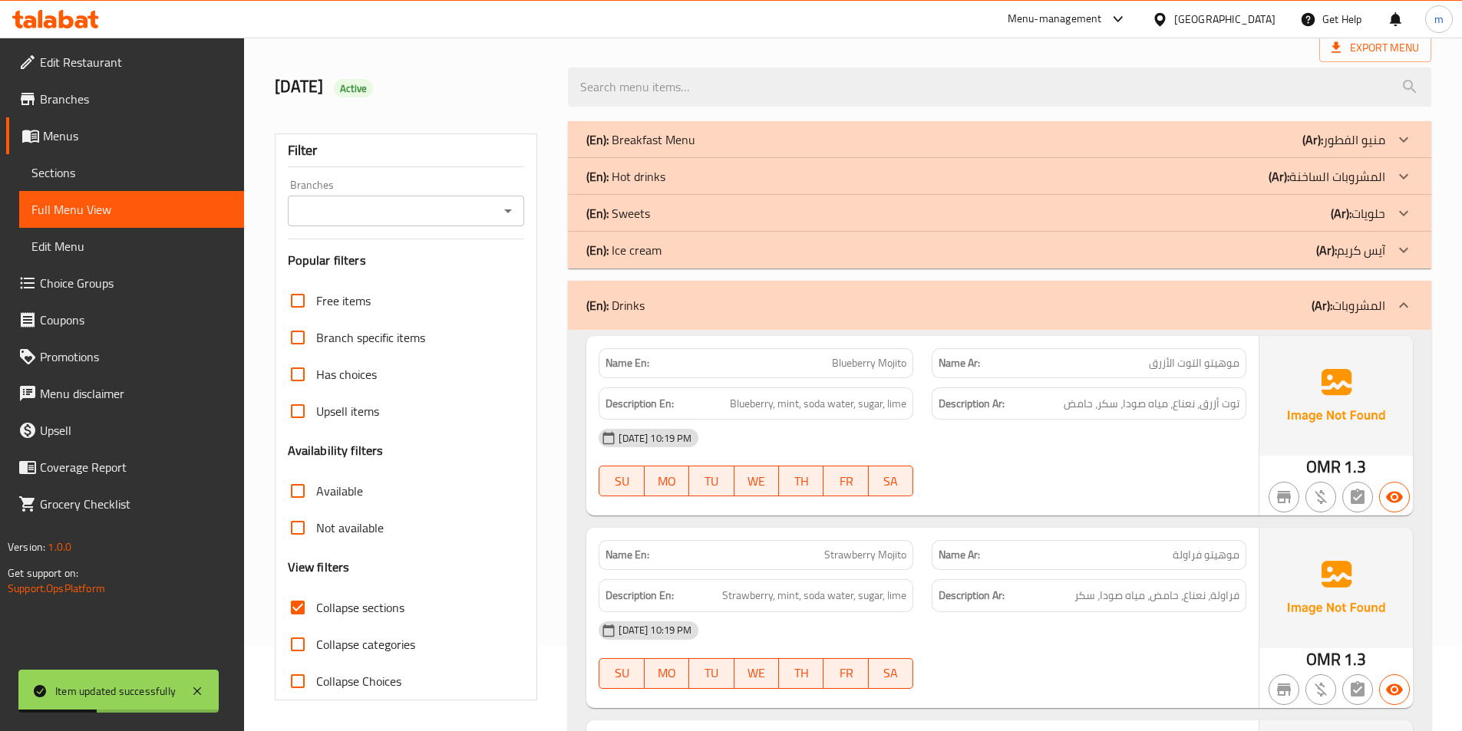
click at [665, 247] on div "(En): Ice cream (Ar): آيس كريم" at bounding box center [985, 250] width 799 height 18
click at [664, 215] on div "(En): Sweets (Ar): حلويات" at bounding box center [985, 213] width 799 height 18
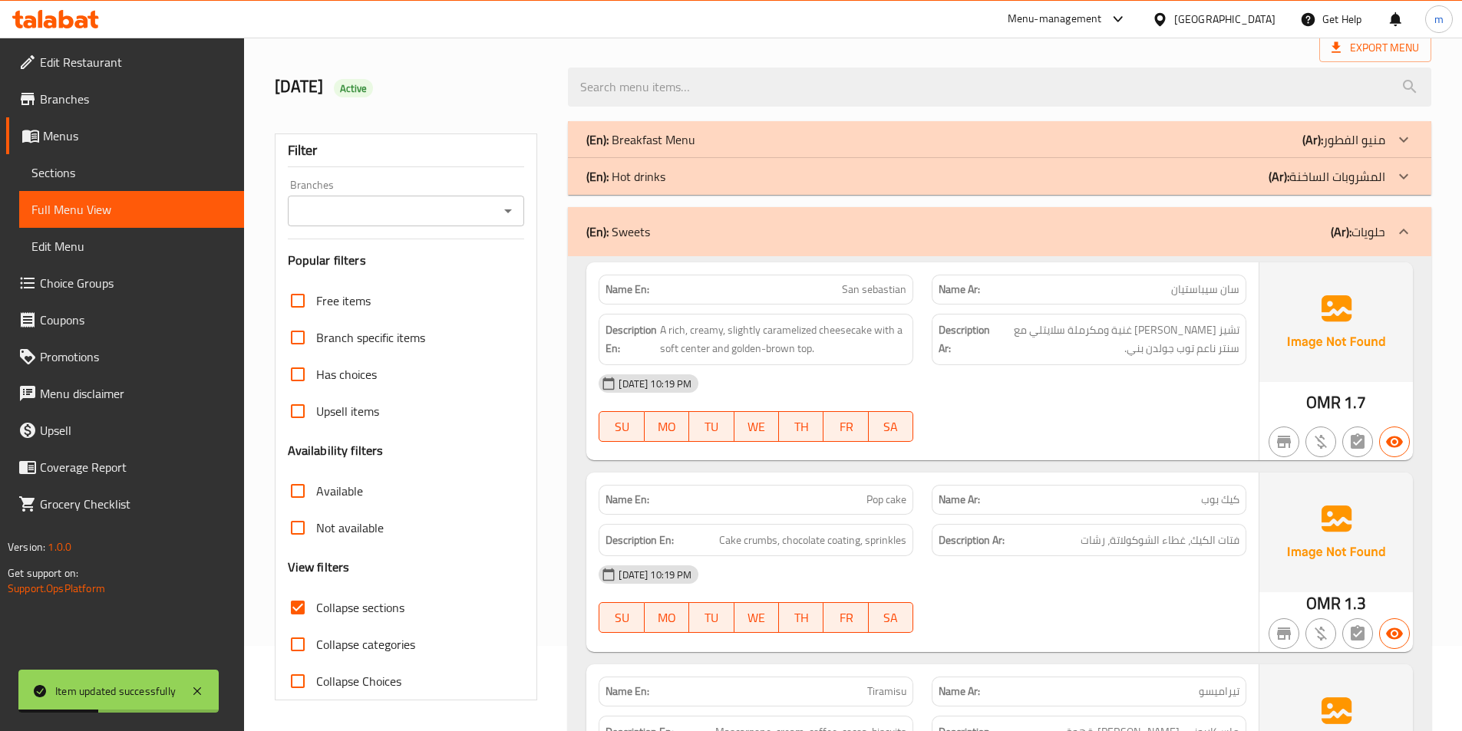
click at [687, 176] on div "(En): Hot drinks (Ar): المشروبات الساخنة" at bounding box center [985, 176] width 799 height 18
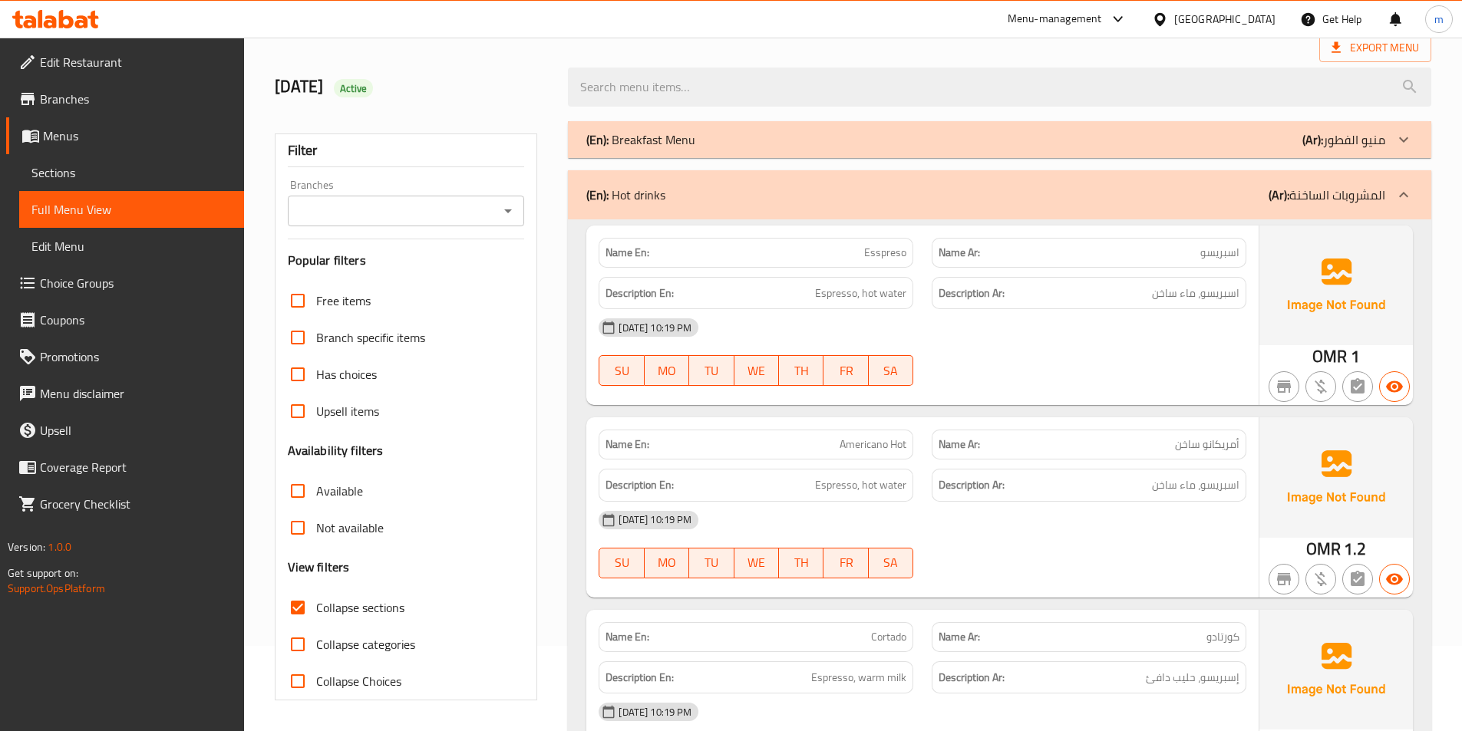
click at [962, 520] on div "[DATE] 10:19 PM" at bounding box center [922, 520] width 666 height 37
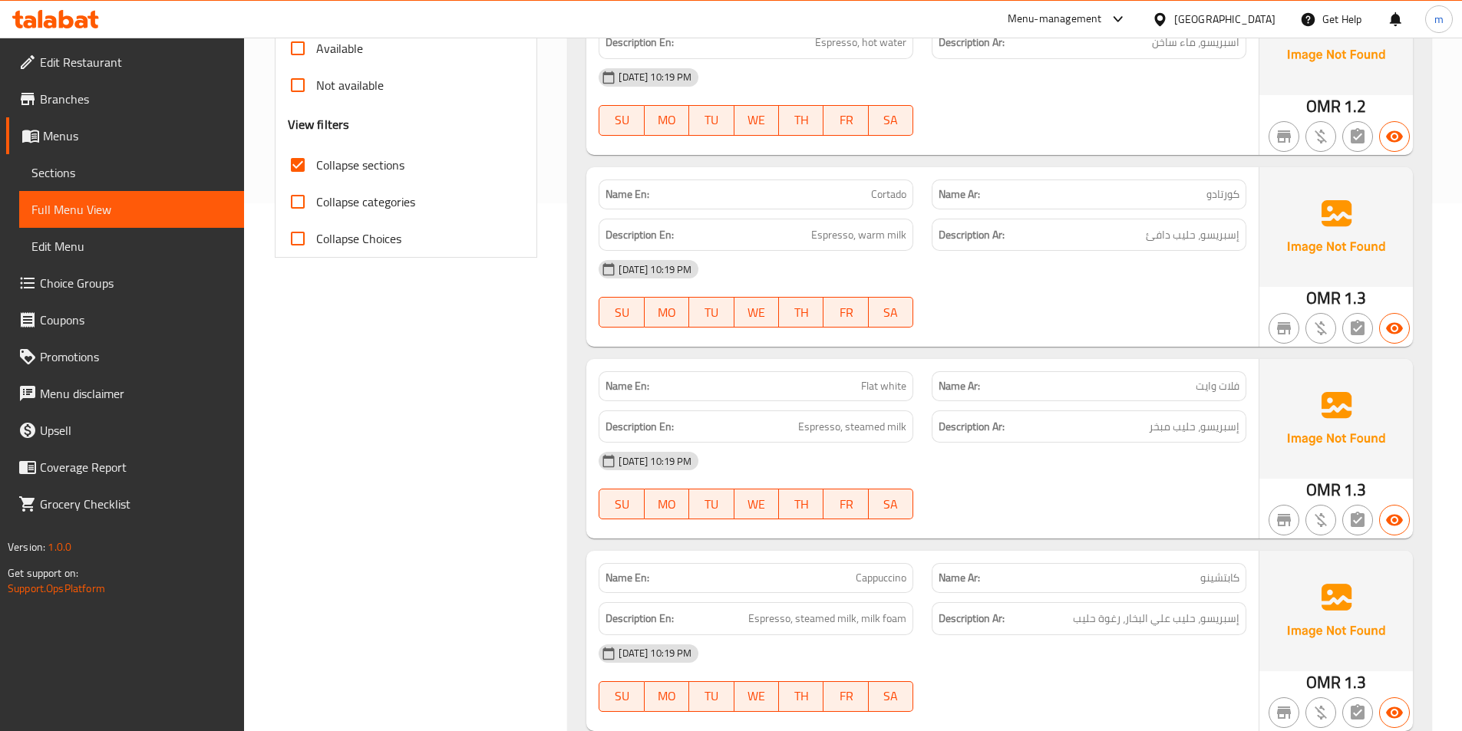
scroll to position [0, 0]
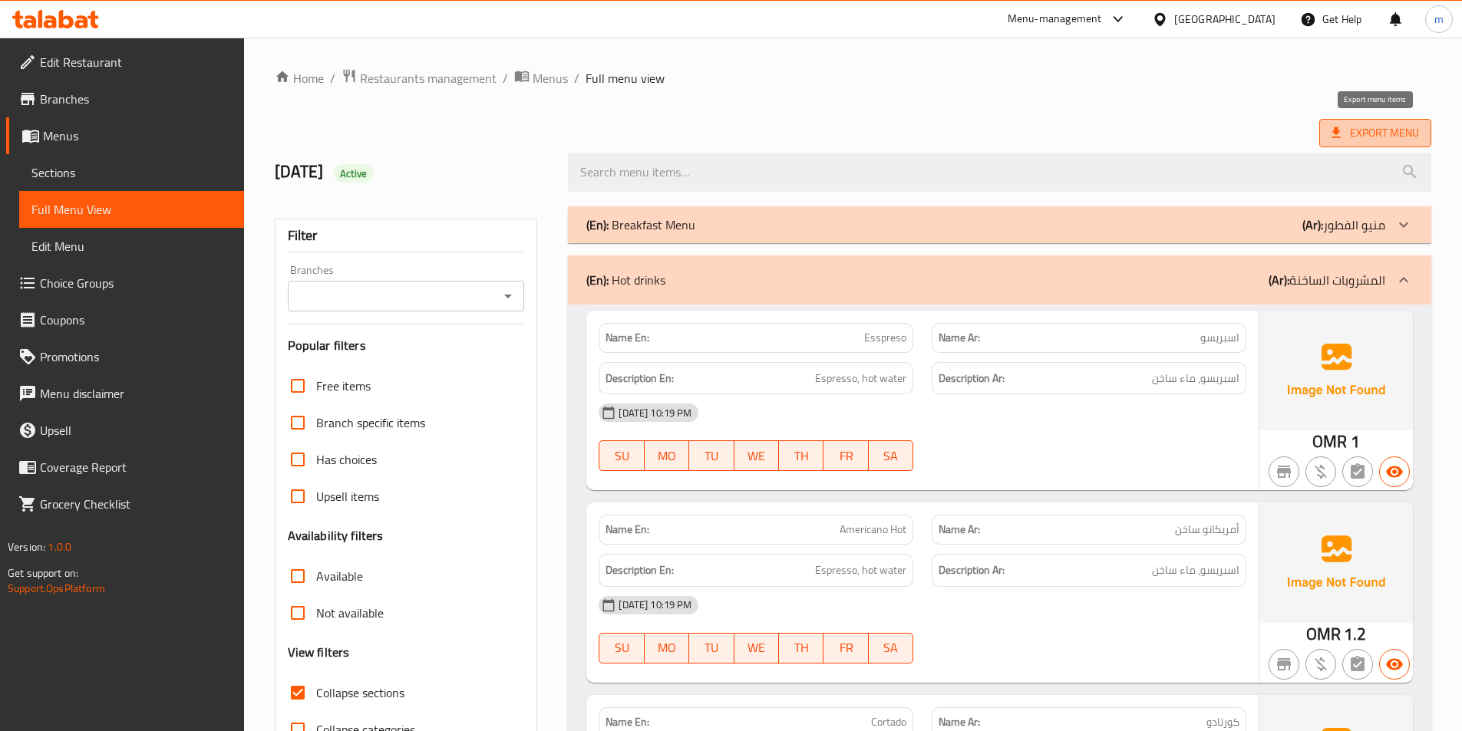
click at [1348, 140] on span "Export Menu" at bounding box center [1375, 133] width 87 height 19
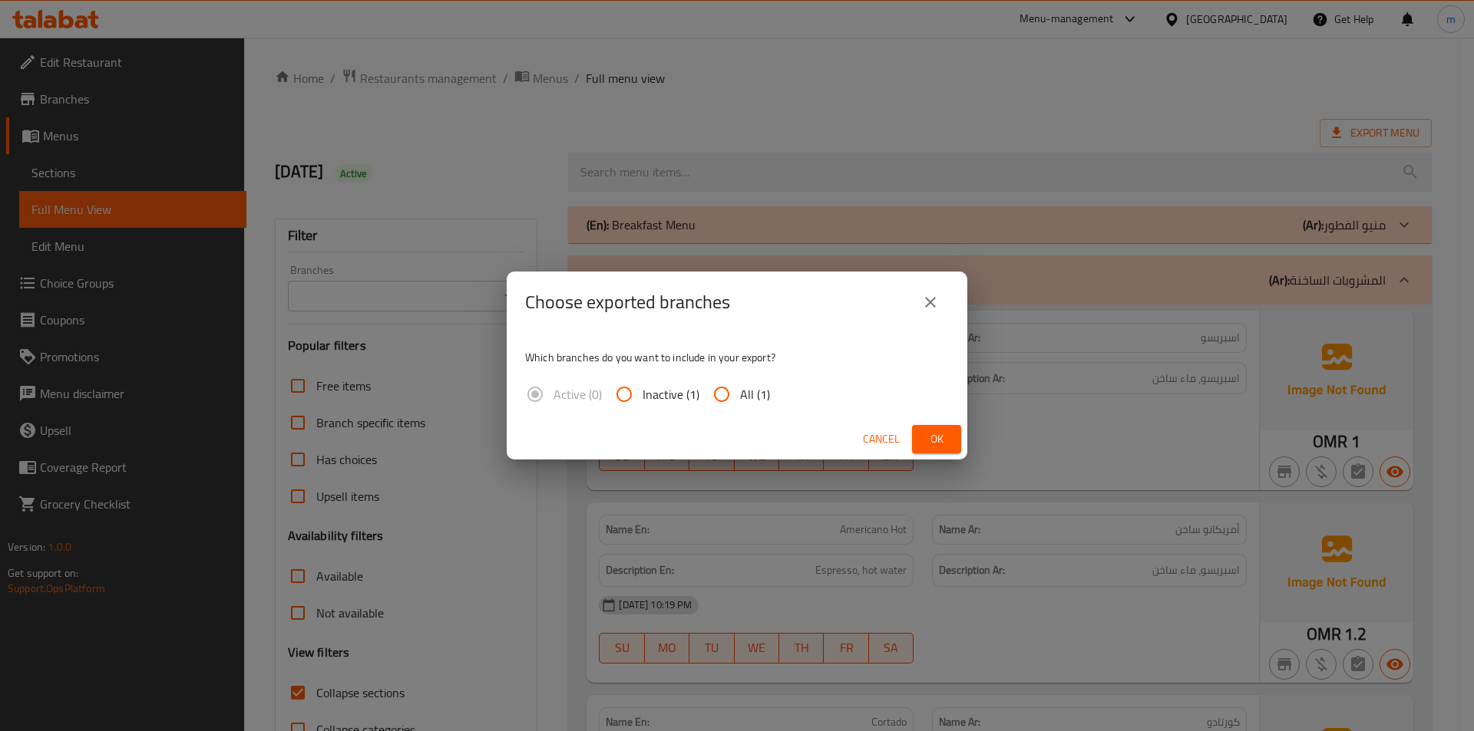
click at [730, 394] on input "All (1)" at bounding box center [721, 394] width 37 height 37
radio input "true"
click at [920, 442] on button "Ok" at bounding box center [936, 439] width 49 height 28
